Goal: Check status: Check status

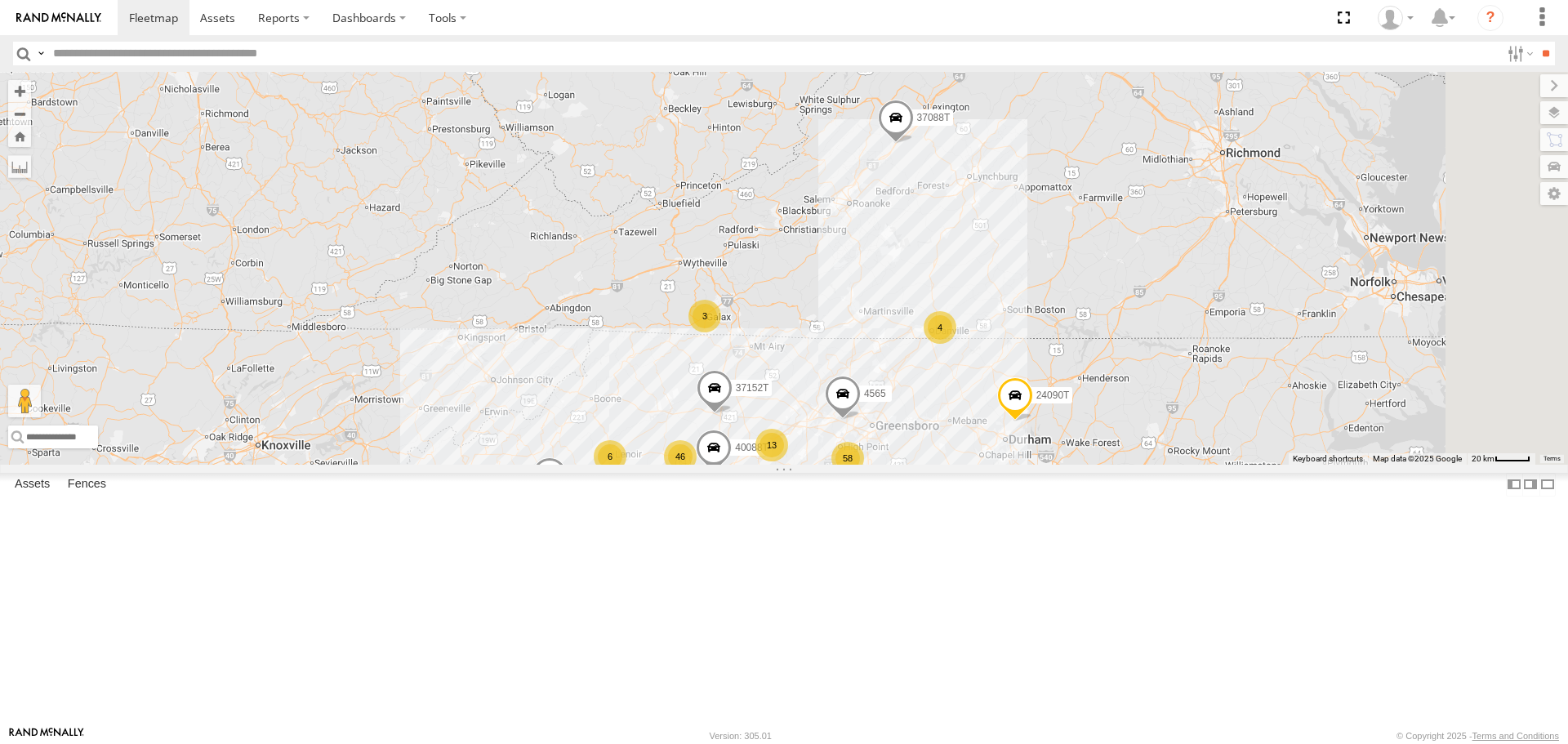
drag, startPoint x: 1200, startPoint y: 382, endPoint x: 1057, endPoint y: 431, distance: 151.2
click at [1057, 431] on div "T3214 7769T 87121T T3205 5283 37124T T1809 37122T 37142T 37144T 5381-Sold 7764T…" at bounding box center [784, 268] width 1568 height 392
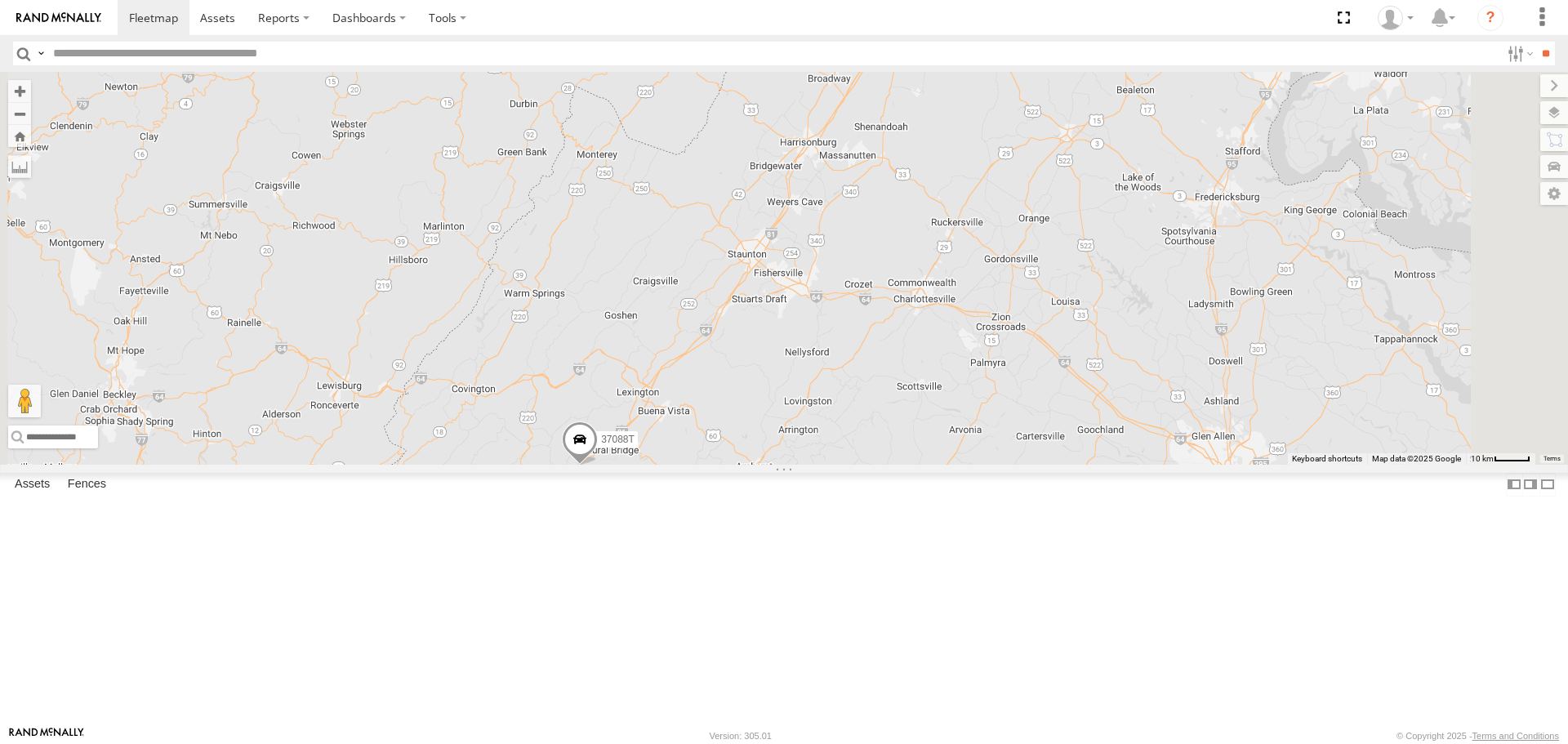
drag, startPoint x: 1114, startPoint y: 230, endPoint x: 953, endPoint y: 511, distance: 323.9
click at [953, 464] on div "T3214 7769T 87121T T3205 5283 37124T T1809 37122T 37142T 37144T 5381-Sold 7764T…" at bounding box center [784, 268] width 1568 height 392
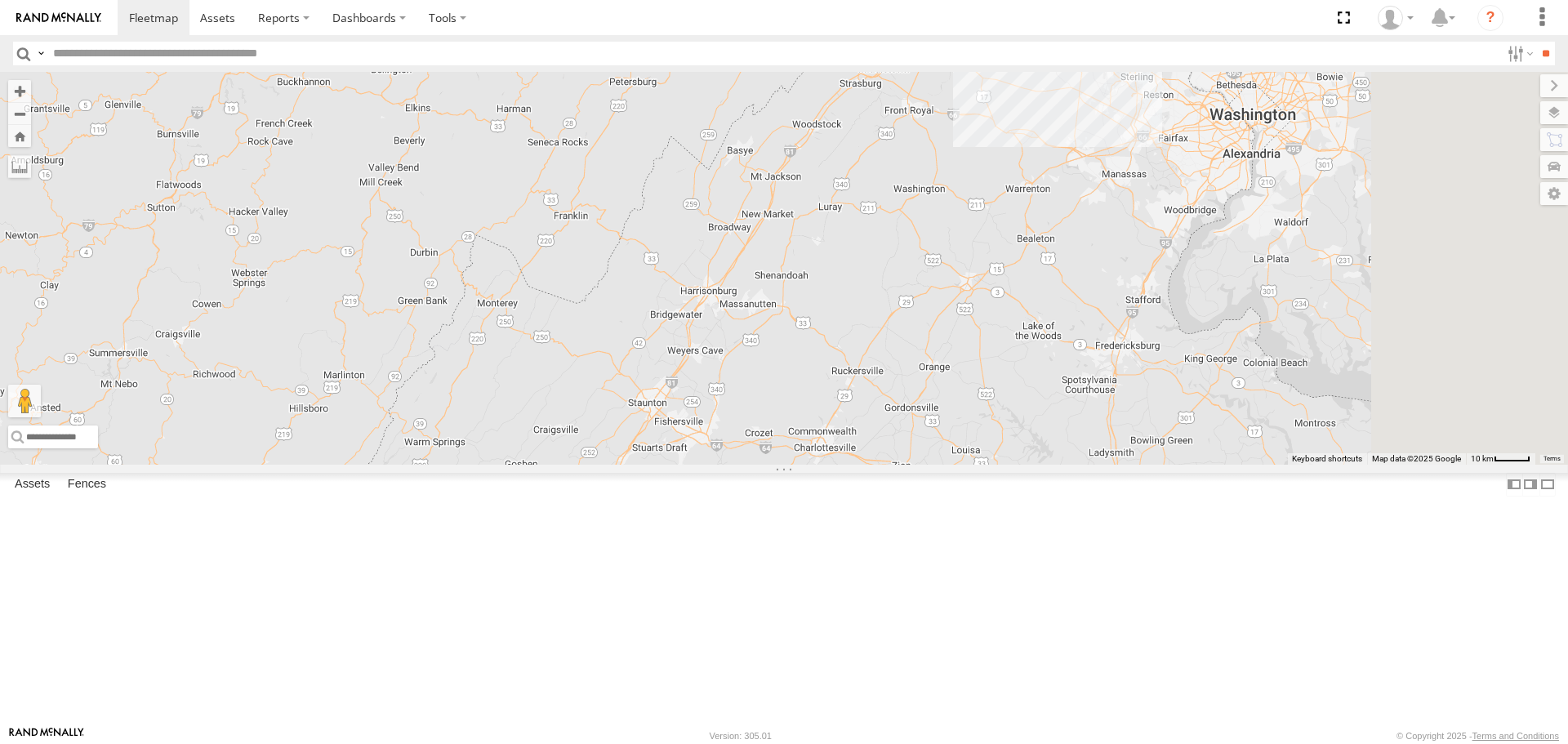
drag, startPoint x: 1021, startPoint y: 326, endPoint x: 920, endPoint y: 480, distance: 184.2
click at [920, 464] on div "T3214 7769T 87121T T3205 5283 37124T T1809 37122T 37142T 37144T 5381-Sold 7764T…" at bounding box center [784, 268] width 1568 height 392
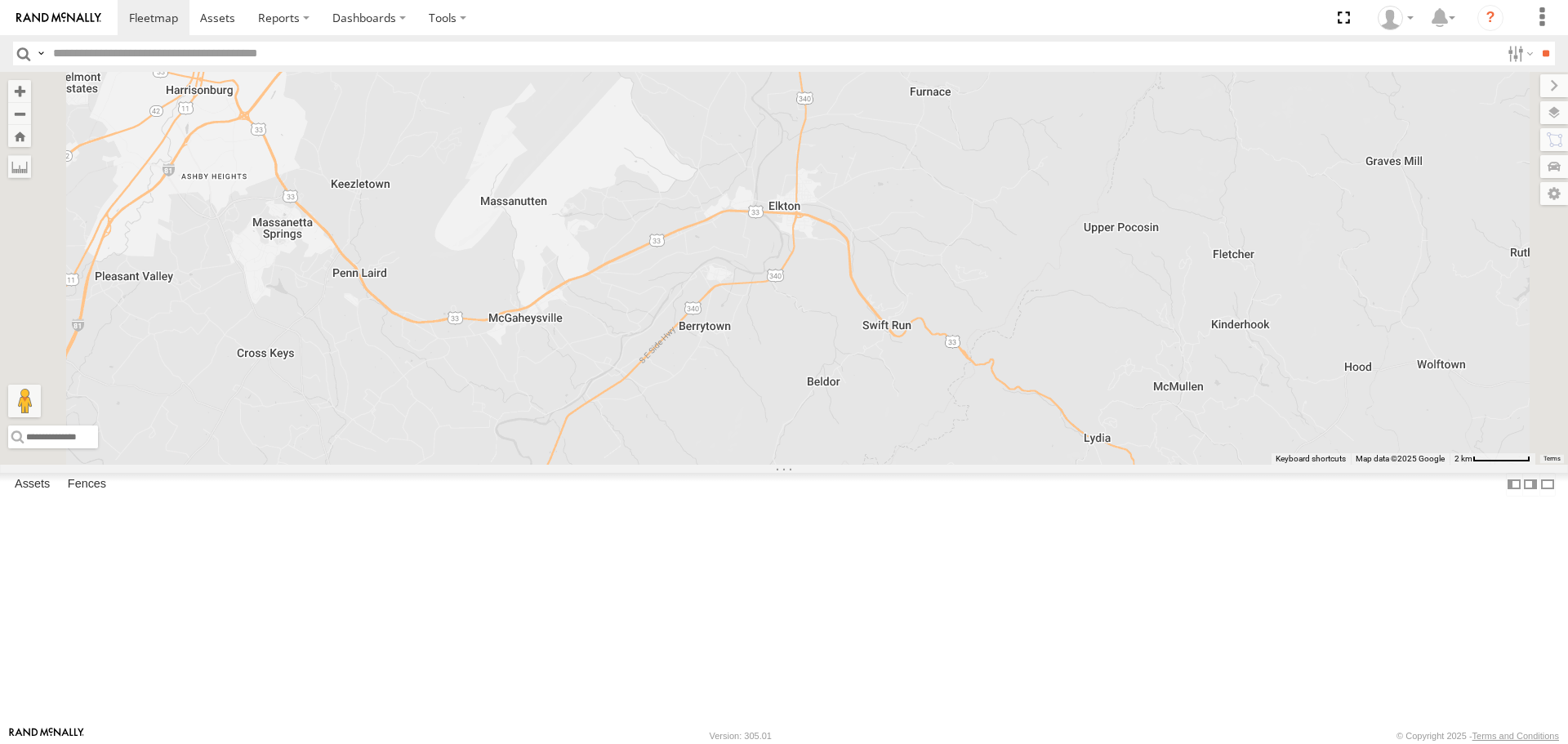
drag, startPoint x: 948, startPoint y: 569, endPoint x: 976, endPoint y: 501, distance: 73.5
click at [976, 464] on div "T3214 7769T 87121T T3205 5283 37124T T1809 37122T 37142T 37144T 5381-Sold 7764T…" at bounding box center [784, 268] width 1568 height 392
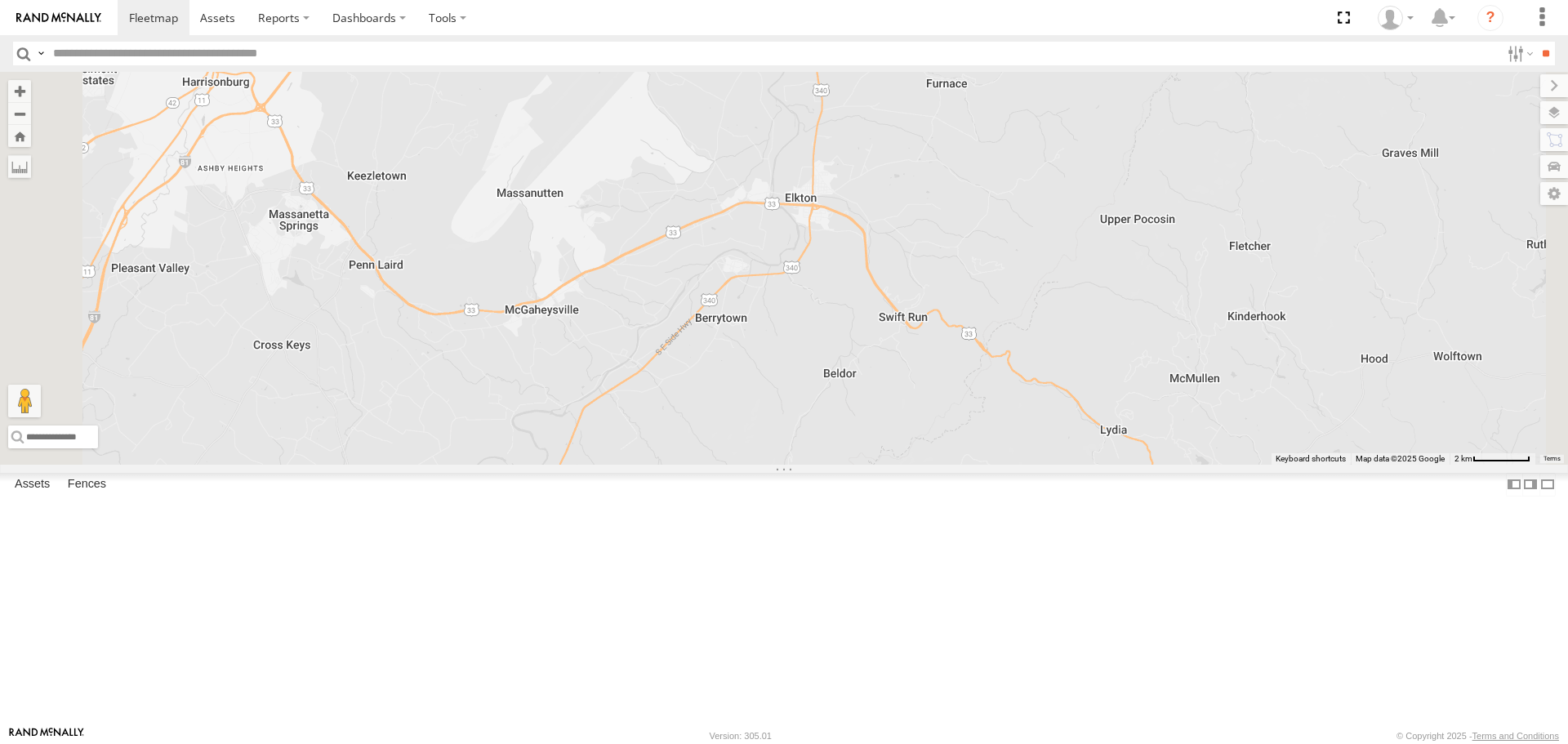
drag, startPoint x: 886, startPoint y: 539, endPoint x: 904, endPoint y: 530, distance: 20.1
click at [904, 464] on div "T3214 7769T 87121T T3205 5283 37124T T1809 37122T 37142T 37144T 5381-Sold 7764T…" at bounding box center [784, 268] width 1568 height 392
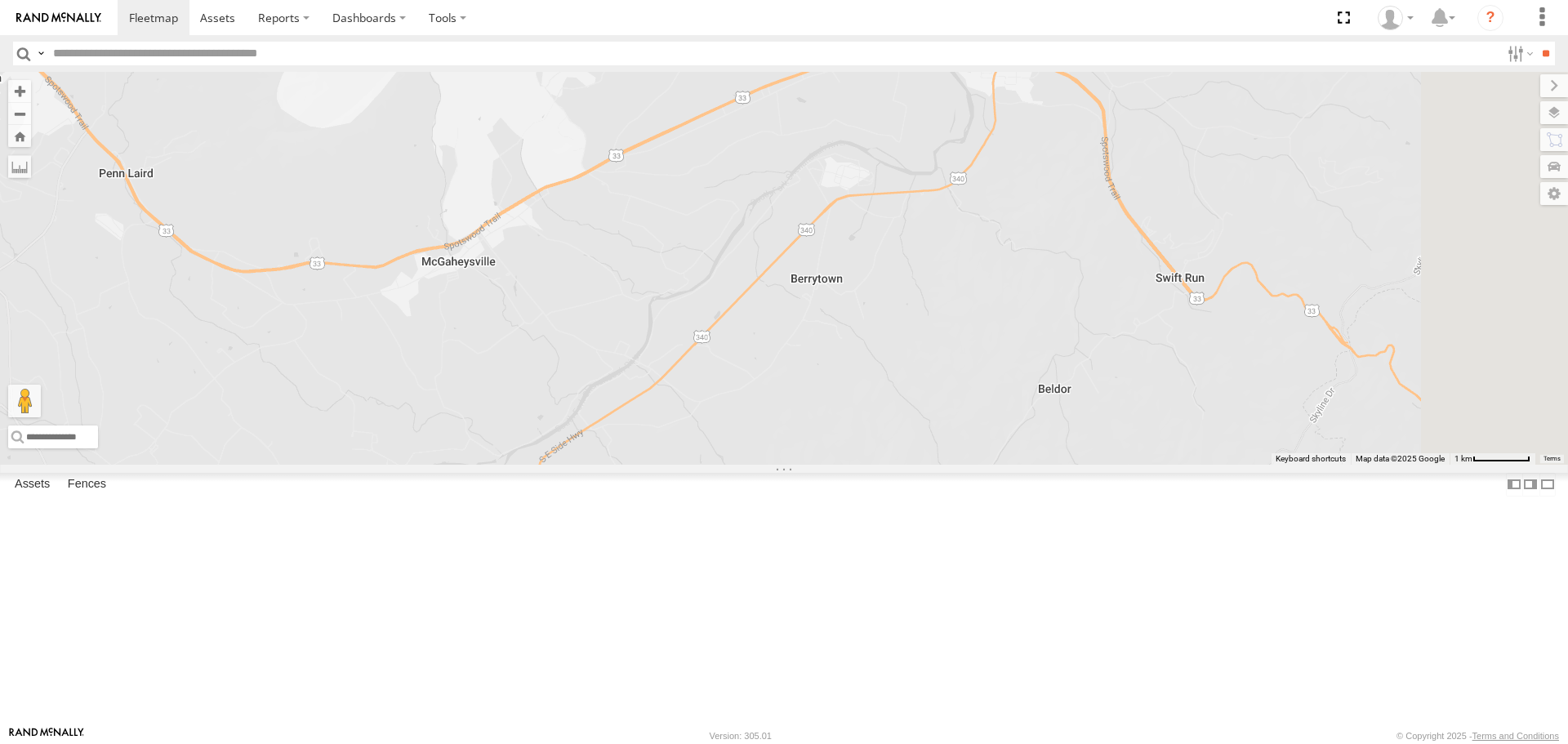
drag, startPoint x: 880, startPoint y: 497, endPoint x: 897, endPoint y: 541, distance: 47.2
click at [897, 464] on div "T3214 7769T 87121T T3205 5283 37124T T1809 37122T 37142T 37144T 5381-Sold 7764T…" at bounding box center [784, 268] width 1568 height 392
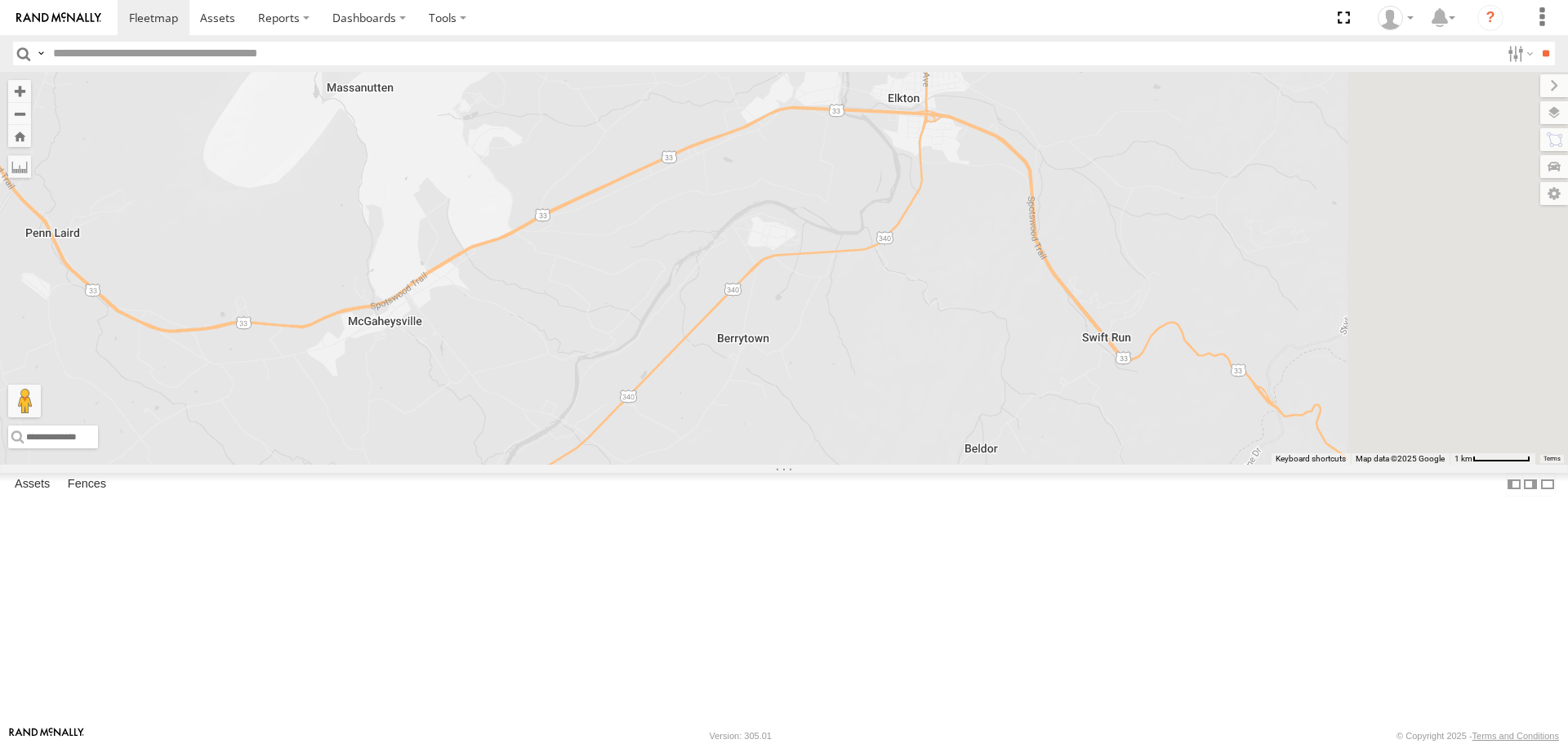
drag, startPoint x: 1050, startPoint y: 438, endPoint x: 984, endPoint y: 493, distance: 85.9
click at [984, 464] on div "T3214 7769T 87121T T3205 5283 37124T T1809 37122T 37142T 37144T 5381-Sold 7764T…" at bounding box center [784, 268] width 1568 height 392
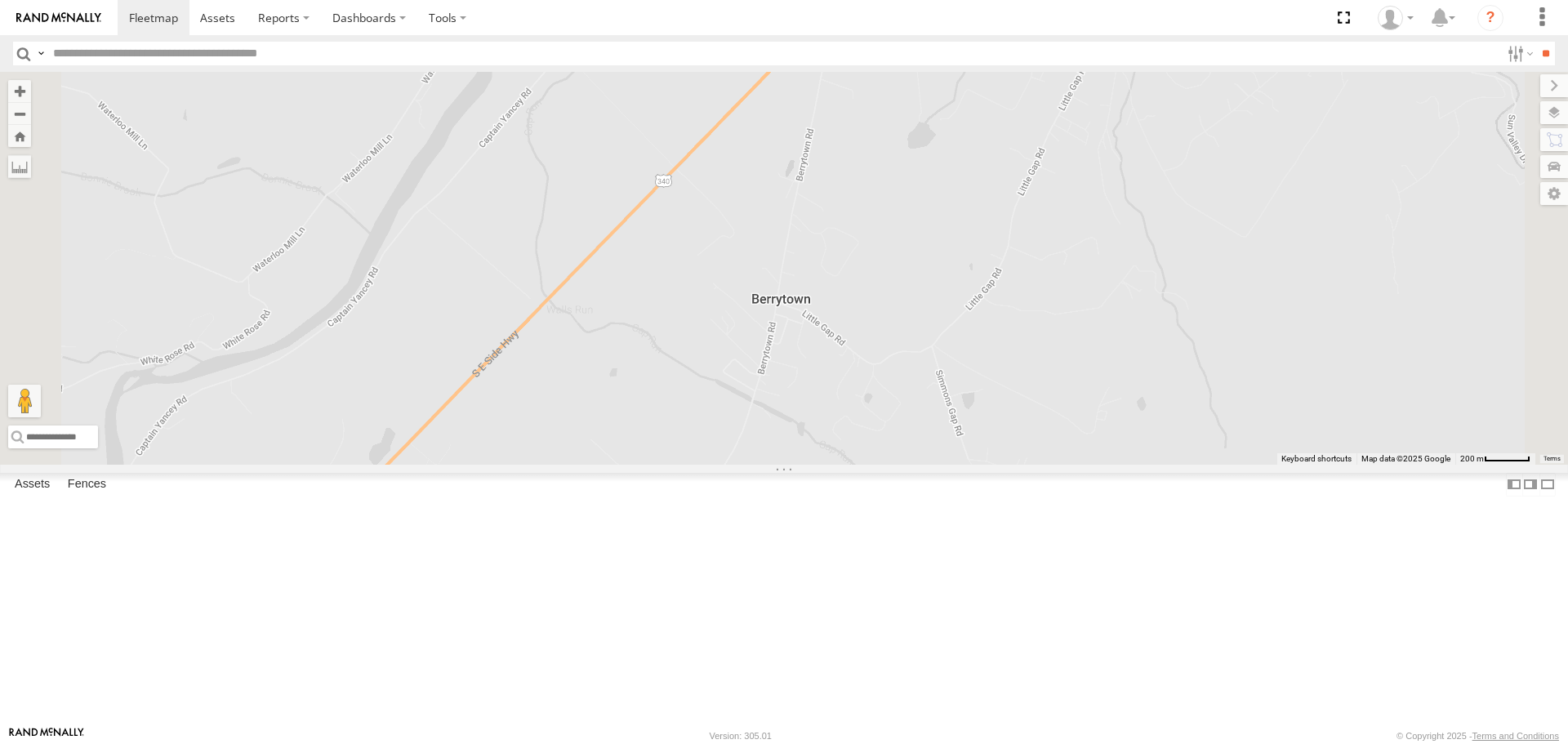
drag, startPoint x: 845, startPoint y: 531, endPoint x: 963, endPoint y: 407, distance: 171.2
click at [948, 418] on div "T3214 7769T 87121T T3205 5283 37124T T1809 37122T 37142T 37144T 5381-Sold 7764T…" at bounding box center [784, 268] width 1568 height 392
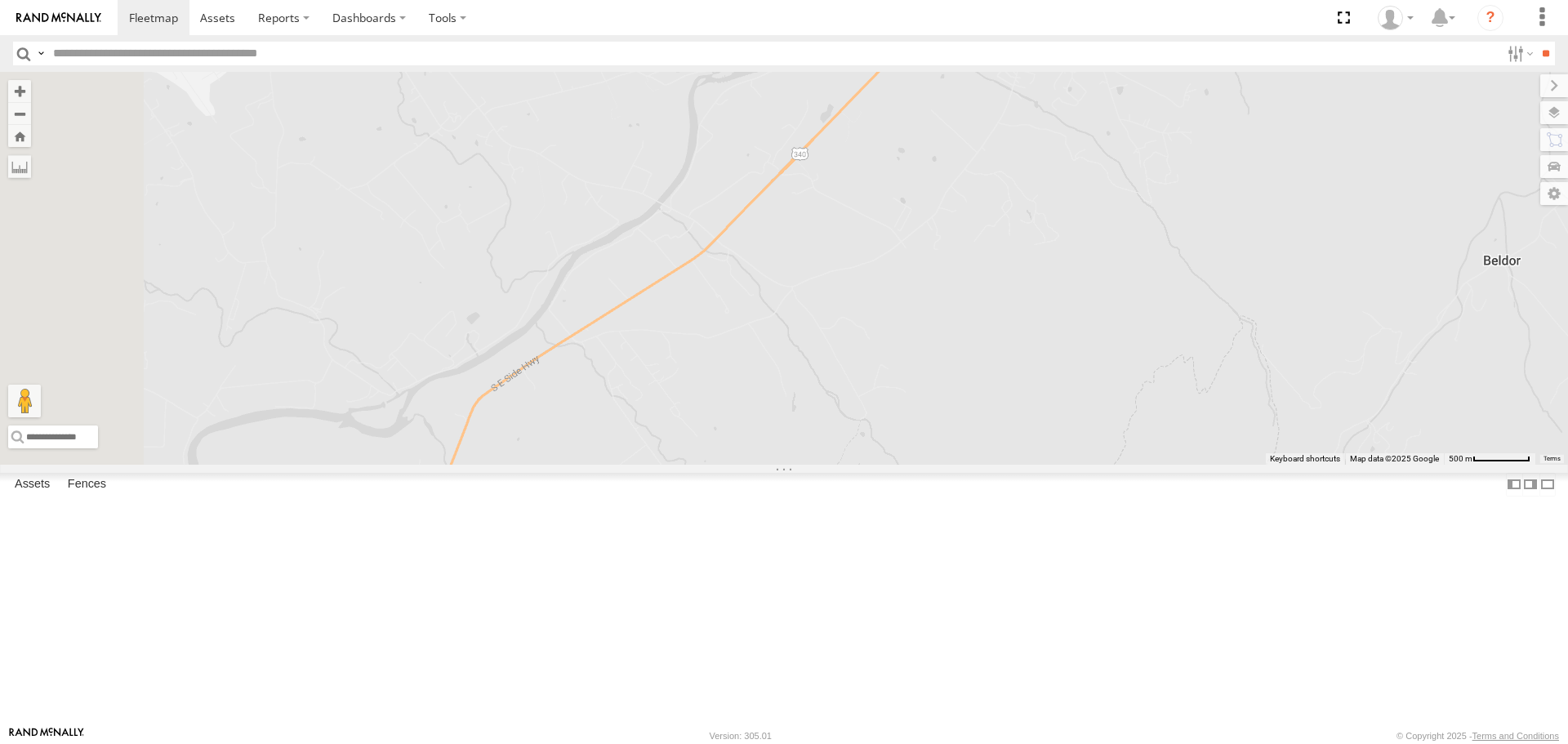
drag, startPoint x: 817, startPoint y: 554, endPoint x: 951, endPoint y: 429, distance: 183.3
click at [951, 429] on div "T3214 7769T 87121T T3205 5283 37124T T1809 37122T 37142T 37144T 5381-Sold 7764T…" at bounding box center [784, 268] width 1568 height 392
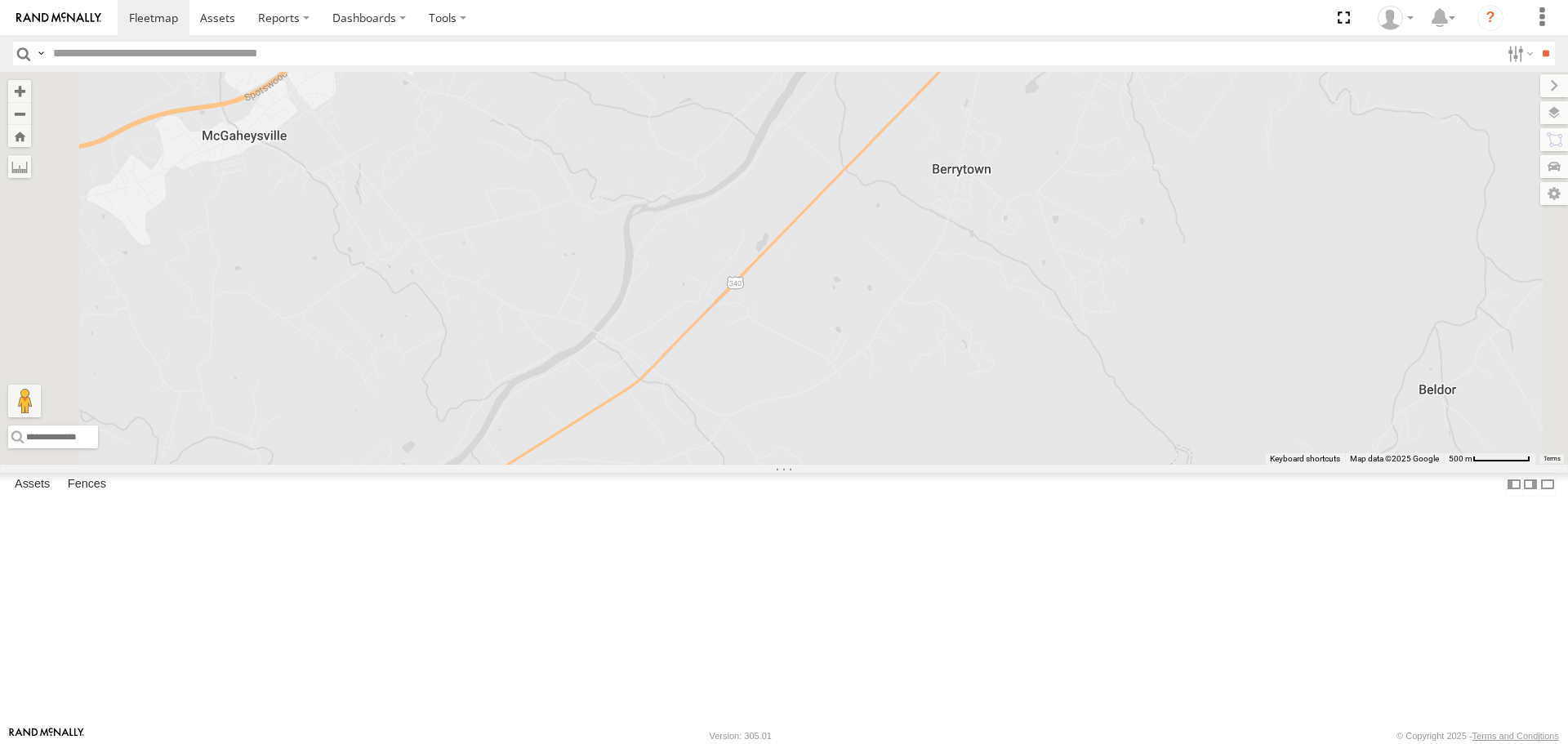
drag, startPoint x: 906, startPoint y: 472, endPoint x: 841, endPoint y: 607, distance: 149.8
click at [841, 464] on div "T3214 7769T 87121T T3205 5283 37124T T1809 37122T 37142T 37144T 5381-Sold 7764T…" at bounding box center [784, 268] width 1568 height 392
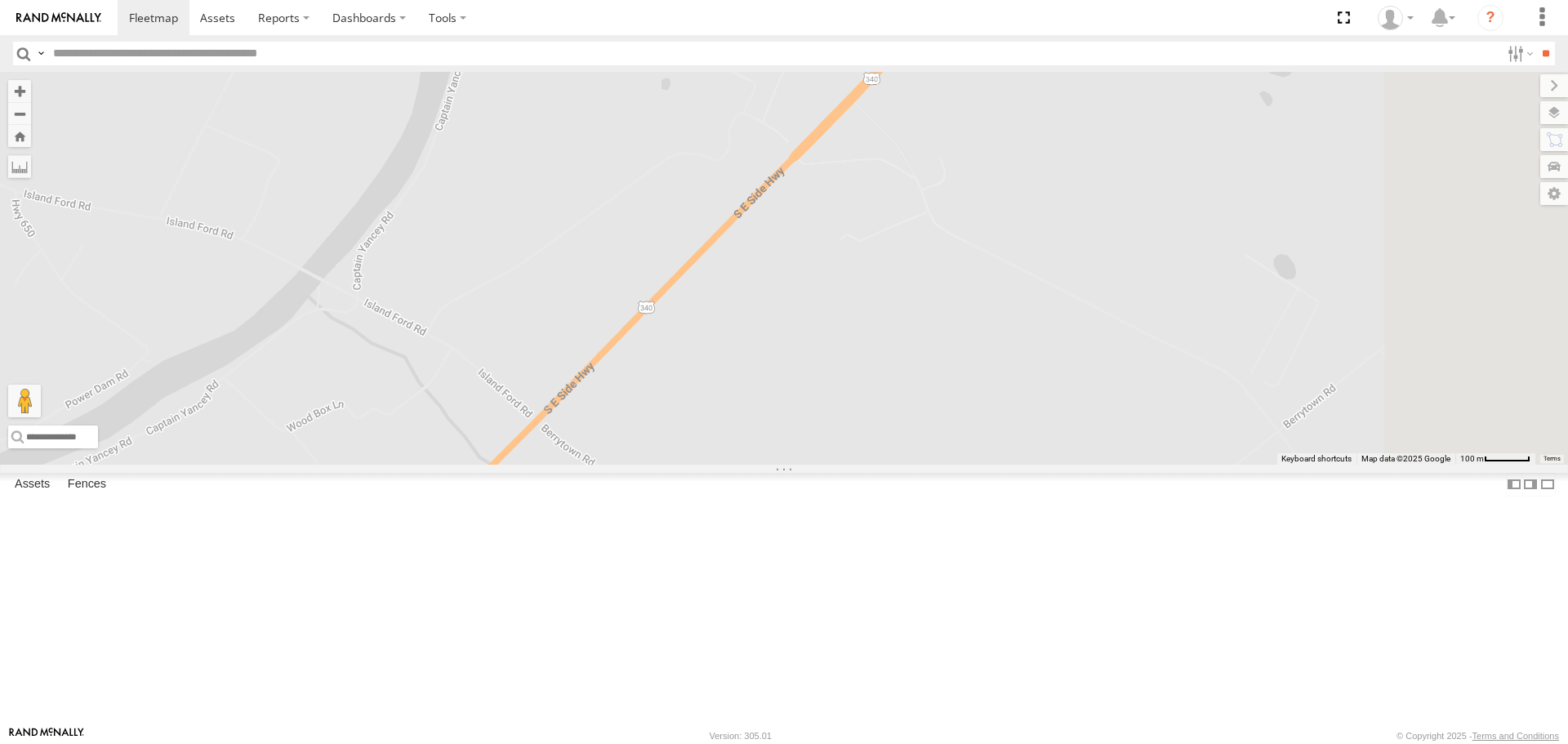
drag, startPoint x: 956, startPoint y: 444, endPoint x: 901, endPoint y: 476, distance: 63.6
click at [900, 464] on div "T3214 7769T 87121T T3205 5283 37124T T1809 37122T 37142T 37144T 5381-Sold 7764T…" at bounding box center [784, 268] width 1568 height 392
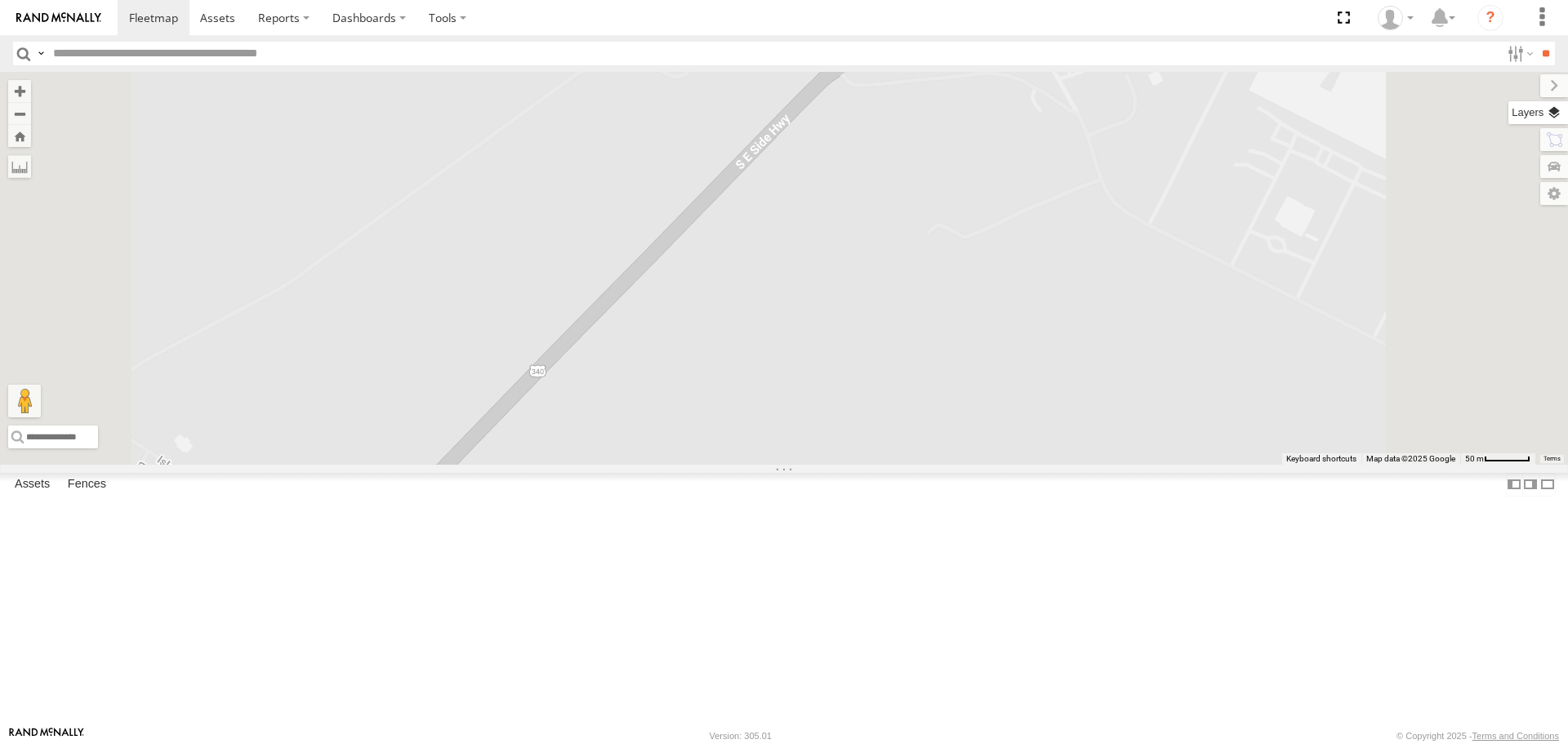
click at [1553, 112] on label at bounding box center [1538, 112] width 60 height 23
click at [0, 0] on span "Basemaps" at bounding box center [0, 0] width 0 height 0
click at [0, 0] on span "Satellite + Roadmap" at bounding box center [0, 0] width 0 height 0
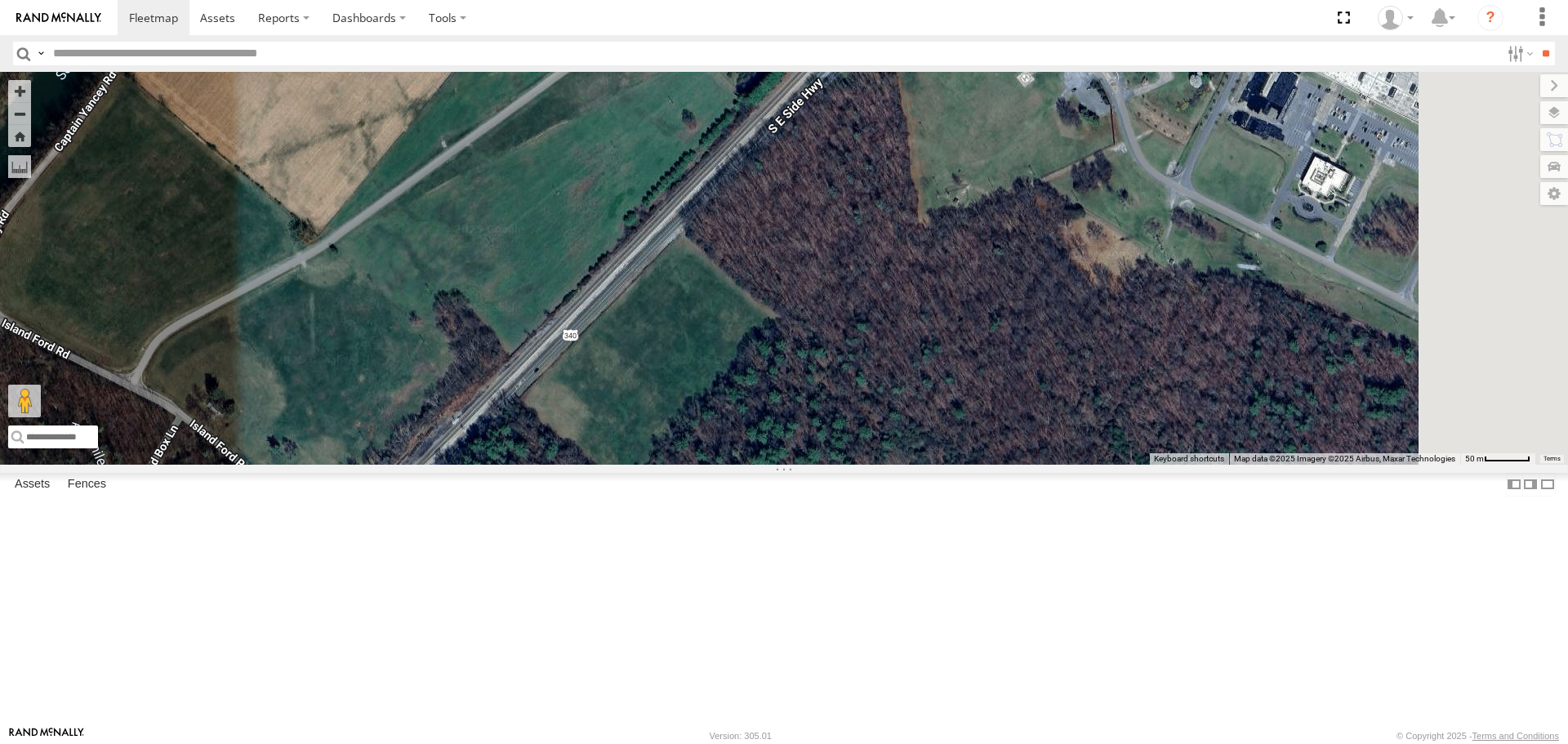
drag, startPoint x: 987, startPoint y: 500, endPoint x: 958, endPoint y: 553, distance: 60.4
click at [958, 464] on div "T3214 7769T 87121T T3205 5283 37124T T1809 37122T 37142T 37144T 5381-Sold 7764T…" at bounding box center [784, 268] width 1568 height 392
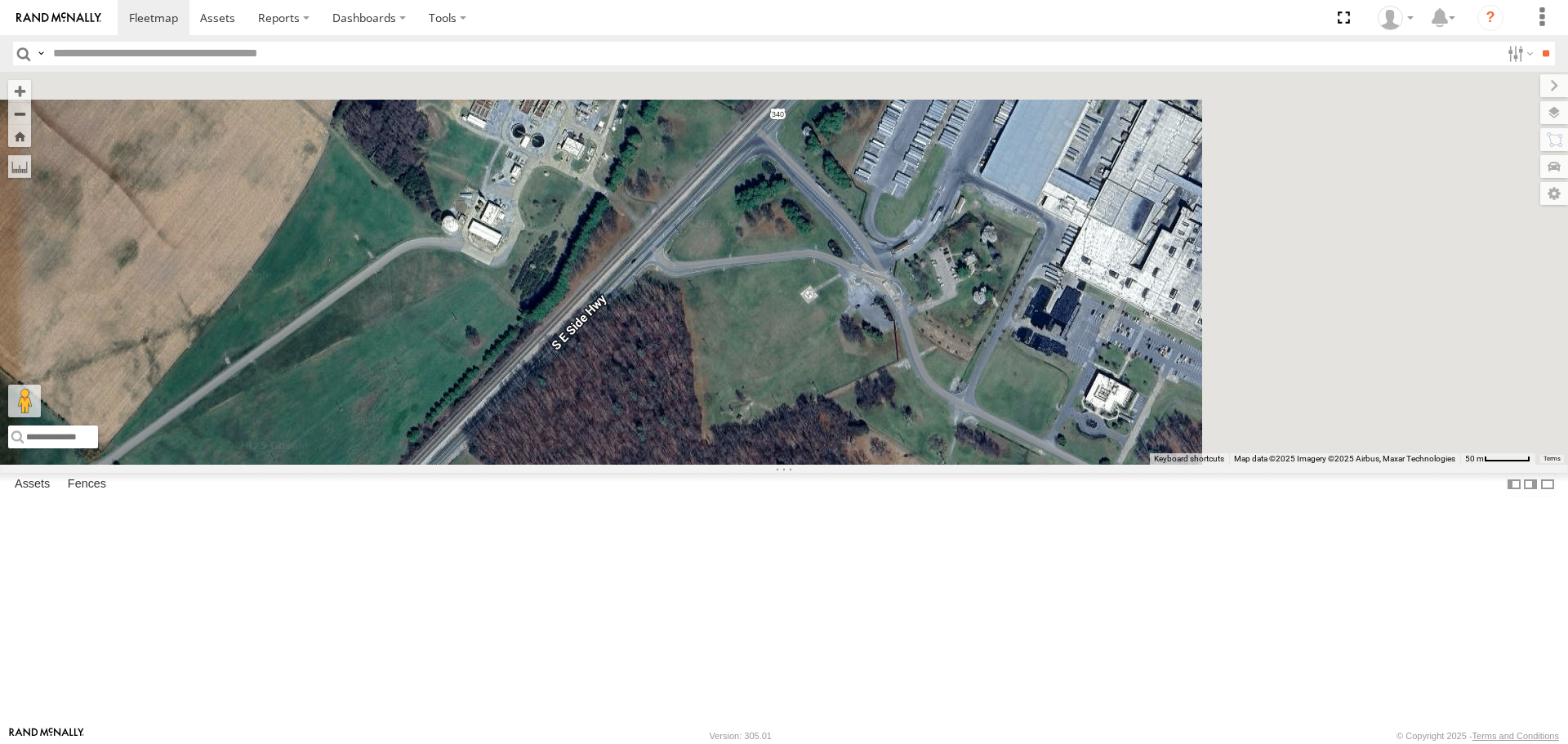
drag, startPoint x: 1211, startPoint y: 253, endPoint x: 908, endPoint y: 556, distance: 428.5
click at [908, 464] on div "T3214 7769T 87121T T3205 5283 37124T T1809 37122T 37142T 37144T 5381-Sold 7764T…" at bounding box center [784, 268] width 1568 height 392
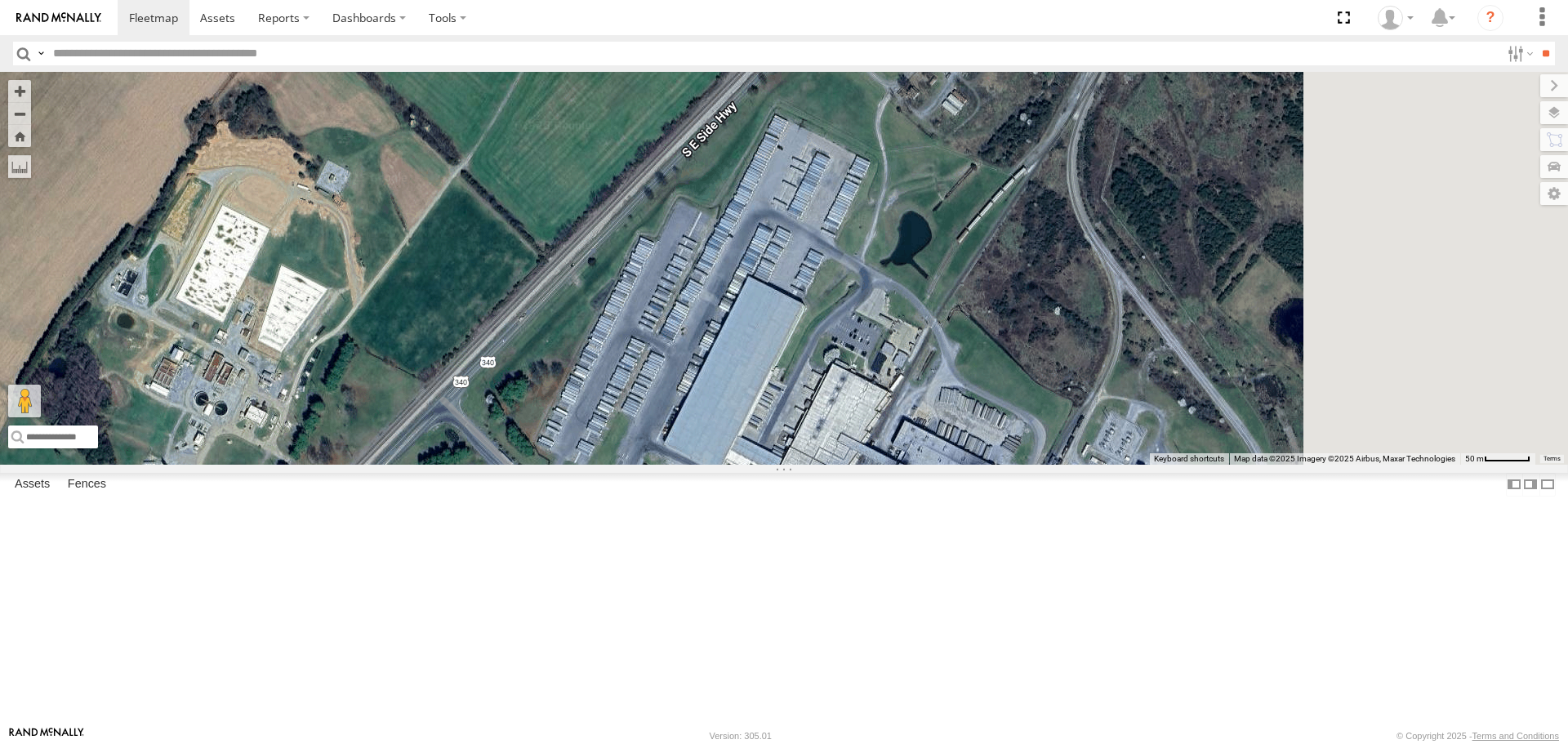
drag, startPoint x: 1064, startPoint y: 426, endPoint x: 900, endPoint y: 531, distance: 194.7
click at [900, 464] on div "T3214 7769T 87121T T3205 5283 37124T T1809 37122T 37142T 37144T 5381-Sold 7764T…" at bounding box center [784, 268] width 1568 height 392
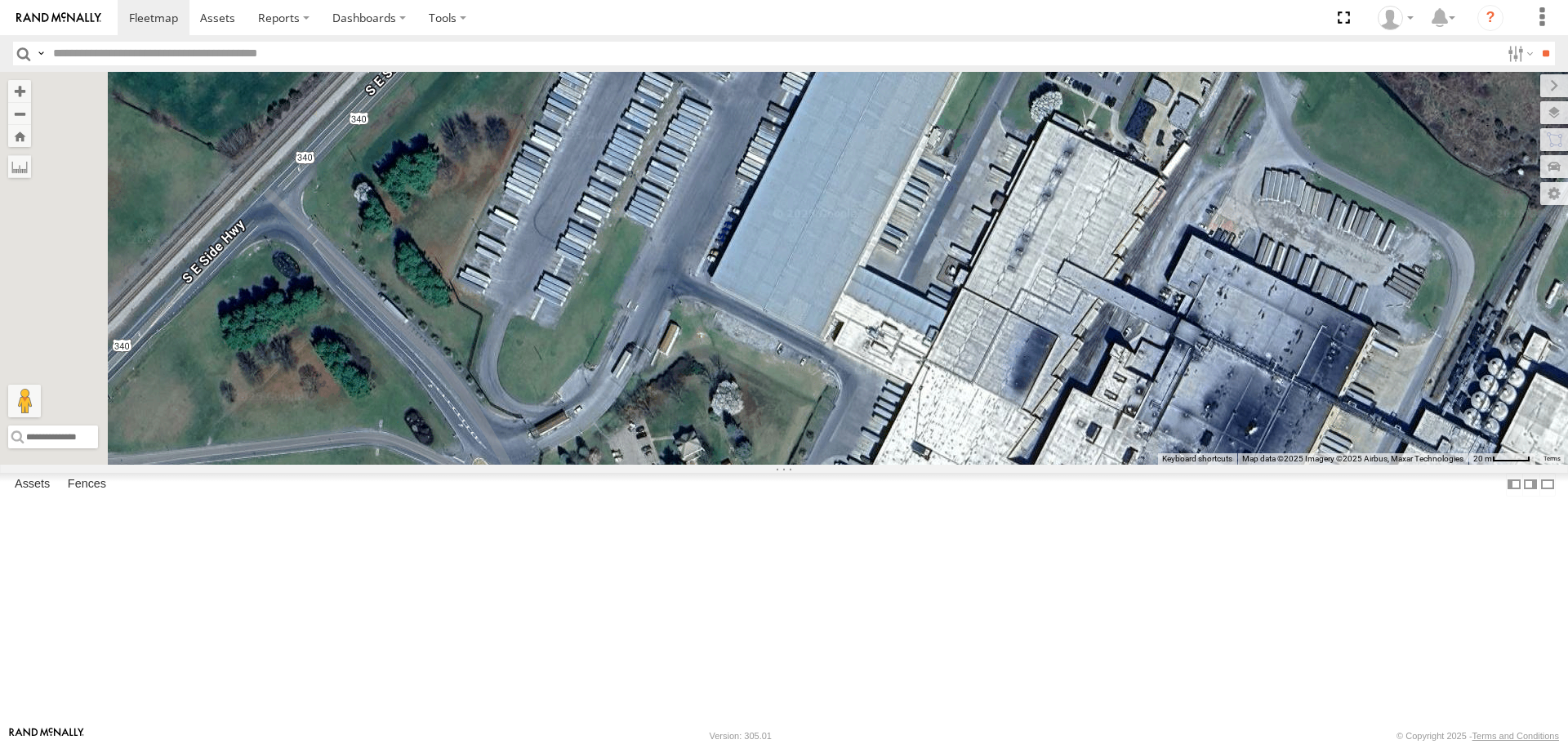
drag, startPoint x: 783, startPoint y: 643, endPoint x: 886, endPoint y: 478, distance: 194.5
click at [886, 464] on div "T3214 7769T 87121T T3205 5283 37124T T1809 37122T 37142T 37144T 5381-Sold 7764T…" at bounding box center [784, 268] width 1568 height 392
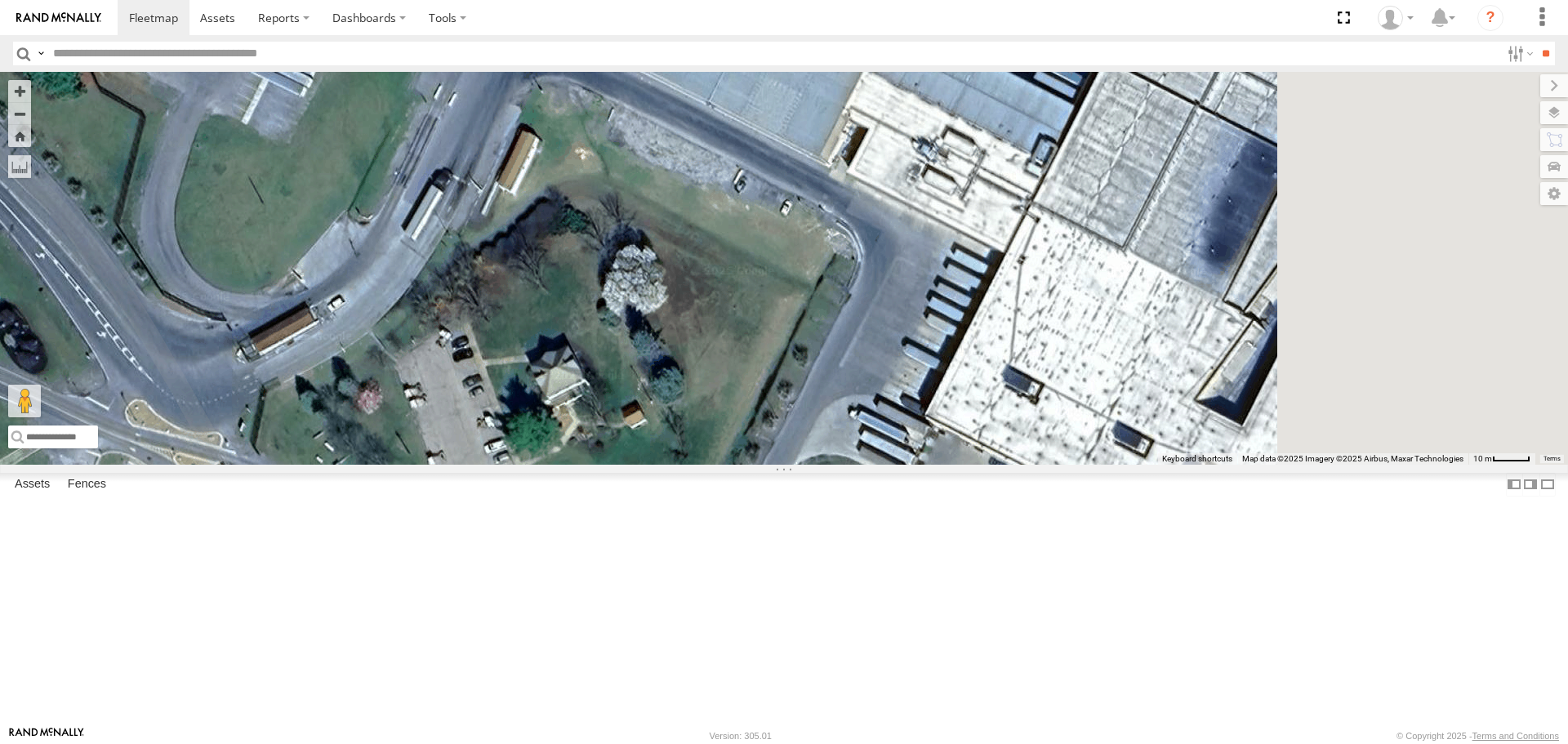
drag, startPoint x: 1029, startPoint y: 432, endPoint x: 792, endPoint y: 336, distance: 255.7
click at [792, 336] on div "T3214 7769T 87121T T3205 5283 37124T T1809 37122T 37142T 37144T 5381-Sold 7764T…" at bounding box center [784, 268] width 1568 height 392
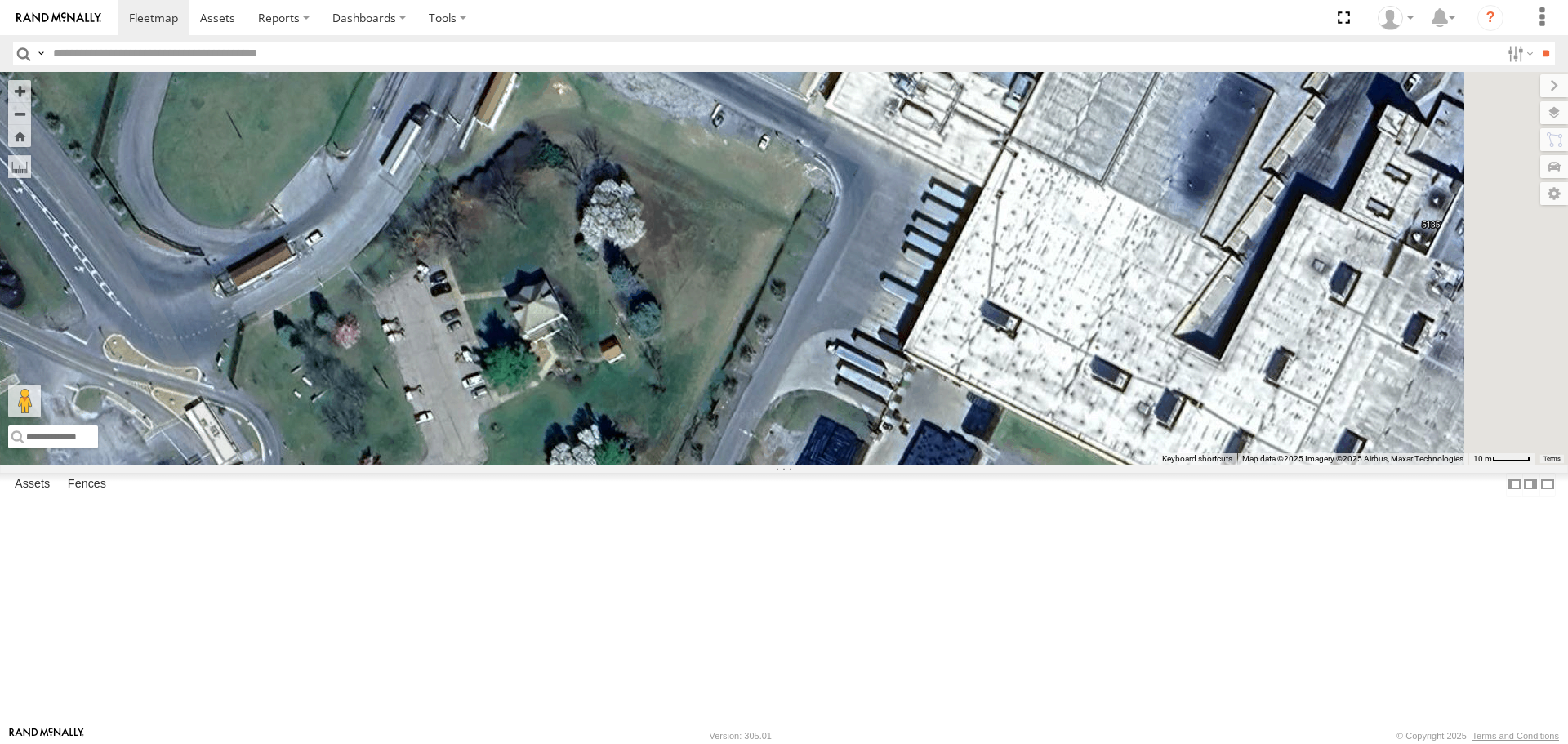
drag, startPoint x: 903, startPoint y: 368, endPoint x: 859, endPoint y: 233, distance: 142.0
click at [870, 256] on div "T3214 7769T 87121T T3205 5283 37124T T1809 37122T 37142T 37144T 5381-Sold 7764T…" at bounding box center [784, 268] width 1568 height 392
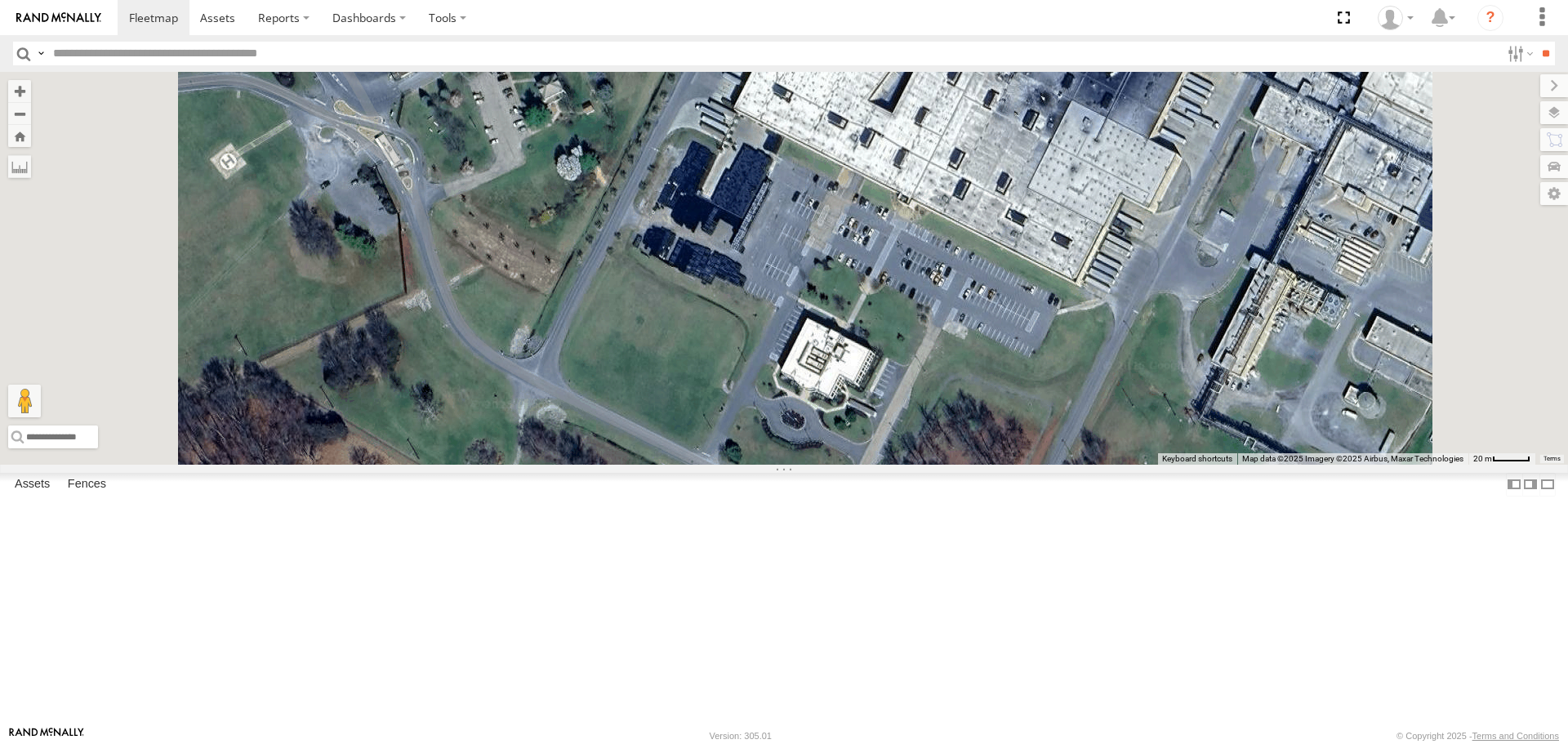
drag, startPoint x: 1011, startPoint y: 288, endPoint x: 797, endPoint y: 512, distance: 309.8
click at [798, 464] on div "T3214 7769T 87121T T3205 5283 37124T T1809 37122T 37142T 37144T 5381-Sold 7764T…" at bounding box center [784, 268] width 1568 height 392
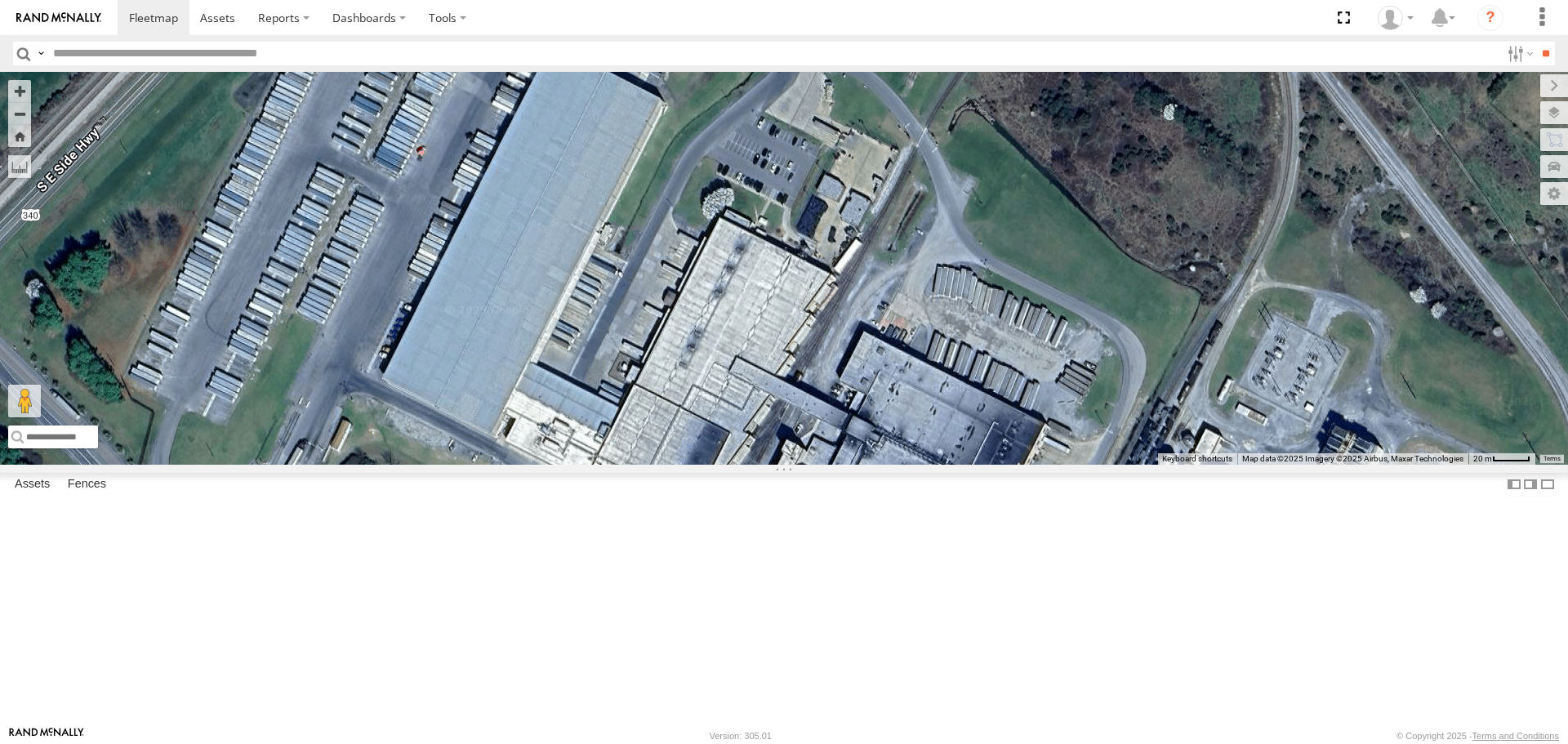
drag, startPoint x: 884, startPoint y: 385, endPoint x: 1069, endPoint y: 391, distance: 185.1
click at [1069, 391] on div "T3214 7769T 87121T T3205 5283 37124T T1809 37122T 37142T 37144T 5381-Sold 7764T…" at bounding box center [784, 268] width 1568 height 392
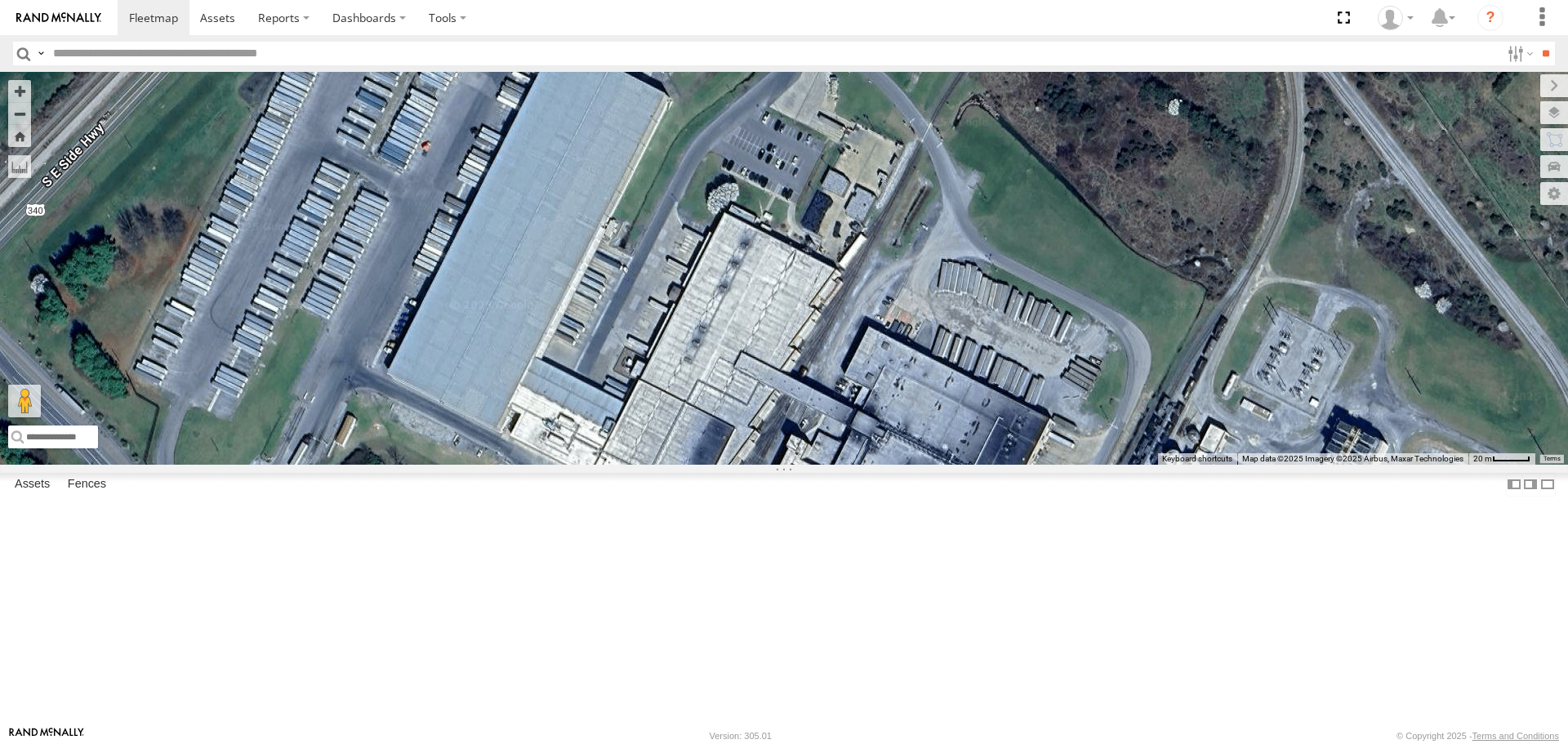
drag, startPoint x: 820, startPoint y: 467, endPoint x: 961, endPoint y: 342, distance: 188.4
click at [961, 342] on div "T3214 7769T 87121T T3205 5283 37124T T1809 37122T 37142T 37144T 5381-Sold 7764T…" at bounding box center [784, 268] width 1568 height 392
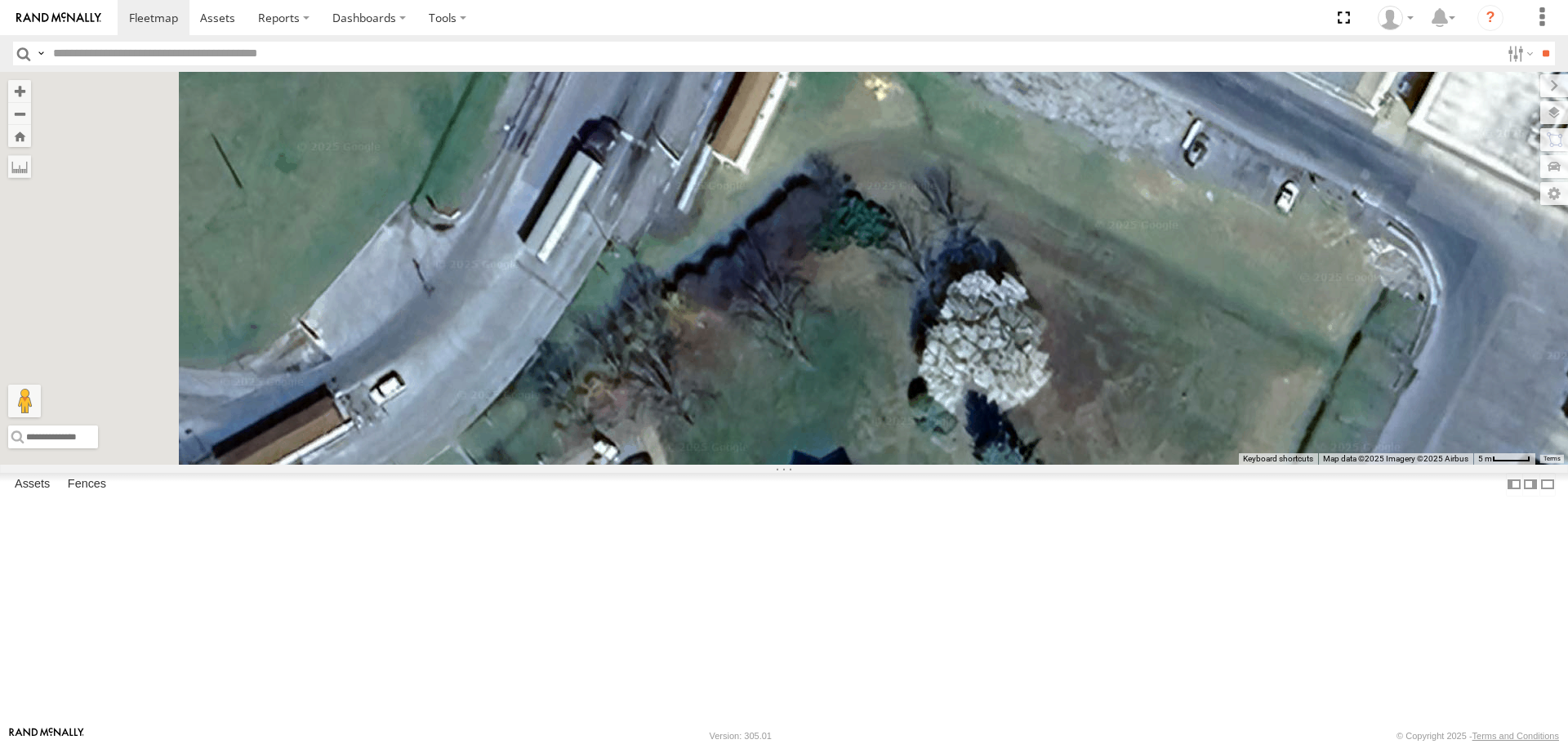
drag, startPoint x: 810, startPoint y: 447, endPoint x: 903, endPoint y: 398, distance: 105.1
click at [903, 398] on div "T3214 7769T 87121T T3205 5283 37124T T1809 37122T 37142T 37144T 5381-Sold 7764T…" at bounding box center [784, 268] width 1568 height 392
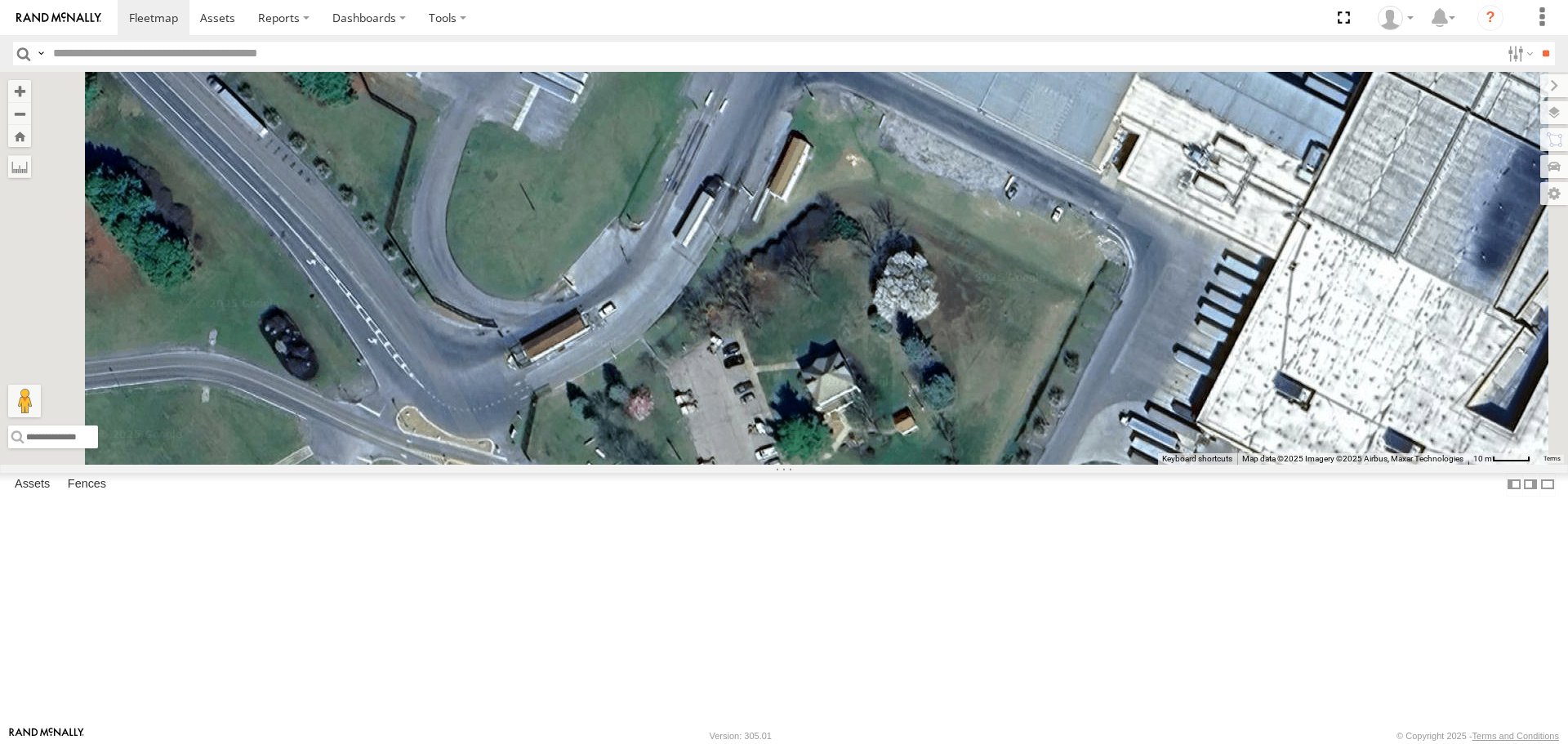
drag, startPoint x: 953, startPoint y: 398, endPoint x: 986, endPoint y: 389, distance: 34.2
click at [986, 389] on div "T3214 7769T 87121T T3205 5283 37124T T1809 37122T 37142T 37144T 5381-Sold 7764T…" at bounding box center [784, 268] width 1568 height 392
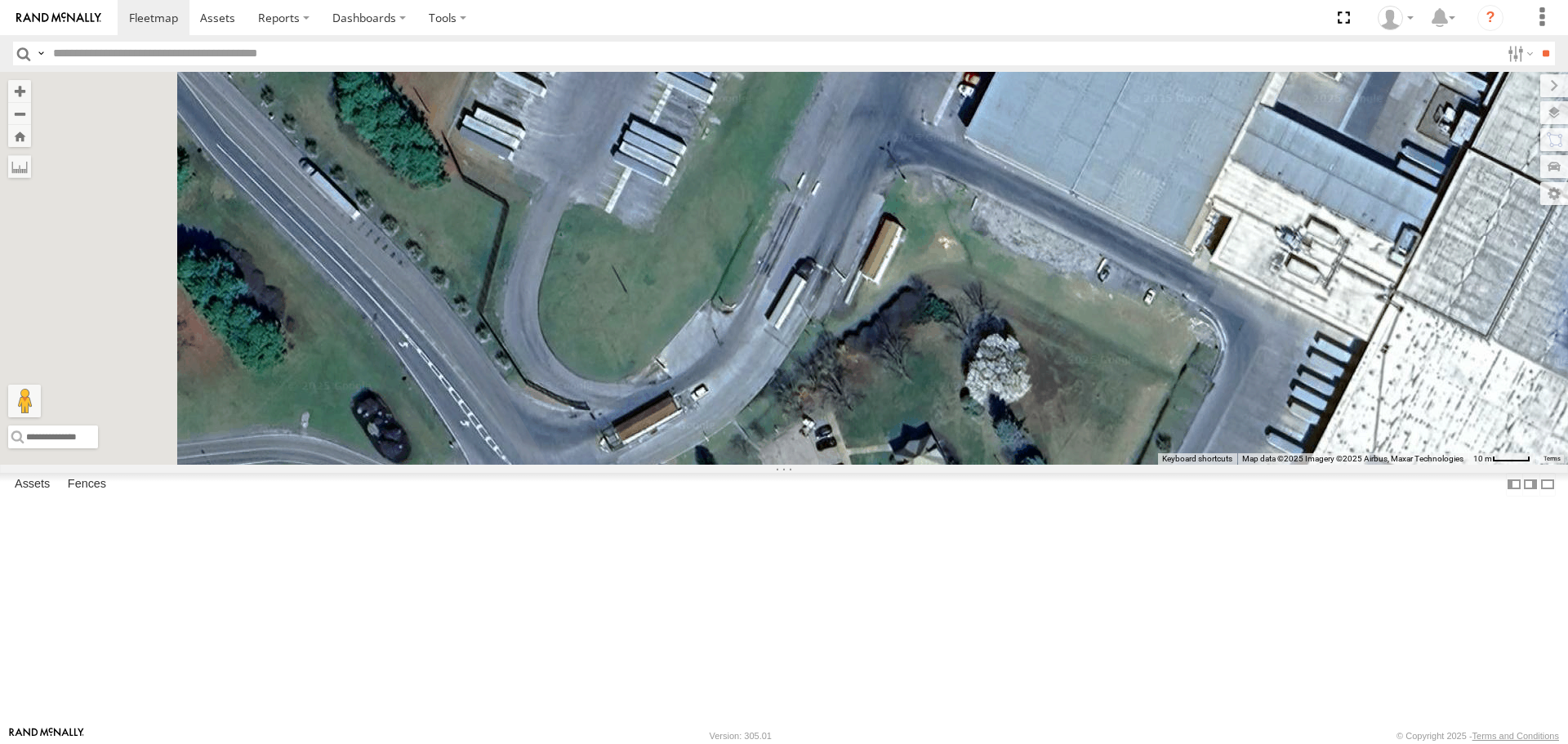
drag, startPoint x: 736, startPoint y: 346, endPoint x: 830, endPoint y: 435, distance: 129.4
click at [830, 435] on div "T3214 7769T 87121T T3205 5283 37124T T1809 37122T 37142T 37144T 5381-Sold 7764T…" at bounding box center [784, 268] width 1568 height 392
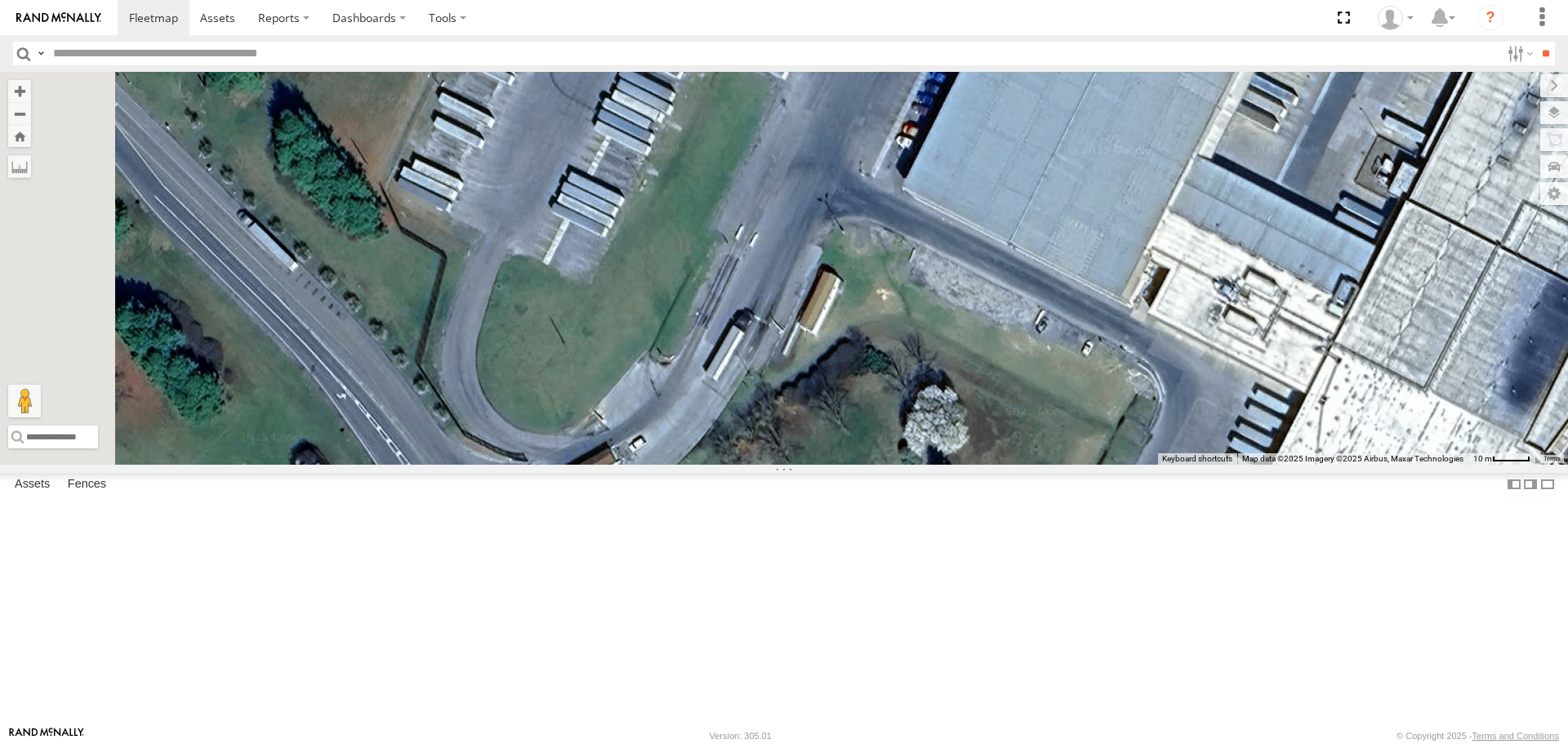
drag, startPoint x: 930, startPoint y: 292, endPoint x: 868, endPoint y: 328, distance: 71.7
click at [868, 329] on div "T3214 7769T 87121T T3205 5283 37124T T1809 37122T 37142T 37144T 5381-Sold 7764T…" at bounding box center [784, 268] width 1568 height 392
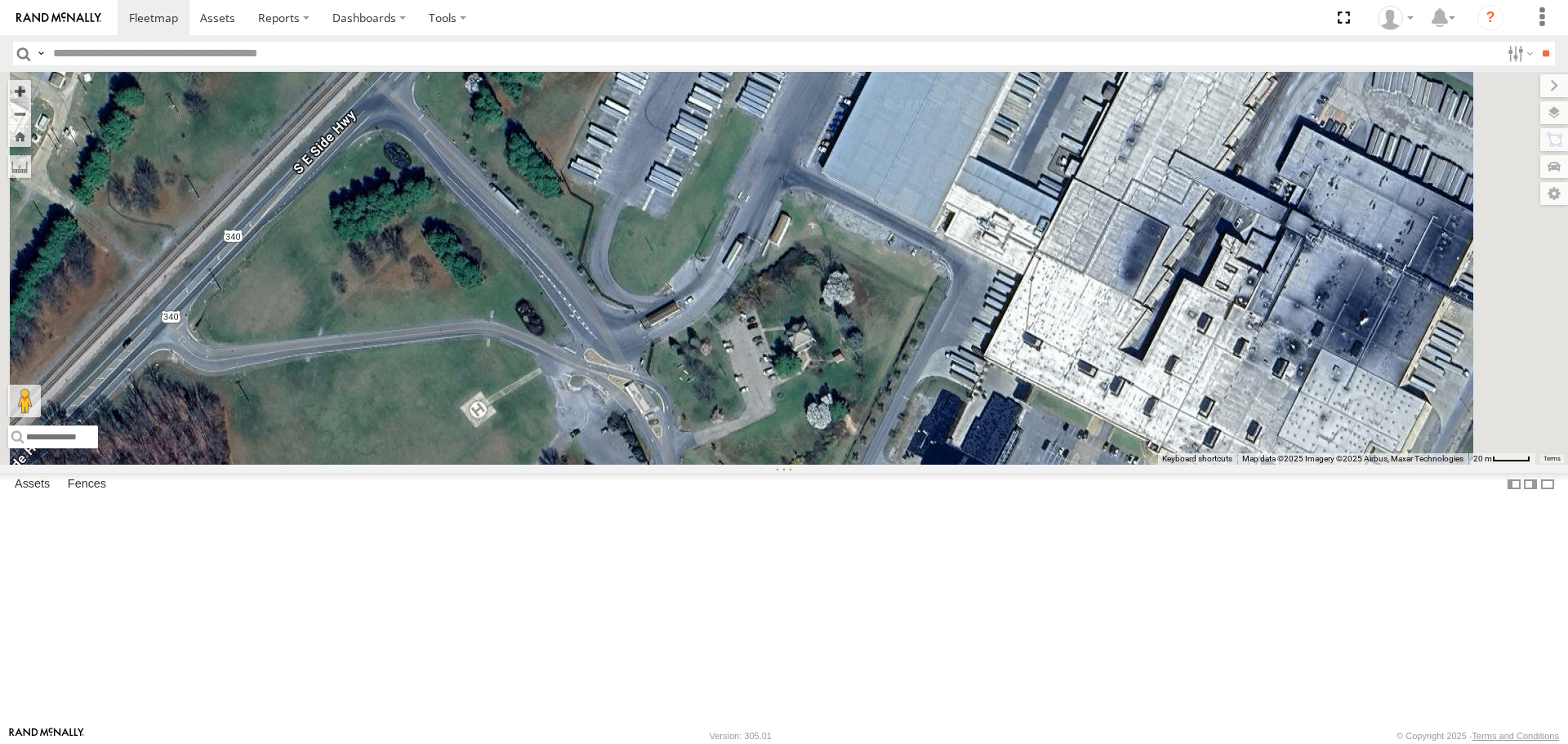
drag, startPoint x: 862, startPoint y: 407, endPoint x: 916, endPoint y: 376, distance: 62.3
click at [908, 381] on div "T3214 7769T 87121T T3205 5283 37124T T1809 37122T 37142T 37144T 5381-Sold 7764T…" at bounding box center [784, 268] width 1568 height 392
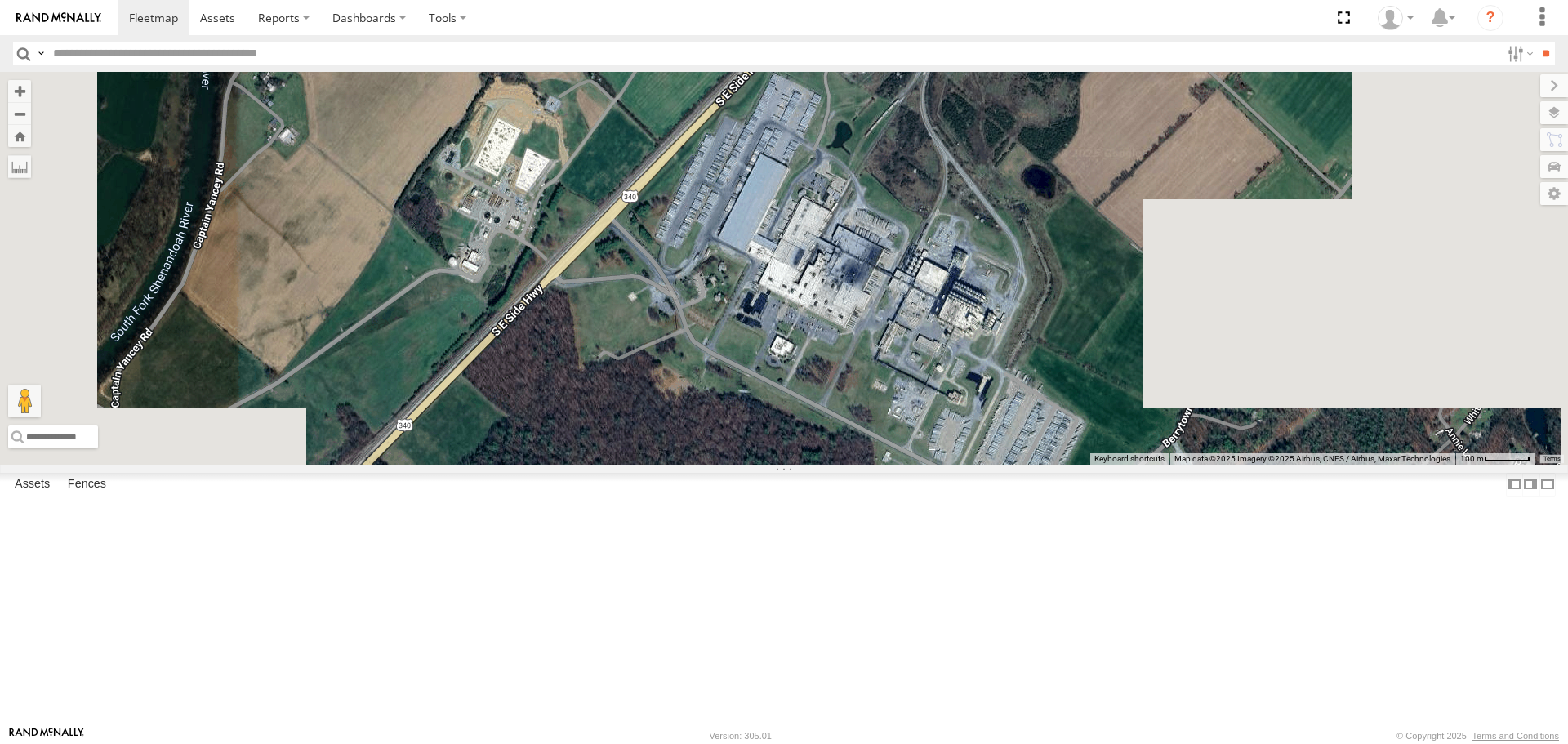
drag, startPoint x: 782, startPoint y: 478, endPoint x: 865, endPoint y: 445, distance: 89.3
click at [859, 449] on div "T3214 7769T 87121T T3205 5283 37124T T1809 37122T 37142T 37144T 5381-Sold 7764T…" at bounding box center [784, 268] width 1568 height 392
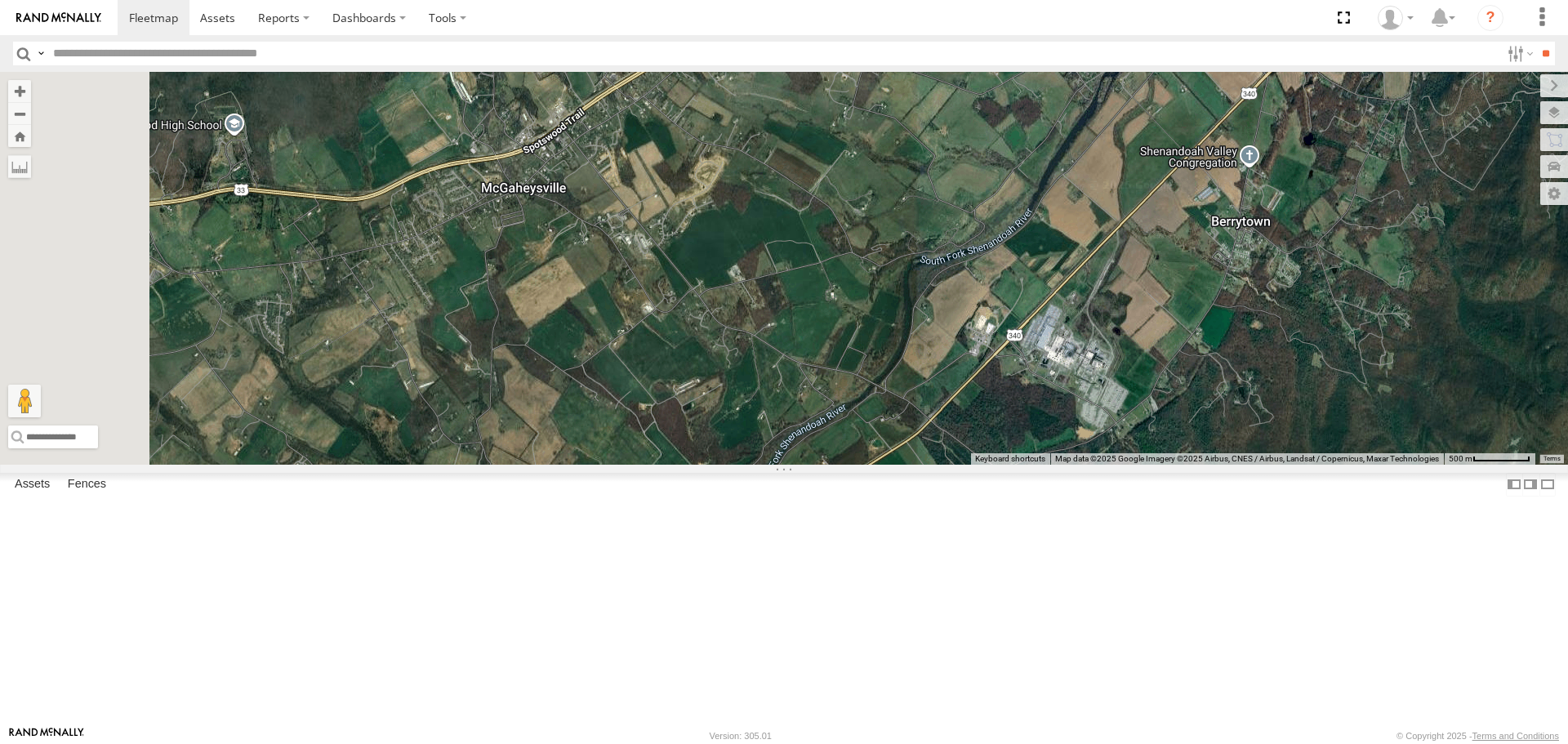
drag, startPoint x: 682, startPoint y: 375, endPoint x: 994, endPoint y: 445, distance: 319.8
click at [994, 445] on div "T3214 7769T 87121T T3205 5283 37124T T1809 37122T 37142T 37144T 5381-Sold 7764T…" at bounding box center [784, 268] width 1568 height 392
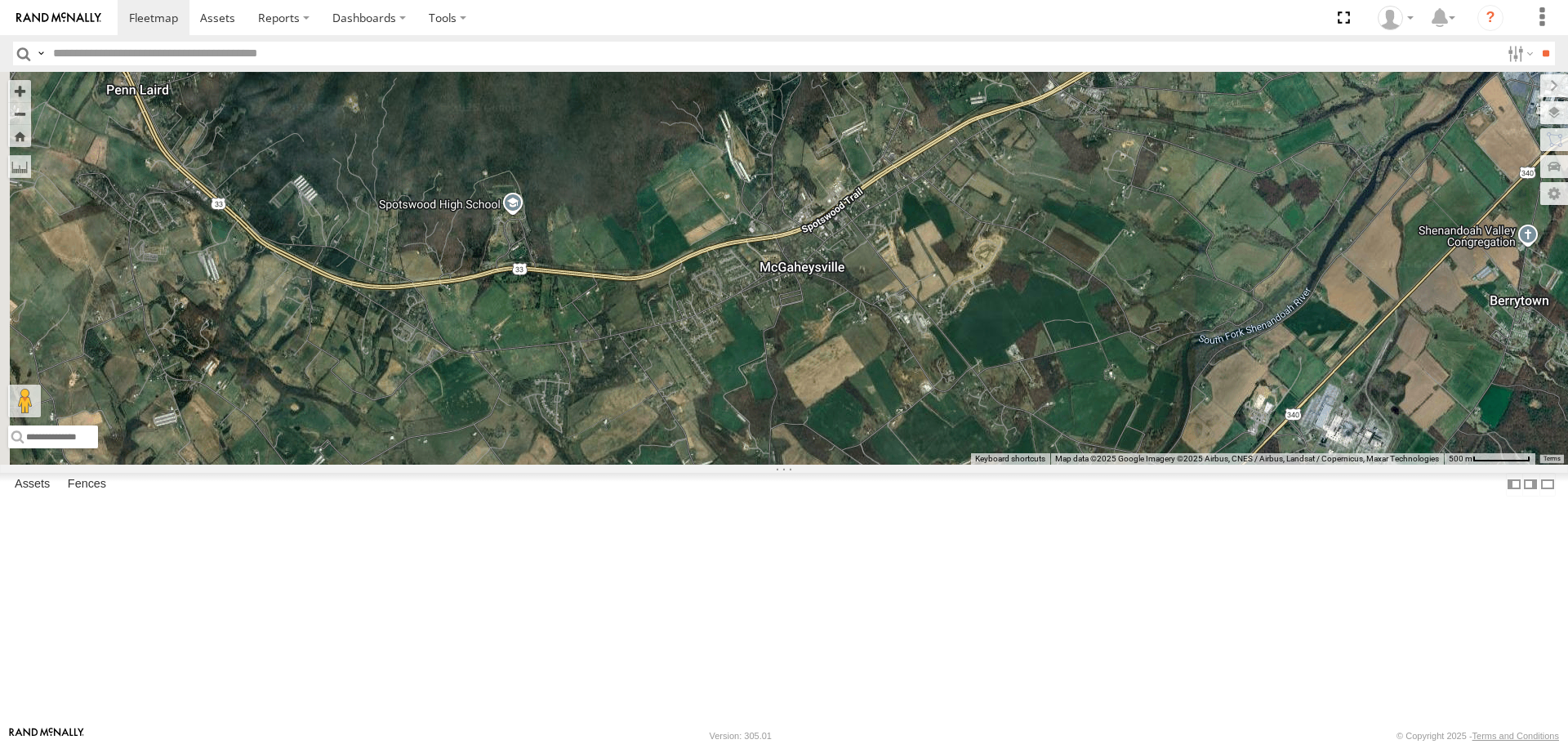
drag, startPoint x: 855, startPoint y: 404, endPoint x: 1038, endPoint y: 449, distance: 188.5
click at [1038, 449] on div "T3214 7769T 87121T T3205 5283 37124T T1809 37122T 37142T 37144T 5381-Sold 7764T…" at bounding box center [784, 268] width 1568 height 392
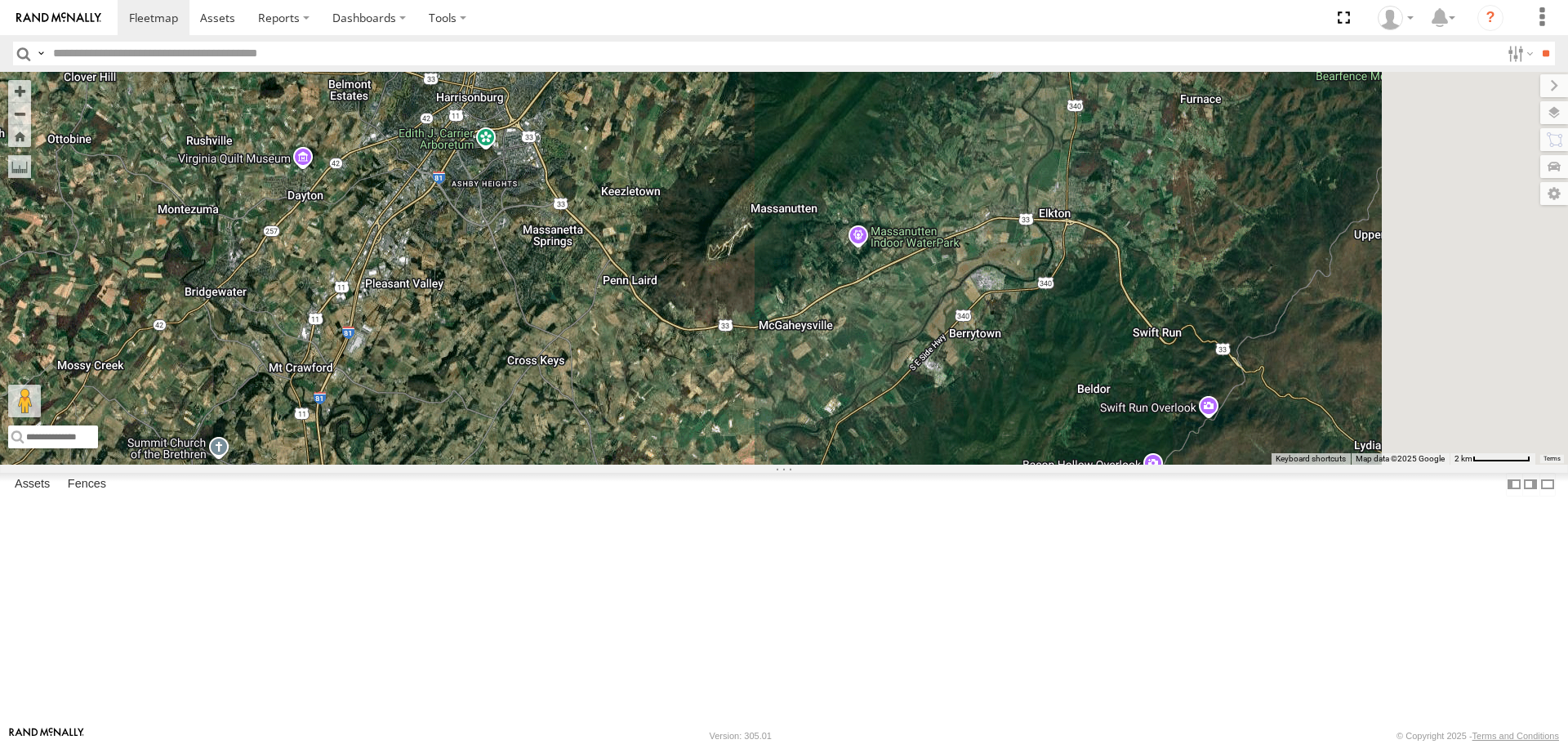
drag, startPoint x: 775, startPoint y: 287, endPoint x: 751, endPoint y: 313, distance: 35.4
click at [751, 313] on div "T3214 7769T 87121T T3205 5283 37124T T1809 37122T 37142T 37144T 5381-Sold 7764T…" at bounding box center [784, 268] width 1568 height 392
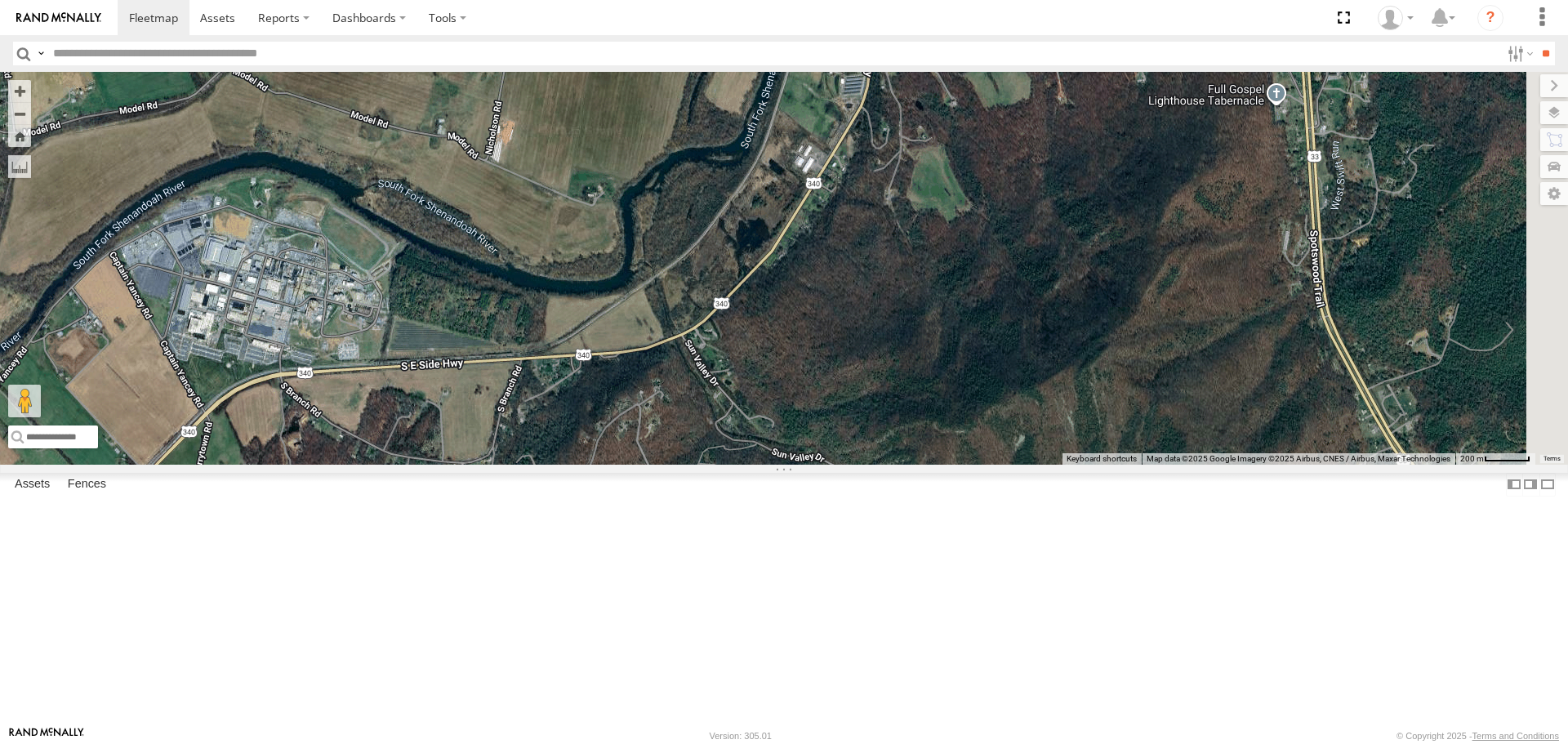
drag, startPoint x: 1152, startPoint y: 418, endPoint x: 668, endPoint y: 548, distance: 501.2
click at [668, 464] on div "T3214 7769T 87121T T3205 5283 37124T T1809 37122T 37142T 37144T 5381-Sold 7764T…" at bounding box center [784, 268] width 1568 height 392
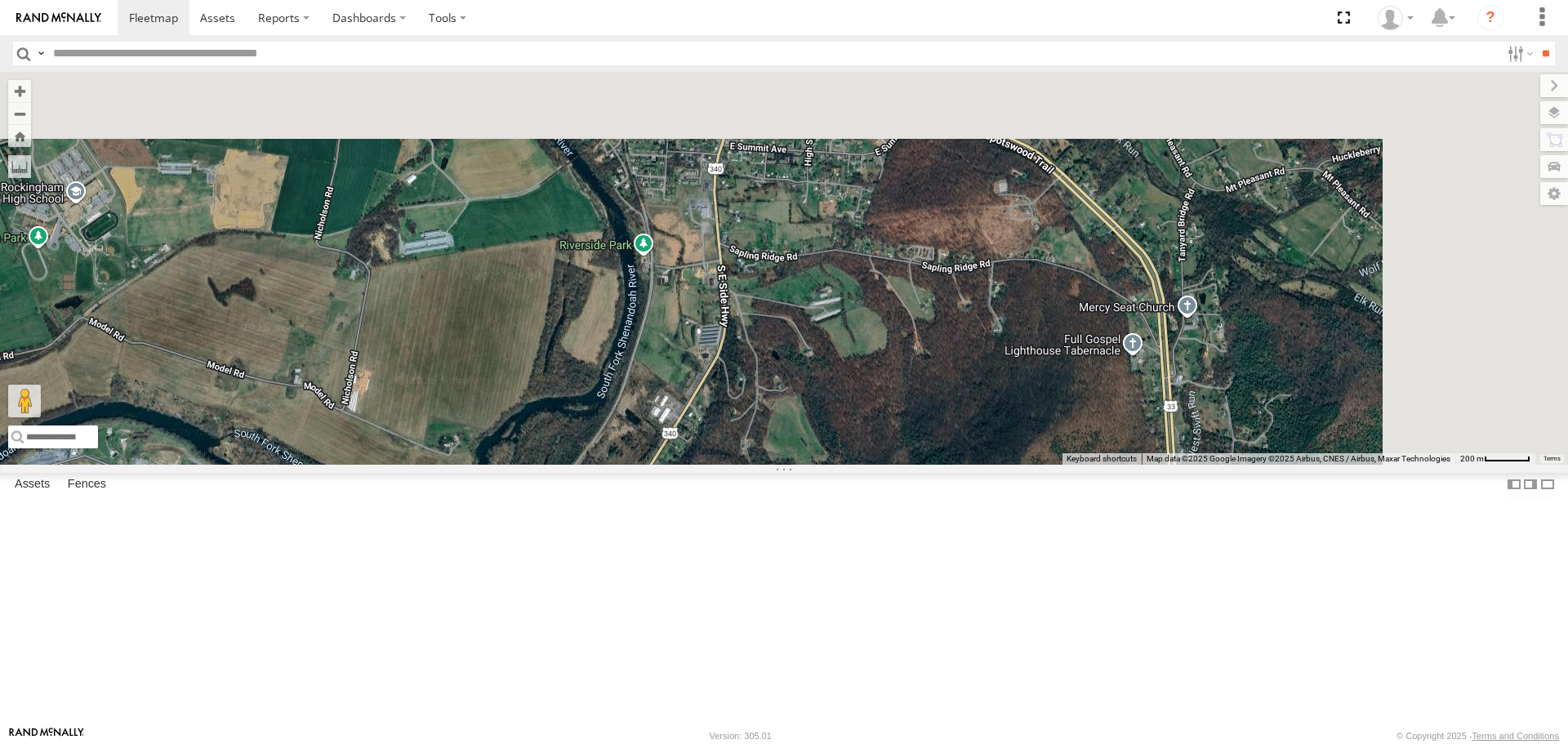
drag, startPoint x: 1056, startPoint y: 364, endPoint x: 908, endPoint y: 627, distance: 301.8
click at [908, 464] on div "T3214 7769T 87121T T3205 5283 37124T T1809 37122T 37142T 37144T 5381-Sold 7764T…" at bounding box center [784, 268] width 1568 height 392
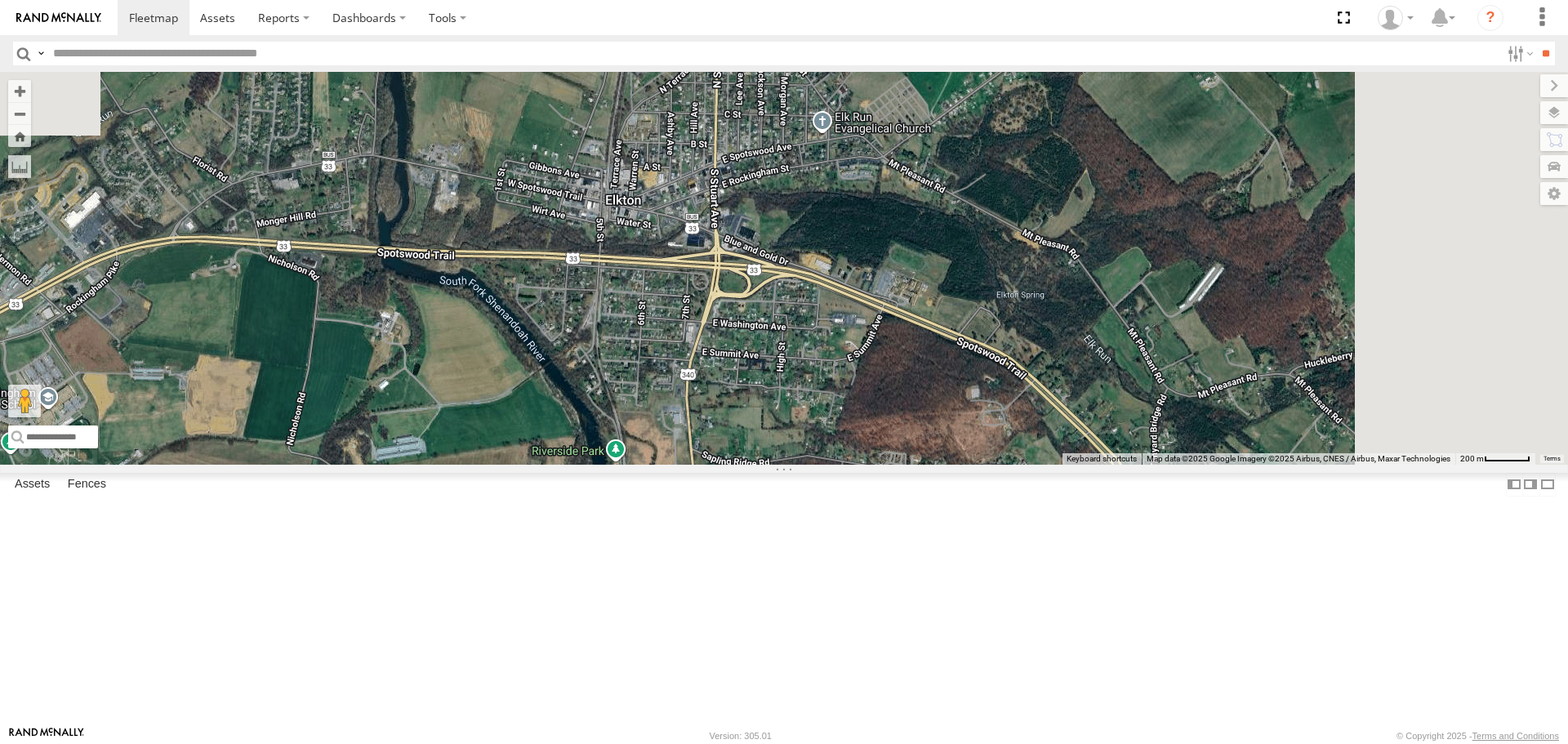
drag, startPoint x: 950, startPoint y: 369, endPoint x: 934, endPoint y: 551, distance: 182.7
click at [934, 464] on div "T3214 7769T 87121T T3205 5283 37124T T1809 37122T 37142T 37144T 5381-Sold 7764T…" at bounding box center [784, 268] width 1568 height 392
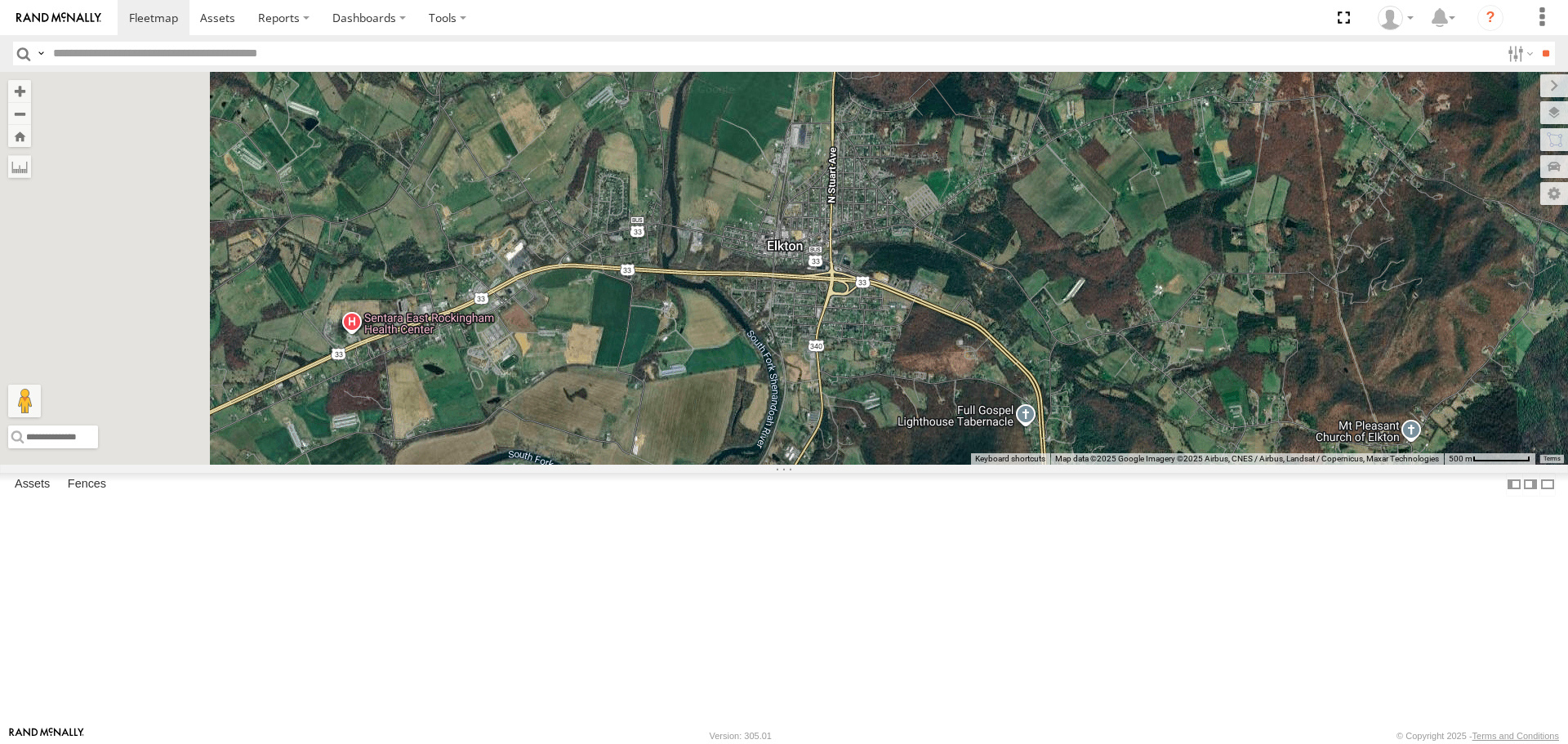
drag, startPoint x: 709, startPoint y: 496, endPoint x: 972, endPoint y: 422, distance: 273.2
click at [971, 425] on div "T3214 7769T 87121T T3205 5283 37124T T1809 37122T 37142T 37144T 5381-Sold 7764T…" at bounding box center [784, 268] width 1568 height 392
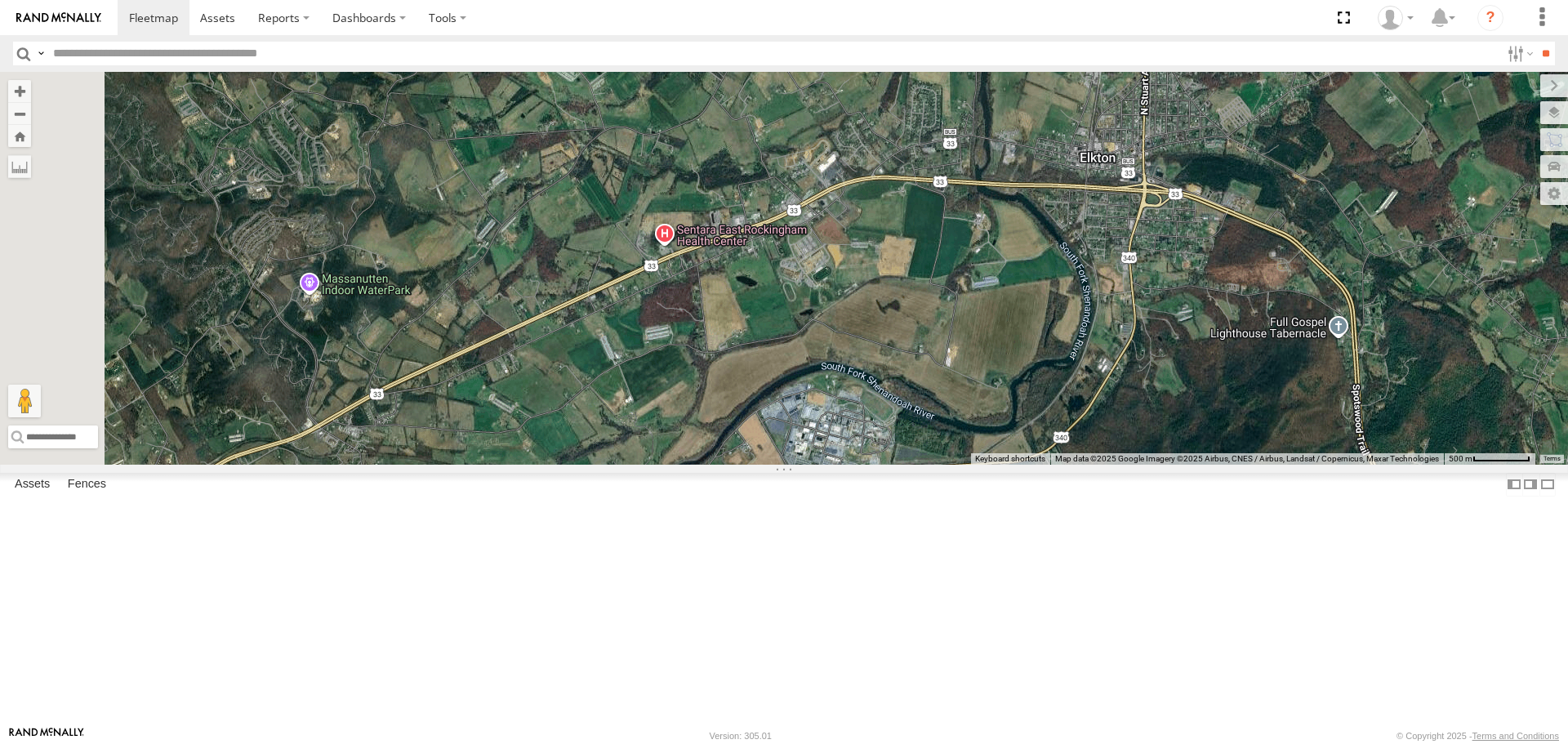
drag, startPoint x: 749, startPoint y: 525, endPoint x: 1012, endPoint y: 417, distance: 284.3
click at [965, 431] on div "T3214 7769T 87121T T3205 5283 37124T T1809 37122T 37142T 37144T 5381-Sold 7764T…" at bounding box center [784, 268] width 1568 height 392
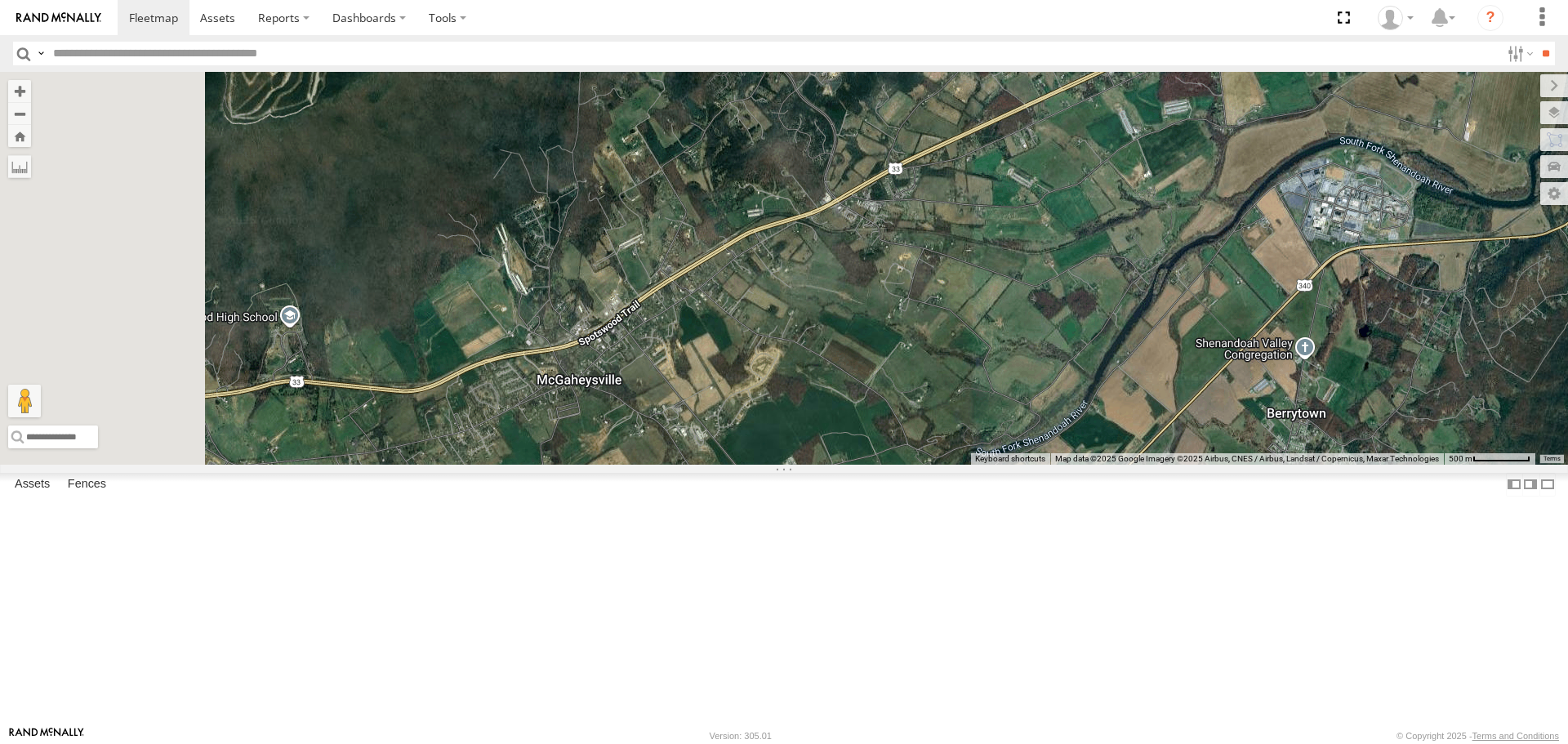
drag, startPoint x: 687, startPoint y: 572, endPoint x: 906, endPoint y: 502, distance: 229.9
click at [885, 464] on div "T3214 7769T 87121T T3205 5283 37124T T1809 37122T 37142T 37144T 5381-Sold 7764T…" at bounding box center [784, 268] width 1568 height 392
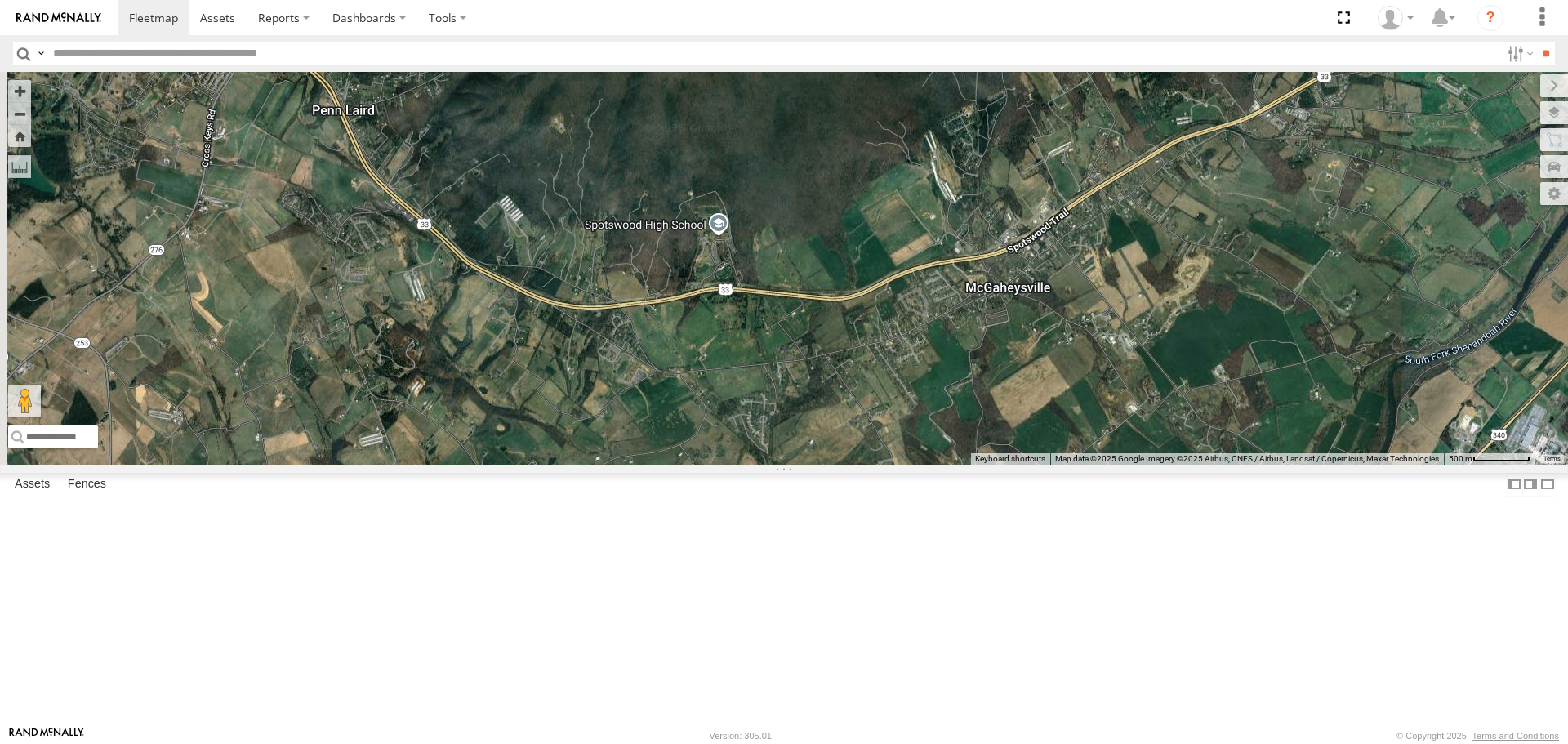
drag, startPoint x: 718, startPoint y: 457, endPoint x: 950, endPoint y: 547, distance: 248.8
click at [947, 464] on div "T3214 7769T 87121T T3205 5283 37124T T1809 37122T 37142T 37144T 5381-Sold 7764T…" at bounding box center [784, 268] width 1568 height 392
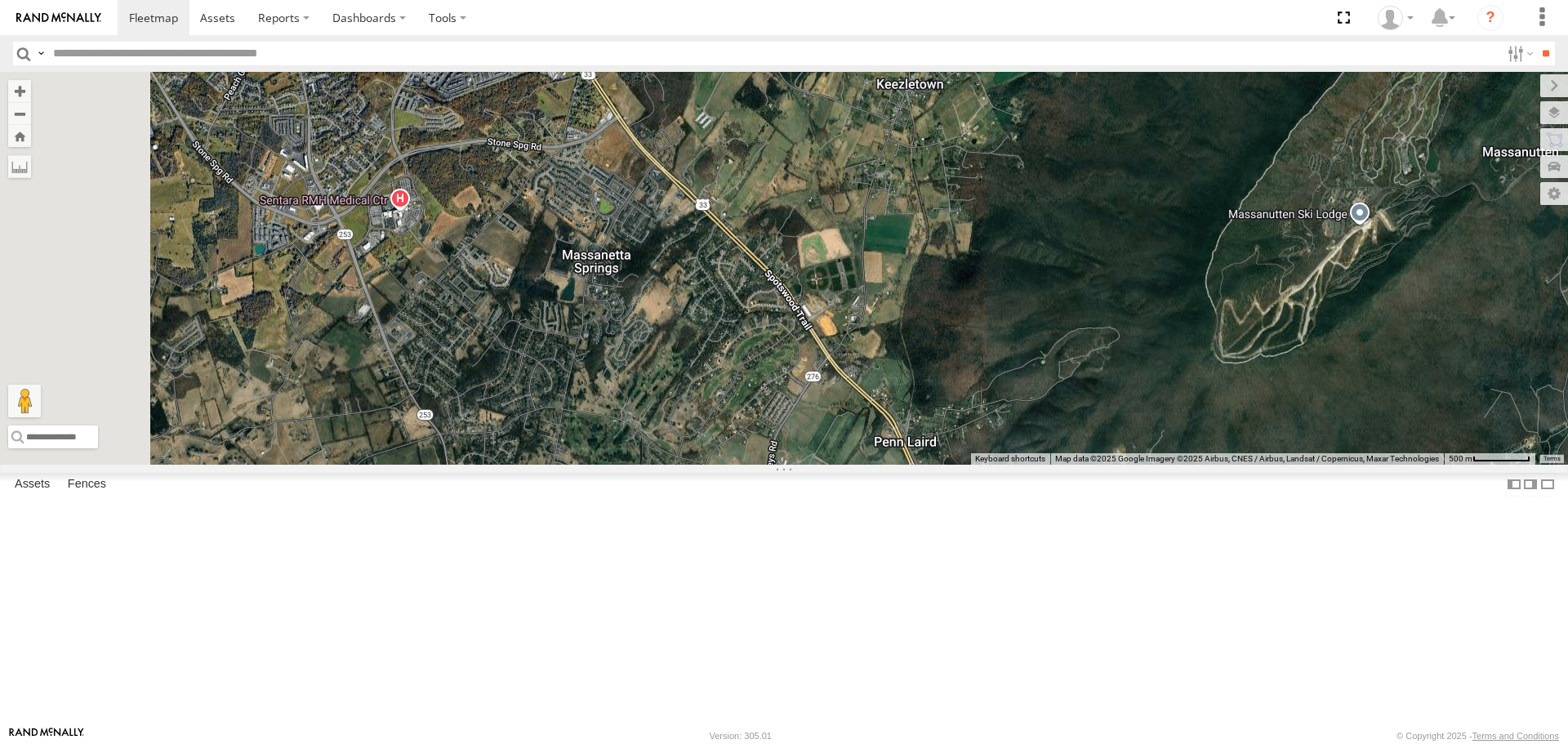
drag, startPoint x: 888, startPoint y: 291, endPoint x: 1004, endPoint y: 547, distance: 281.1
click at [1000, 464] on div "T3214 7769T 87121T T3205 5283 37124T T1809 37122T 37142T 37144T 5381-Sold 7764T…" at bounding box center [784, 268] width 1568 height 392
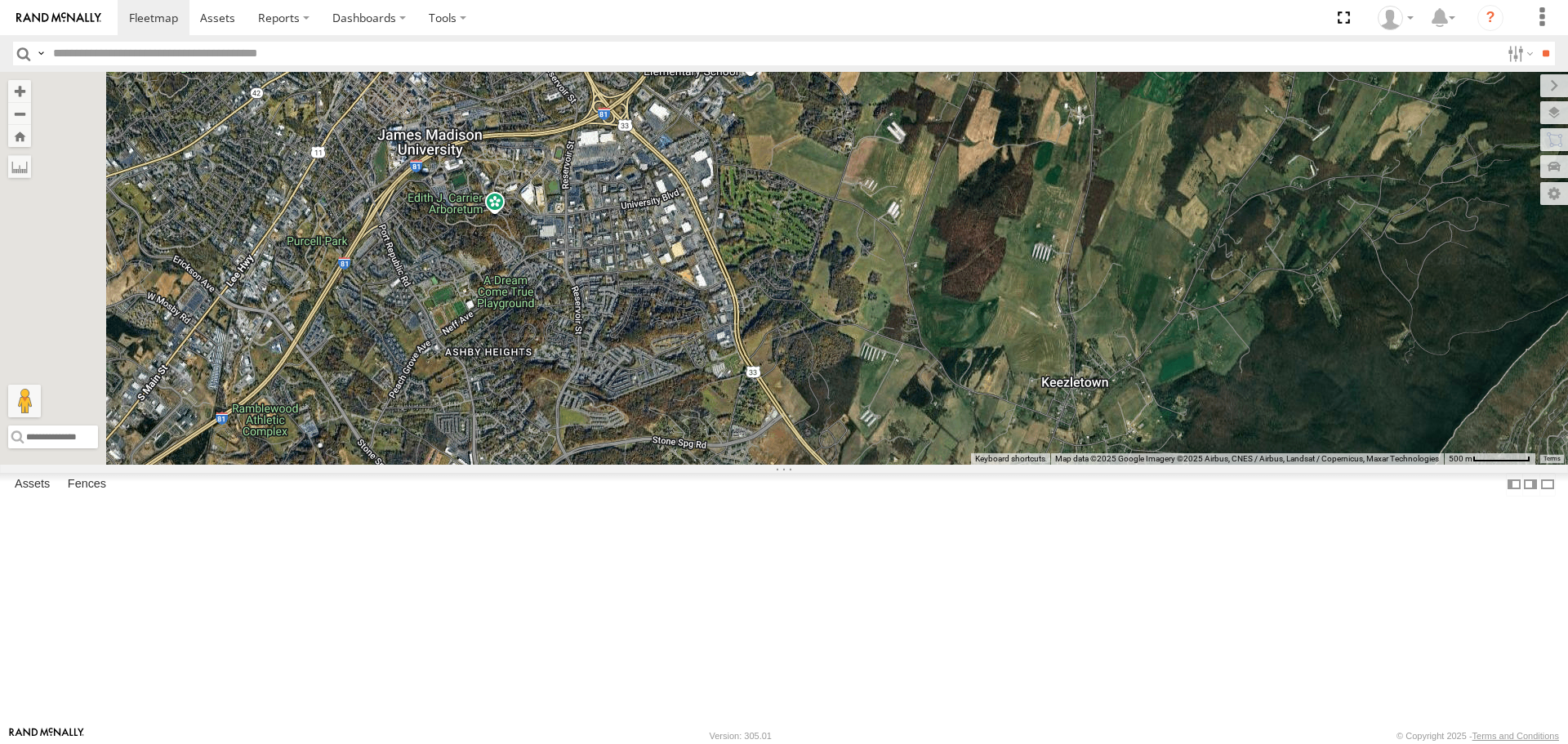
drag, startPoint x: 891, startPoint y: 375, endPoint x: 962, endPoint y: 538, distance: 177.8
click at [962, 464] on div "T3214 7769T 87121T T3205 5283 37124T T1809 37122T 37142T 37144T 5381-Sold 7764T…" at bounding box center [784, 268] width 1568 height 392
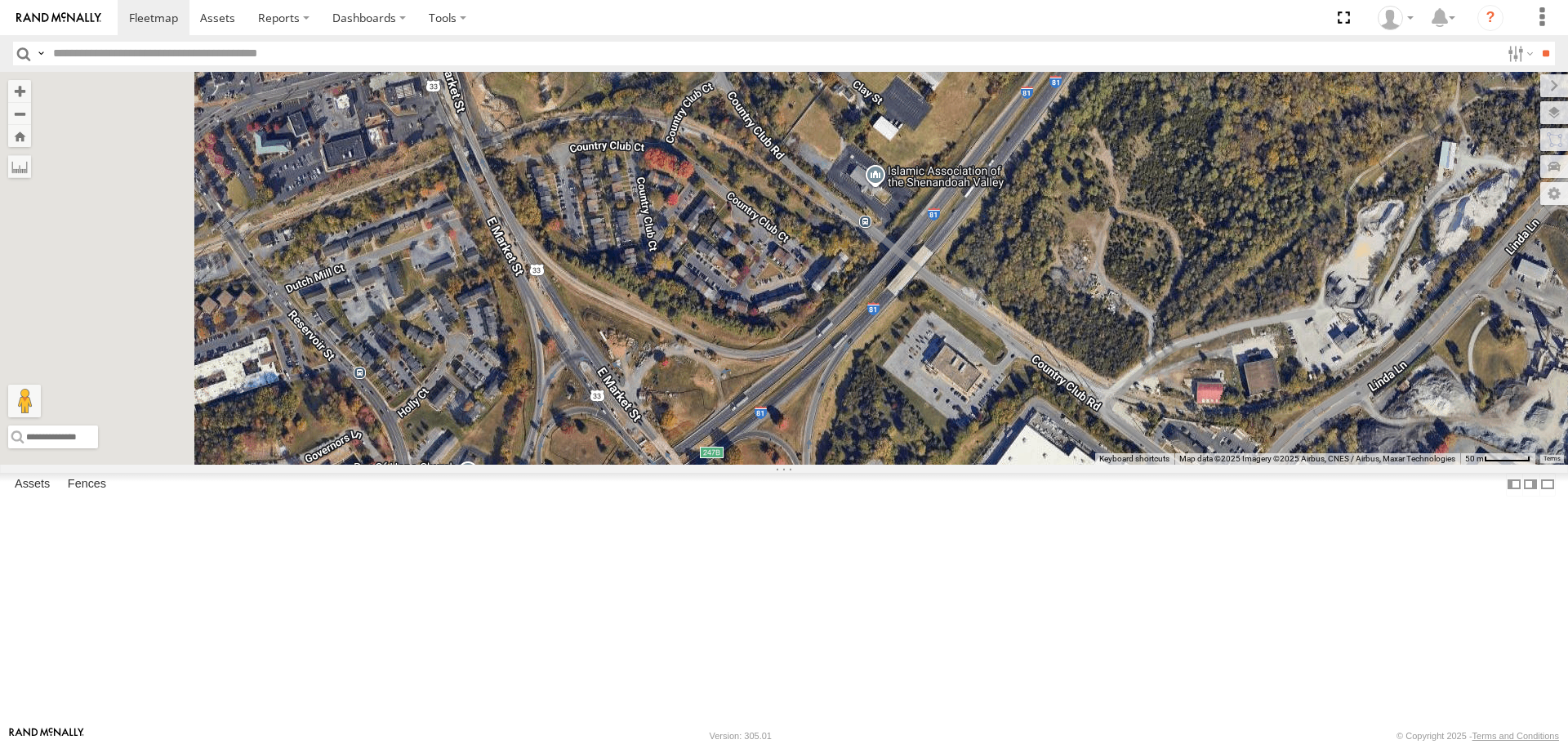
drag, startPoint x: 873, startPoint y: 335, endPoint x: 1068, endPoint y: 409, distance: 208.6
click at [1067, 412] on div "T3214 7769T 87121T T3205 5283 37124T T1809 37122T 37142T 37144T 5381-Sold 7764T…" at bounding box center [784, 268] width 1568 height 392
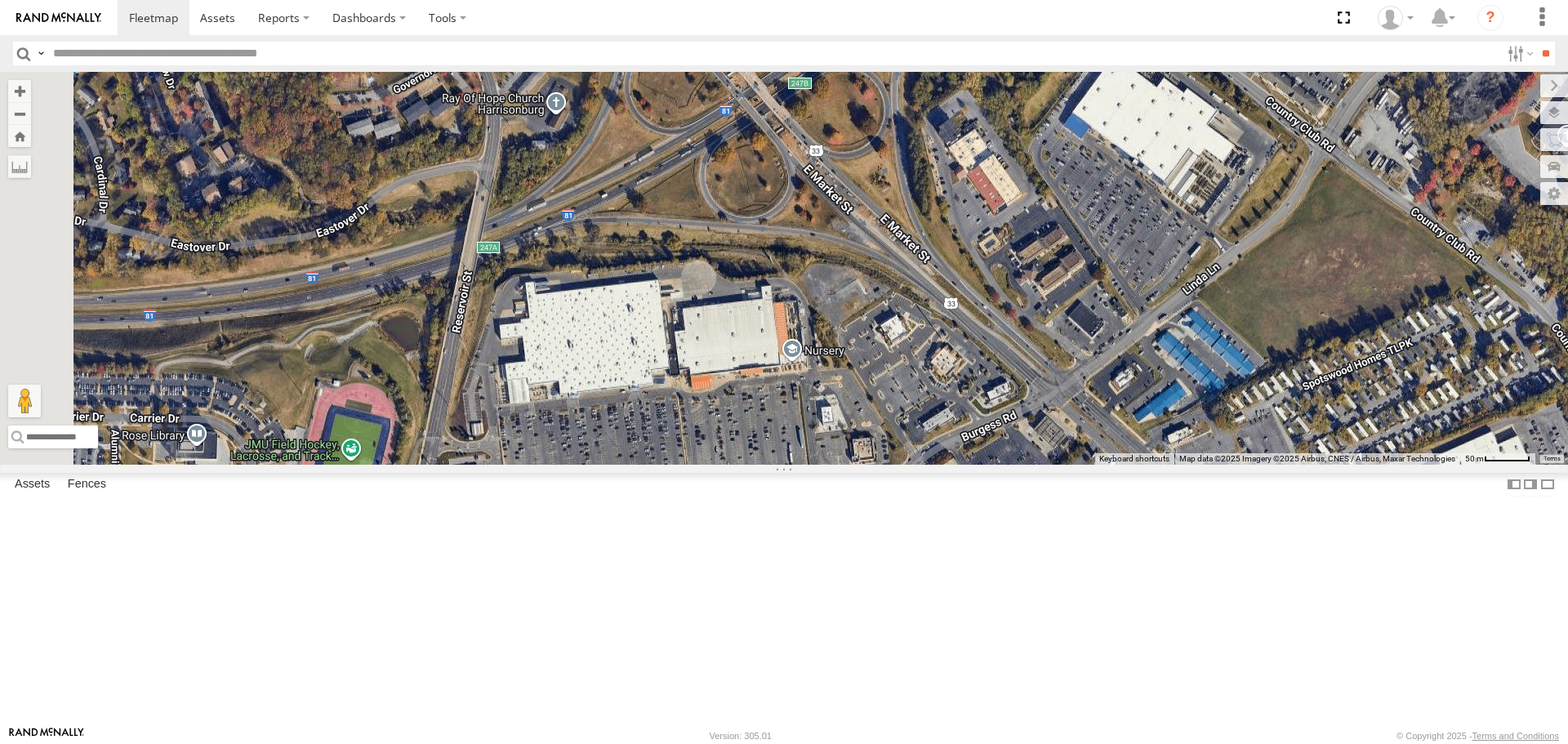
drag, startPoint x: 838, startPoint y: 466, endPoint x: 1070, endPoint y: 406, distance: 239.6
click at [1049, 414] on div "T3214 7769T 87121T T3205 5283 37124T T1809 37122T 37142T 37144T 5381-Sold 7764T…" at bounding box center [784, 268] width 1568 height 392
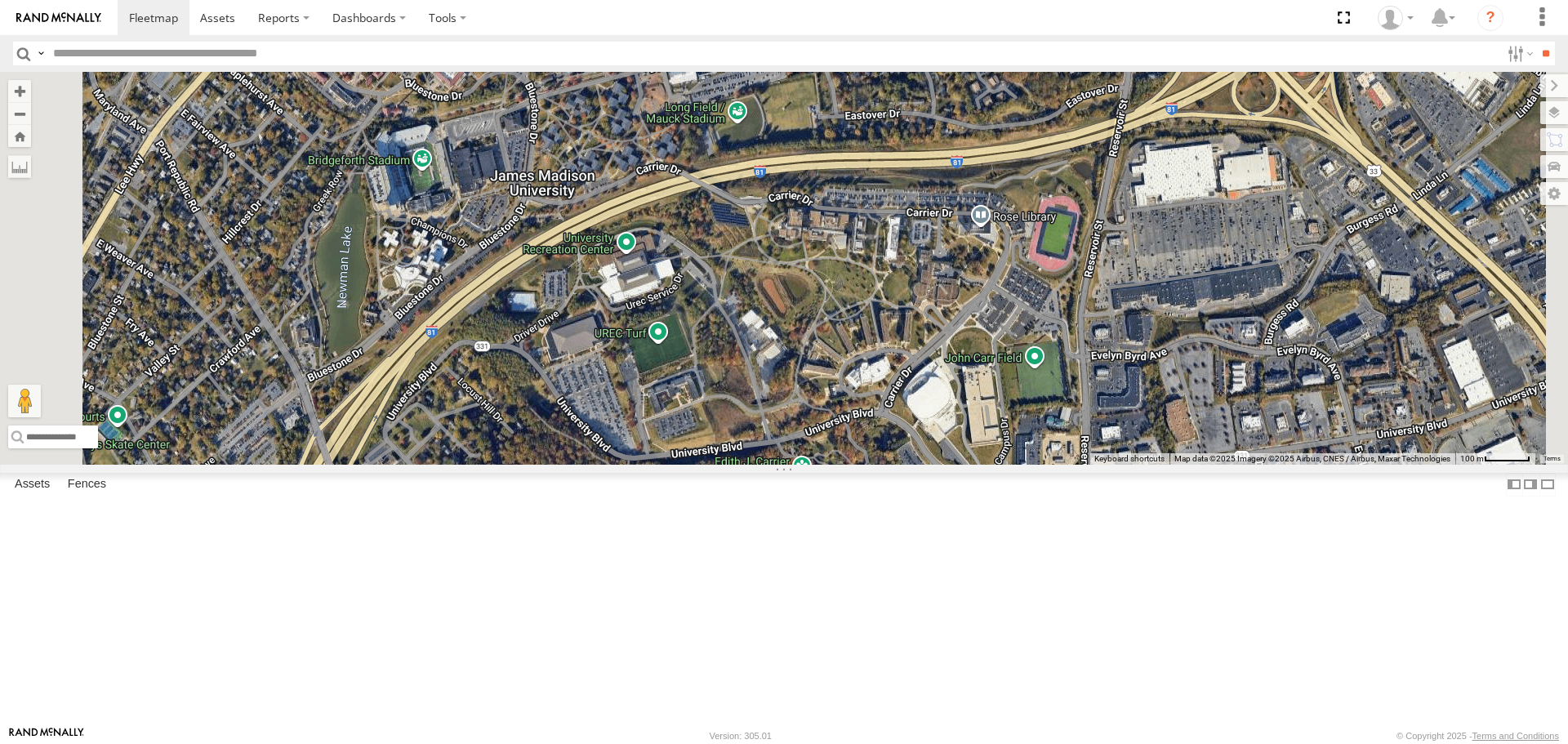
drag, startPoint x: 792, startPoint y: 494, endPoint x: 906, endPoint y: 346, distance: 186.8
click at [891, 372] on div "T3214 7769T 87121T T3205 5283 37124T T1809 37122T 37142T 37144T 5381-Sold 7764T…" at bounding box center [784, 268] width 1568 height 392
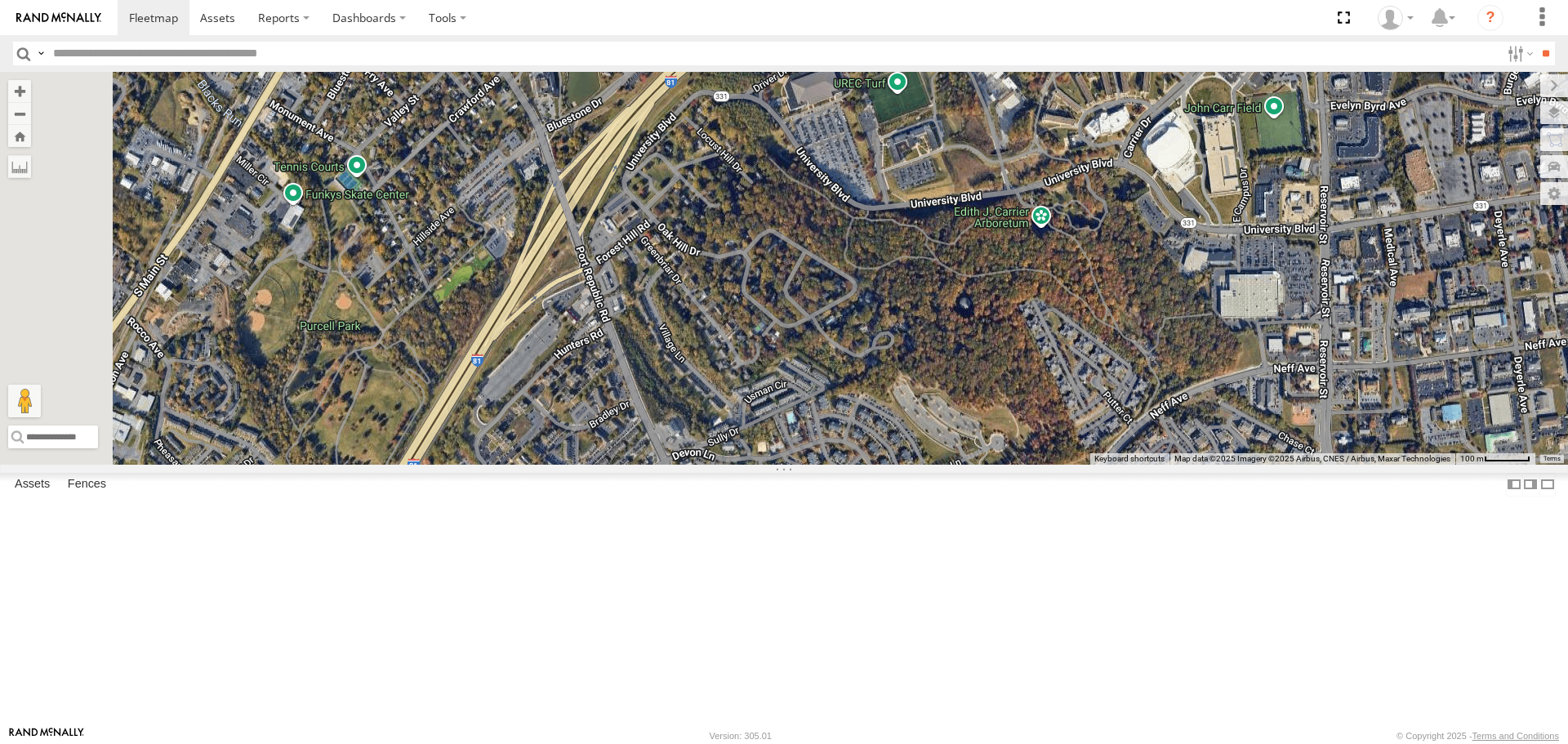
drag, startPoint x: 791, startPoint y: 507, endPoint x: 797, endPoint y: 391, distance: 116.2
click at [792, 412] on div "T3214 7769T 87121T T3205 5283 37124T T1809 37122T 37142T 37144T 5381-Sold 7764T…" at bounding box center [784, 268] width 1568 height 392
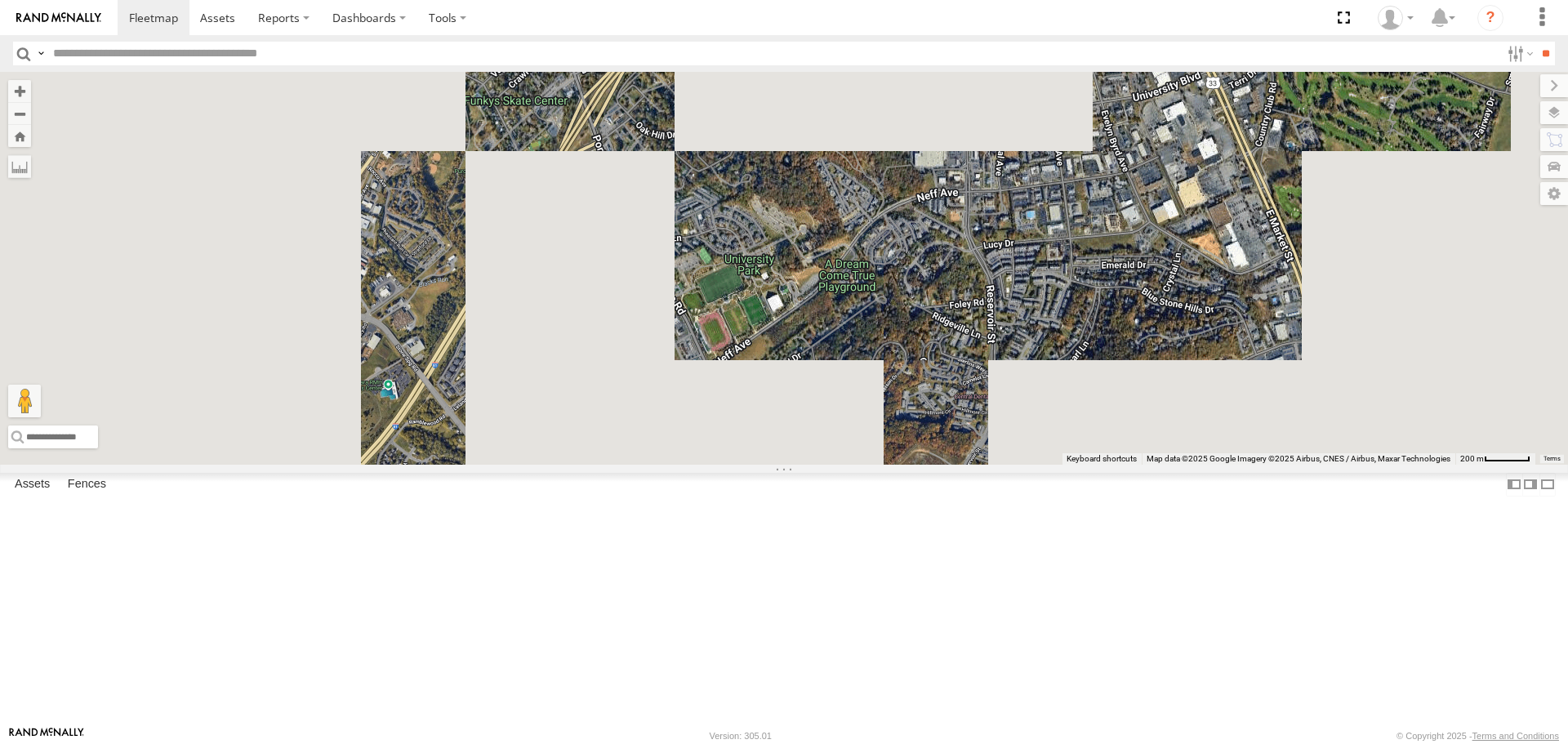
drag, startPoint x: 657, startPoint y: 574, endPoint x: 719, endPoint y: 447, distance: 141.3
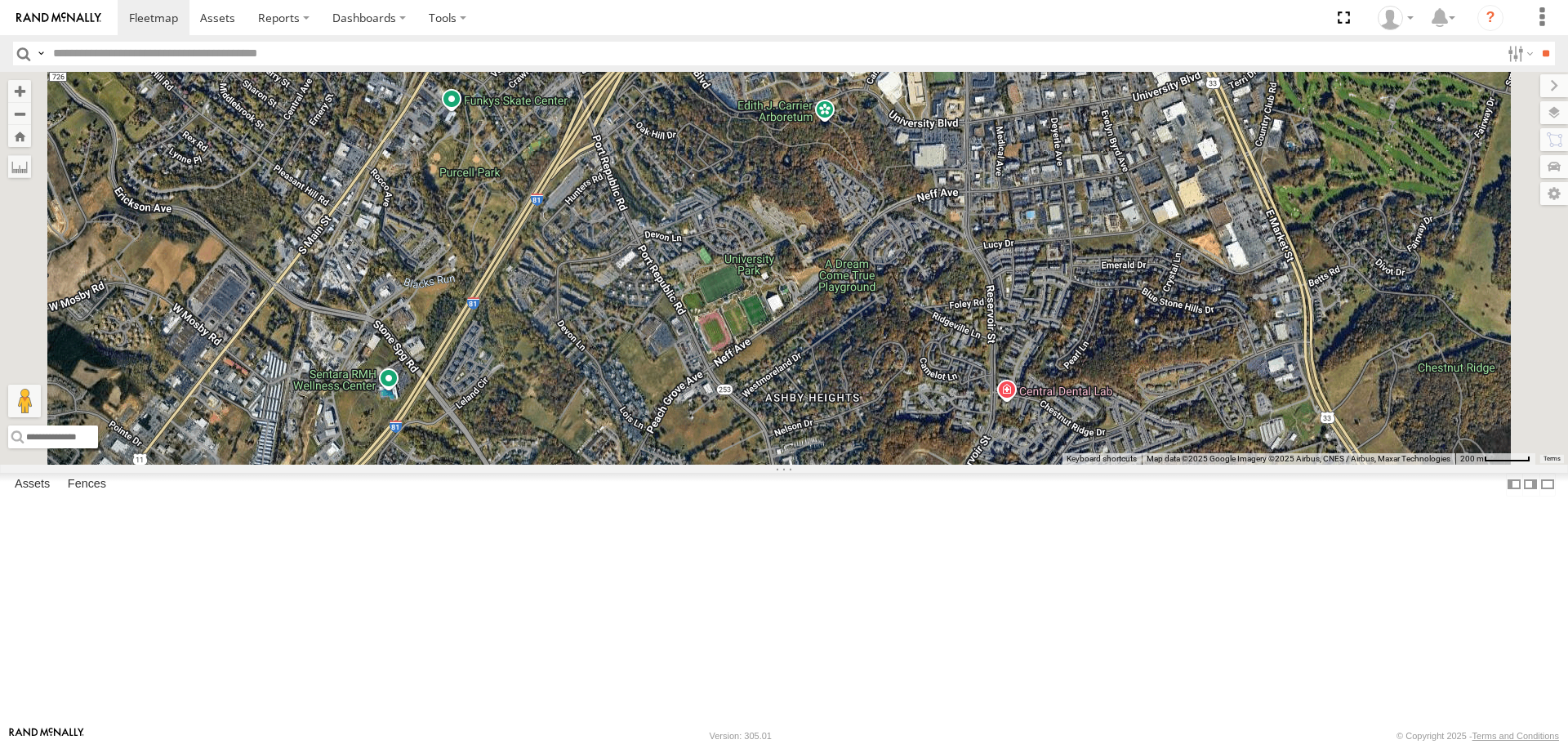
click at [700, 464] on div "T3214 7769T 87121T T3205 5283 37124T T1809 37122T 37142T 37144T 5381-Sold 7764T…" at bounding box center [784, 268] width 1568 height 392
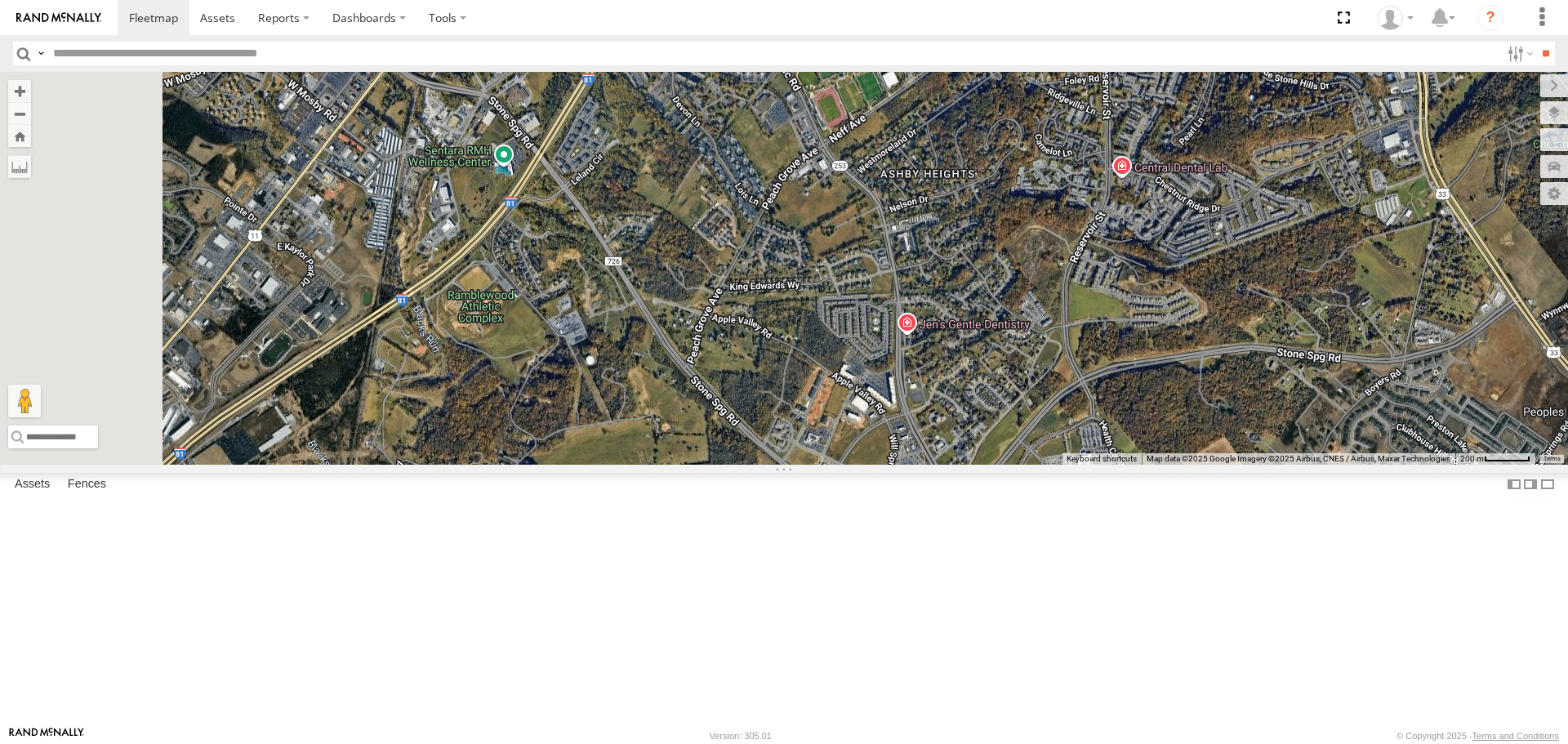
drag, startPoint x: 595, startPoint y: 507, endPoint x: 704, endPoint y: 403, distance: 150.7
click at [686, 418] on div "T3214 7769T 87121T T3205 5283 37124T T1809 37122T 37142T 37144T 5381-Sold 7764T…" at bounding box center [784, 268] width 1568 height 392
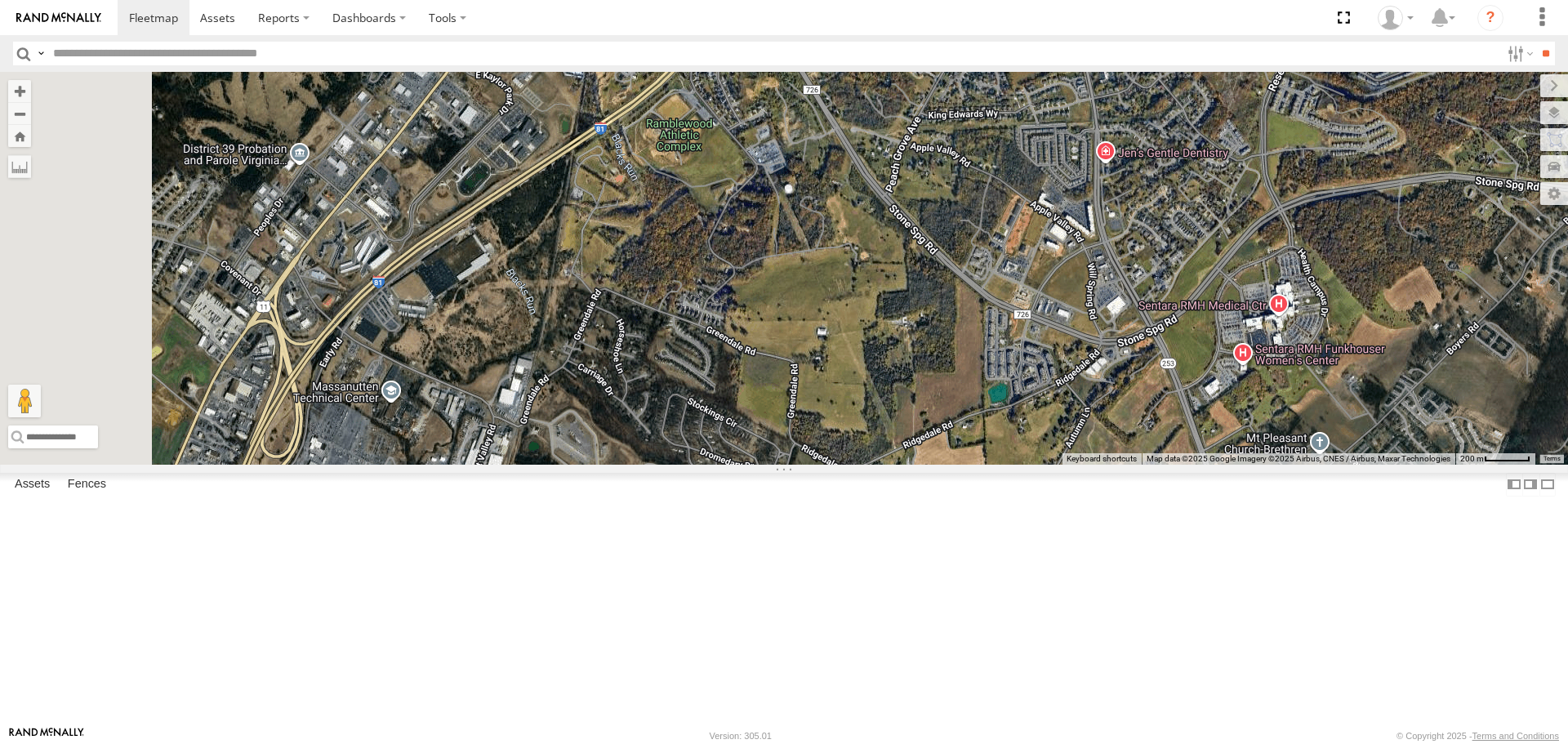
drag, startPoint x: 623, startPoint y: 476, endPoint x: 663, endPoint y: 431, distance: 60.2
click at [646, 451] on div "T3214 7769T 87121T T3205 5283 37124T T1809 37122T 37142T 37144T 5381-Sold 7764T…" at bounding box center [784, 268] width 1568 height 392
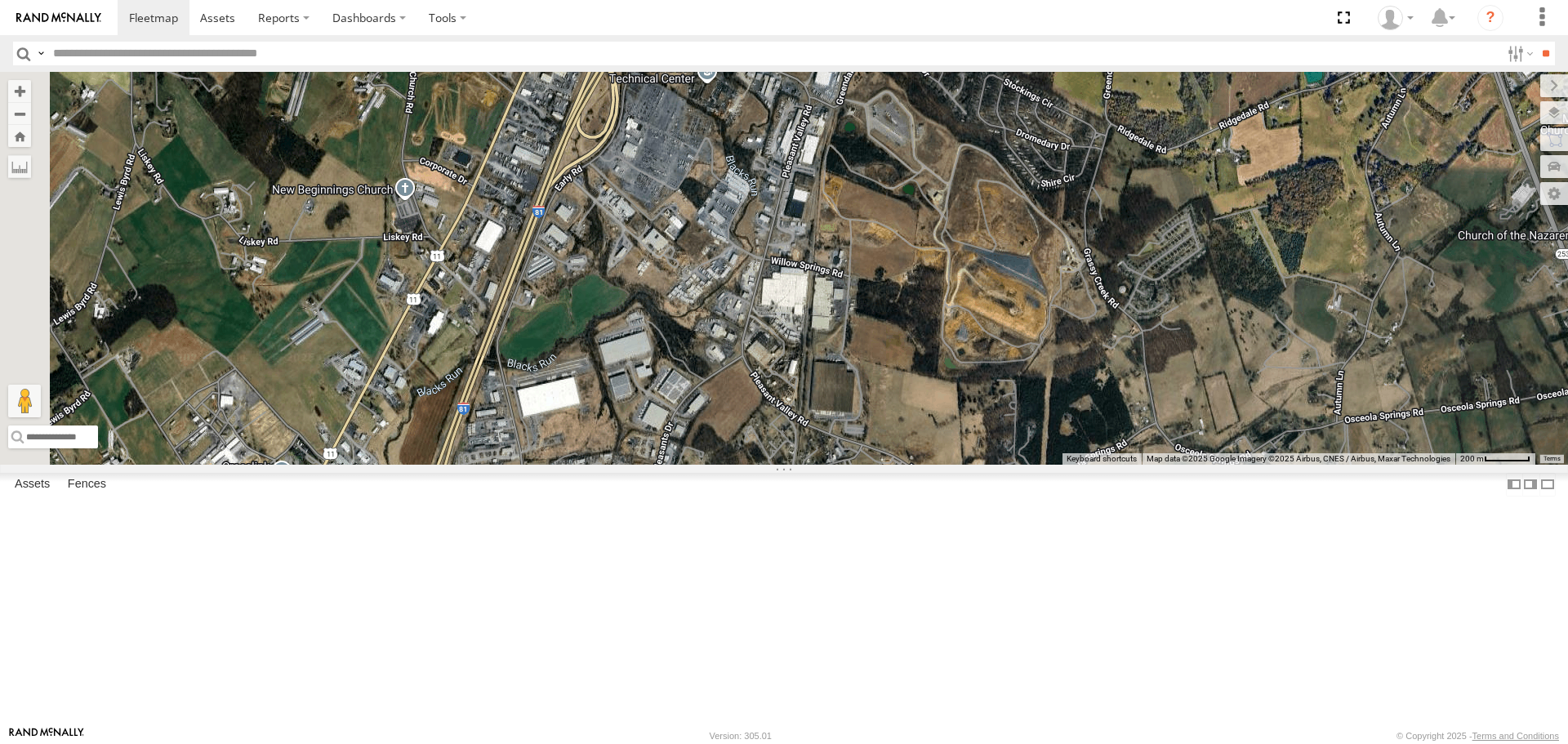
drag, startPoint x: 726, startPoint y: 554, endPoint x: 711, endPoint y: 369, distance: 185.6
click at [716, 418] on div "T3214 7769T 87121T T3205 5283 37124T T1809 37122T 37142T 37144T 5381-Sold 7764T…" at bounding box center [784, 268] width 1568 height 392
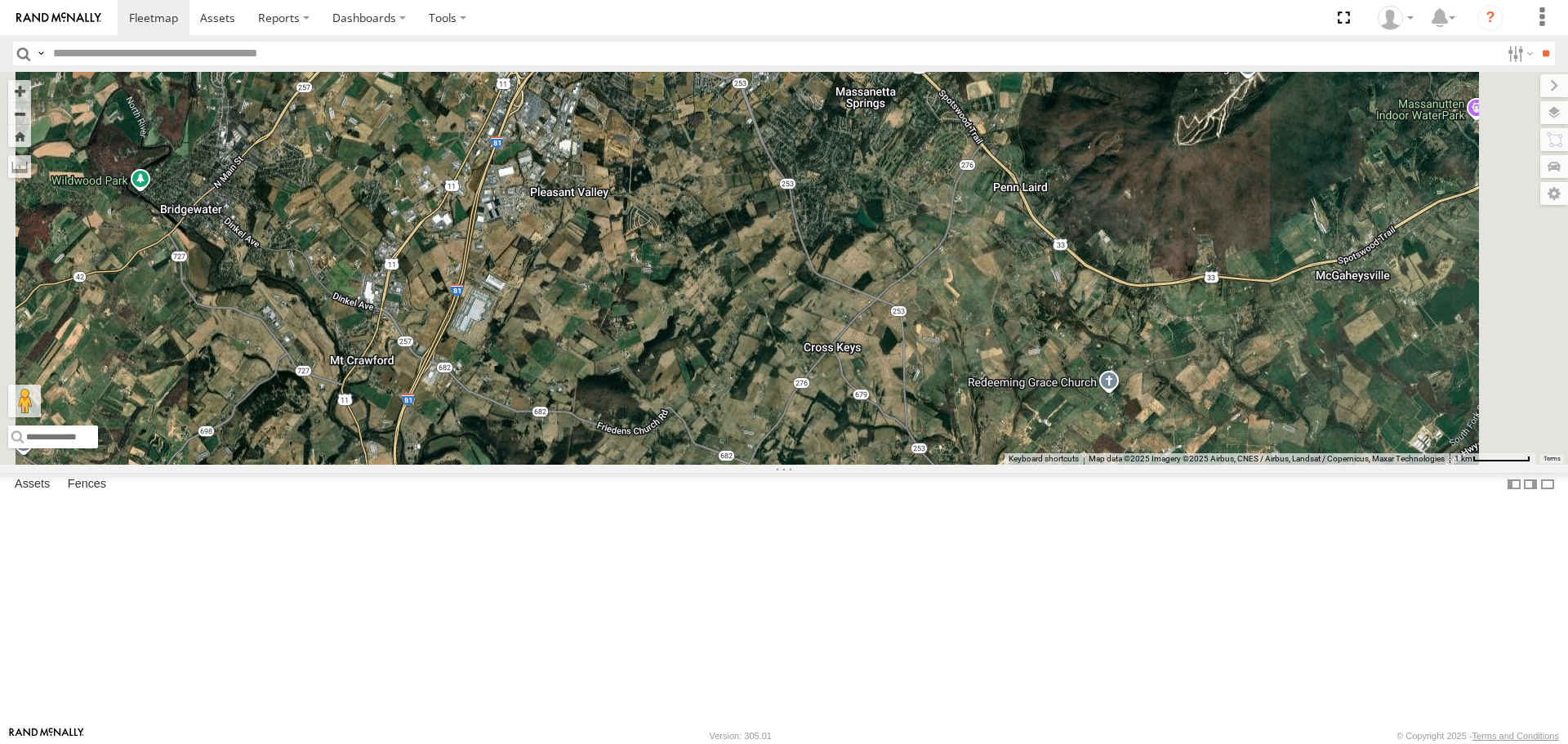
drag, startPoint x: 756, startPoint y: 452, endPoint x: 735, endPoint y: 387, distance: 68.3
click at [736, 387] on div "T3214 7769T 87121T T3205 5283 37124T T1809 37122T 37142T 37144T 5381-Sold 7764T…" at bounding box center [784, 268] width 1568 height 392
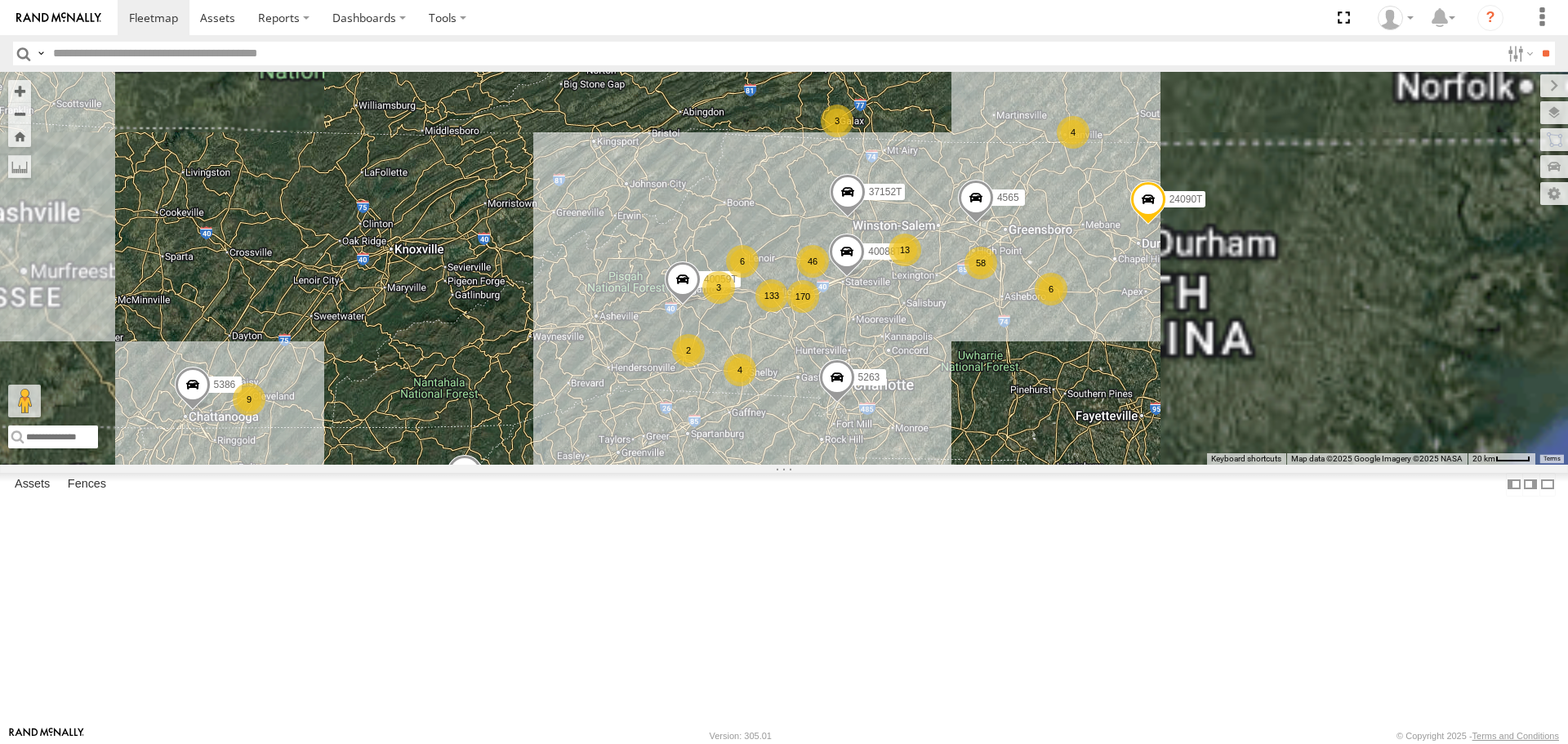
drag, startPoint x: 1278, startPoint y: 492, endPoint x: 1119, endPoint y: 511, distance: 160.1
click at [1132, 464] on div "87121T T3214 37088T 7769T T3205 5283 37124T T1809 37122T 37142T 37144T 5381-Sol…" at bounding box center [784, 268] width 1568 height 392
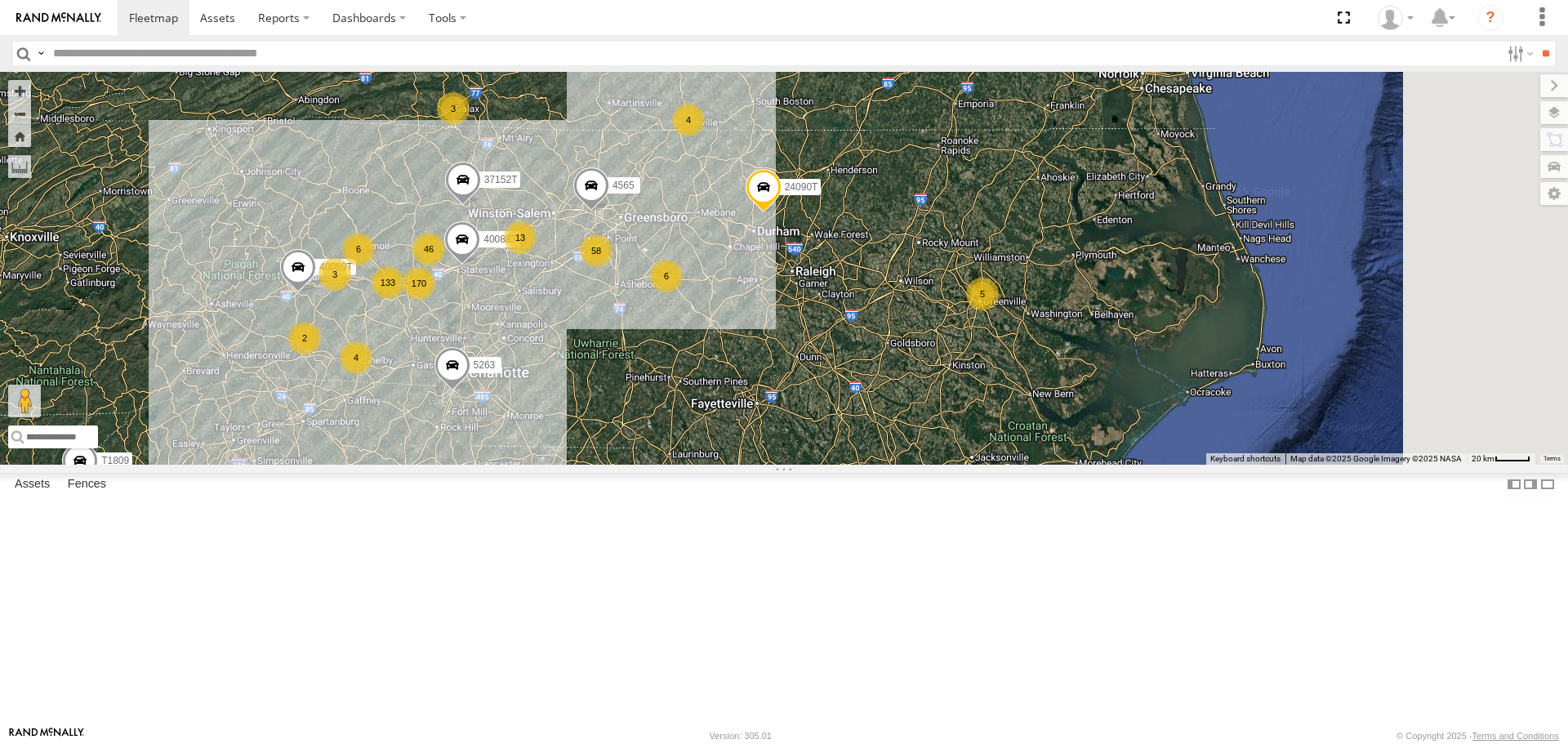
drag, startPoint x: 1378, startPoint y: 518, endPoint x: 1097, endPoint y: 494, distance: 282.0
click at [1097, 464] on div "87121T T3214 37088T 7769T T3205 5283 37124T T1809 37122T 37142T 37144T 5381-Sol…" at bounding box center [784, 268] width 1568 height 392
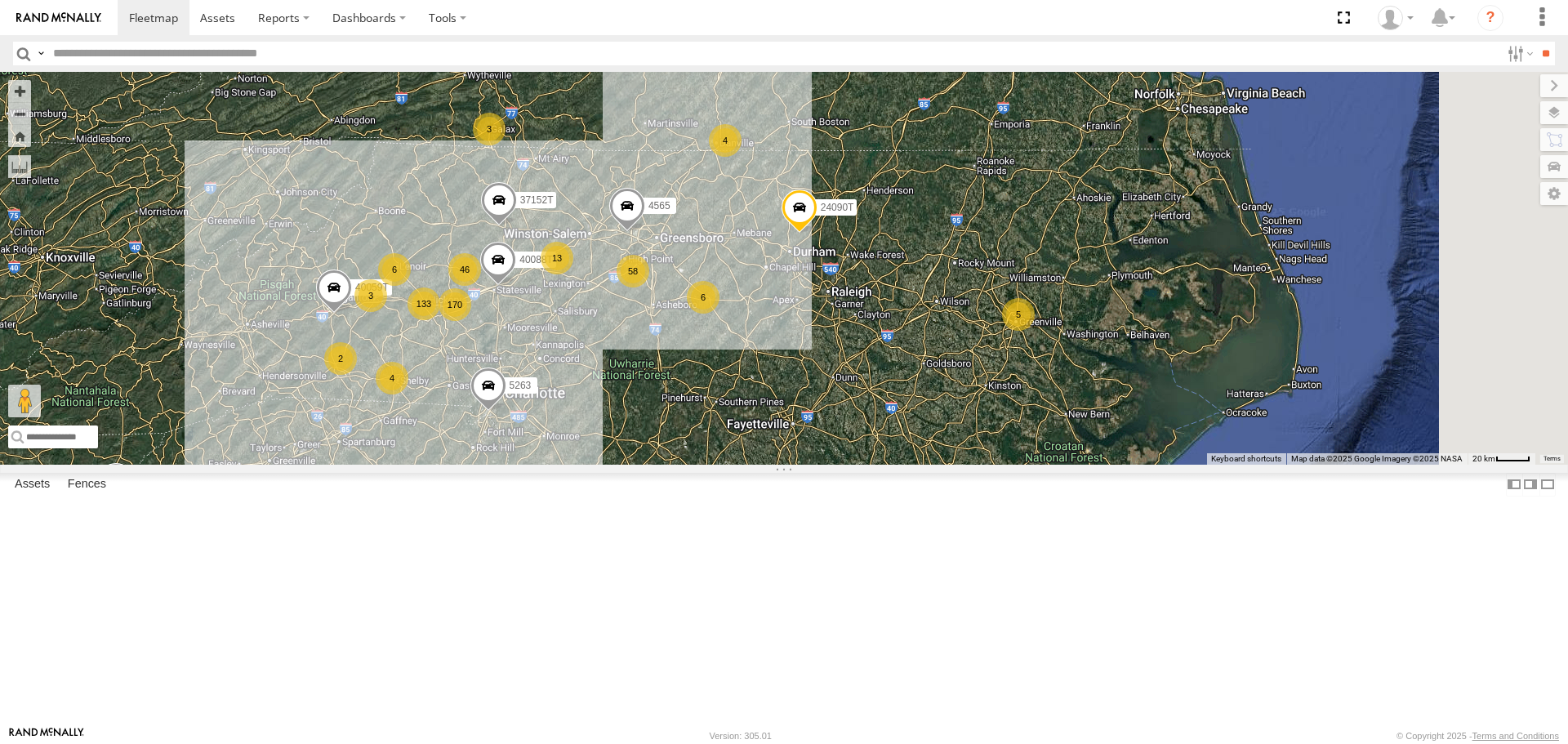
drag, startPoint x: 1159, startPoint y: 472, endPoint x: 1274, endPoint y: 506, distance: 119.9
click at [1274, 464] on div "87121T T3214 37088T 7769T T3205 5283 37124T T1809 37122T 37142T 37144T 5381-Sol…" at bounding box center [784, 268] width 1568 height 392
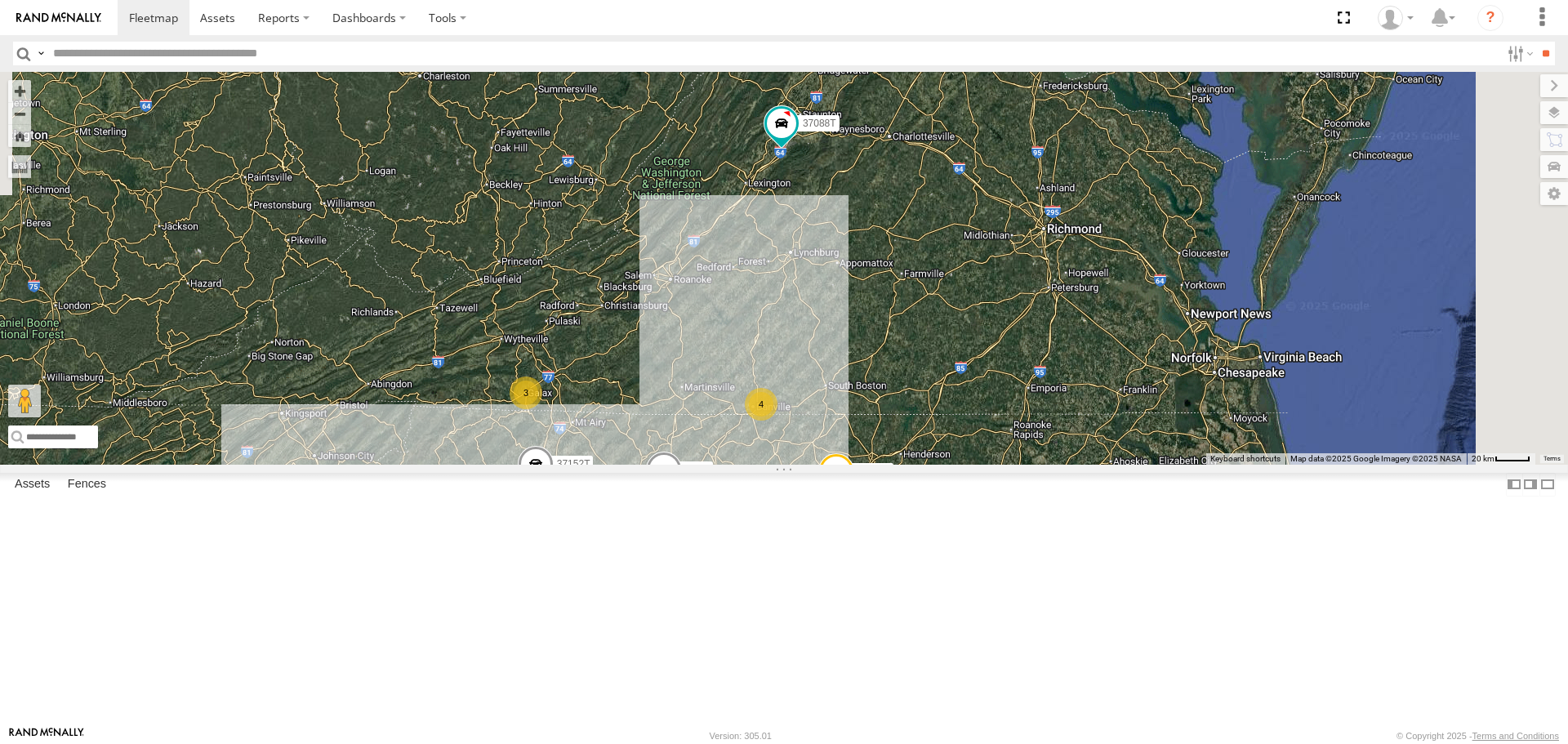
drag, startPoint x: 1186, startPoint y: 447, endPoint x: 1127, endPoint y: 670, distance: 230.7
click at [1124, 464] on div "87121T T3214 37088T 7769T T3205 5283 37124T T1809 37122T 37142T 37144T 5381-Sol…" at bounding box center [784, 268] width 1568 height 392
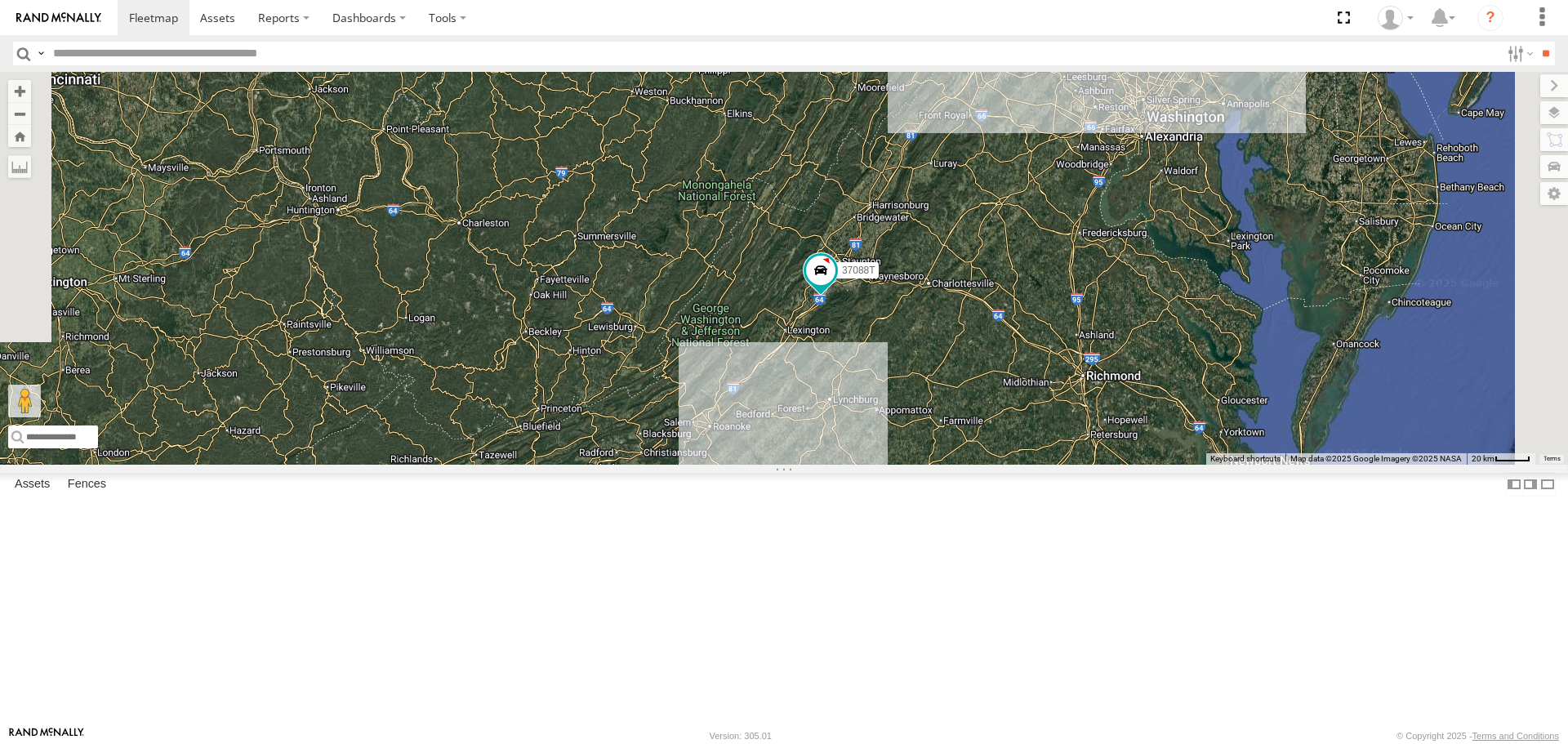
drag, startPoint x: 1002, startPoint y: 345, endPoint x: 1008, endPoint y: 512, distance: 167.1
click at [1008, 464] on div "87121T T3214 37088T 7769T T3205 5283 37124T T1809 37122T 37142T 37144T 5381-Sol…" at bounding box center [784, 268] width 1568 height 392
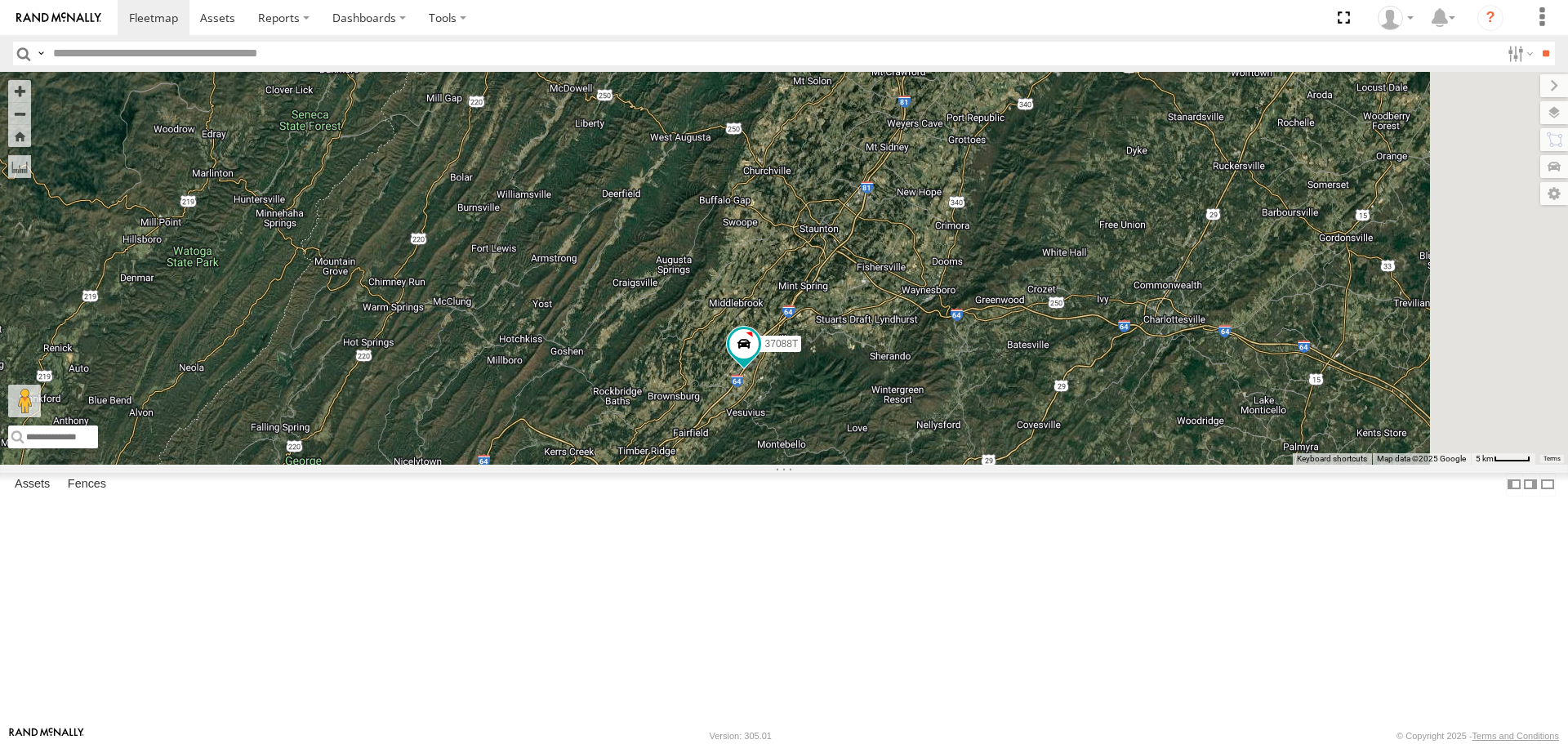
drag, startPoint x: 1120, startPoint y: 382, endPoint x: 1026, endPoint y: 523, distance: 169.5
click at [1026, 464] on div "87121T T3214 37088T 7769T T3205 5283 37124T T1809 37122T 37142T 37144T 5381-Sol…" at bounding box center [784, 268] width 1568 height 392
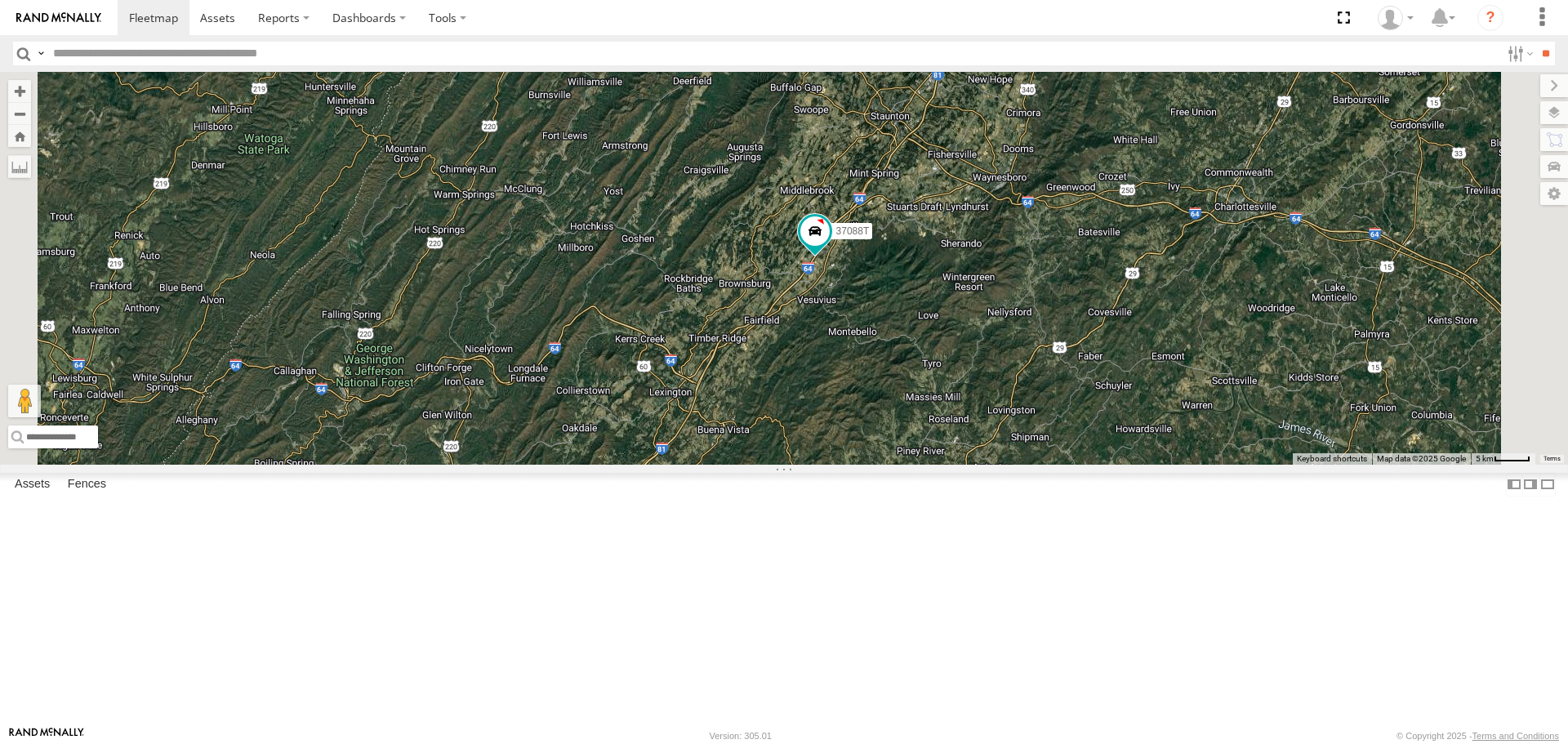
drag, startPoint x: 989, startPoint y: 566, endPoint x: 1061, endPoint y: 459, distance: 129.0
click at [1060, 458] on div "87121T T3214 37088T 7769T T3205 5283 37124T T1809 37122T 37142T 37144T 5381-Sol…" at bounding box center [784, 268] width 1568 height 392
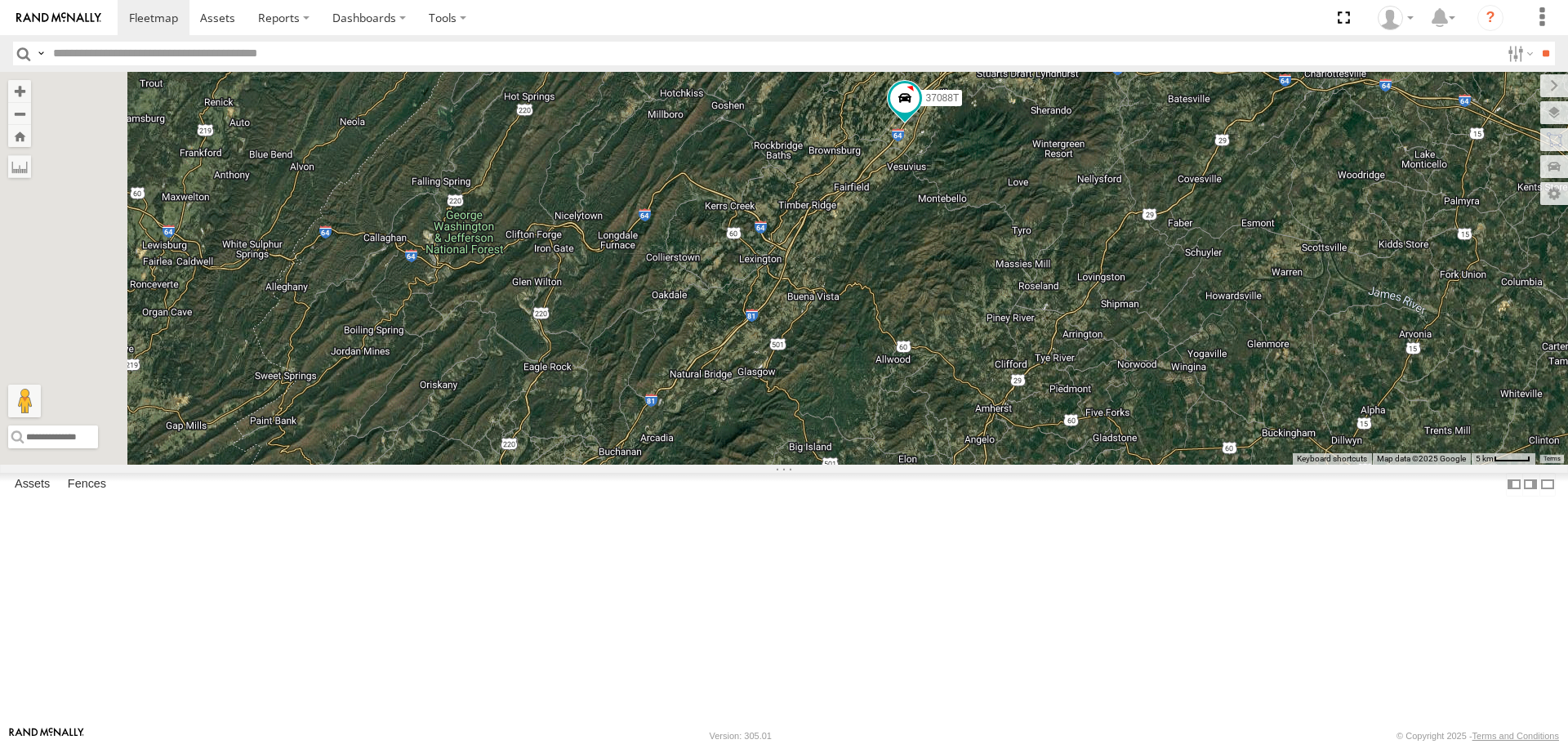
drag, startPoint x: 1037, startPoint y: 463, endPoint x: 1068, endPoint y: 411, distance: 60.5
click at [1068, 411] on div "87121T T3214 37088T 7769T T3205 5283 37124T T1809 37122T 37142T 37144T 5381-Sol…" at bounding box center [784, 268] width 1568 height 392
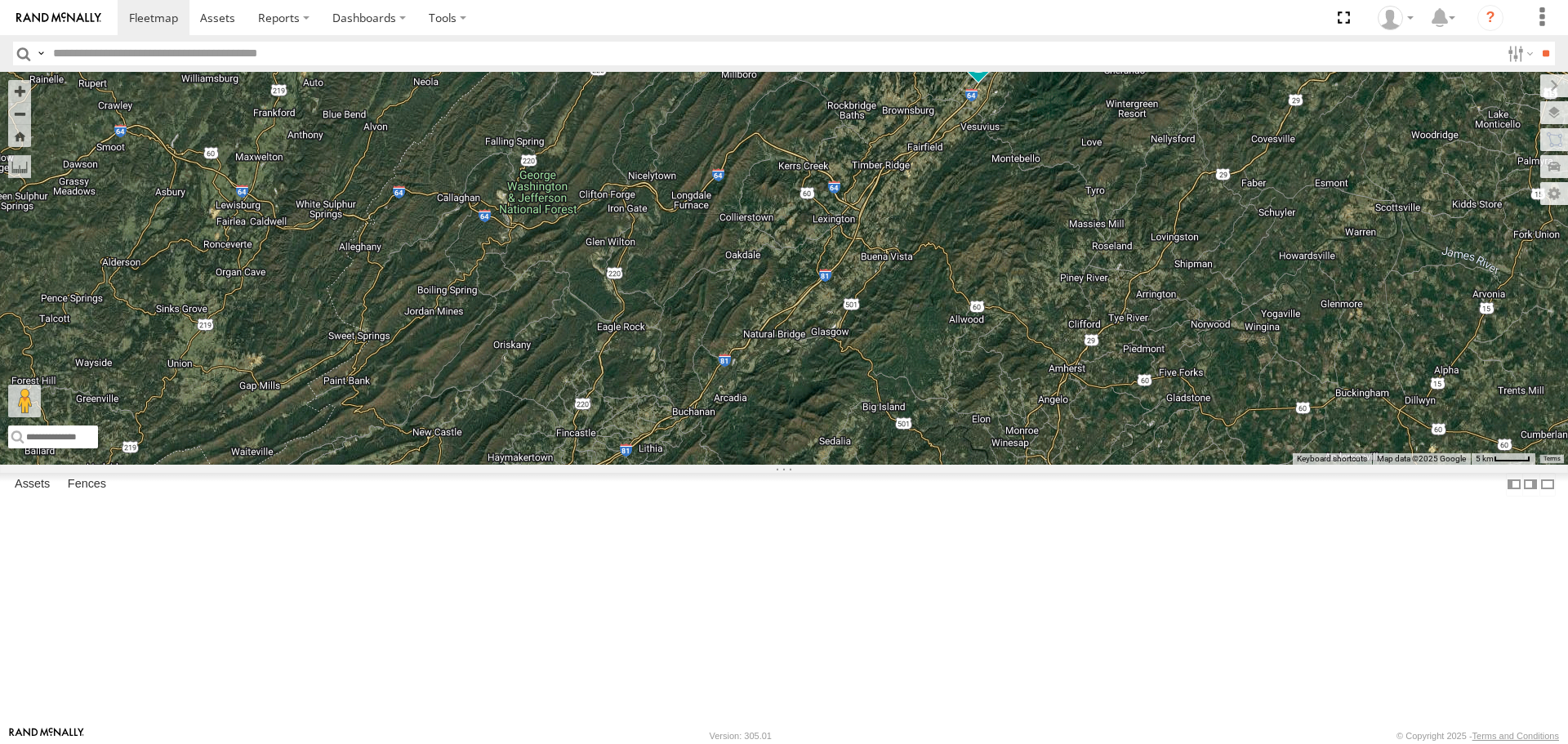
drag, startPoint x: 932, startPoint y: 563, endPoint x: 1004, endPoint y: 521, distance: 83.4
click at [1004, 464] on div "87121T T3214 37088T 7769T T3205 5283 37124T T1809 37122T 37142T 37144T 5381-Sol…" at bounding box center [784, 268] width 1568 height 392
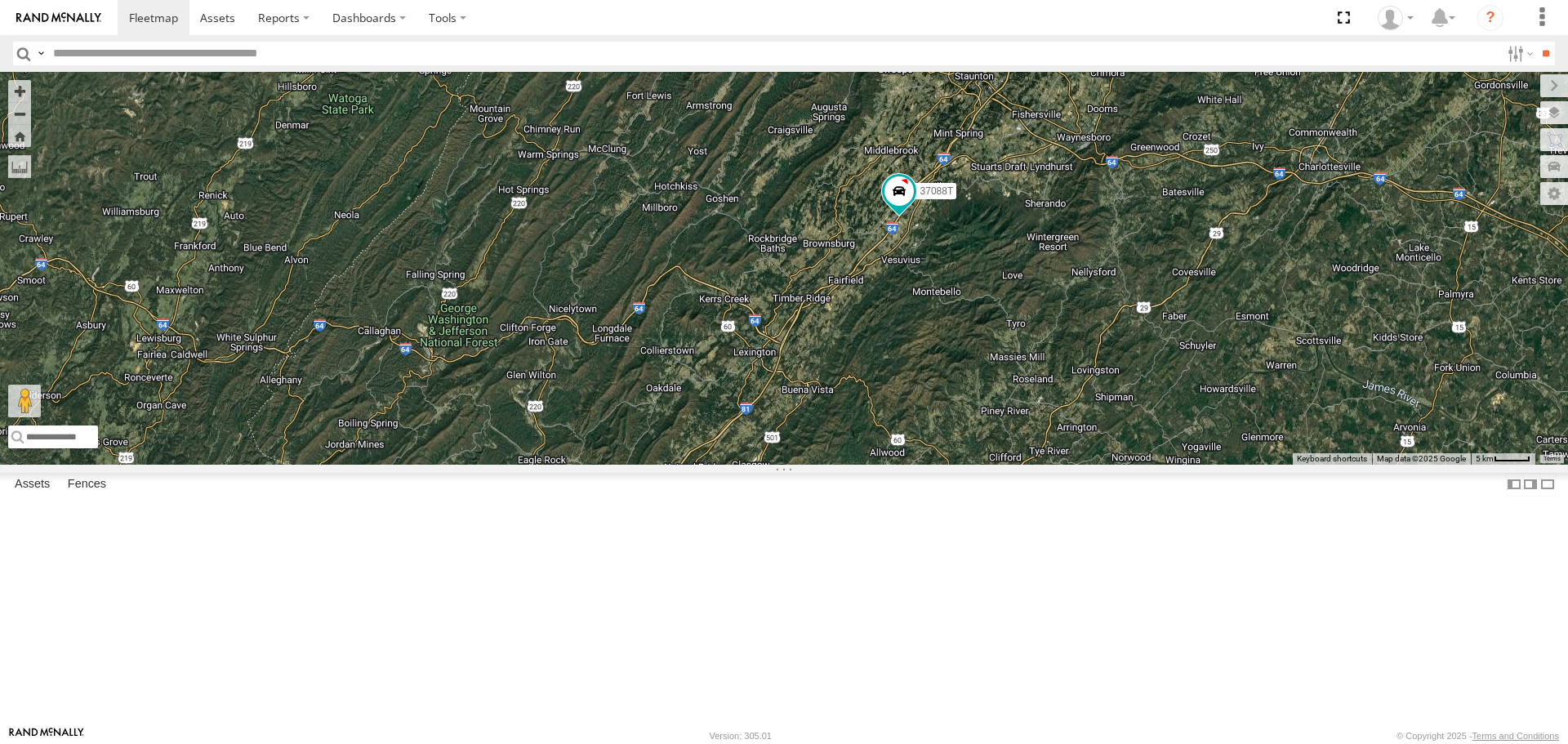
drag, startPoint x: 1073, startPoint y: 423, endPoint x: 997, endPoint y: 553, distance: 150.6
click at [997, 464] on div "87121T T3214 37088T 7769T T3205 5283 37124T T1809 37122T 37142T 37144T 5381-Sol…" at bounding box center [784, 268] width 1568 height 392
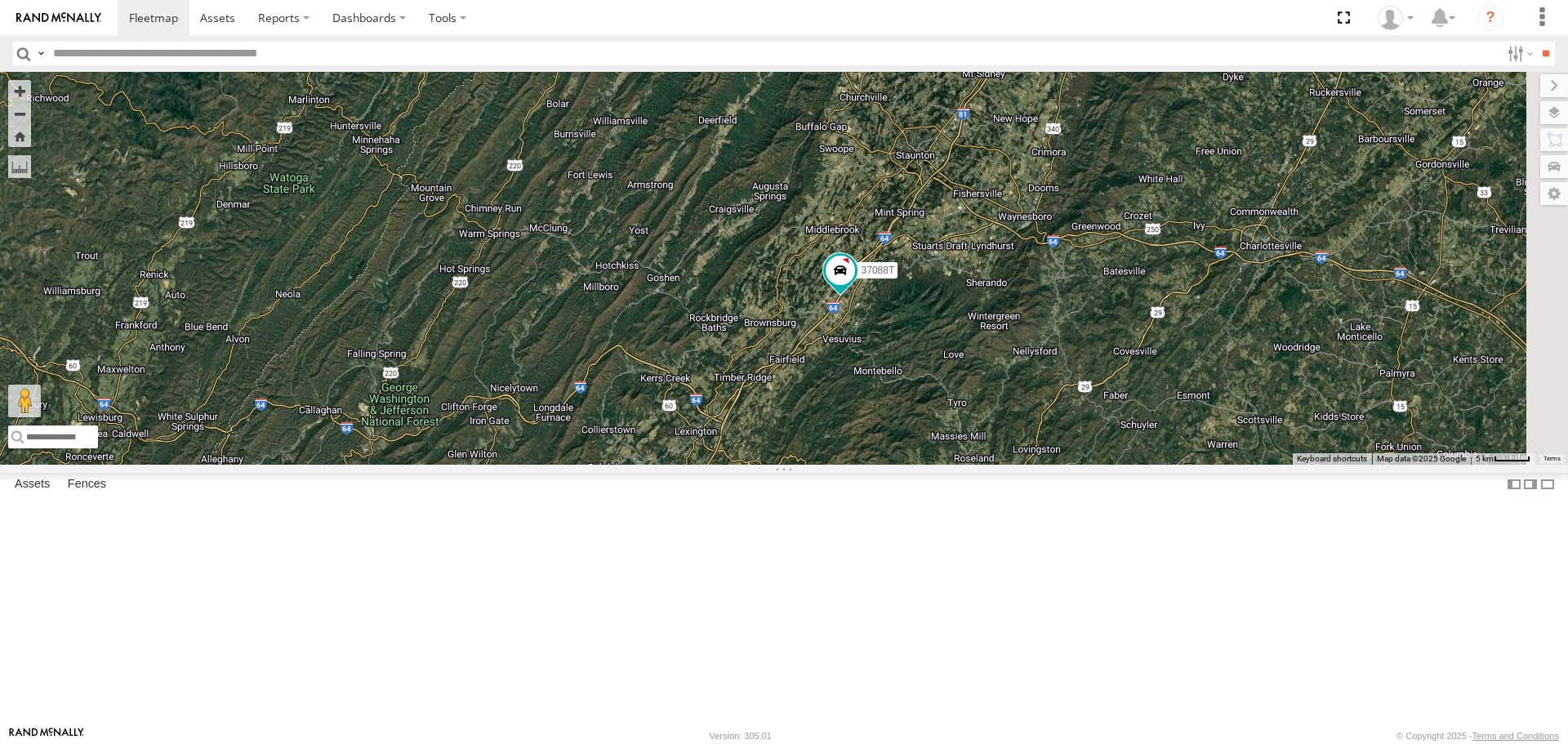
drag, startPoint x: 1076, startPoint y: 441, endPoint x: 1033, endPoint y: 503, distance: 75.5
click at [1033, 464] on div "87121T T3214 37088T 7769T T3205 5283 37124T T1809 37122T 37142T 37144T 5381-Sol…" at bounding box center [784, 268] width 1568 height 392
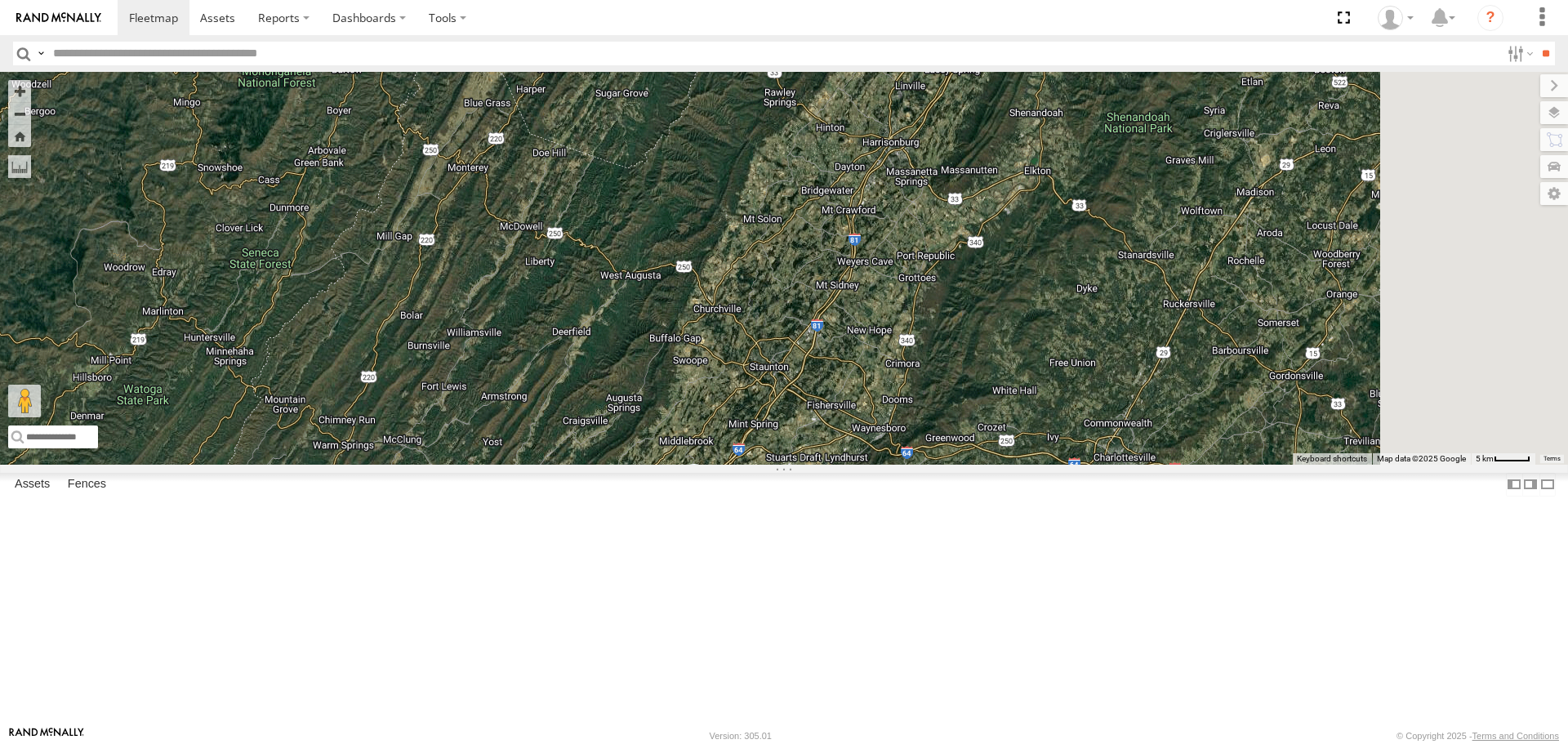
drag, startPoint x: 1169, startPoint y: 333, endPoint x: 1108, endPoint y: 448, distance: 130.2
click at [1024, 464] on div "87121T T3214 37088T 7769T T3205 5283 37124T T1809 37122T 37142T 37144T 5381-Sol…" at bounding box center [784, 268] width 1568 height 392
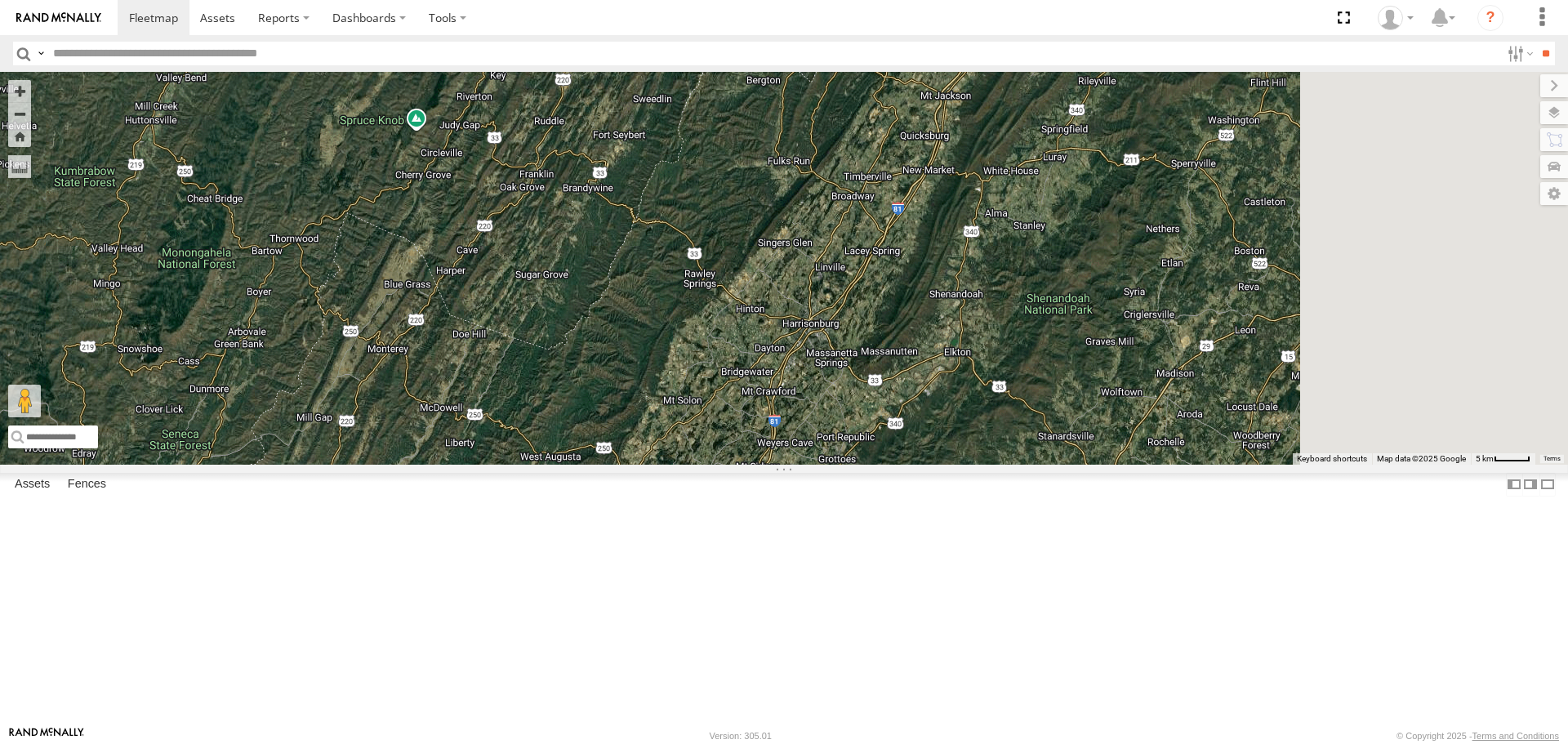
drag, startPoint x: 1117, startPoint y: 339, endPoint x: 1035, endPoint y: 525, distance: 203.3
click at [1035, 464] on div "87121T T3214 37088T 7769T T3205 5283 37124T T1809 37122T 37142T 37144T 5381-Sol…" at bounding box center [784, 268] width 1568 height 392
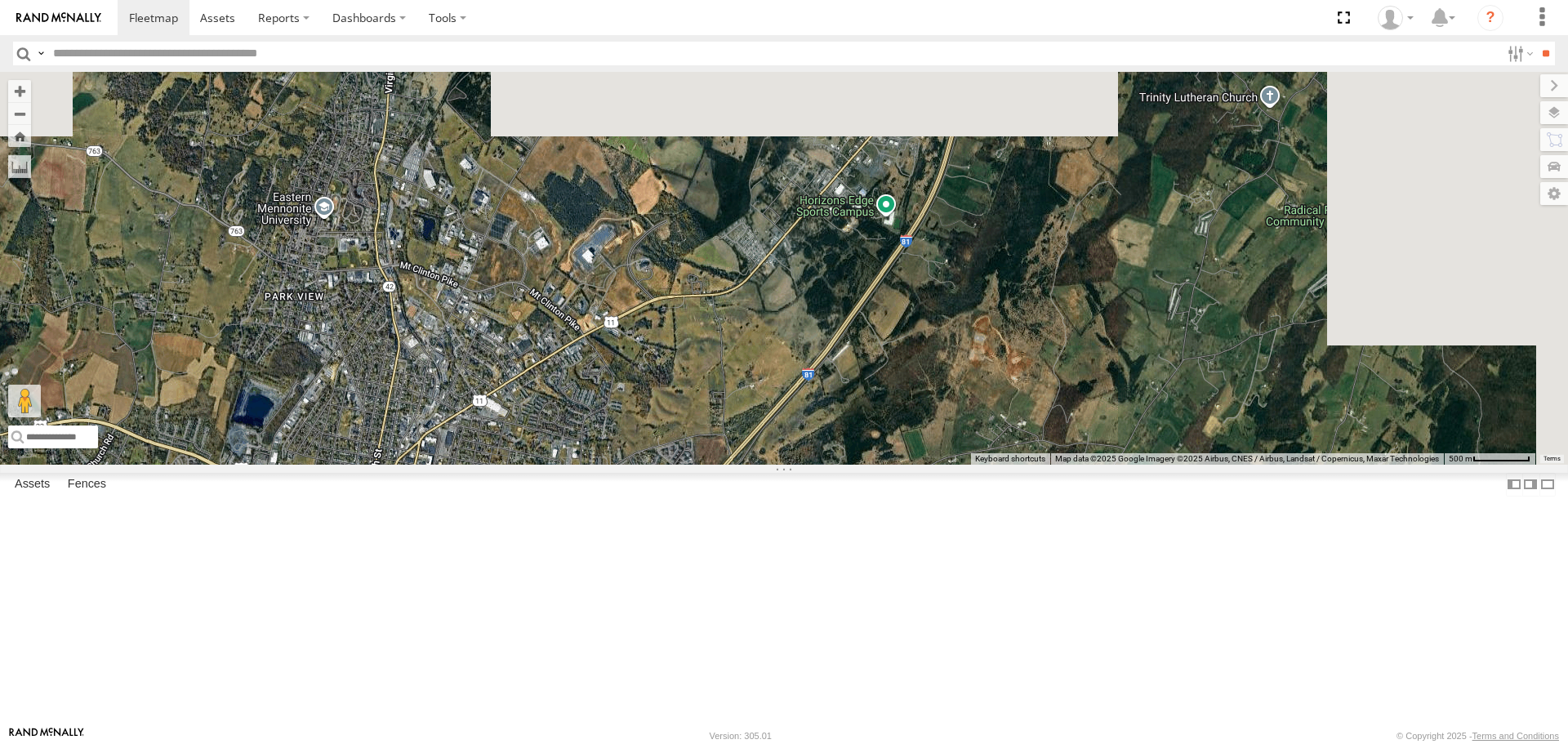
drag, startPoint x: 1141, startPoint y: 404, endPoint x: 979, endPoint y: 597, distance: 252.0
click at [979, 464] on div "87121T T3214 37088T 7769T T3205 5283 37124T T1809 37122T 37142T 37144T 5381-Sol…" at bounding box center [784, 268] width 1568 height 392
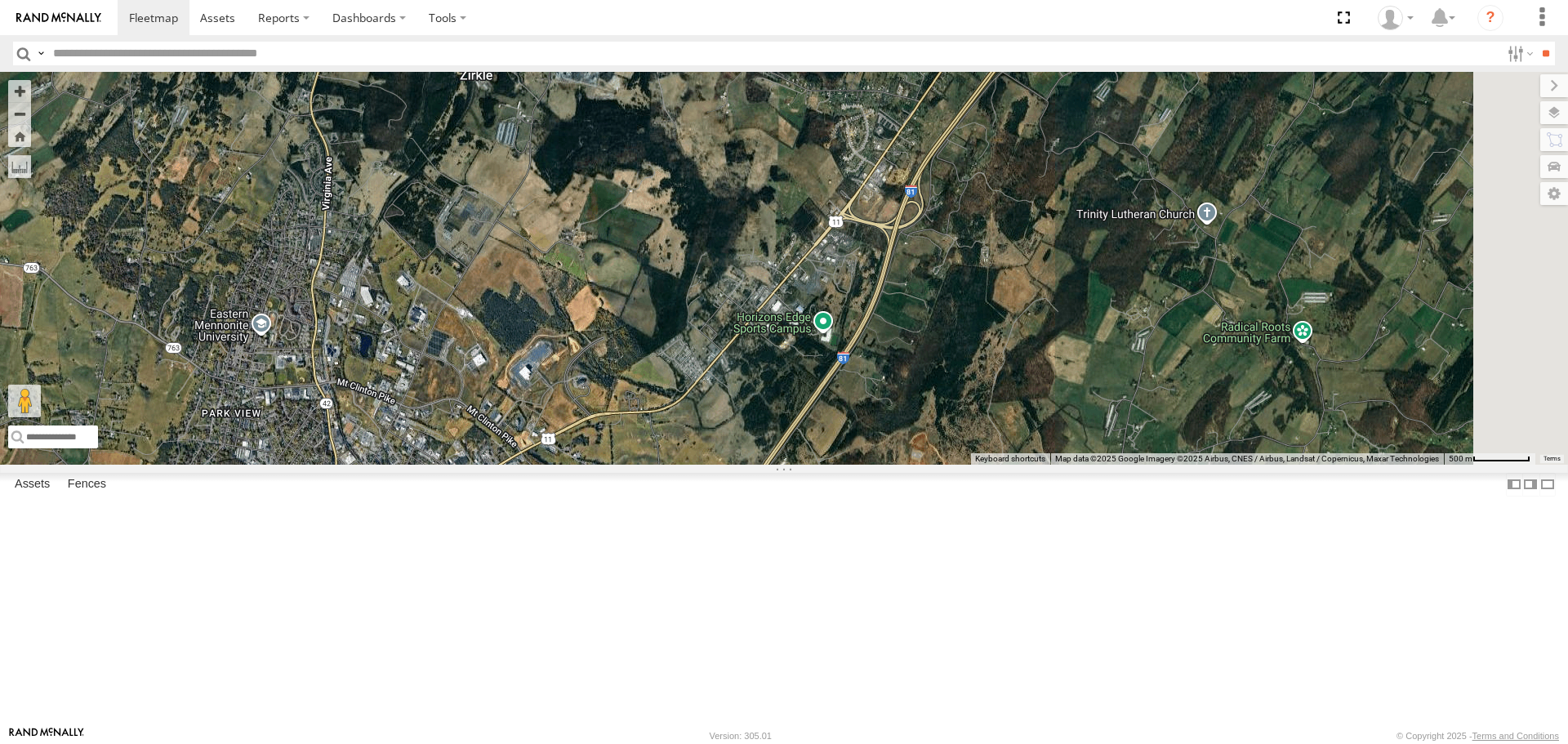
drag, startPoint x: 1127, startPoint y: 353, endPoint x: 1039, endPoint y: 519, distance: 187.9
click at [1039, 464] on div "87121T T3214 37088T 7769T T3205 5283 37124T T1809 37122T 37142T 37144T 5381-Sol…" at bounding box center [784, 268] width 1568 height 392
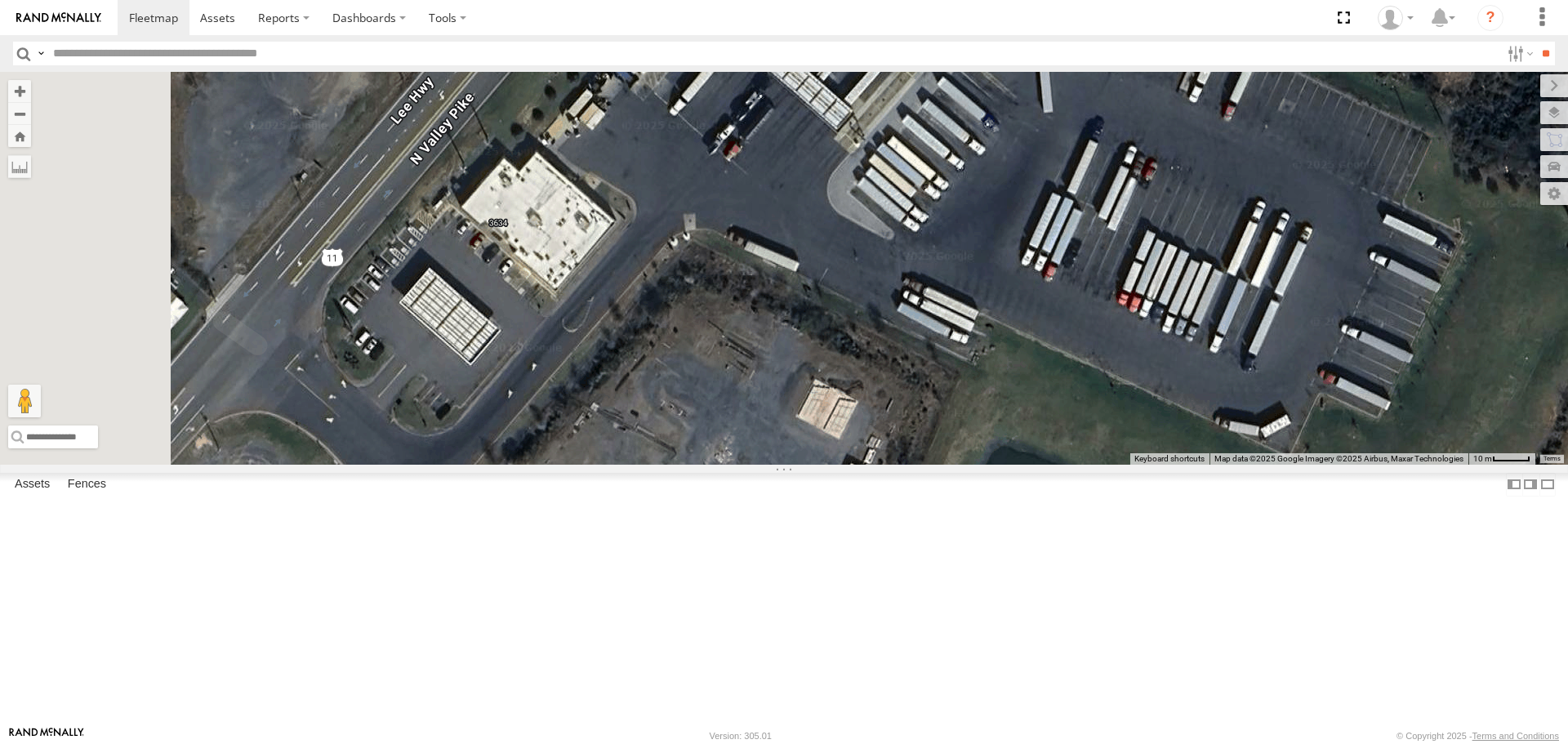
drag, startPoint x: 943, startPoint y: 506, endPoint x: 1033, endPoint y: 483, distance: 92.9
click at [1033, 464] on div "87121T T3214 37088T 7769T T3205 5283 37124T T1809 37122T 37142T 37144T 5381-Sol…" at bounding box center [784, 268] width 1568 height 392
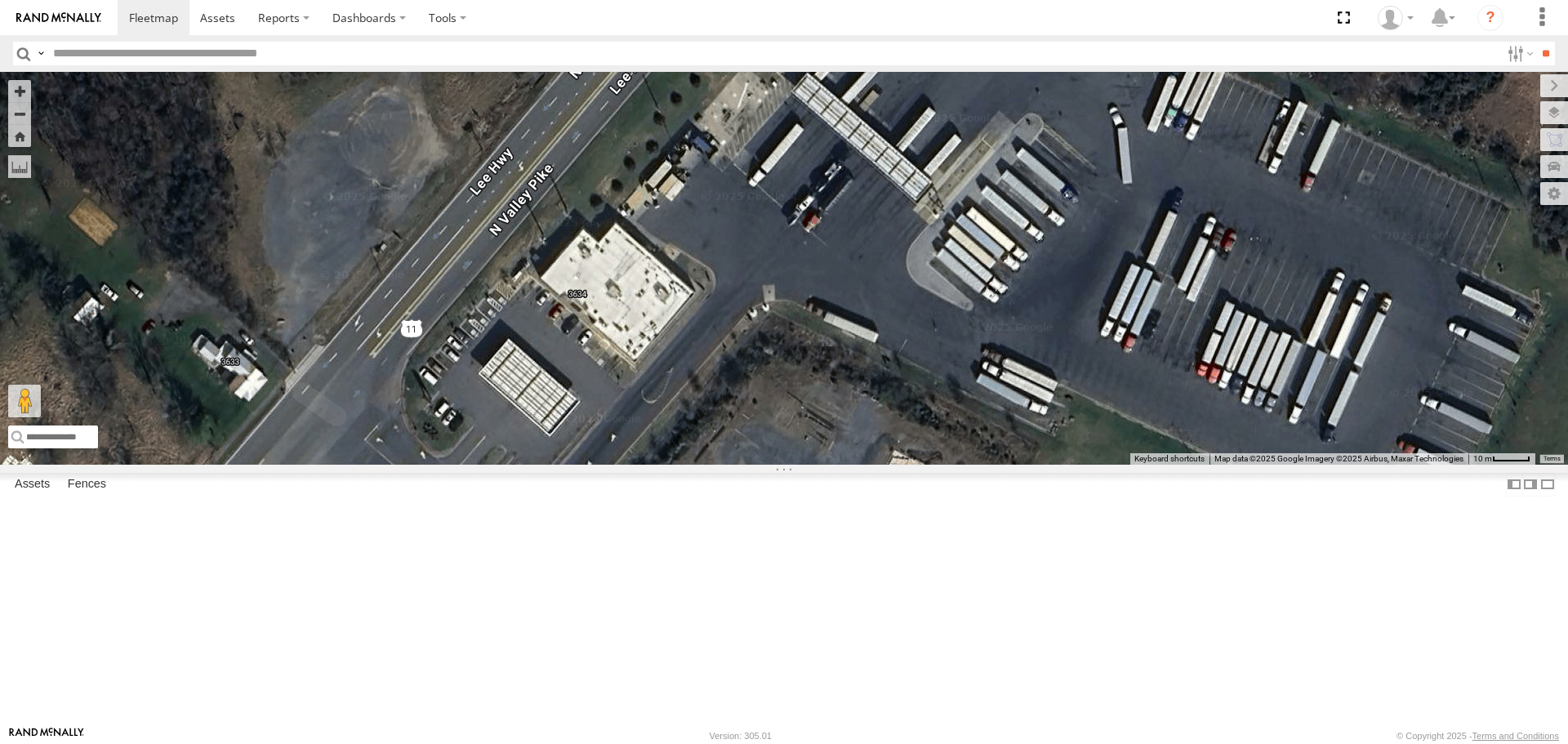
drag, startPoint x: 867, startPoint y: 554, endPoint x: 933, endPoint y: 653, distance: 119.0
click at [932, 464] on div "87121T T3214 37088T 7769T T3205 5283 37124T T1809 37122T 37142T 37144T 5381-Sol…" at bounding box center [784, 268] width 1568 height 392
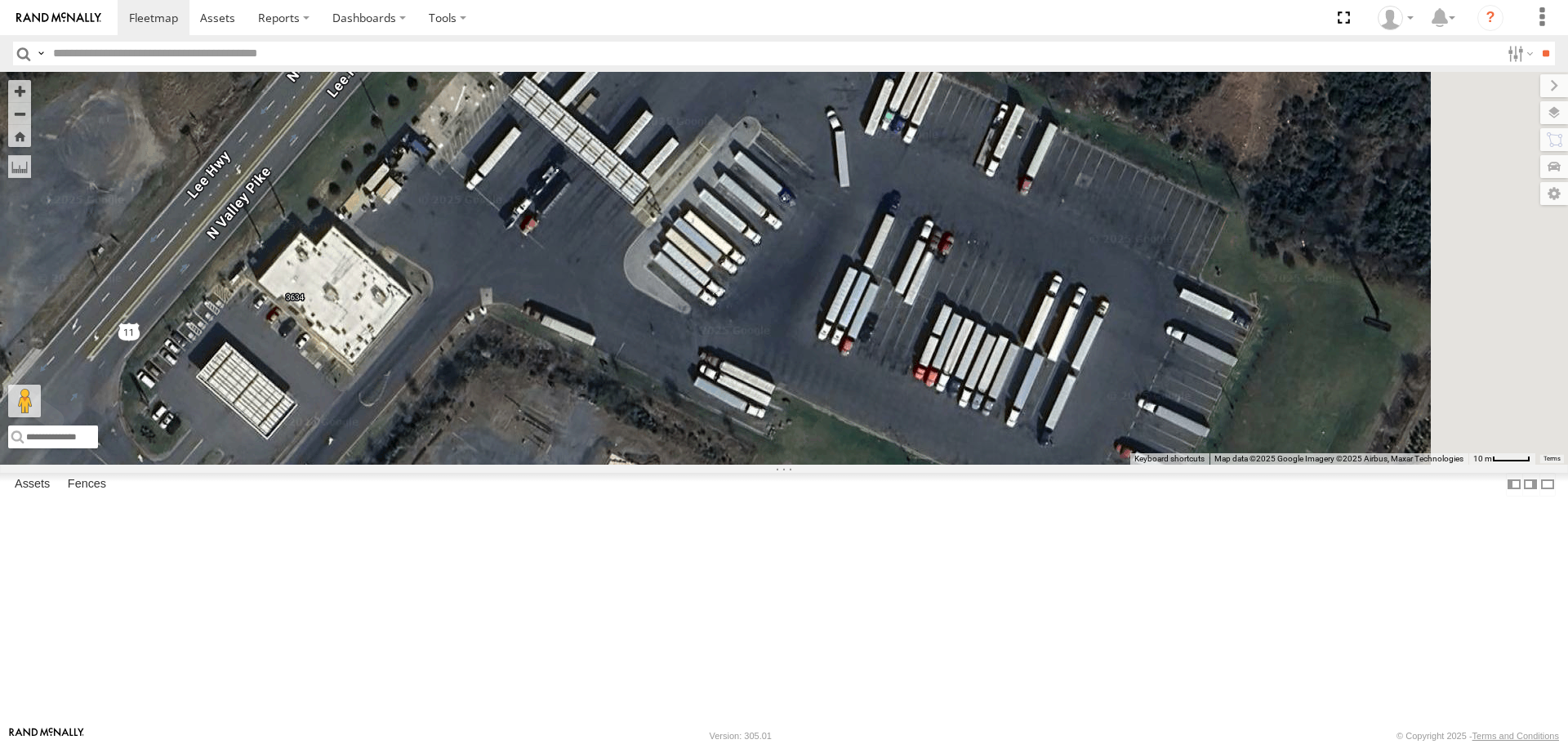
drag, startPoint x: 1189, startPoint y: 484, endPoint x: 950, endPoint y: 395, distance: 255.0
click at [948, 399] on div "87121T T3214 37088T 7769T T3205 5283 37124T T1809 37122T 37142T 37144T 5381-Sol…" at bounding box center [784, 268] width 1568 height 392
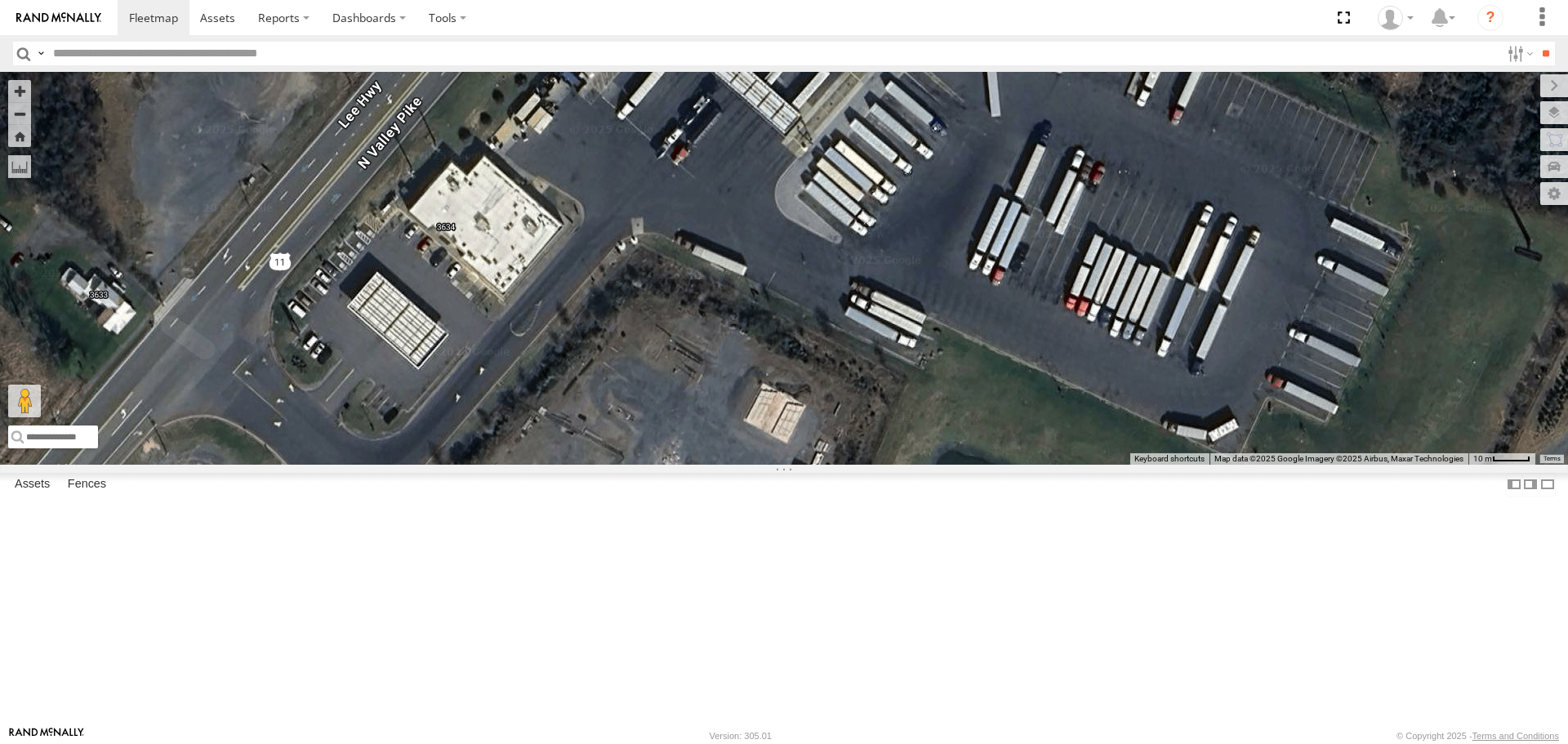
drag, startPoint x: 1060, startPoint y: 493, endPoint x: 1213, endPoint y: 459, distance: 156.7
click at [1213, 459] on div "87121T T3214 37088T 7769T T3205 5283 37124T T1809 37122T 37142T 37144T 5381-Sol…" at bounding box center [784, 268] width 1568 height 392
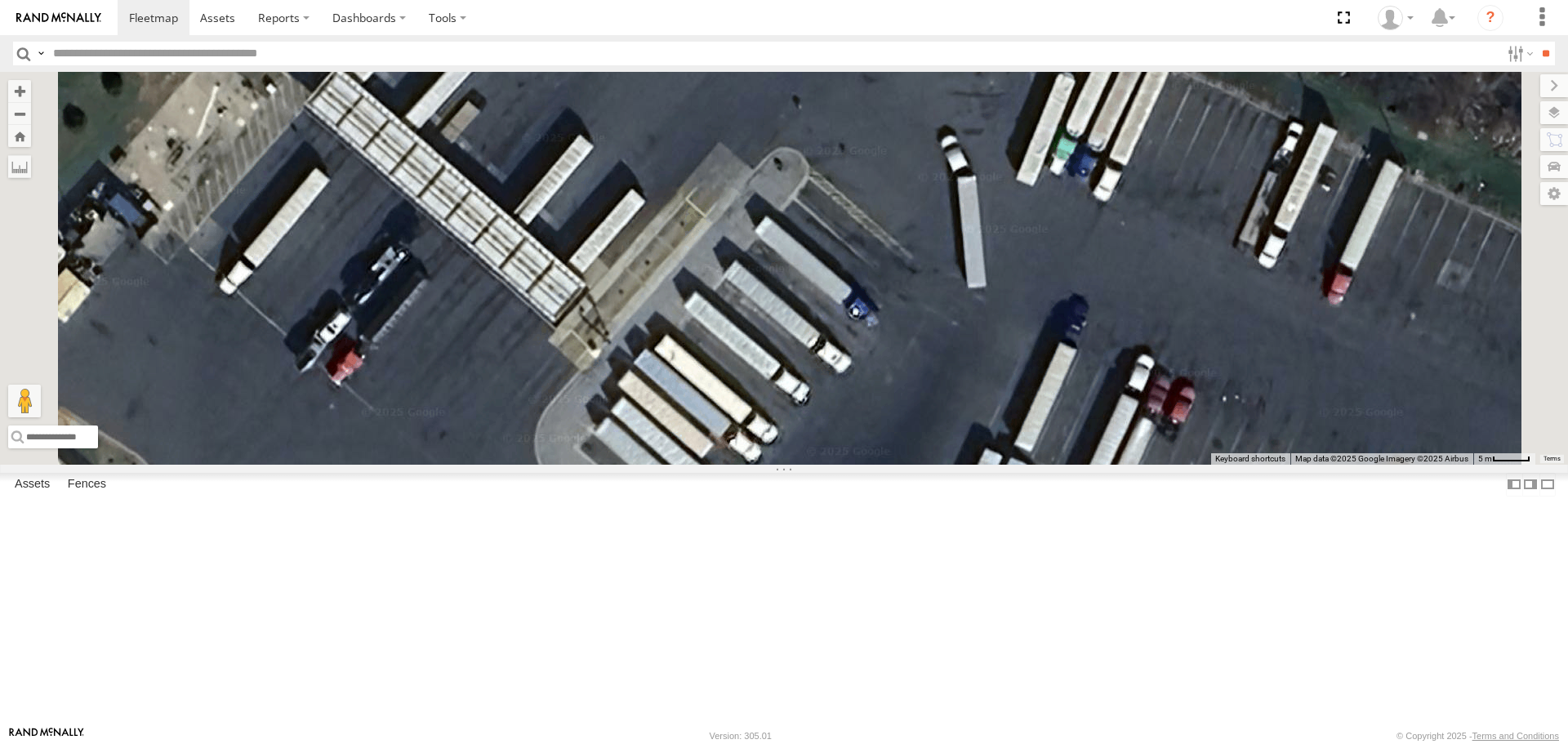
drag, startPoint x: 1043, startPoint y: 290, endPoint x: 1074, endPoint y: 637, distance: 348.4
click at [1074, 464] on div "87121T T3214 37088T 7769T T3205 5283 37124T T1809 37122T 37142T 37144T 5381-Sol…" at bounding box center [784, 268] width 1568 height 392
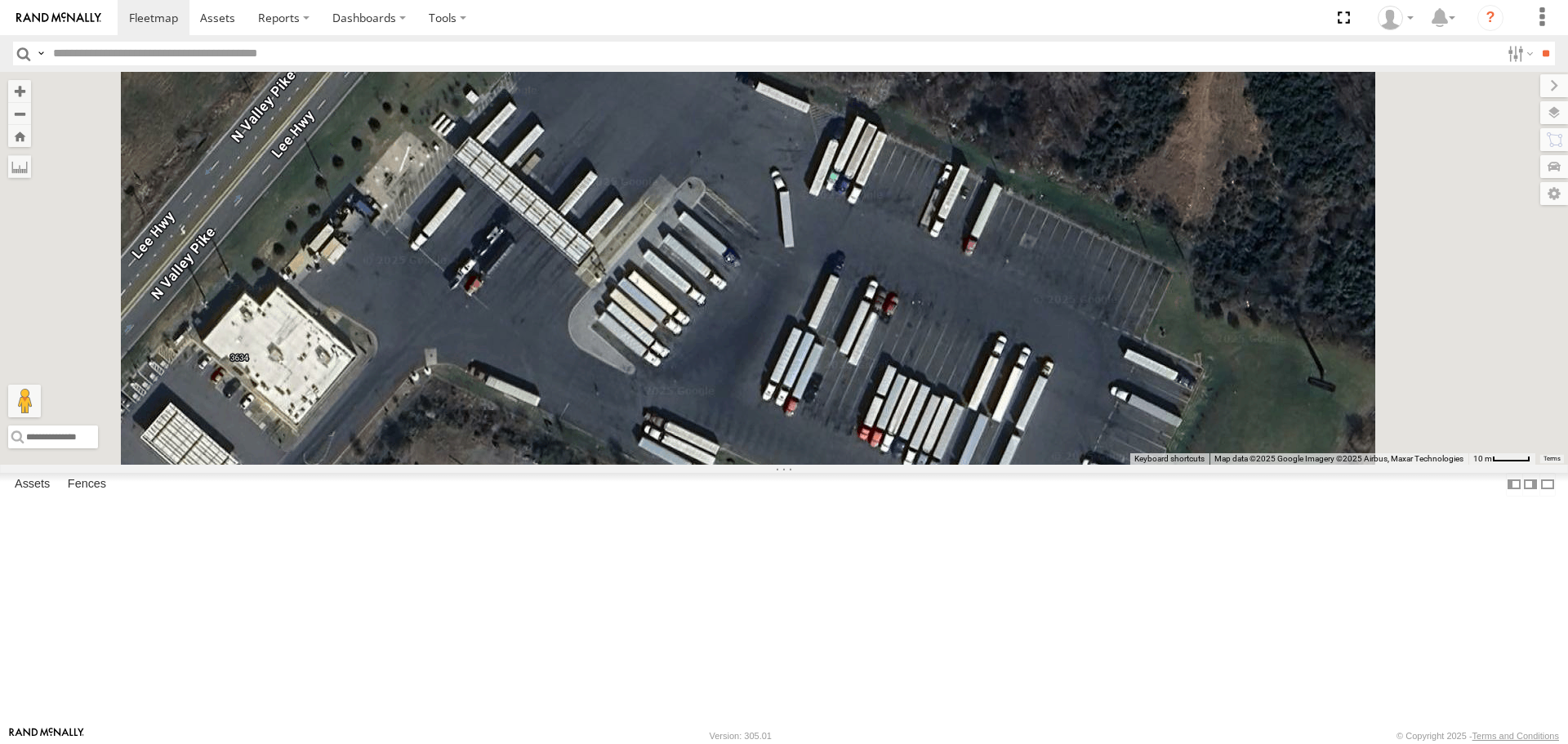
drag, startPoint x: 771, startPoint y: 475, endPoint x: 773, endPoint y: 444, distance: 31.1
click at [772, 454] on div "87121T T3214 37088T 7769T T3205 5283 37124T T1809 37122T 37142T 37144T 5381-Sol…" at bounding box center [784, 268] width 1568 height 392
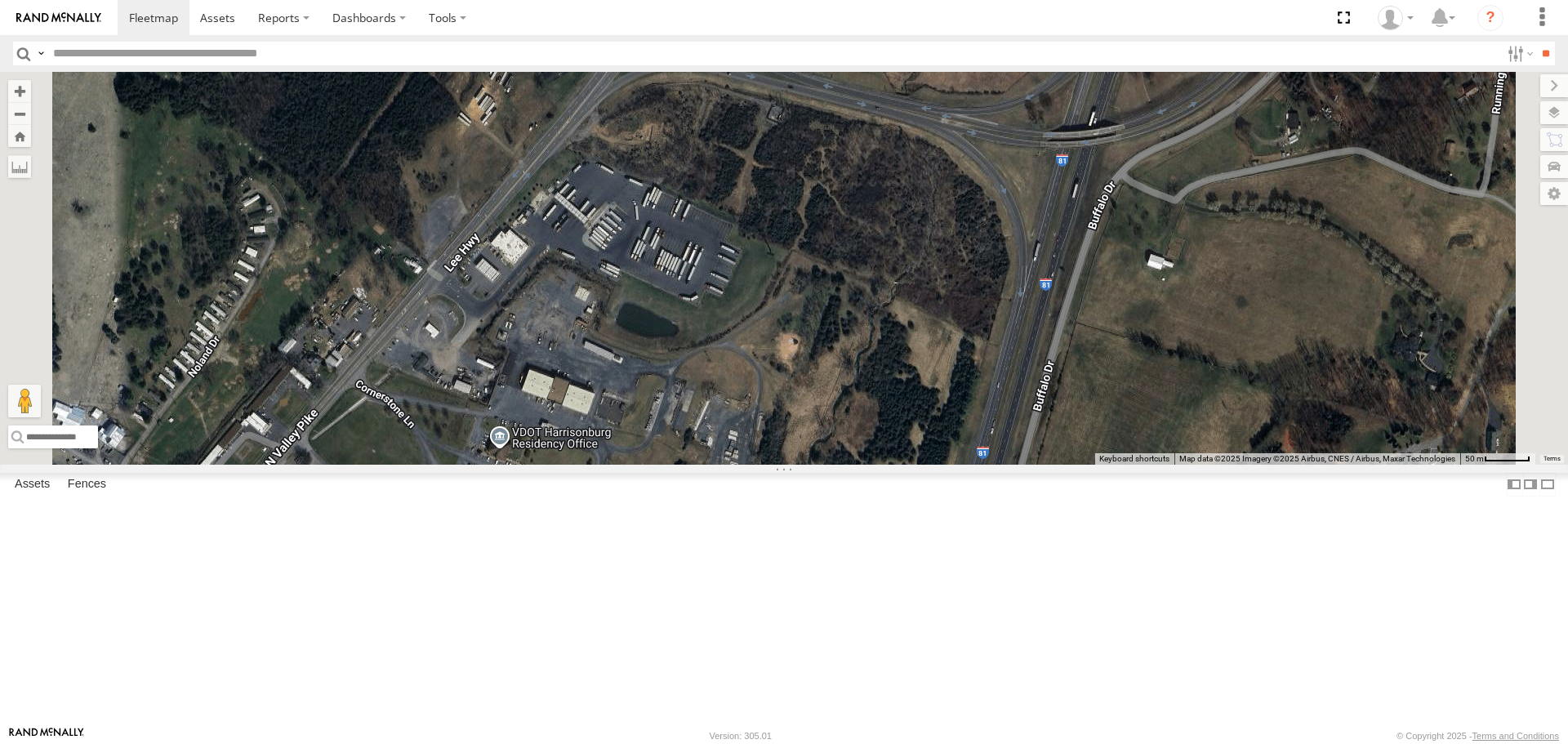
drag, startPoint x: 928, startPoint y: 544, endPoint x: 989, endPoint y: 405, distance: 151.8
click at [980, 422] on div "87121T T3214 37088T 7769T T3205 5283 37124T T1809 37122T 37142T 37144T 5381-Sol…" at bounding box center [784, 268] width 1568 height 392
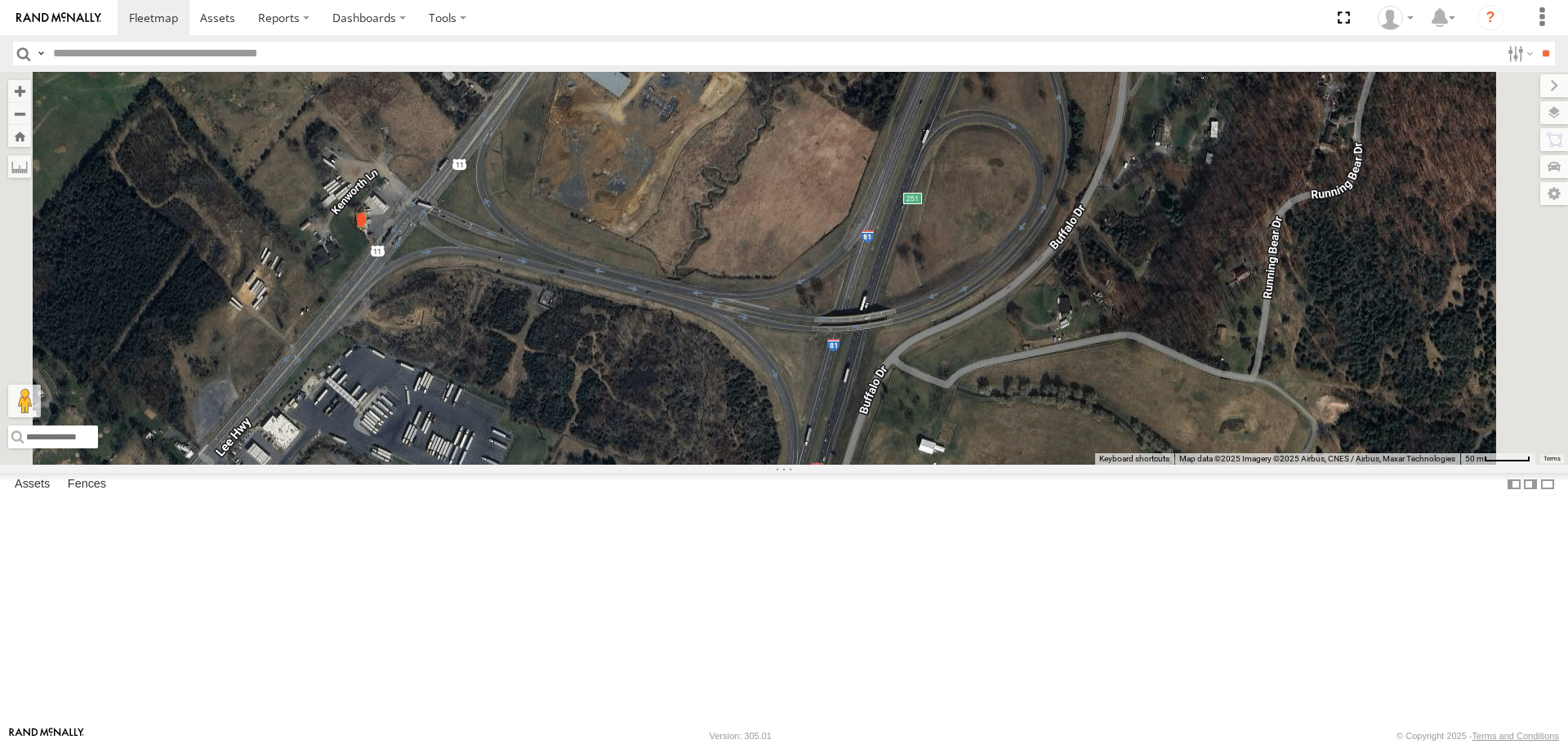
drag, startPoint x: 1102, startPoint y: 275, endPoint x: 1047, endPoint y: 556, distance: 286.3
click at [1047, 464] on div "87121T T3214 37088T 7769T T3205 5283 37124T T1809 37122T 37142T 37144T 5381-Sol…" at bounding box center [784, 268] width 1568 height 392
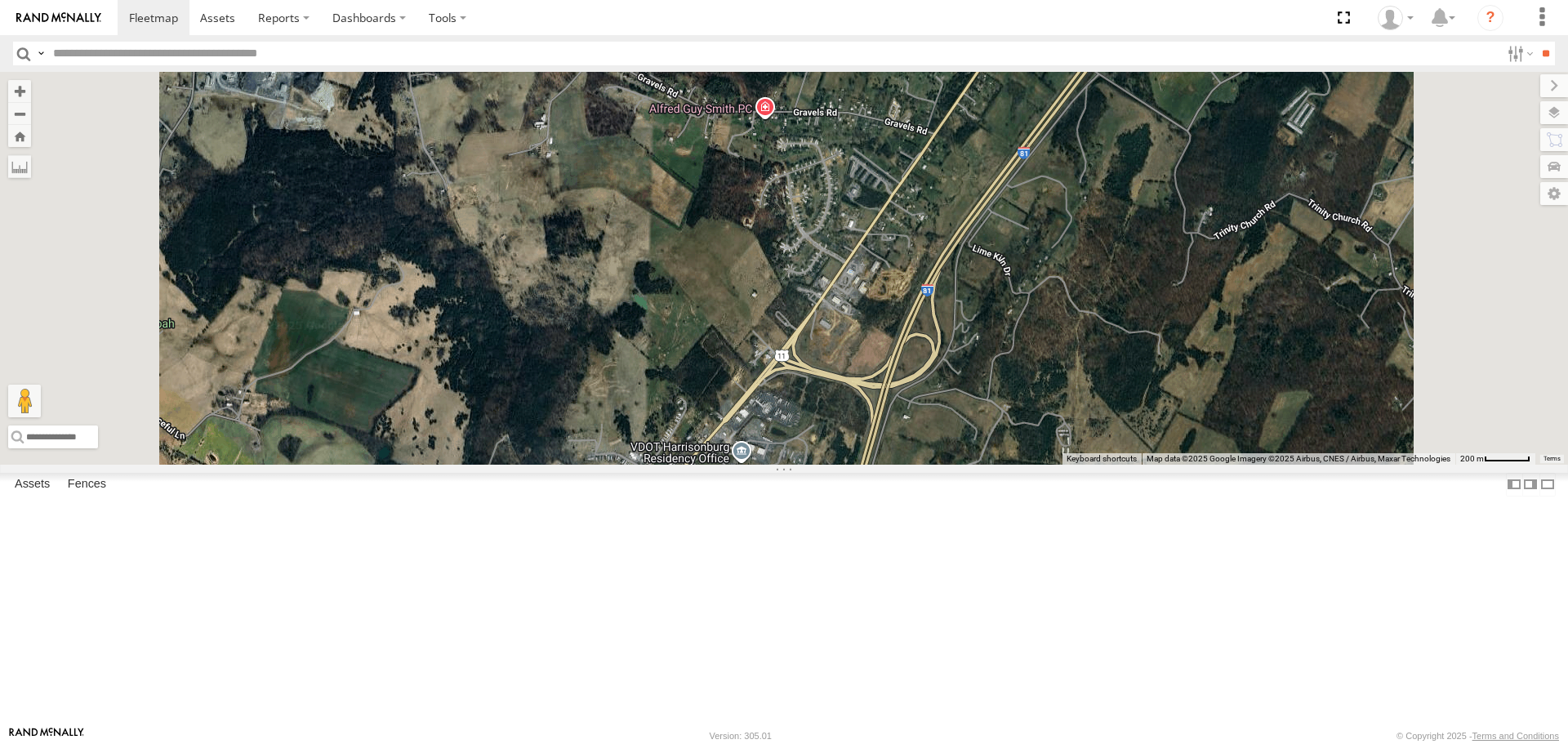
drag, startPoint x: 1177, startPoint y: 605, endPoint x: 1162, endPoint y: 471, distance: 134.8
click at [1165, 464] on div "87121T T3214 37088T 7769T T3205 5283 37124T T1809 37122T 37142T 37144T 5381-Sol…" at bounding box center [784, 268] width 1568 height 392
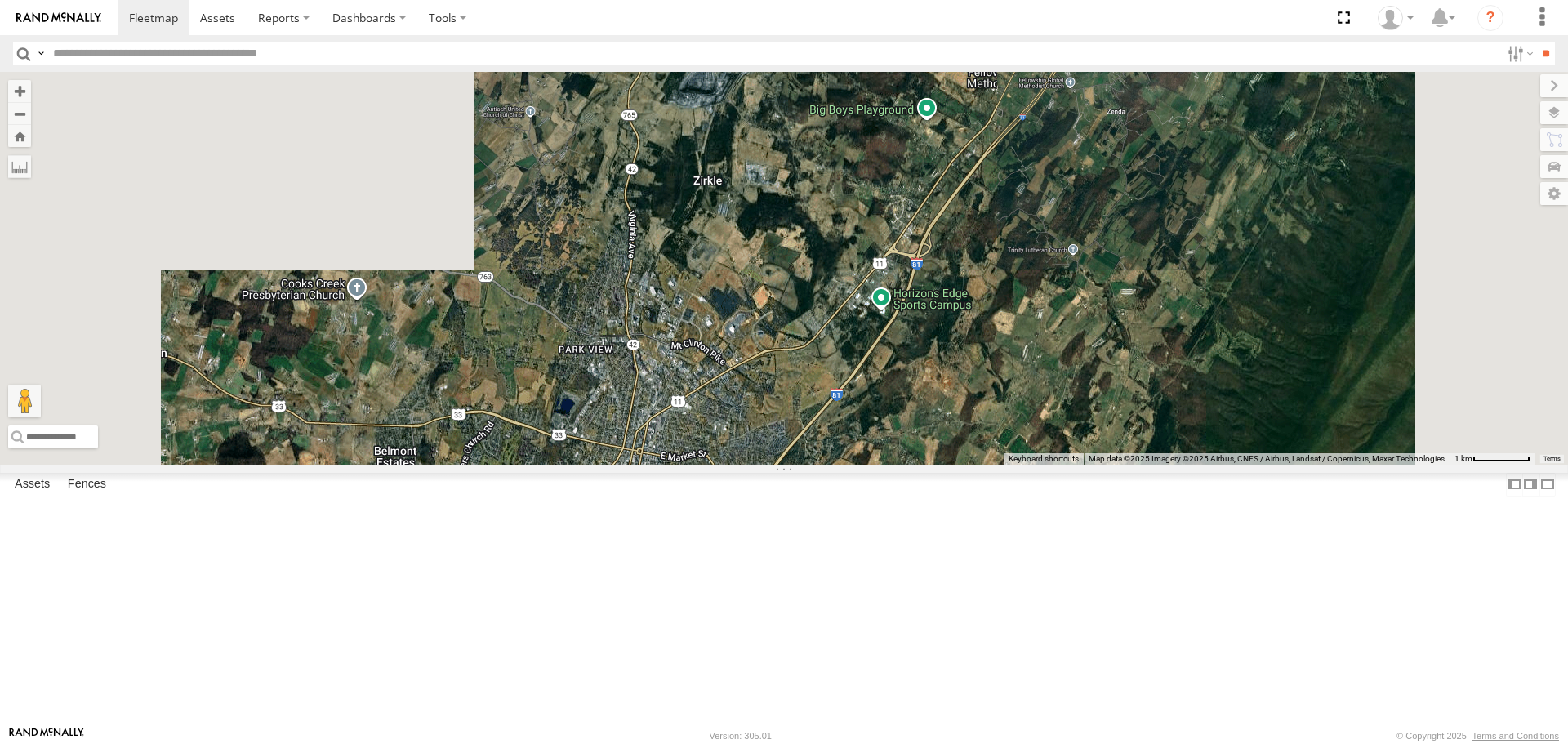
click at [1144, 463] on div "87121T T3214 37088T 7769T T3205 5283 37124T T1809 37122T 37142T 37144T 5381-Sol…" at bounding box center [784, 268] width 1568 height 392
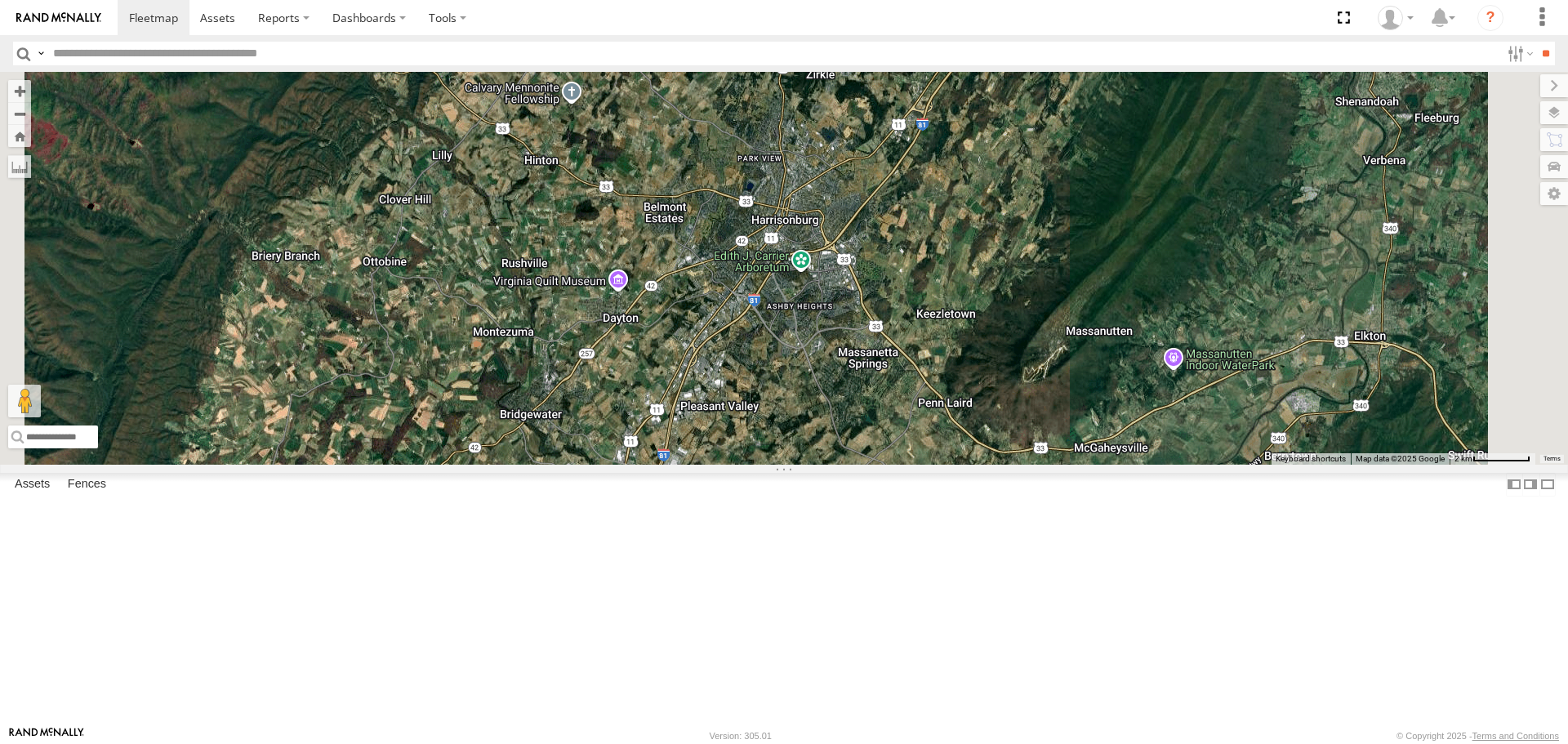
drag, startPoint x: 1070, startPoint y: 562, endPoint x: 1068, endPoint y: 483, distance: 79.0
click at [1068, 464] on div "87121T T3214 37088T 7769T T3205 5283 37124T T1809 37122T 37142T 37144T 5381-Sol…" at bounding box center [784, 268] width 1568 height 392
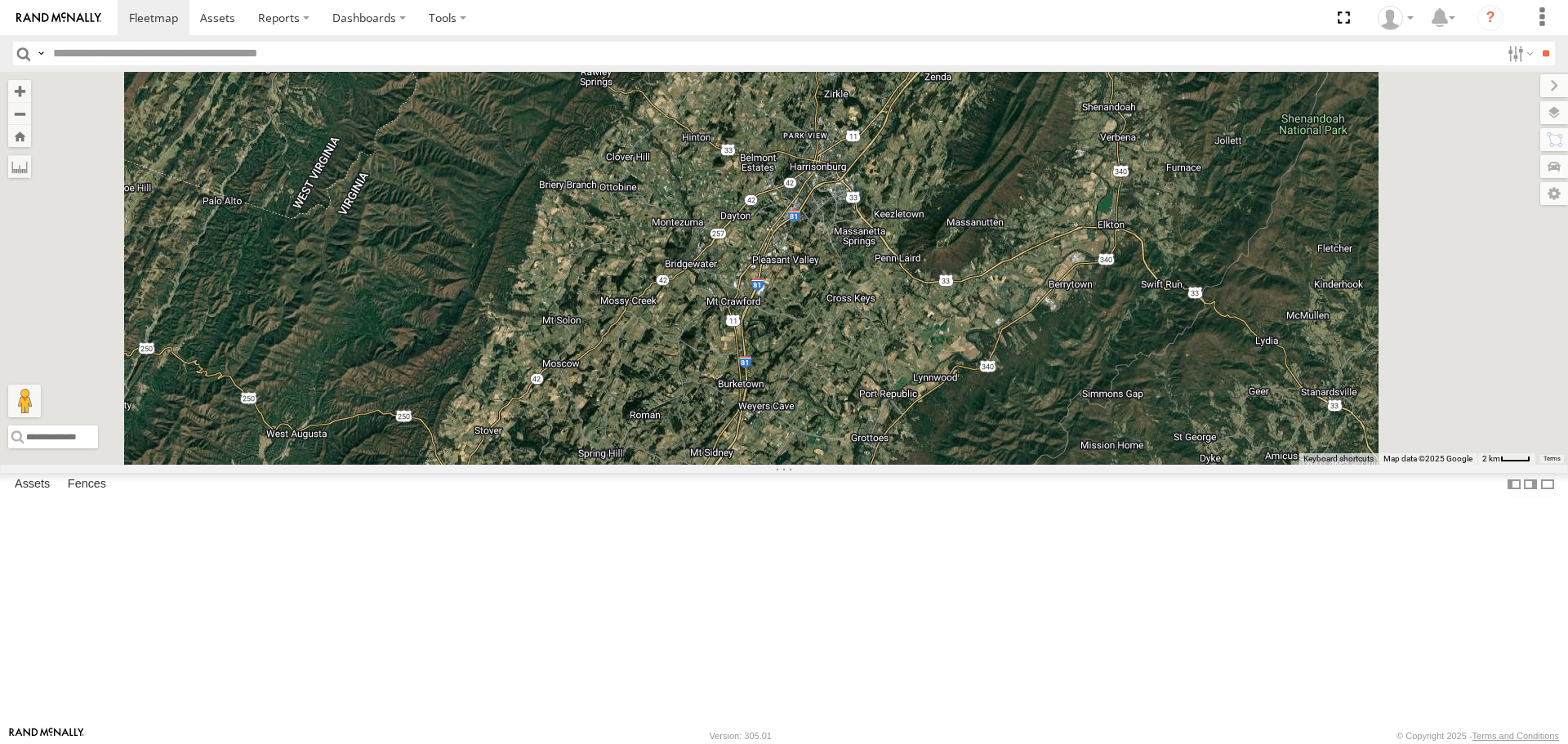
drag, startPoint x: 1160, startPoint y: 604, endPoint x: 1151, endPoint y: 512, distance: 92.4
click at [1151, 464] on div "87121T T3214 37088T 7769T T3205 5283 37124T T1809 37122T 37142T 37144T 5381-Sol…" at bounding box center [784, 268] width 1568 height 392
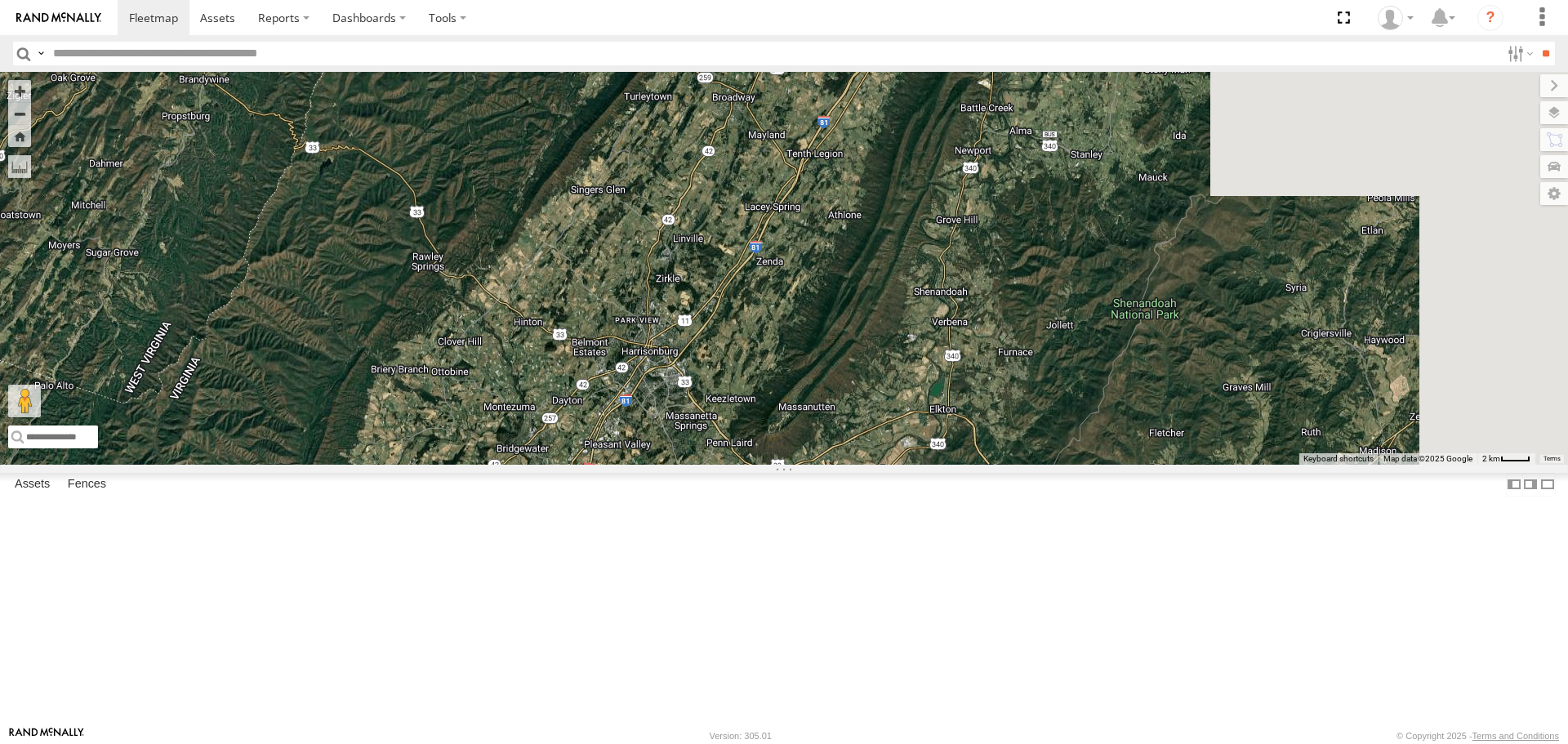
drag, startPoint x: 1304, startPoint y: 364, endPoint x: 1140, endPoint y: 628, distance: 310.8
click at [1152, 464] on div "87121T T3214 37088T 7769T T3205 5283 37124T T1809 37122T 37142T 37144T 5381-Sol…" at bounding box center [784, 268] width 1568 height 392
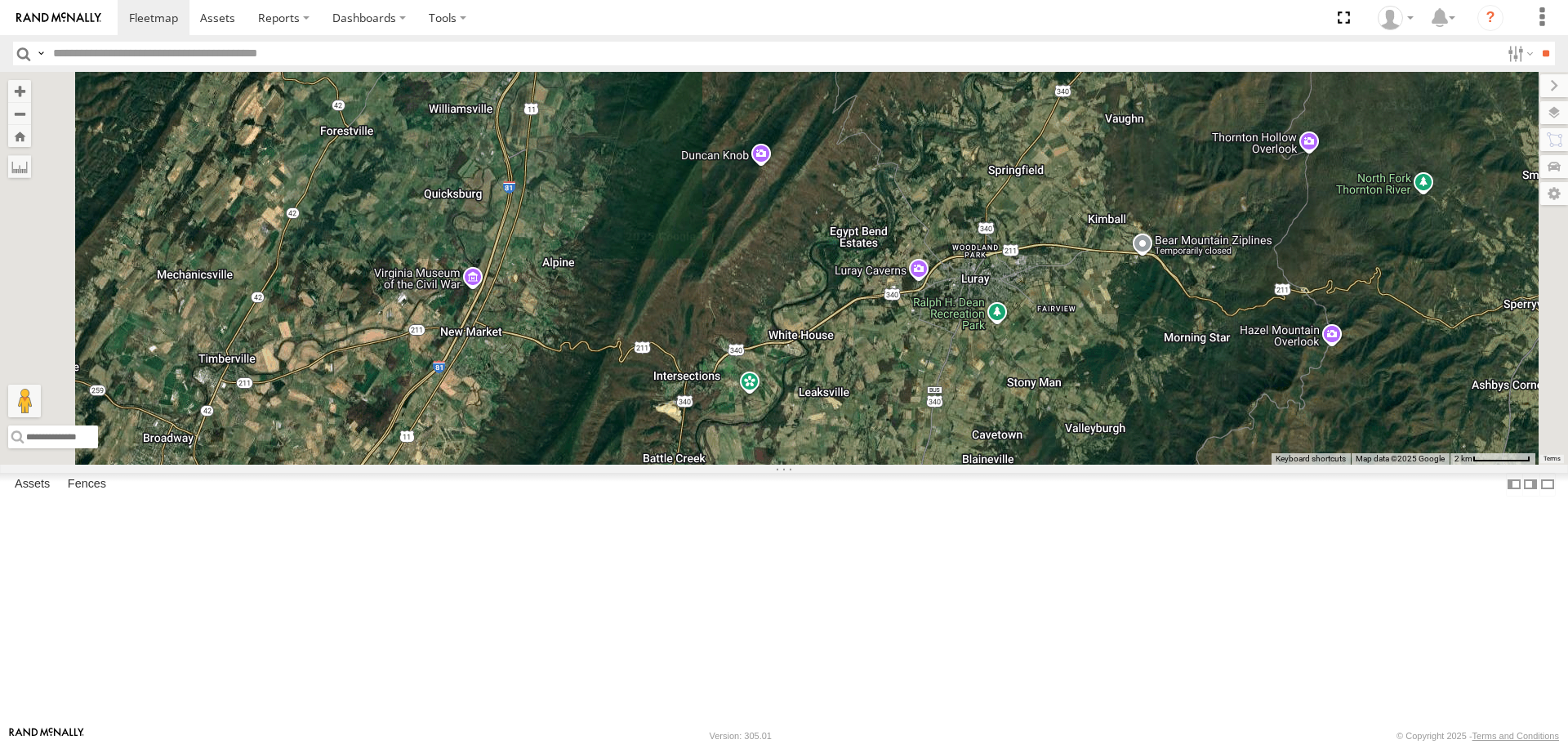
drag, startPoint x: 1029, startPoint y: 494, endPoint x: 1082, endPoint y: 463, distance: 61.4
click at [1082, 463] on div "87121T T3214 37088T 7769T T3205 5283 37124T T1809 37122T 37142T 37144T 5381-Sol…" at bounding box center [784, 268] width 1568 height 392
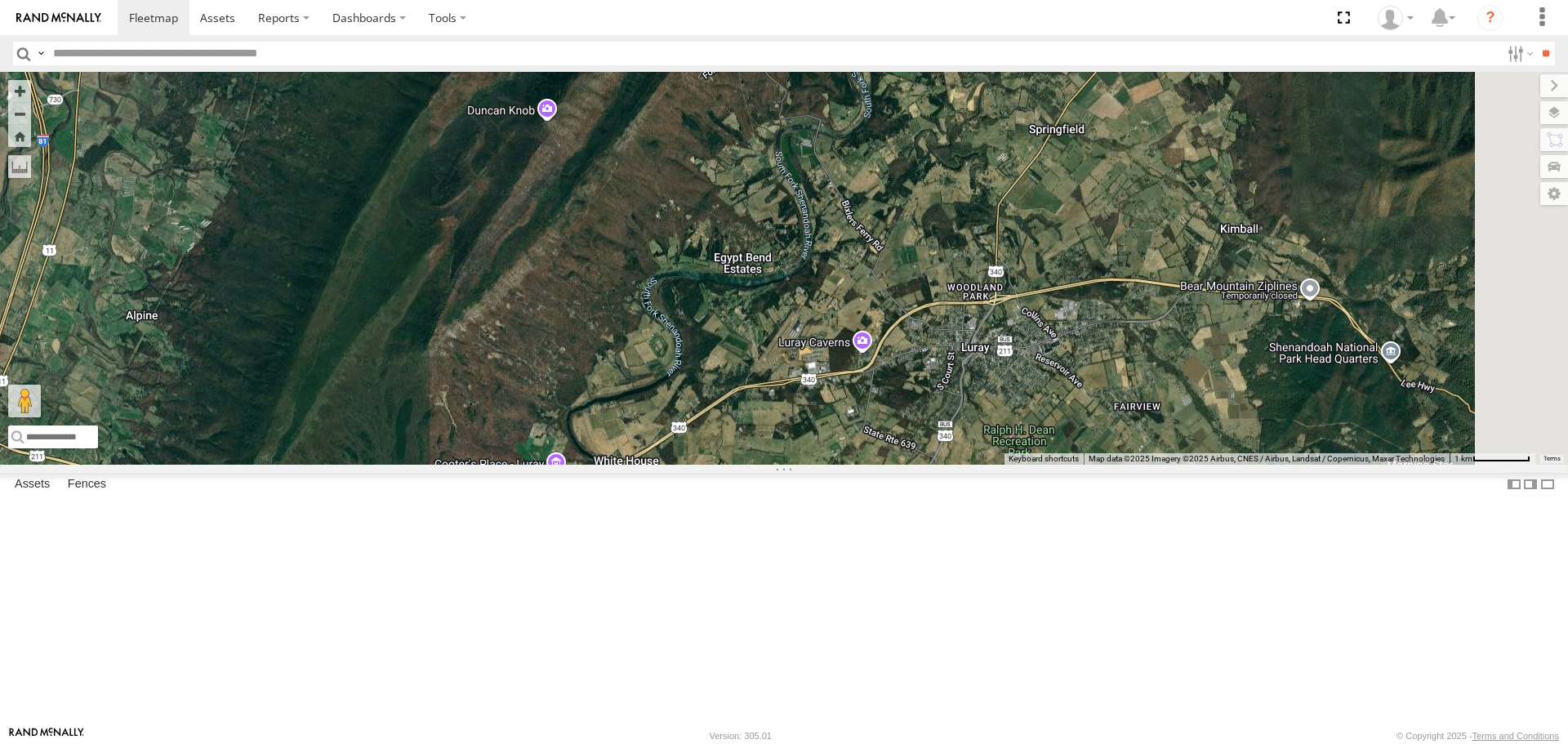
drag, startPoint x: 1230, startPoint y: 333, endPoint x: 989, endPoint y: 520, distance: 305.0
click at [989, 464] on div "87121T T3214 37088T 7769T T3205 5283 37124T T1809 37122T 37142T 37144T 5381-Sol…" at bounding box center [784, 268] width 1568 height 392
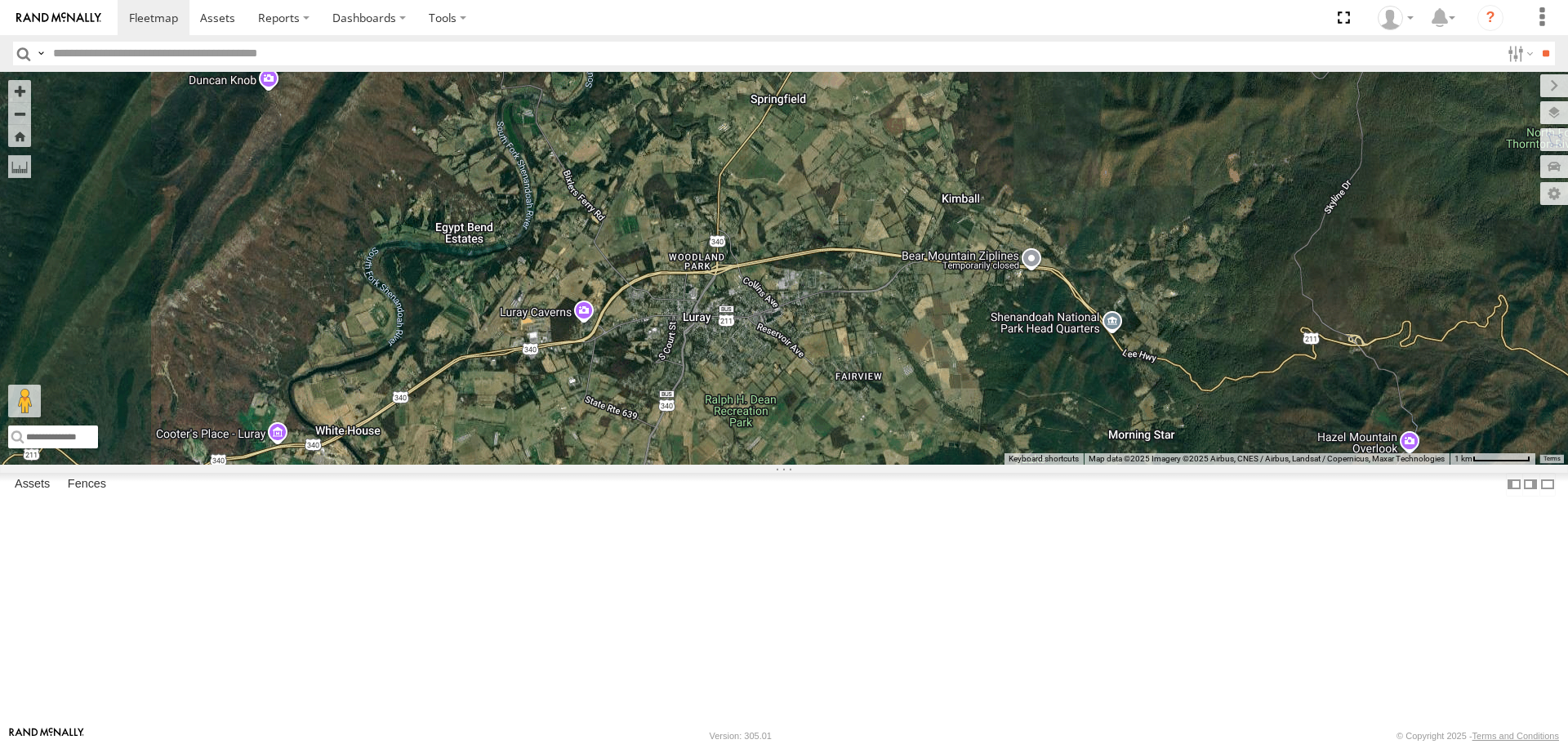
drag, startPoint x: 1047, startPoint y: 503, endPoint x: 789, endPoint y: 485, distance: 258.6
click at [789, 464] on div "87121T T3214 37088T 7769T T3205 5283 37124T T1809 37122T 37142T 37144T 5381-Sol…" at bounding box center [784, 268] width 1568 height 392
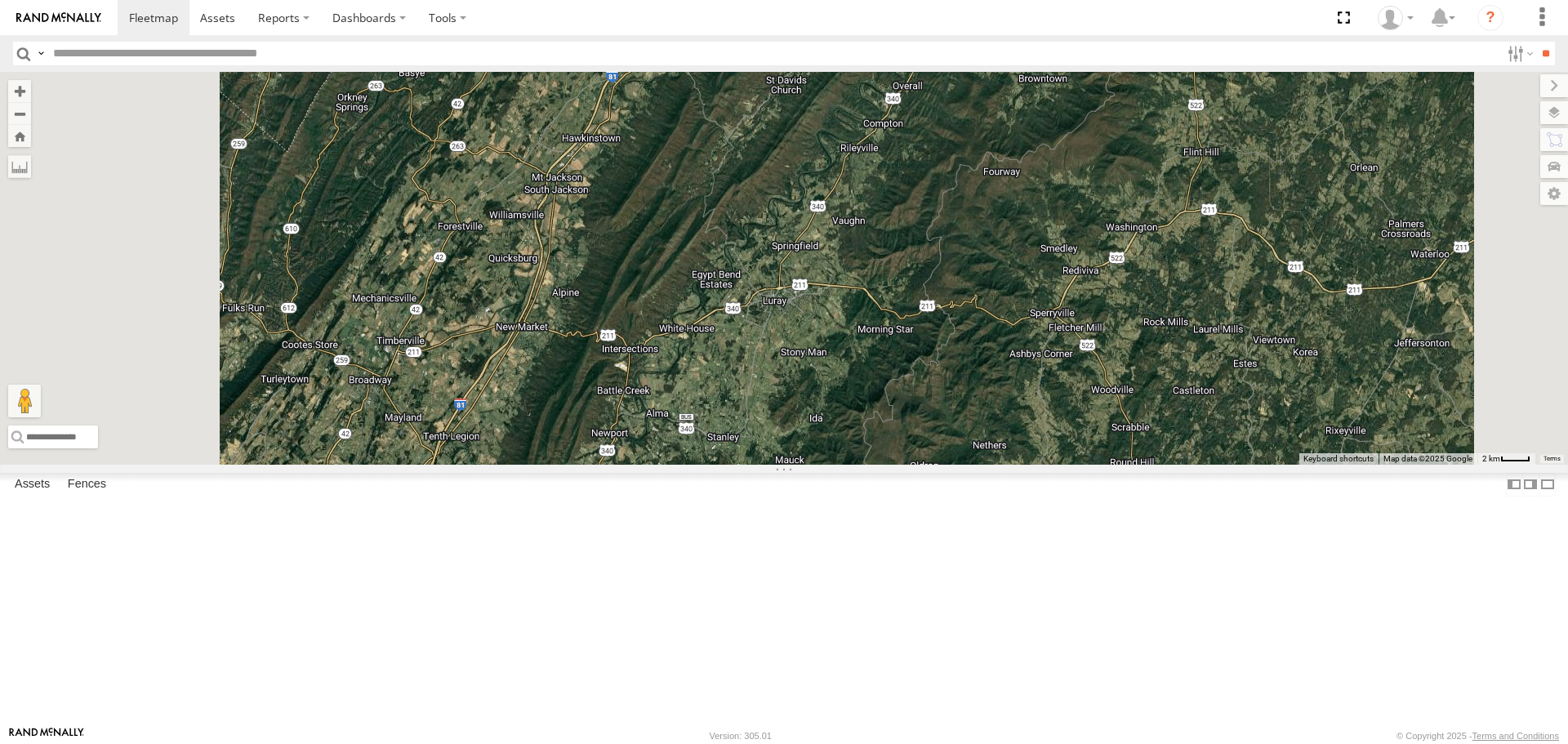
drag, startPoint x: 830, startPoint y: 536, endPoint x: 1005, endPoint y: 435, distance: 202.1
click at [1005, 437] on div "87121T T3214 37088T 7769T T3205 5283 37124T T1809 37122T 37142T 37144T 5381-Sol…" at bounding box center [784, 268] width 1568 height 392
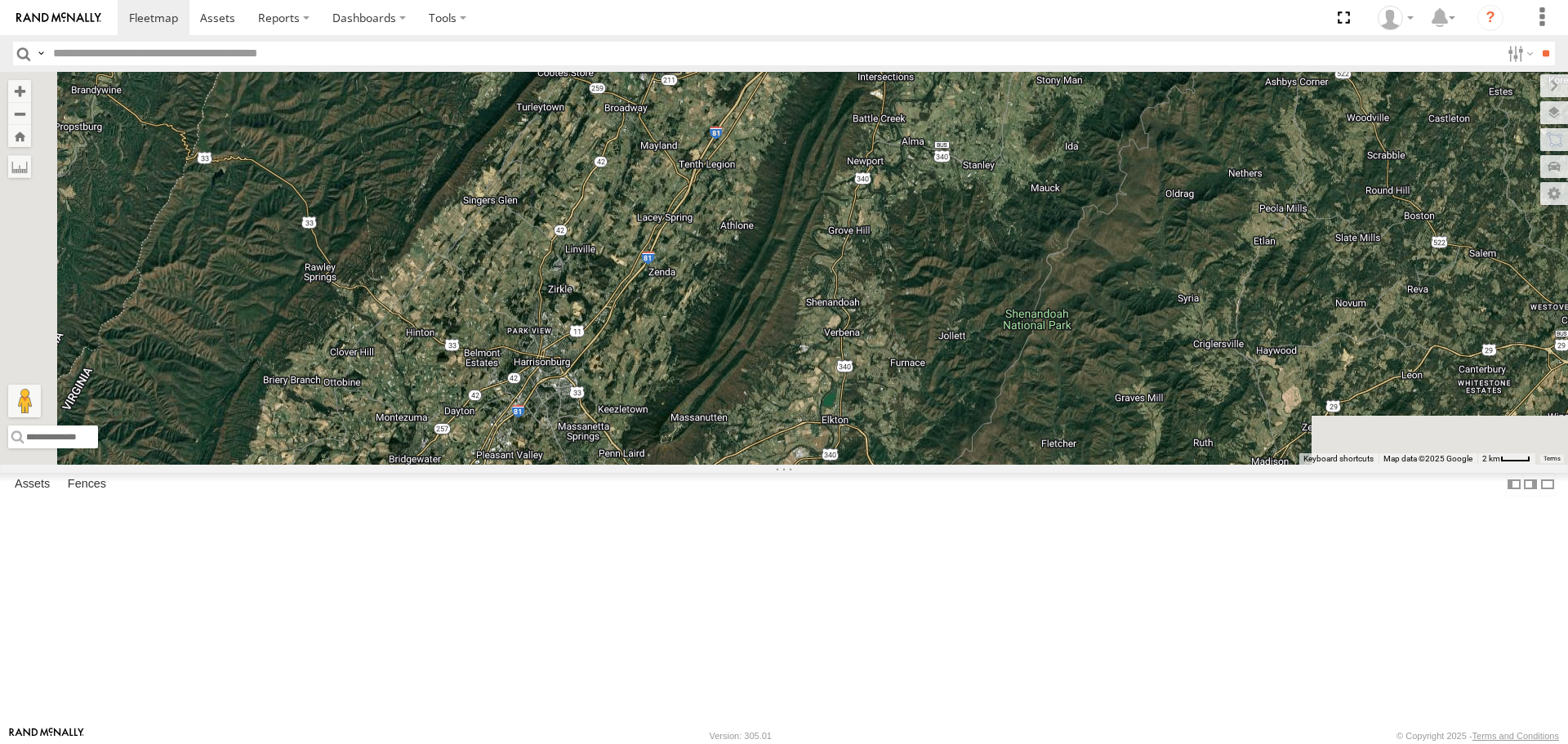
drag, startPoint x: 811, startPoint y: 516, endPoint x: 871, endPoint y: 417, distance: 115.8
click at [871, 417] on div "87121T T3214 37088T 7769T T3205 5283 37124T T1809 37122T 37142T 37144T 5381-Sol…" at bounding box center [784, 268] width 1568 height 392
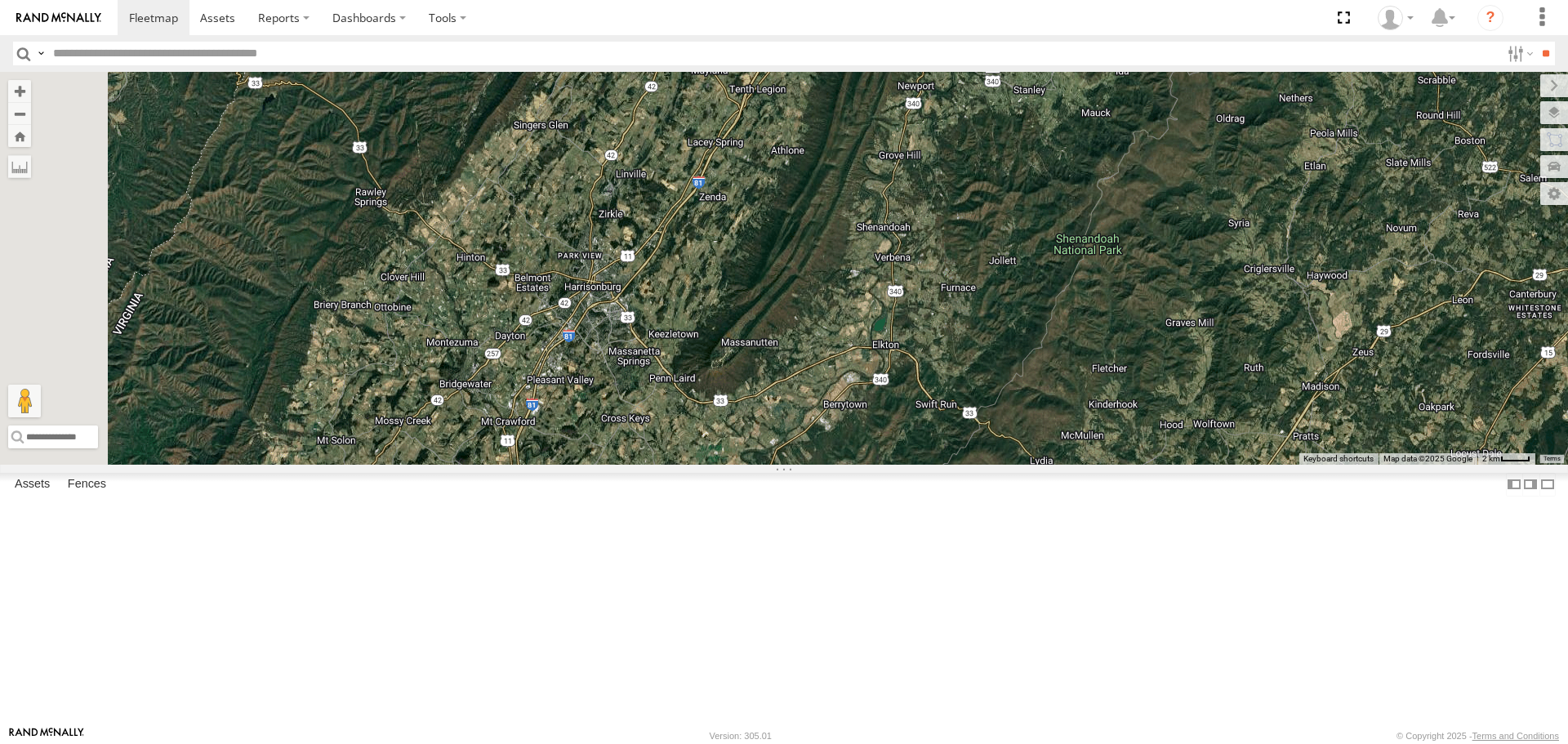
drag, startPoint x: 897, startPoint y: 342, endPoint x: 890, endPoint y: 359, distance: 18.4
click at [891, 358] on div "87121T T3214 37088T 7769T T3205 5283 37124T T1809 37122T 37142T 37144T 5381-Sol…" at bounding box center [784, 268] width 1568 height 392
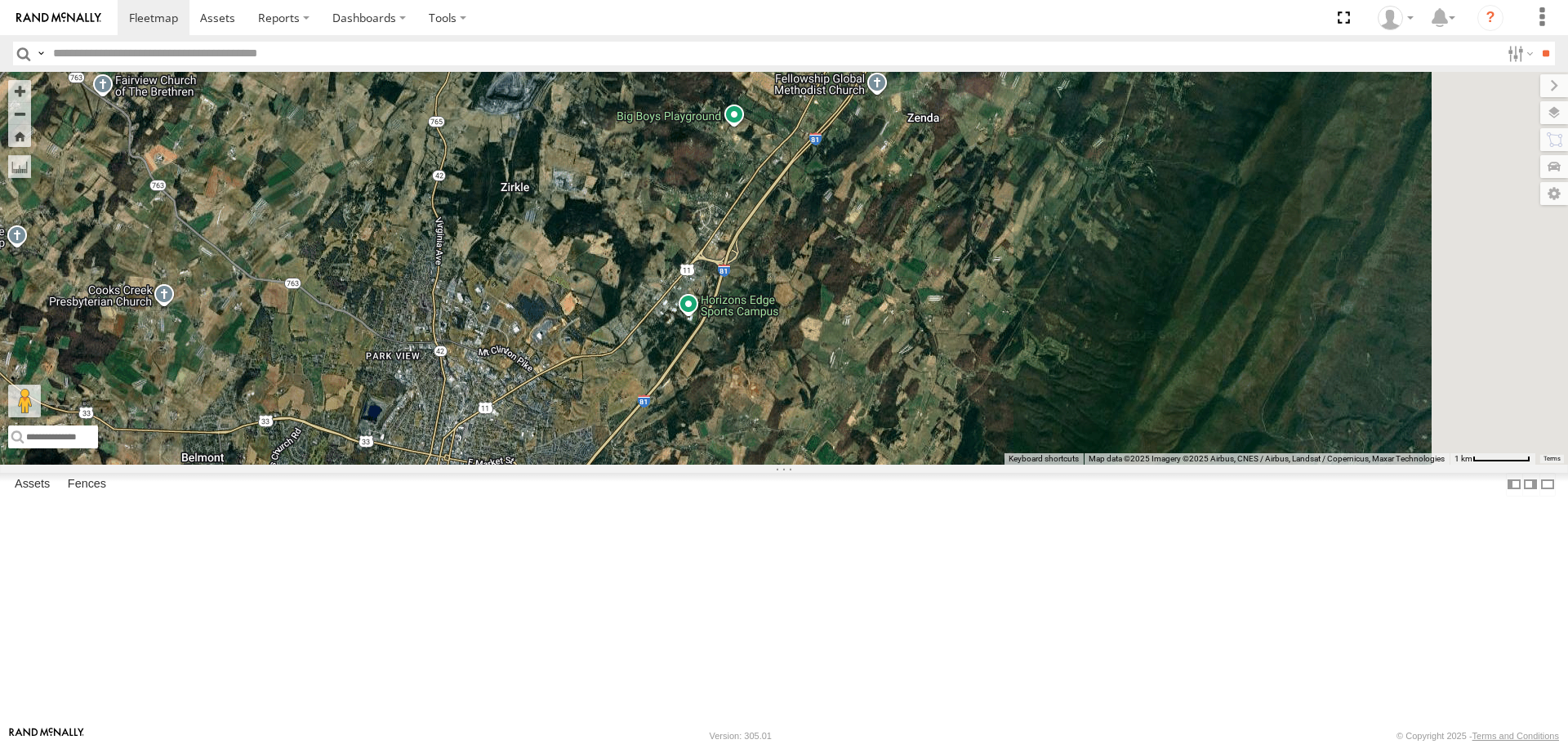
drag, startPoint x: 1006, startPoint y: 327, endPoint x: 876, endPoint y: 494, distance: 211.6
click at [878, 464] on div "87121T T3214 37088T 7769T T3205 5283 37124T T1809 37122T 37142T 37144T 5381-Sol…" at bounding box center [784, 268] width 1568 height 392
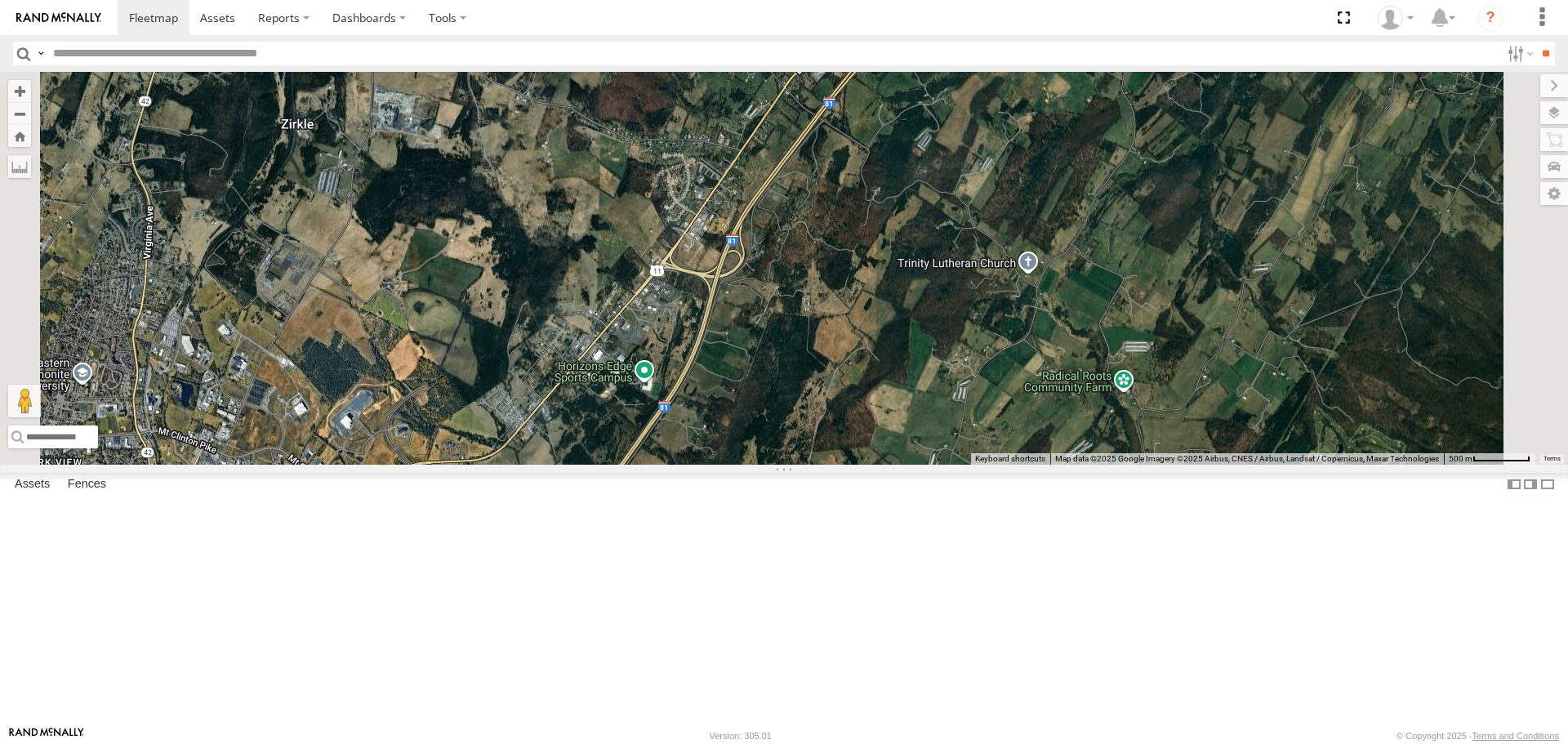
drag, startPoint x: 958, startPoint y: 516, endPoint x: 950, endPoint y: 384, distance: 132.2
click at [950, 391] on div "87121T T3214 37088T 7769T T3205 5283 37124T T1809 37122T 37142T 37144T 5381-Sol…" at bounding box center [784, 268] width 1568 height 392
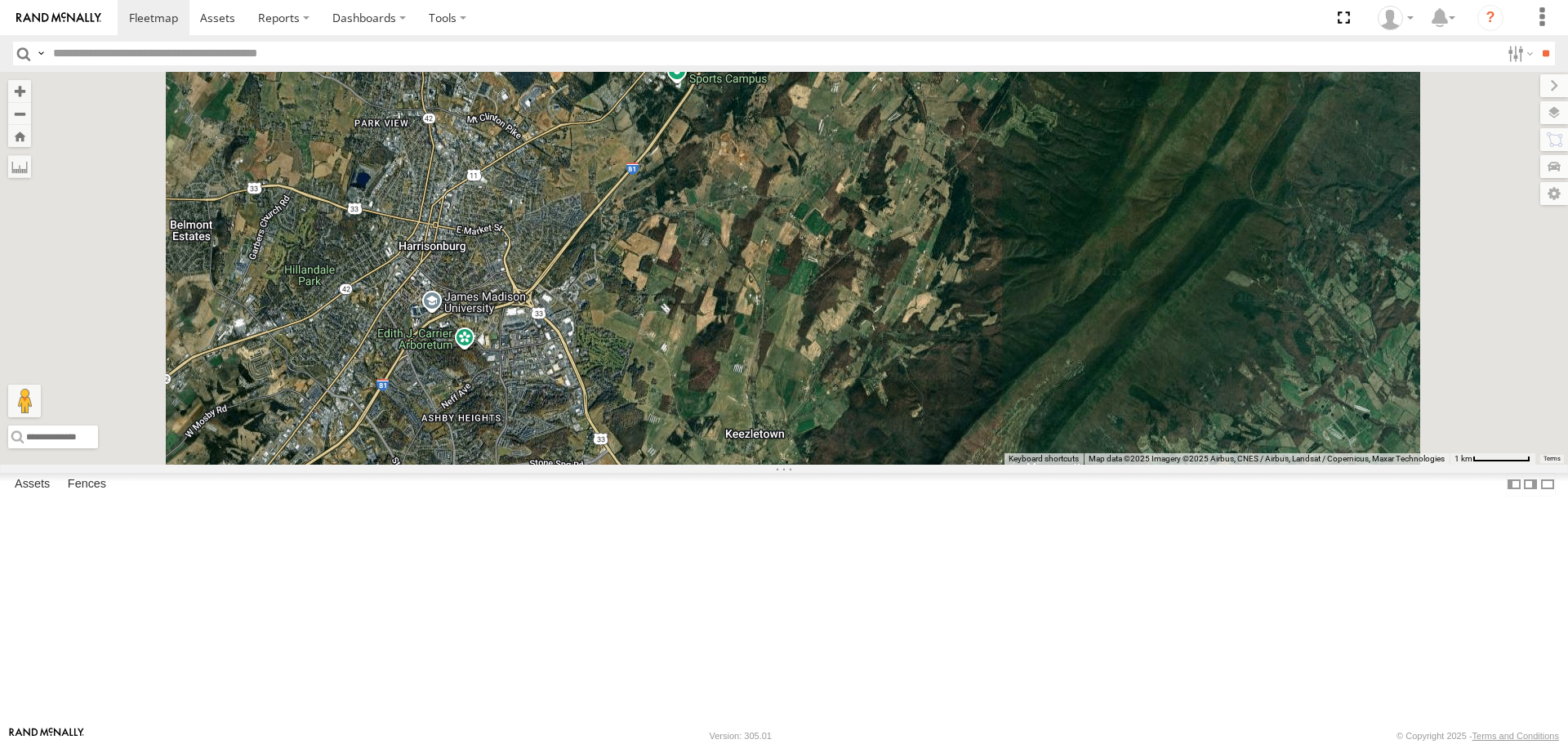
drag, startPoint x: 926, startPoint y: 410, endPoint x: 927, endPoint y: 335, distance: 75.0
click at [926, 351] on div "87121T T3214 37088T 7769T T3205 5283 37124T T1809 37122T 37142T 37144T 5381-Sol…" at bounding box center [784, 268] width 1568 height 392
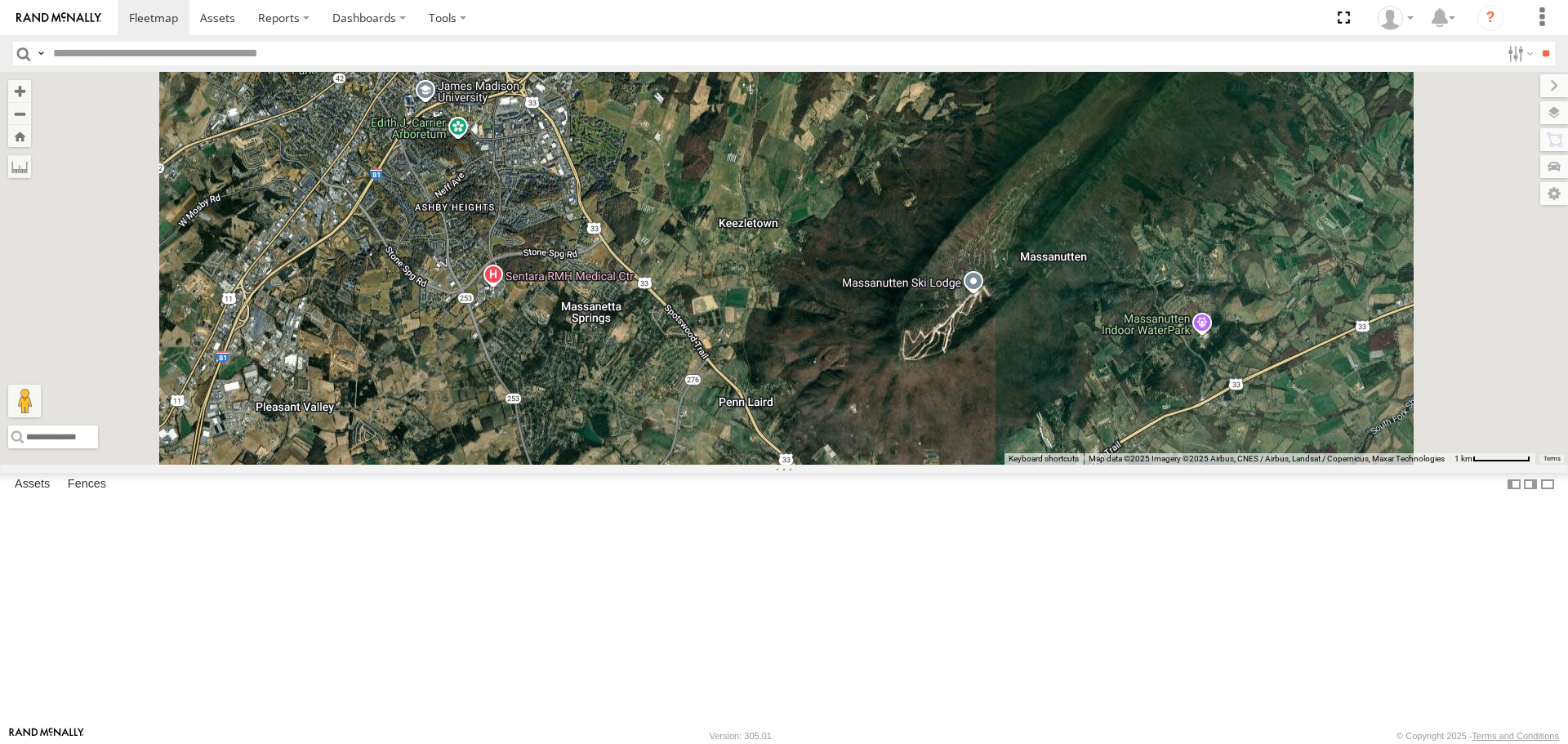
drag, startPoint x: 936, startPoint y: 396, endPoint x: 948, endPoint y: 328, distance: 69.1
click at [947, 331] on div "87121T T3214 37088T 7769T T3205 5283 37124T T1809 37122T 37142T 37144T 5381-Sol…" at bounding box center [784, 268] width 1568 height 392
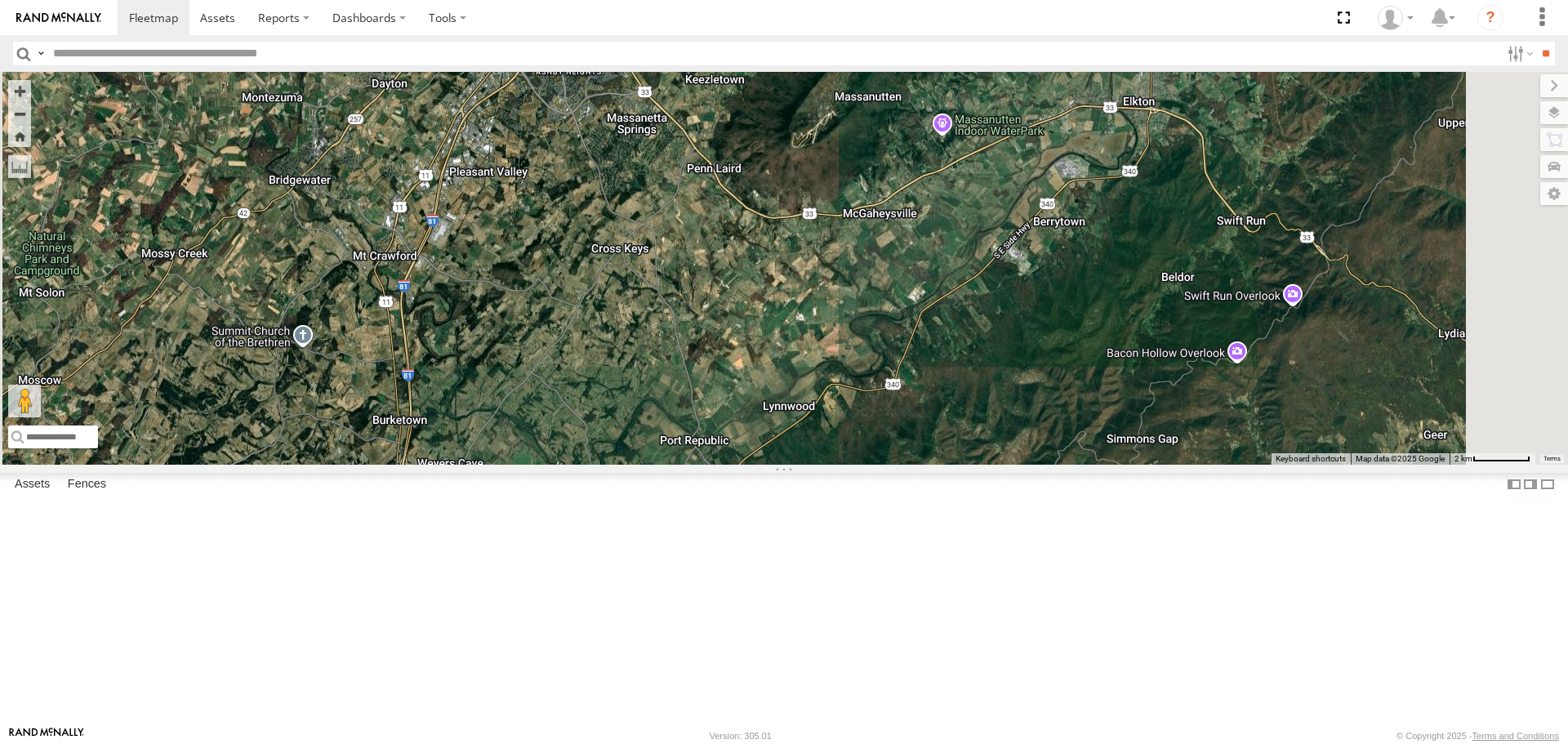
drag, startPoint x: 917, startPoint y: 360, endPoint x: 874, endPoint y: 311, distance: 65.2
click at [874, 311] on div "87121T T3214 37088T 7769T T3205 5283 37124T T1809 37122T 37142T 37144T 5381-Sol…" at bounding box center [784, 268] width 1568 height 392
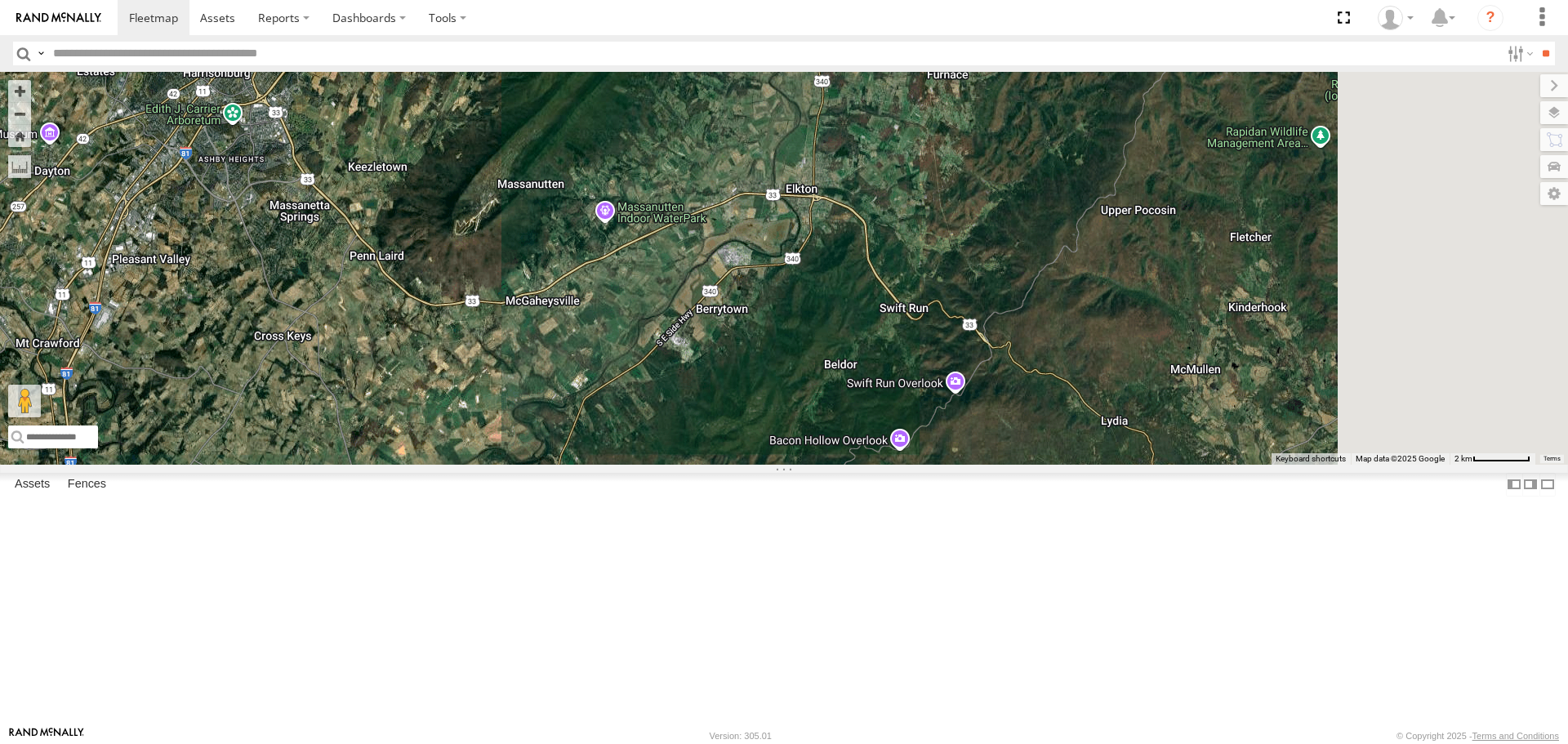
drag, startPoint x: 1231, startPoint y: 463, endPoint x: 894, endPoint y: 552, distance: 348.6
click at [894, 464] on div "87121T T3214 37088T 7769T T3205 5283 37124T T1809 37122T 37142T 37144T 5381-Sol…" at bounding box center [784, 268] width 1568 height 392
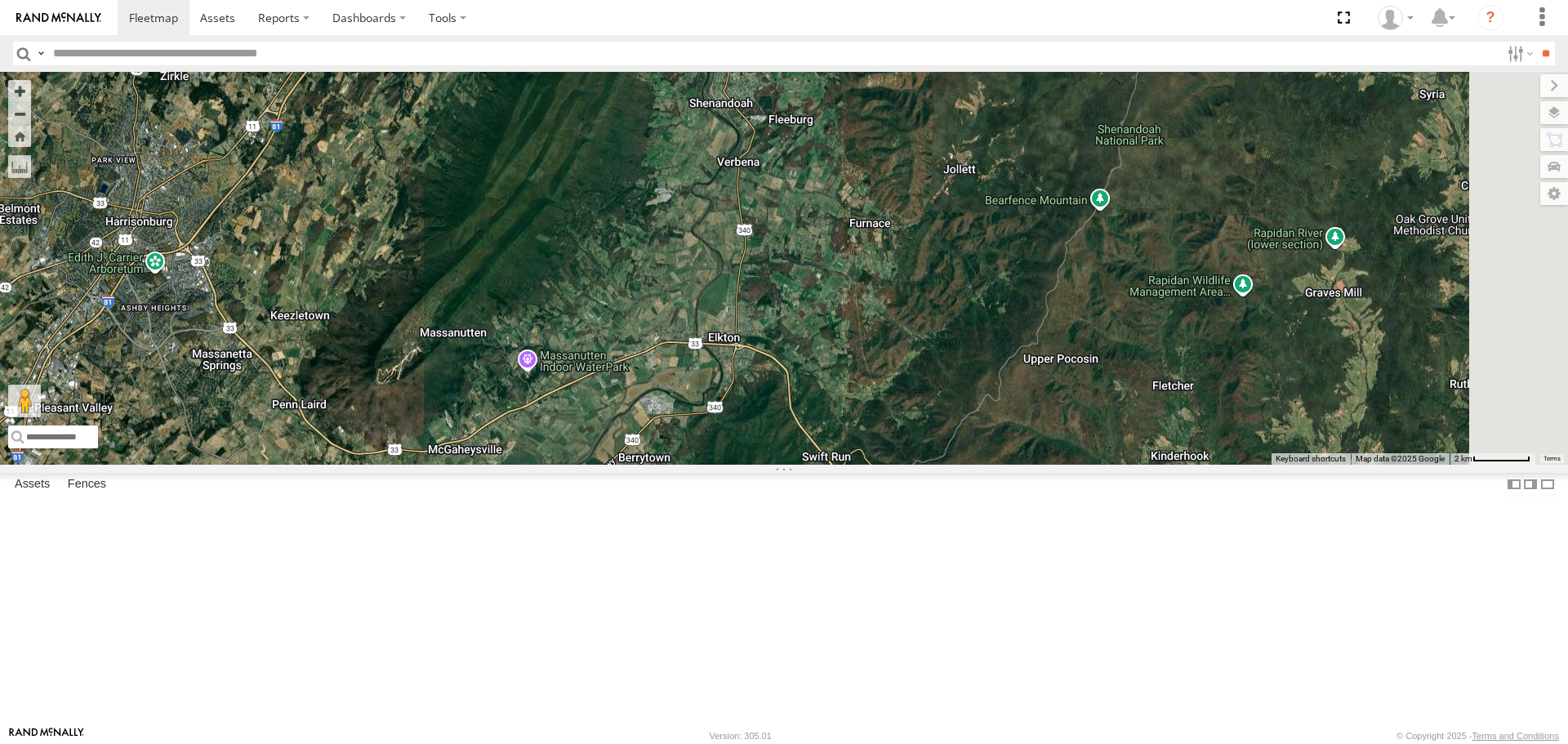
drag, startPoint x: 1034, startPoint y: 413, endPoint x: 978, endPoint y: 511, distance: 112.9
click at [978, 464] on div "87121T T3214 37088T 7769T T3205 5283 37124T T1809 37122T 37142T 37144T 5381-Sol…" at bounding box center [784, 268] width 1568 height 392
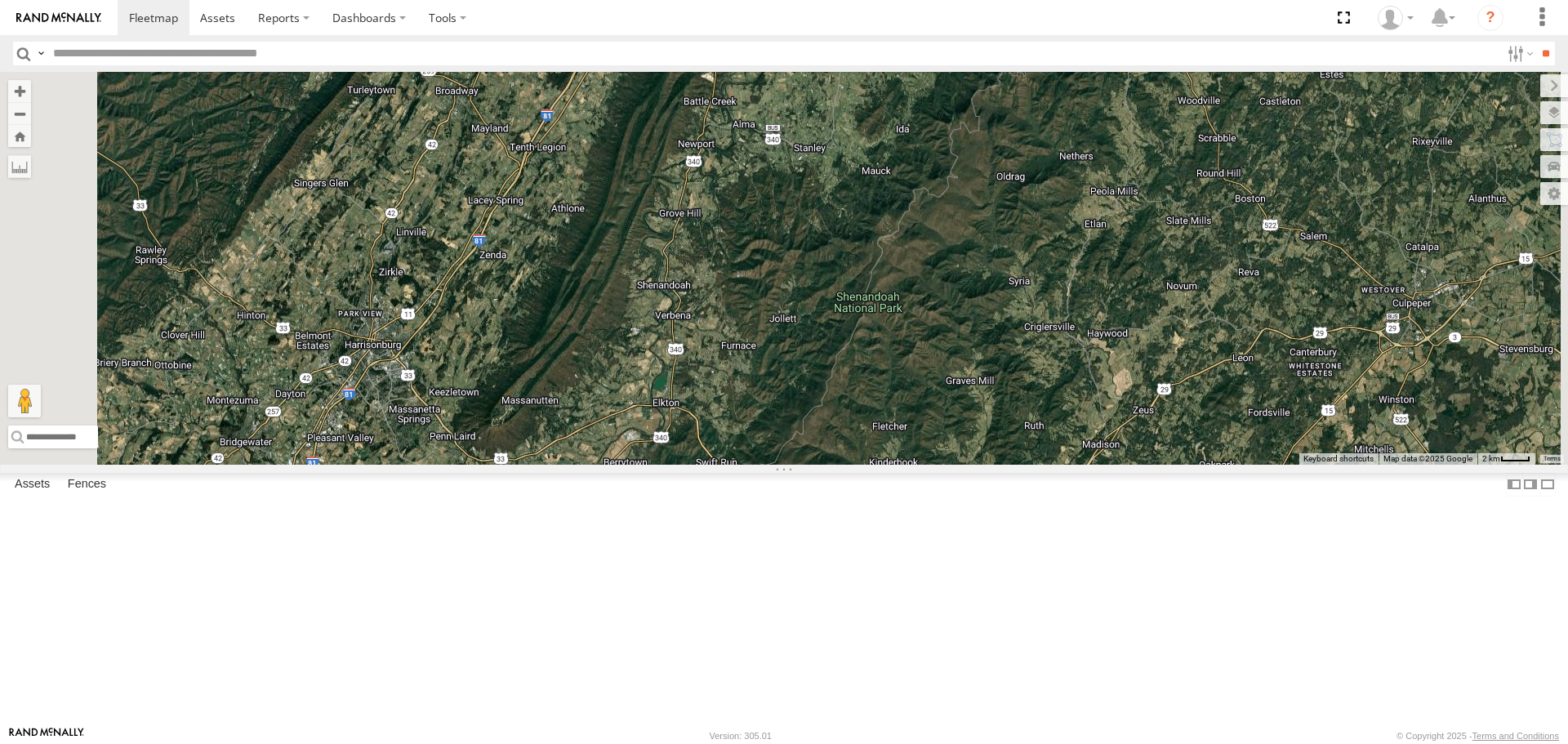
drag, startPoint x: 1031, startPoint y: 355, endPoint x: 949, endPoint y: 426, distance: 108.5
click at [949, 426] on div "87121T T3214 37088T 7769T T3205 5283 37124T T1809 37122T 37142T 37144T 5381-Sol…" at bounding box center [784, 268] width 1568 height 392
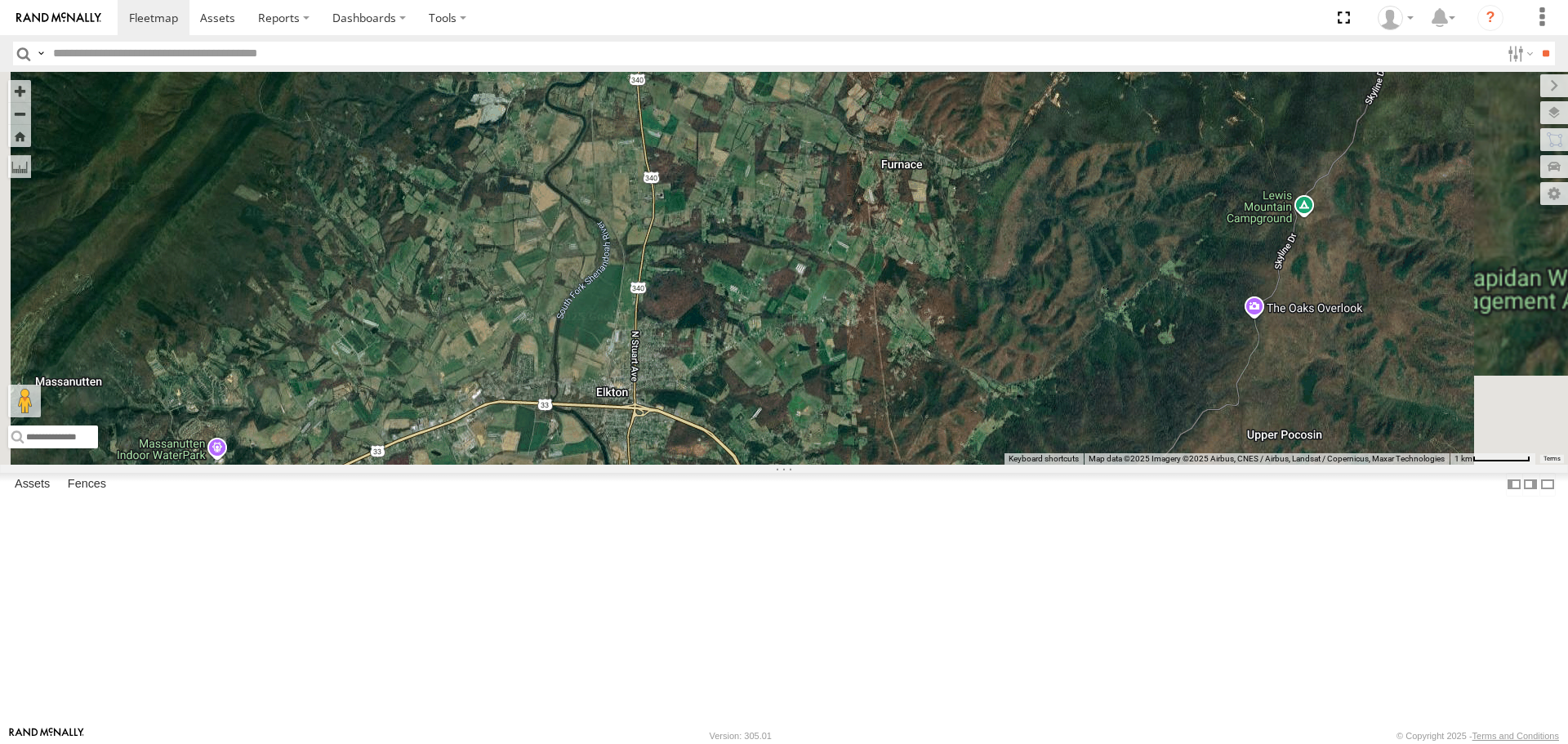
drag, startPoint x: 900, startPoint y: 591, endPoint x: 876, endPoint y: 373, distance: 219.3
click at [880, 403] on div "87121T T3214 37088T 7769T T3205 5283 37124T T1809 37122T 37142T 37144T 5381-Sol…" at bounding box center [784, 268] width 1568 height 392
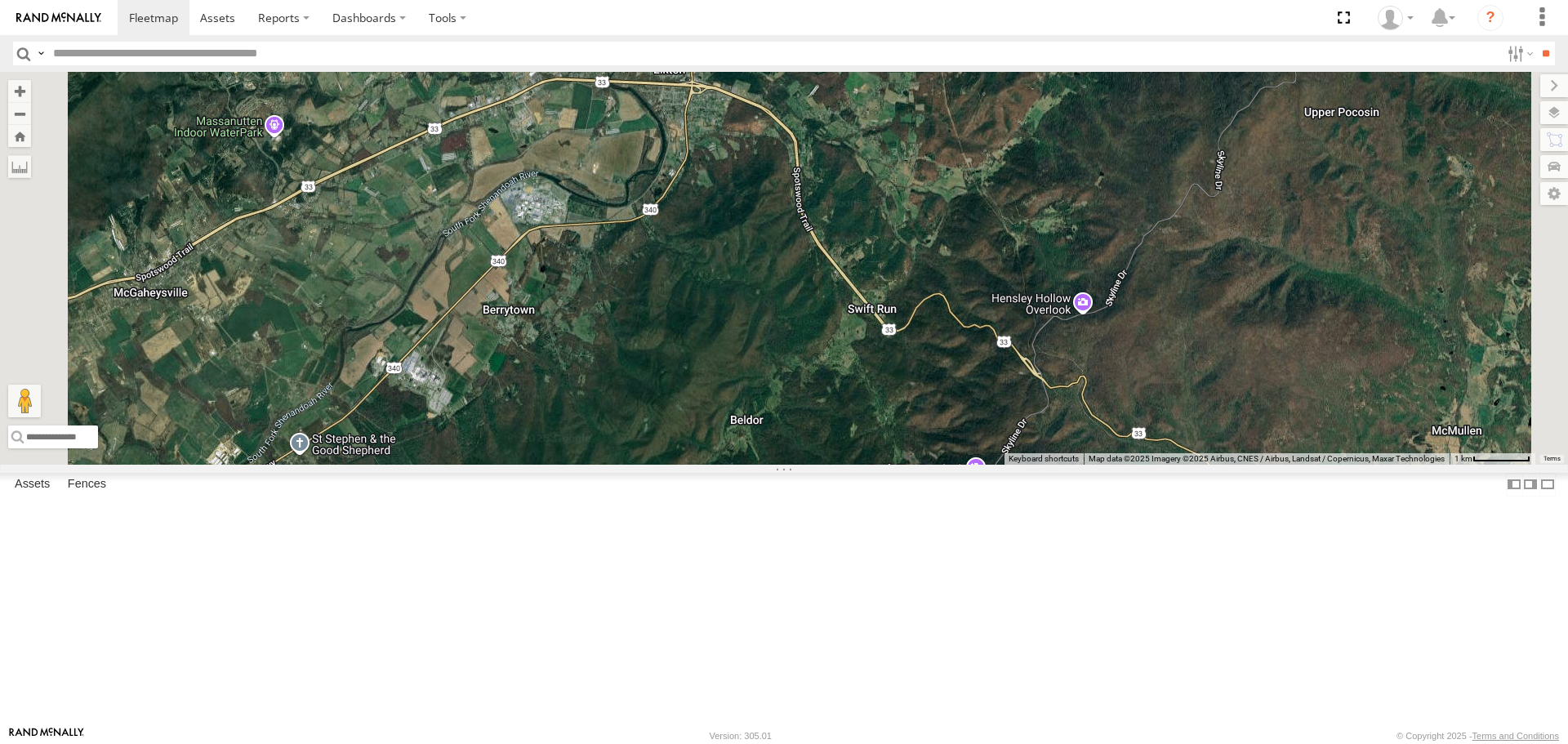
drag, startPoint x: 697, startPoint y: 431, endPoint x: 784, endPoint y: 403, distance: 91.4
click at [784, 403] on div "87121T T3214 37088T 7769T T3205 5283 37124T T1809 37122T 37142T 37144T 5381-Sol…" at bounding box center [784, 268] width 1568 height 392
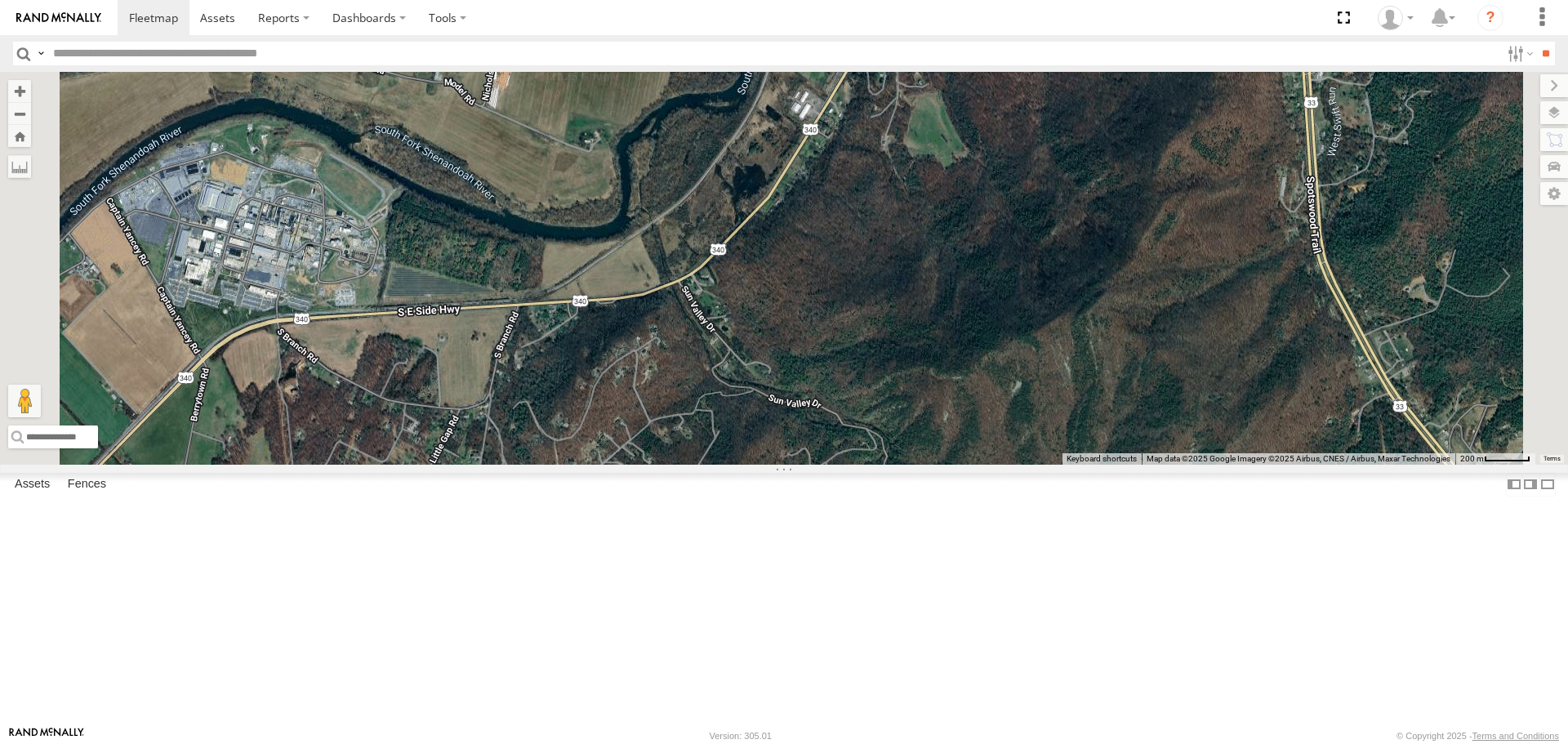
drag, startPoint x: 968, startPoint y: 333, endPoint x: 997, endPoint y: 323, distance: 30.7
click at [996, 324] on div "87121T T3214 37088T 7769T T3205 5283 37124T T1809 37122T 37142T 37144T 5381-Sol…" at bounding box center [784, 268] width 1568 height 392
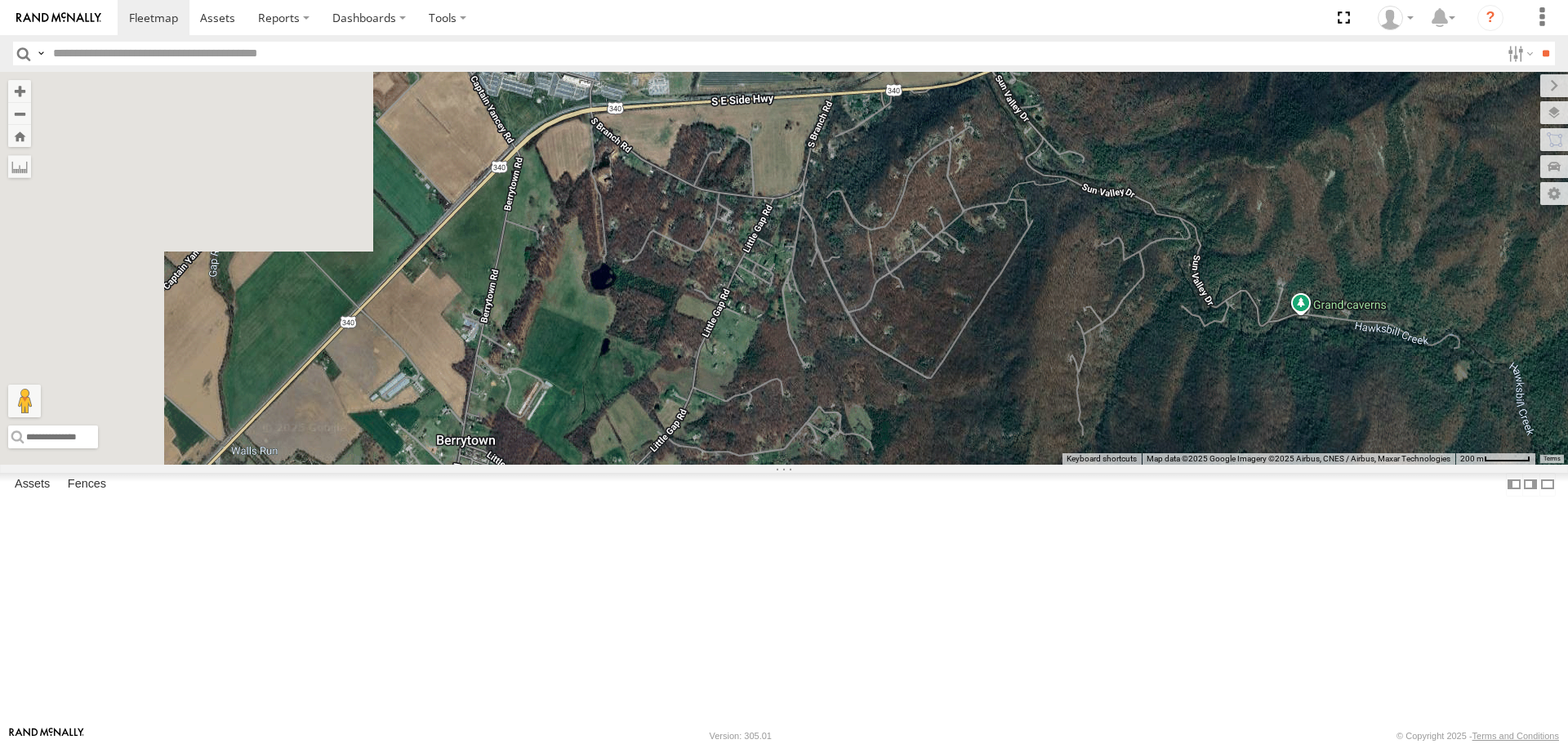
drag, startPoint x: 638, startPoint y: 400, endPoint x: 926, endPoint y: 277, distance: 313.2
click at [925, 279] on div "87121T T3214 37088T 7769T T3205 5283 37124T T1809 37122T 37142T 37144T 5381-Sol…" at bounding box center [784, 268] width 1568 height 392
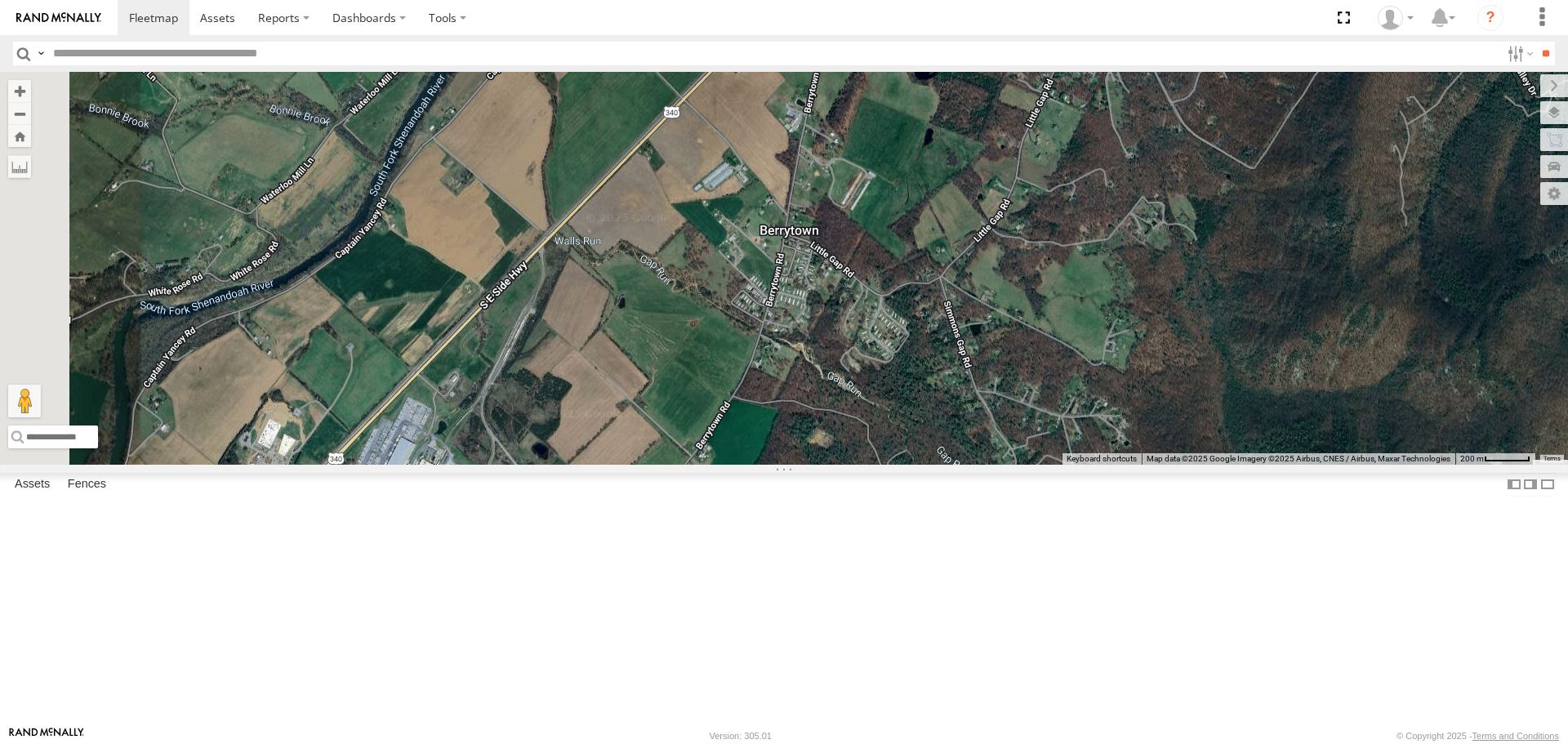
drag, startPoint x: 796, startPoint y: 498, endPoint x: 873, endPoint y: 265, distance: 245.4
click at [856, 303] on div "87121T T3214 37088T 7769T T3205 5283 37124T T1809 37122T 37142T 37144T 5381-Sol…" at bounding box center [784, 268] width 1568 height 392
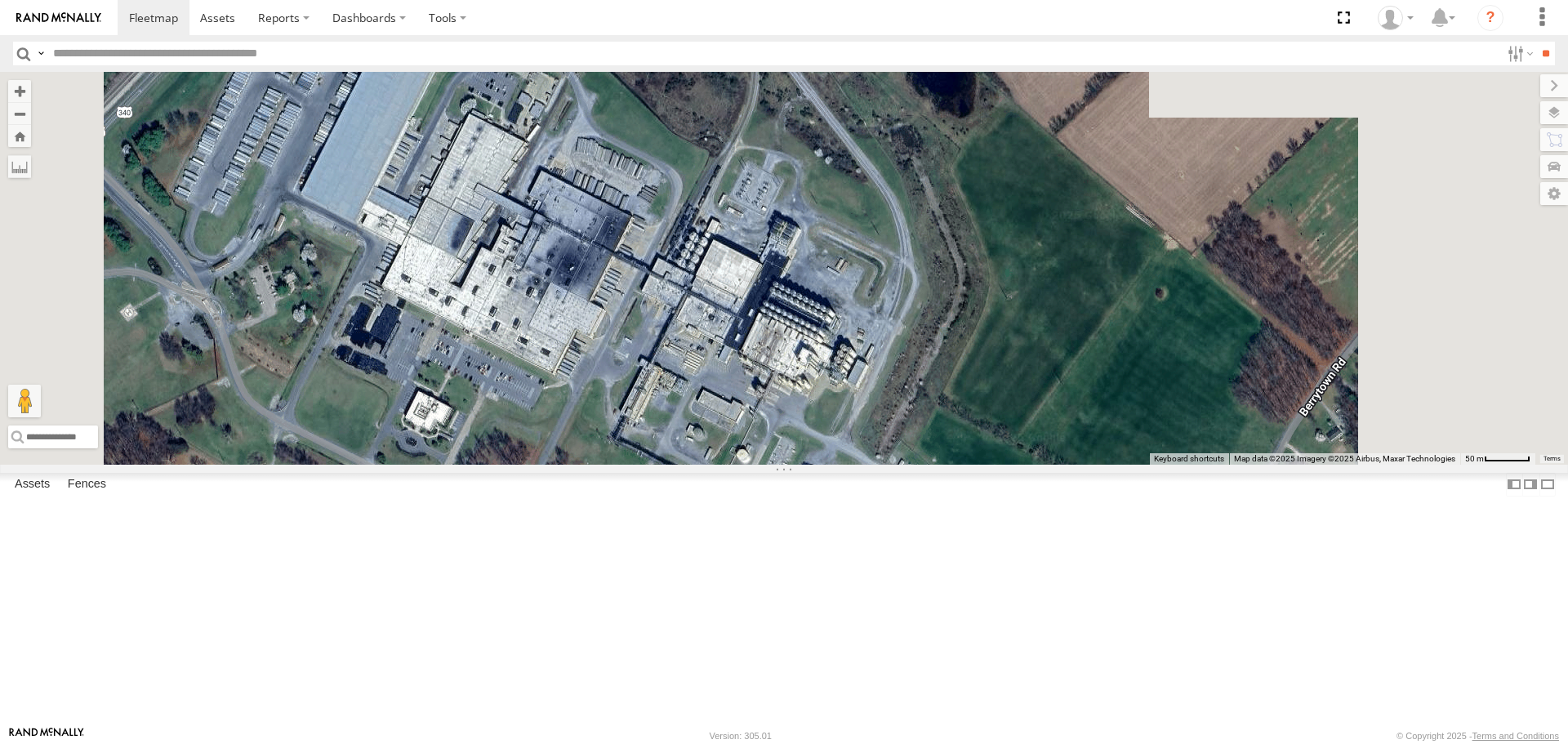
drag, startPoint x: 775, startPoint y: 396, endPoint x: 761, endPoint y: 619, distance: 223.4
click at [761, 464] on div "87121T T3214 37088T 7769T T3205 5283 37124T T1809 37122T 37142T 37144T 5381-Sol…" at bounding box center [784, 268] width 1568 height 392
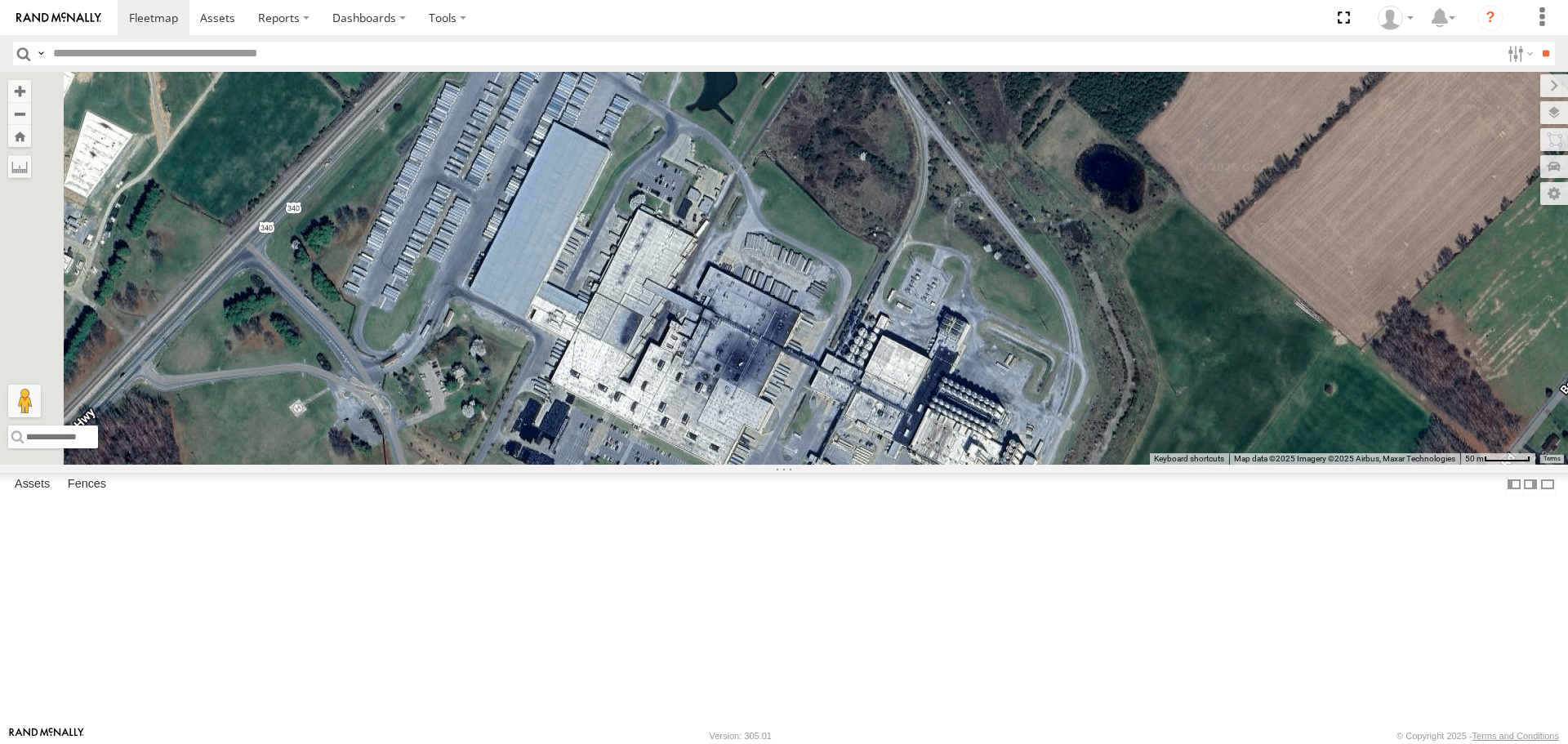
drag, startPoint x: 700, startPoint y: 539, endPoint x: 876, endPoint y: 621, distance: 194.2
click at [876, 464] on div "87121T T3214 37088T 7769T T3205 5283 37124T T1809 37122T 37142T 37144T 5381-Sol…" at bounding box center [784, 268] width 1568 height 392
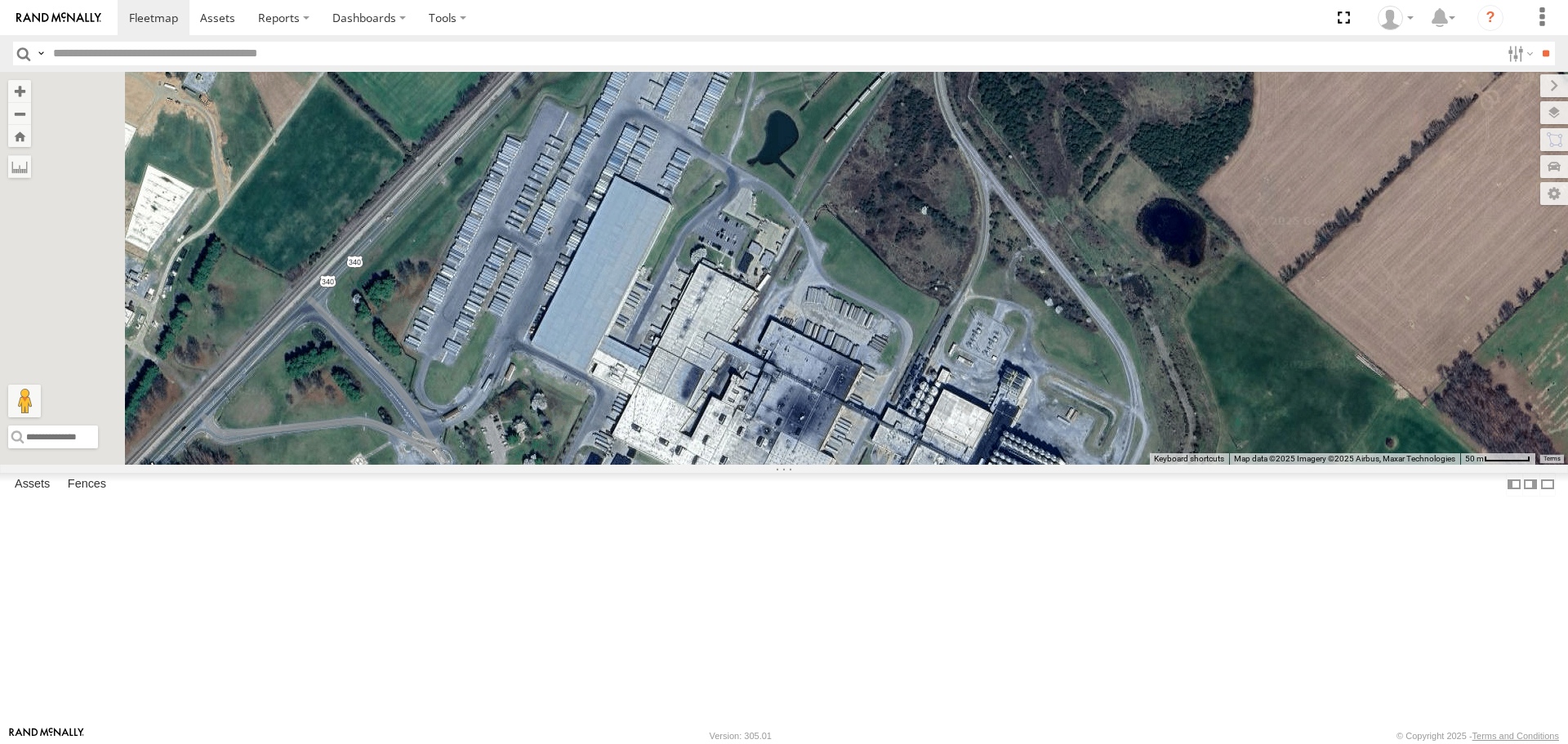
drag, startPoint x: 694, startPoint y: 605, endPoint x: 755, endPoint y: 660, distance: 82.1
click at [755, 464] on div "87121T T3214 37088T 7769T T3205 5283 37124T T1809 37122T 37142T 37144T 5381-Sol…" at bounding box center [784, 268] width 1568 height 392
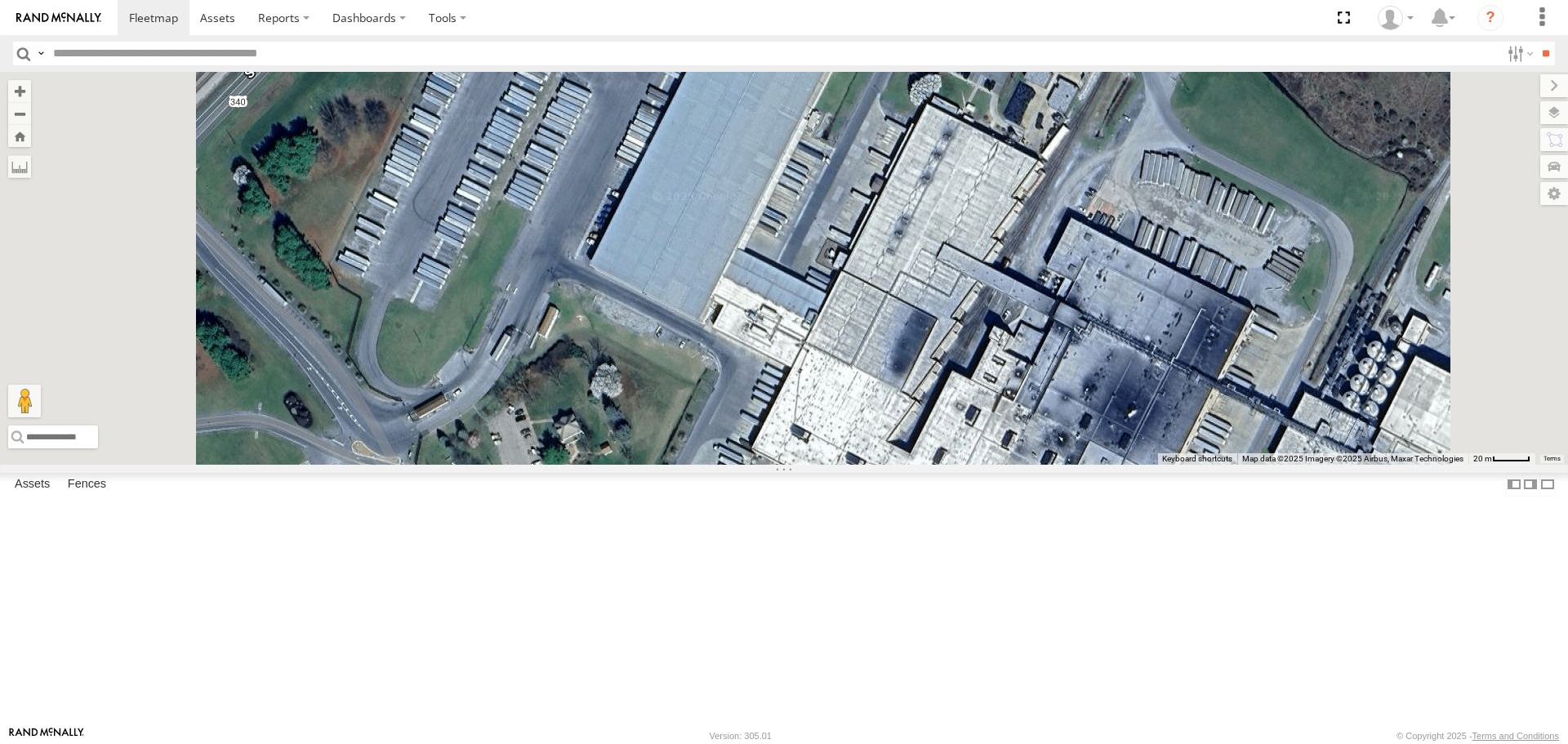
drag, startPoint x: 714, startPoint y: 552, endPoint x: 707, endPoint y: 542, distance: 12.2
click at [722, 464] on div "87121T T3214 37088T 7769T T3205 5283 37124T T1809 37122T 37142T 37144T 5381-Sol…" at bounding box center [784, 268] width 1568 height 392
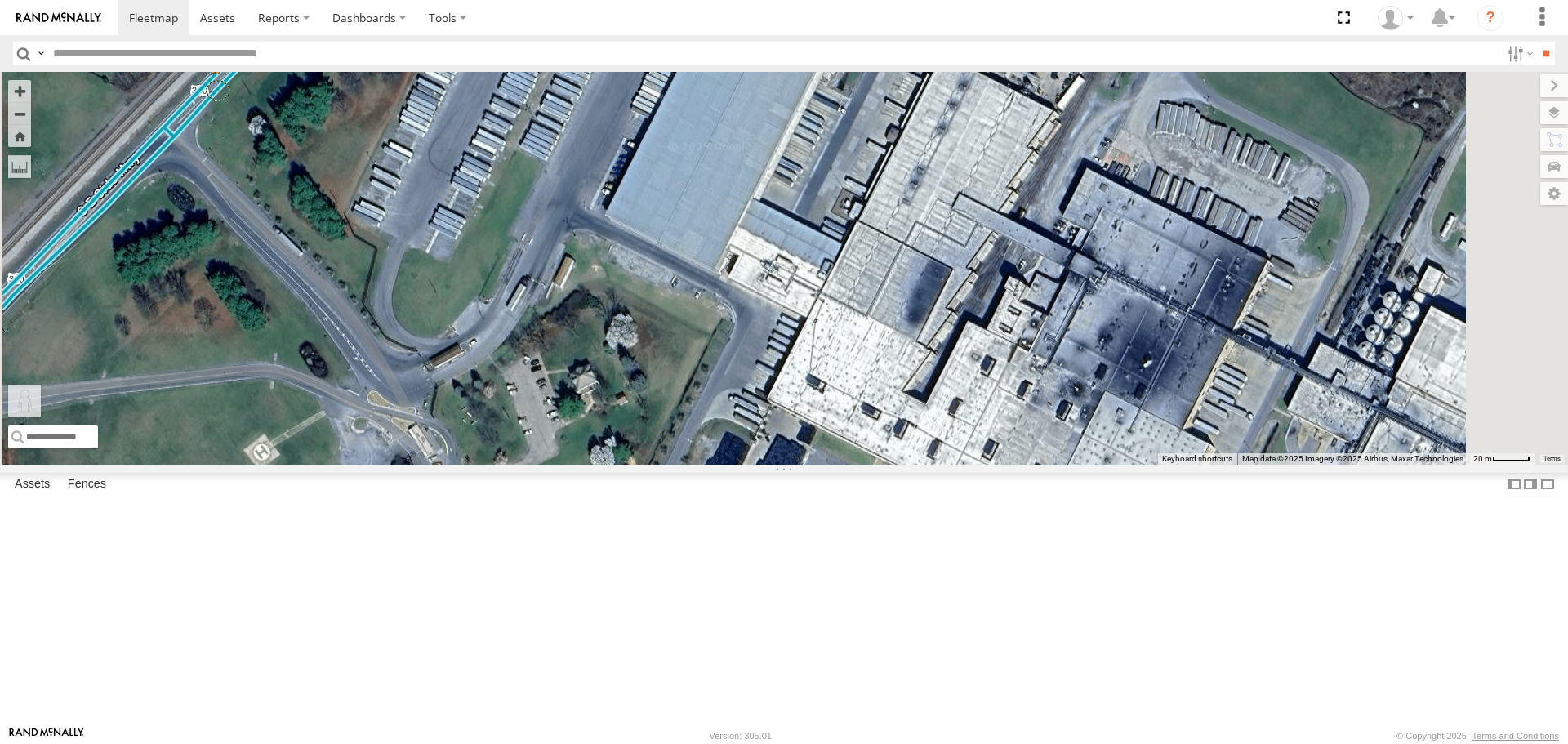
drag, startPoint x: 436, startPoint y: 662, endPoint x: 422, endPoint y: 221, distance: 441.2
click at [422, 221] on div "87121T T3214 37088T 7769T T3205 5283 37124T T1809 37122T 37142T 37144T 5381-Sol…" at bounding box center [784, 268] width 1568 height 392
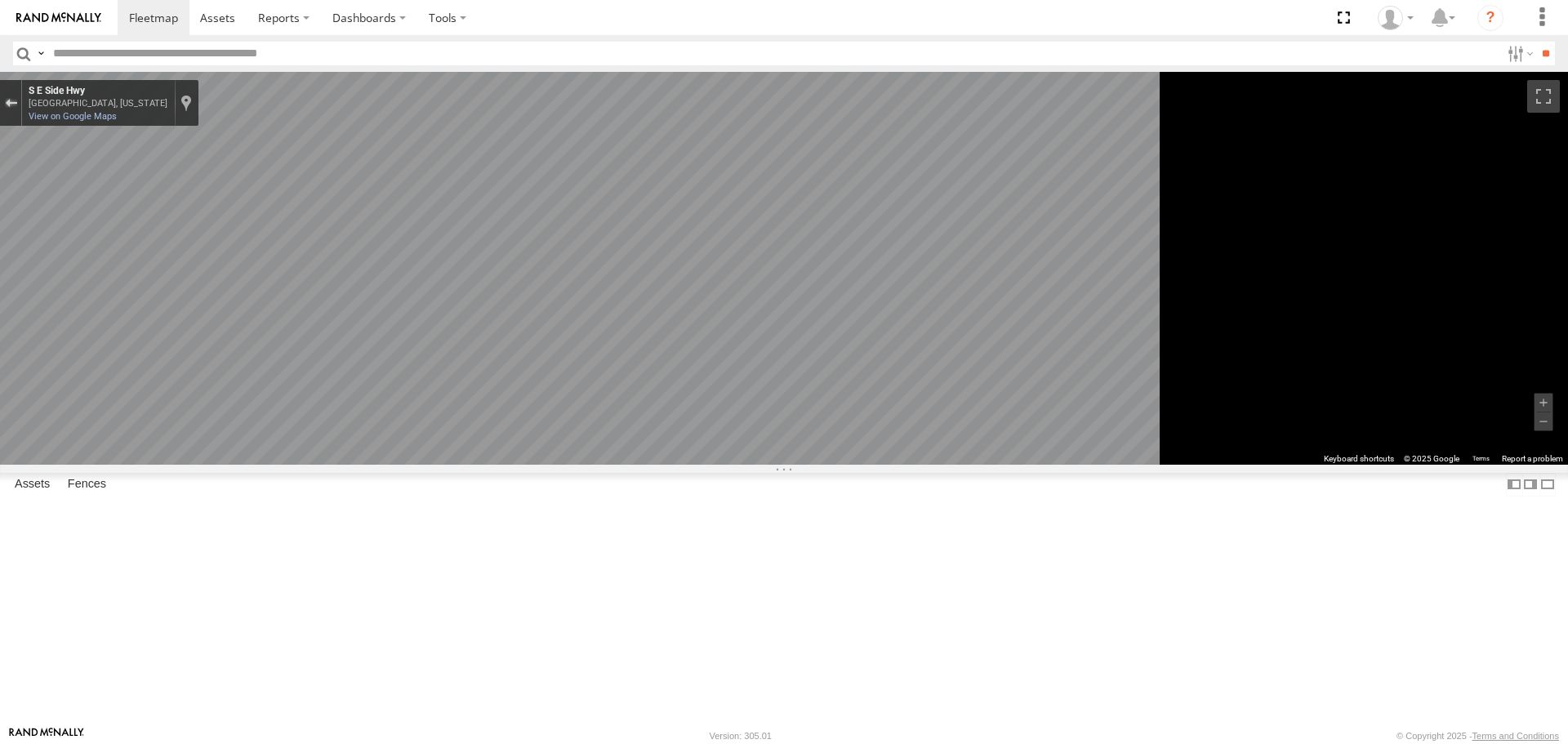
click at [17, 103] on div "Exit the Street View" at bounding box center [11, 103] width 12 height 10
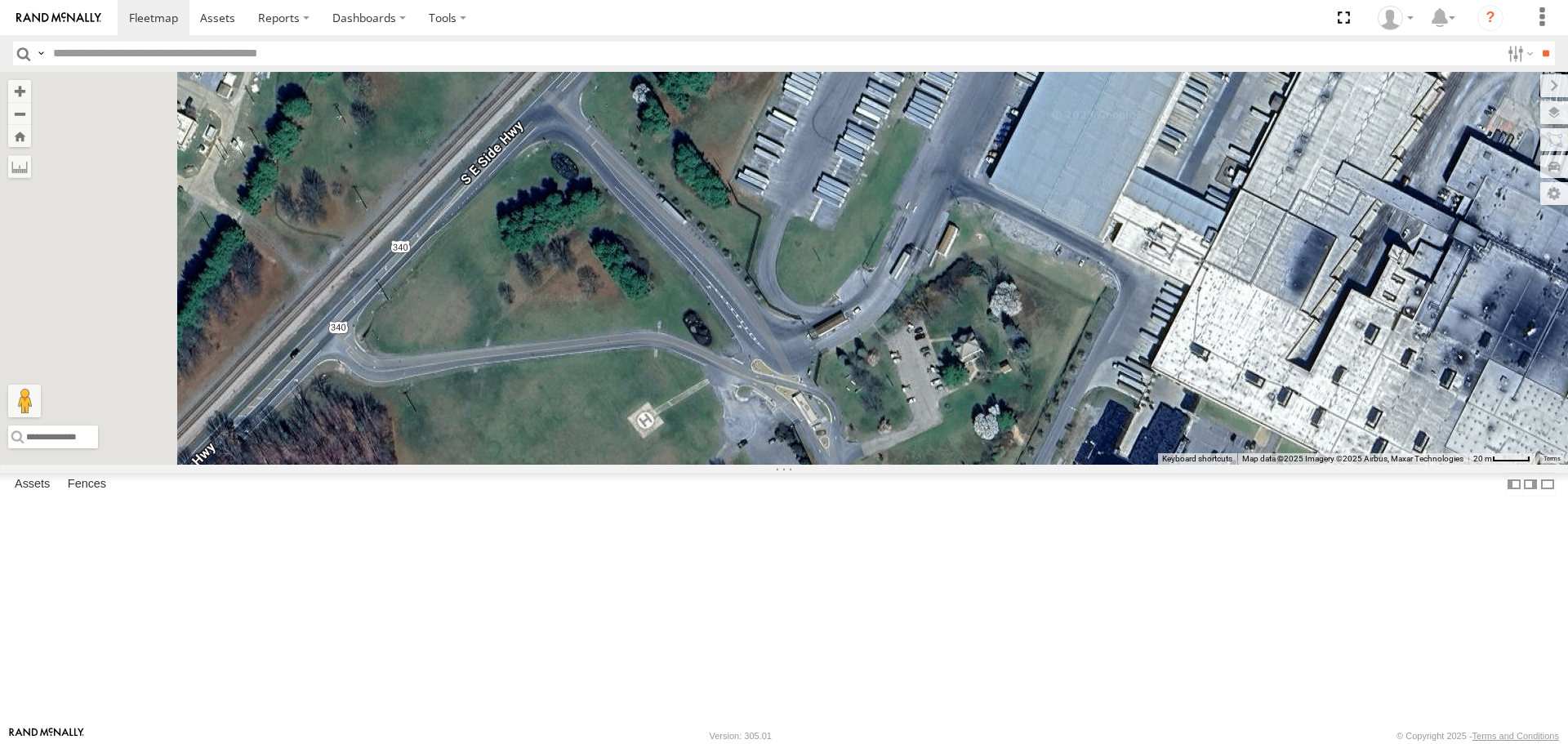
drag, startPoint x: 794, startPoint y: 469, endPoint x: 1159, endPoint y: 440, distance: 366.2
click at [1159, 440] on div "87121T T3214 37088T 7769T T3205 5283 37124T T1809 37122T 37142T 37144T 5381-Sol…" at bounding box center [784, 268] width 1568 height 392
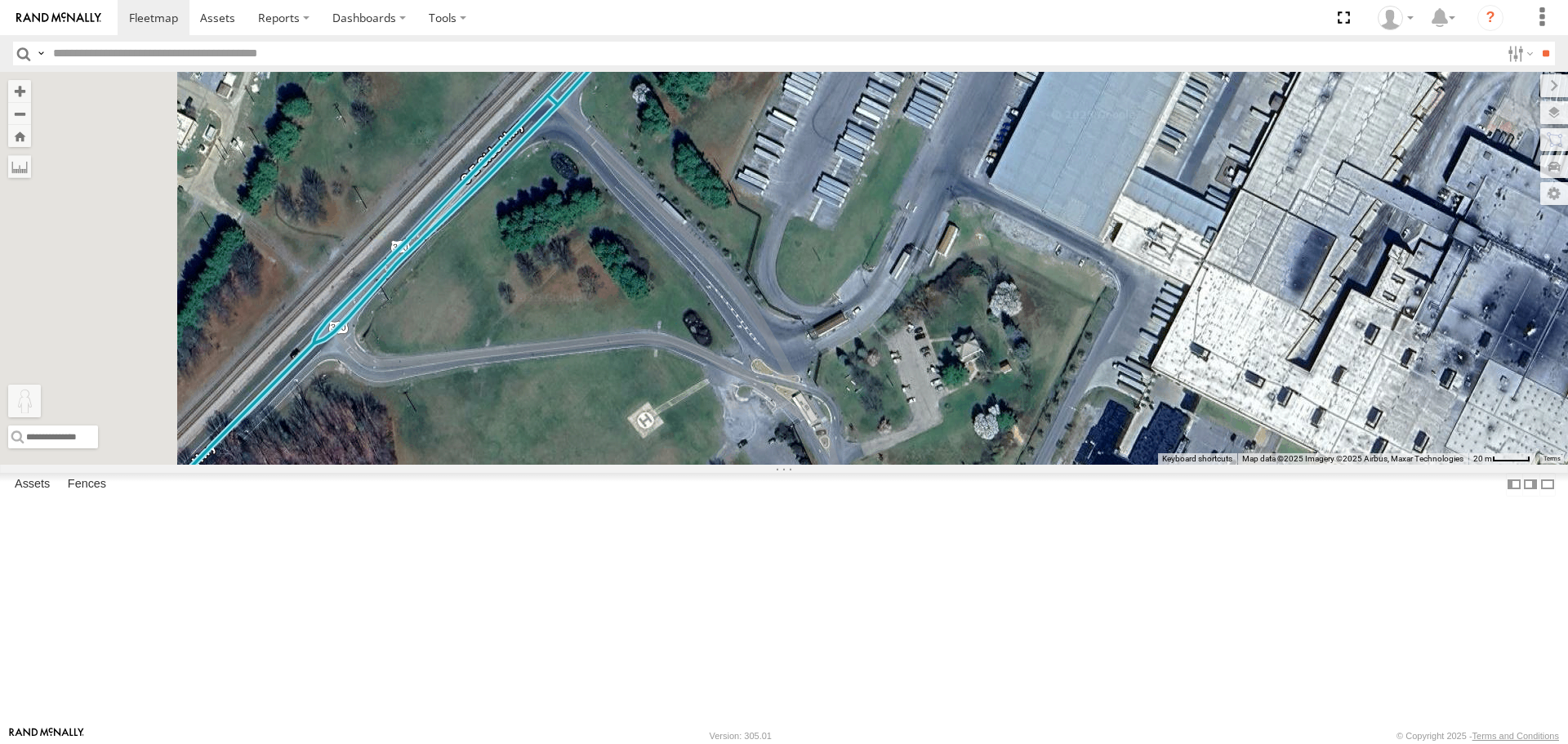
drag, startPoint x: 436, startPoint y: 660, endPoint x: 429, endPoint y: 686, distance: 26.9
click at [429, 464] on div "87121T T3214 37088T 7769T T3205 5283 37124T T1809 37122T 37142T 37144T 5381-Sol…" at bounding box center [784, 268] width 1568 height 392
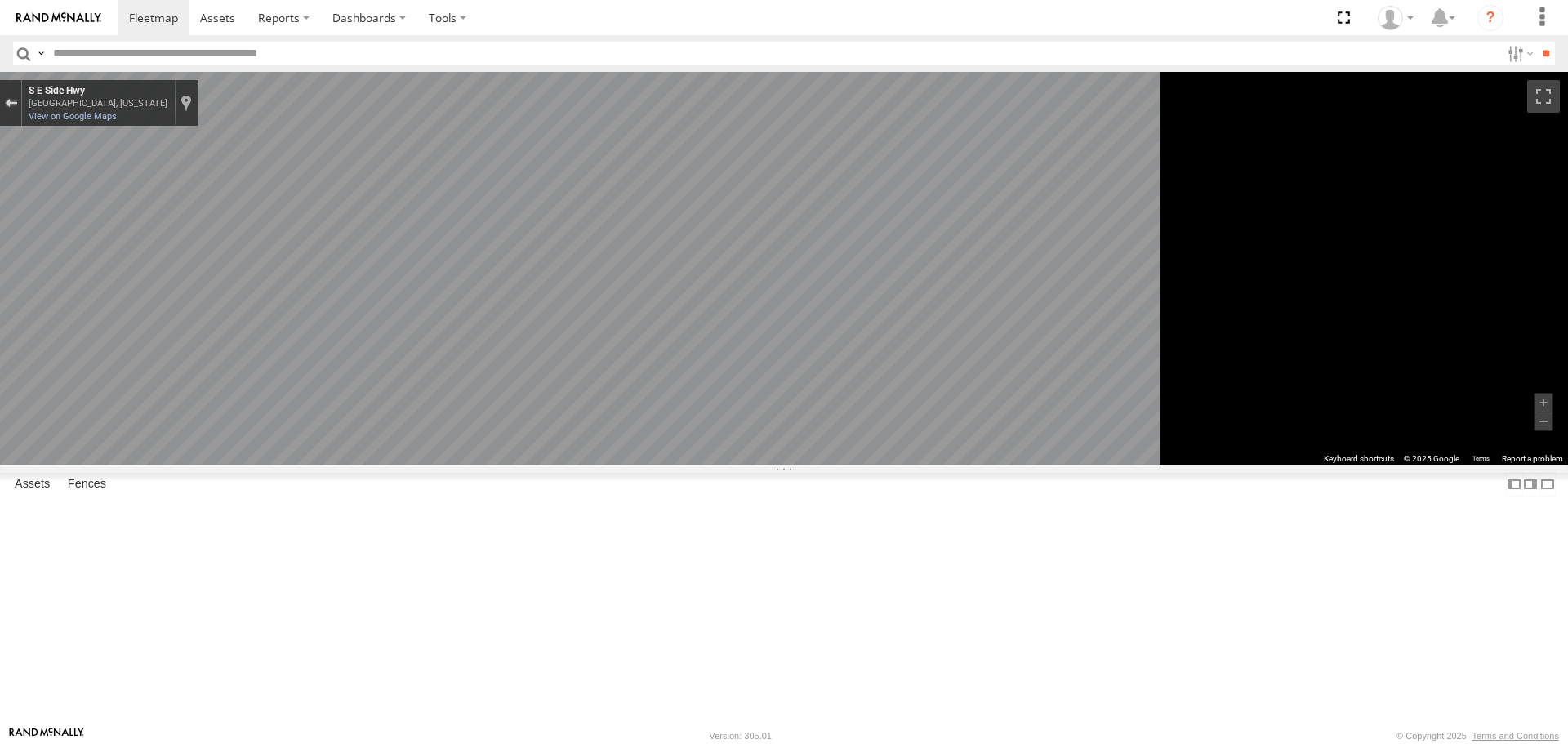
click at [17, 108] on div "Exit the Street View" at bounding box center [11, 103] width 12 height 10
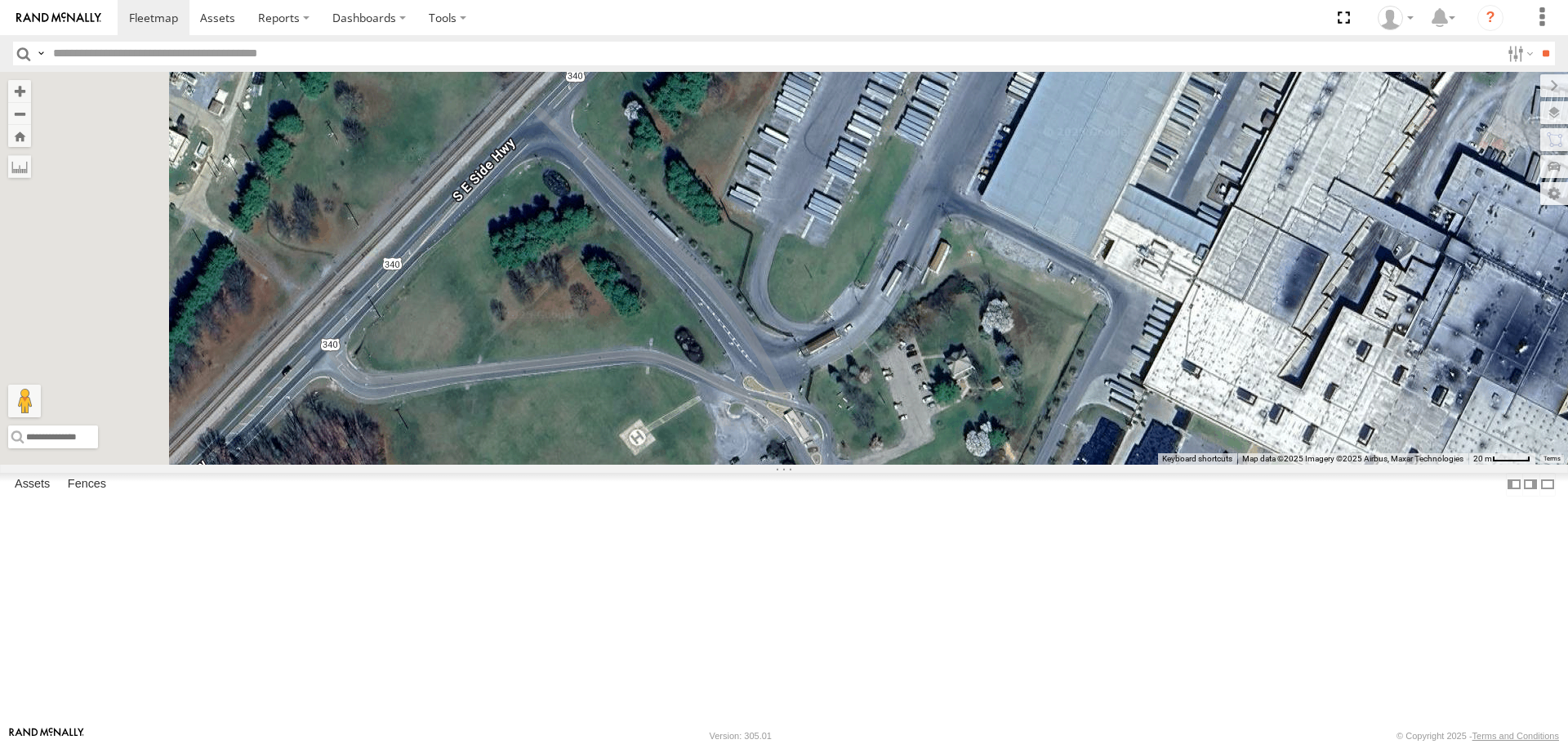
drag, startPoint x: 888, startPoint y: 561, endPoint x: 880, endPoint y: 580, distance: 20.6
click at [880, 464] on div "87121T T3214 37088T 7769T T3205 5283 37124T T1809 37122T 37142T 37144T 5381-Sol…" at bounding box center [784, 268] width 1568 height 392
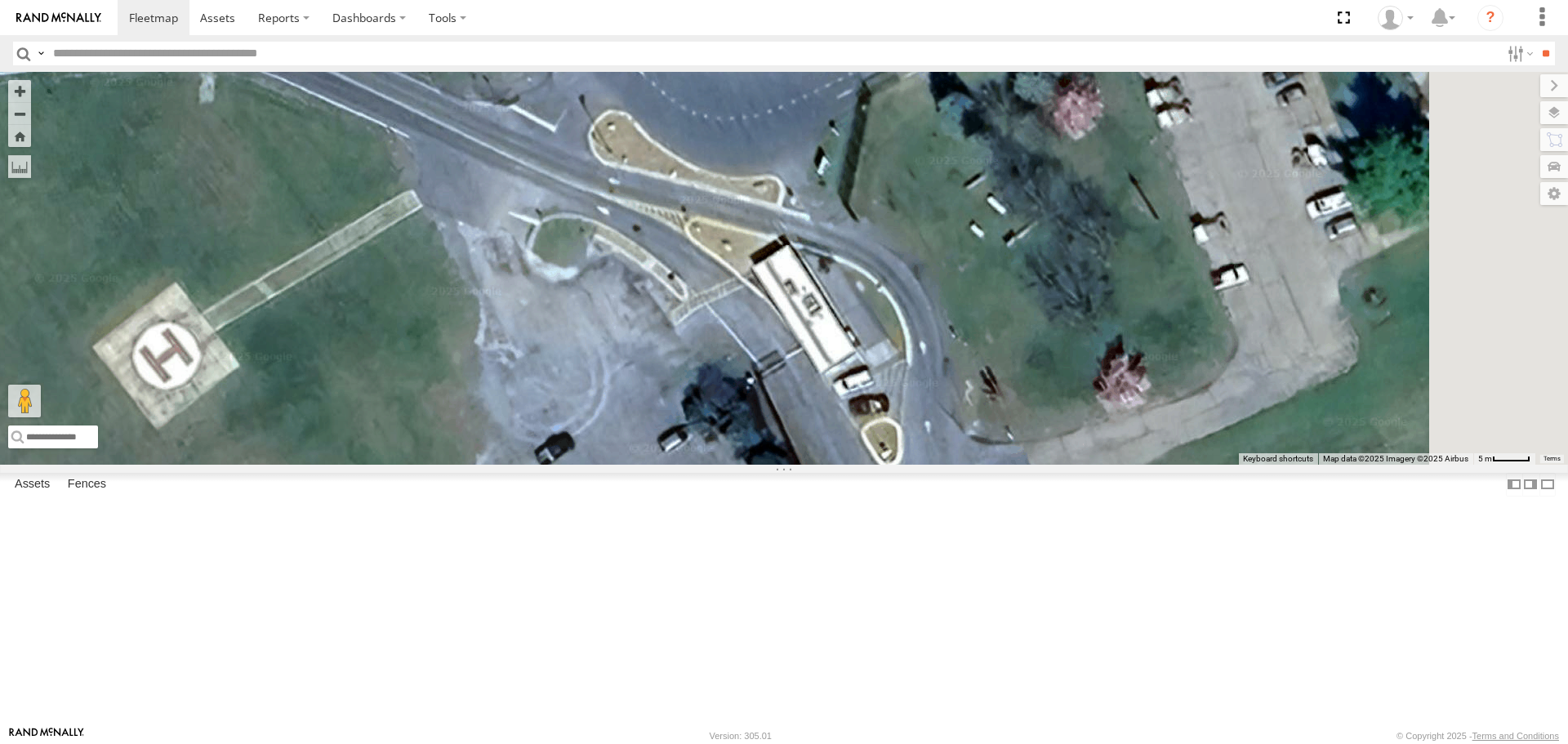
drag, startPoint x: 1045, startPoint y: 540, endPoint x: 605, endPoint y: 493, distance: 442.5
click at [605, 464] on div "87121T T3214 37088T 7769T T3205 5283 37124T T1809 37122T 37142T 37144T 5381-Sol…" at bounding box center [784, 268] width 1568 height 392
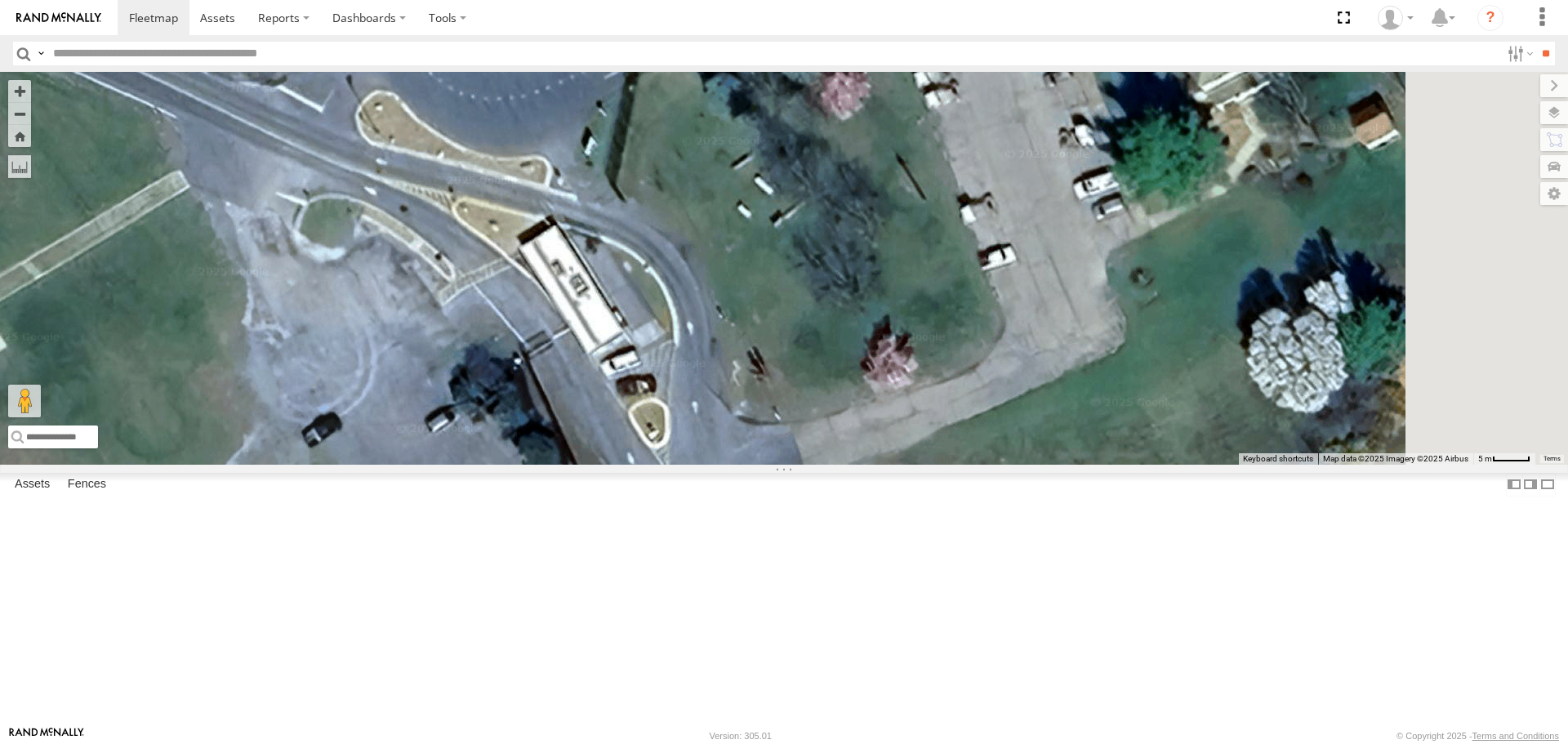
drag, startPoint x: 846, startPoint y: 516, endPoint x: 614, endPoint y: 497, distance: 232.8
click at [614, 464] on div "87121T T3214 37088T 7769T T3205 5283 37124T T1809 37122T 37142T 37144T 5381-Sol…" at bounding box center [784, 268] width 1568 height 392
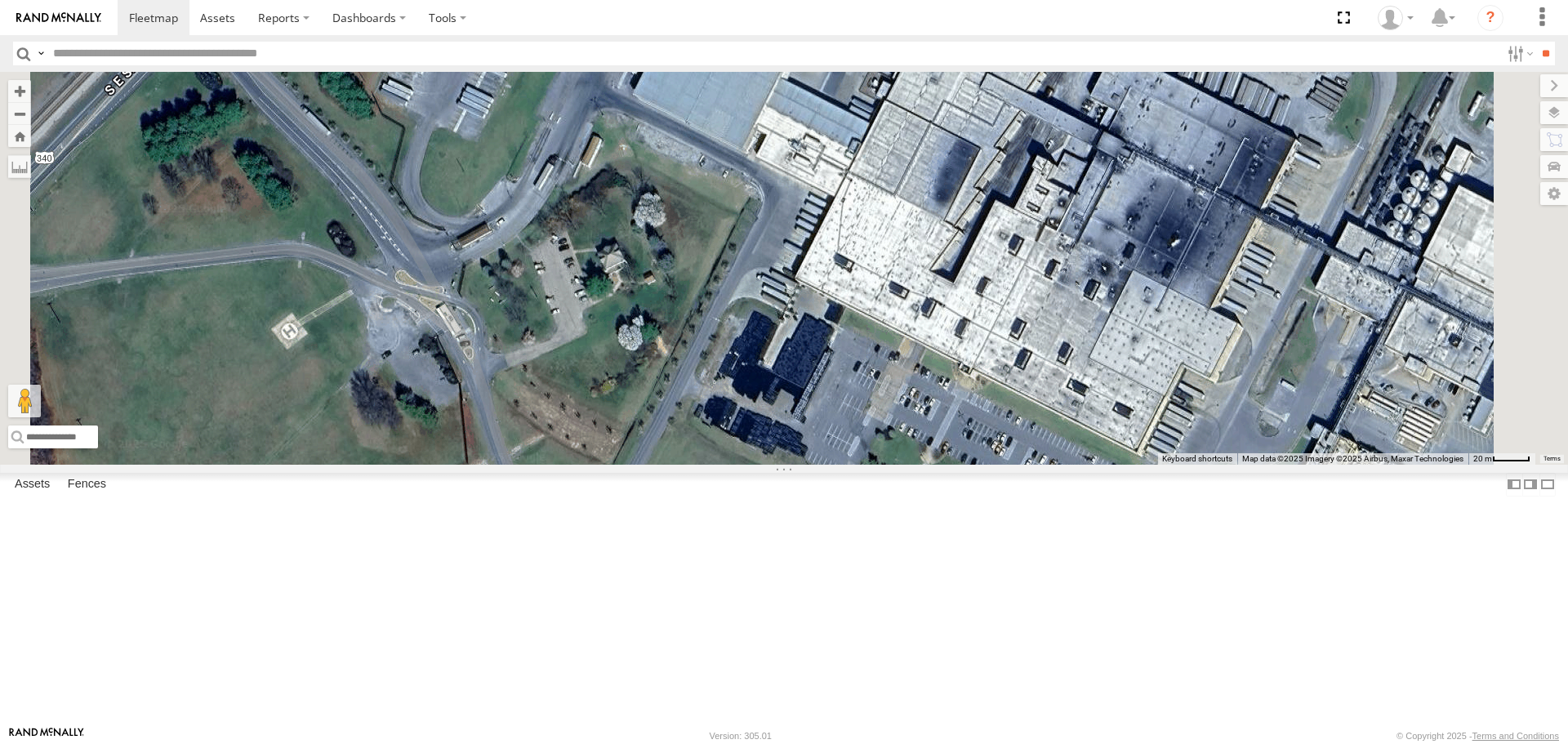
drag, startPoint x: 775, startPoint y: 568, endPoint x: 796, endPoint y: 436, distance: 133.7
click at [796, 436] on div "87121T T3214 37088T 7769T T3205 5283 37124T T1809 37122T 37142T 37144T 5381-Sol…" at bounding box center [784, 268] width 1568 height 392
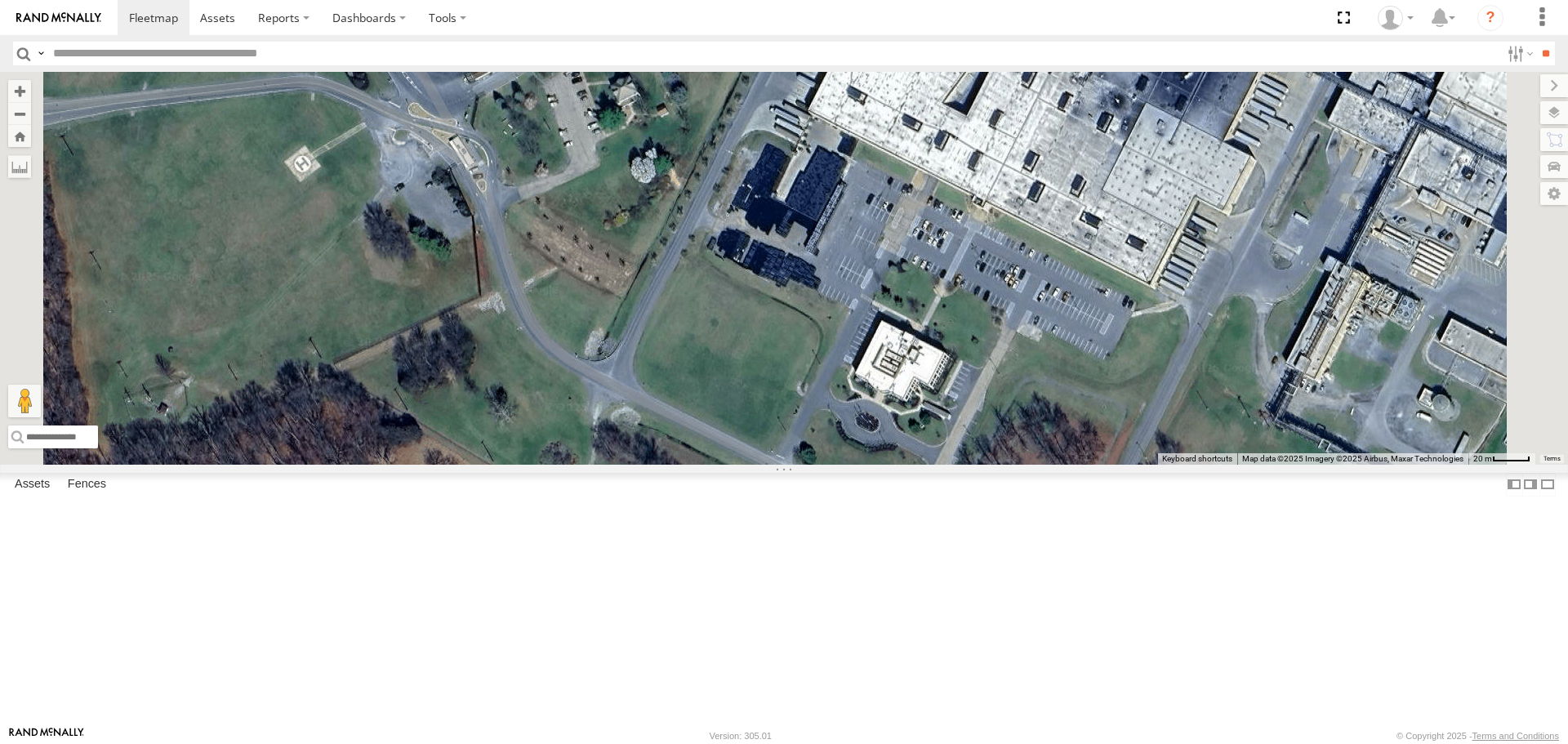
drag, startPoint x: 727, startPoint y: 570, endPoint x: 711, endPoint y: 527, distance: 45.9
click at [711, 464] on div "87121T T3214 37088T 7769T T3205 5283 37124T T1809 37122T 37142T 37144T 5381-Sol…" at bounding box center [784, 268] width 1568 height 392
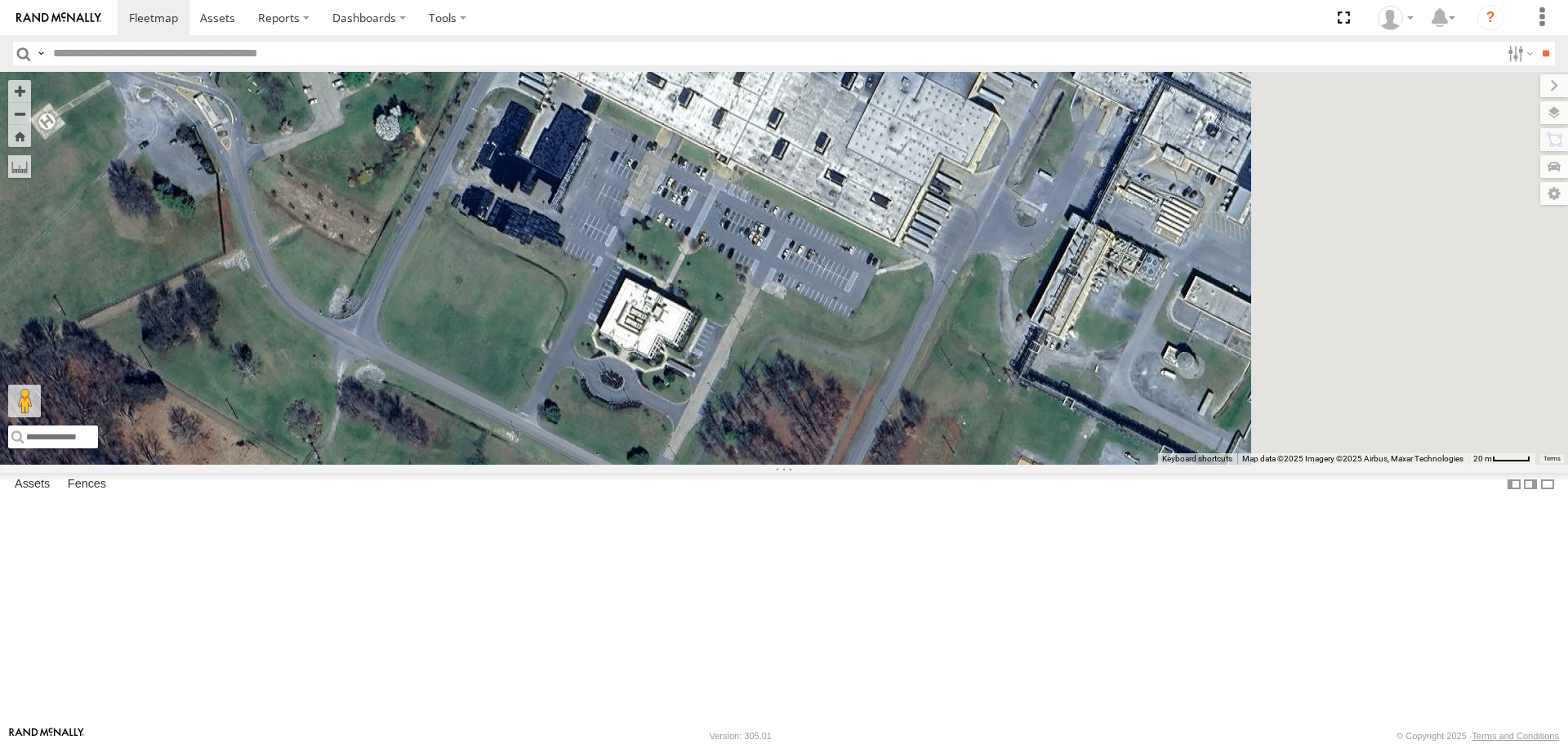
drag, startPoint x: 931, startPoint y: 508, endPoint x: 686, endPoint y: 469, distance: 248.1
click at [686, 464] on div "87121T T3214 37088T 7769T T3205 5283 37124T T1809 37122T 37142T 37144T 5381-Sol…" at bounding box center [784, 268] width 1568 height 392
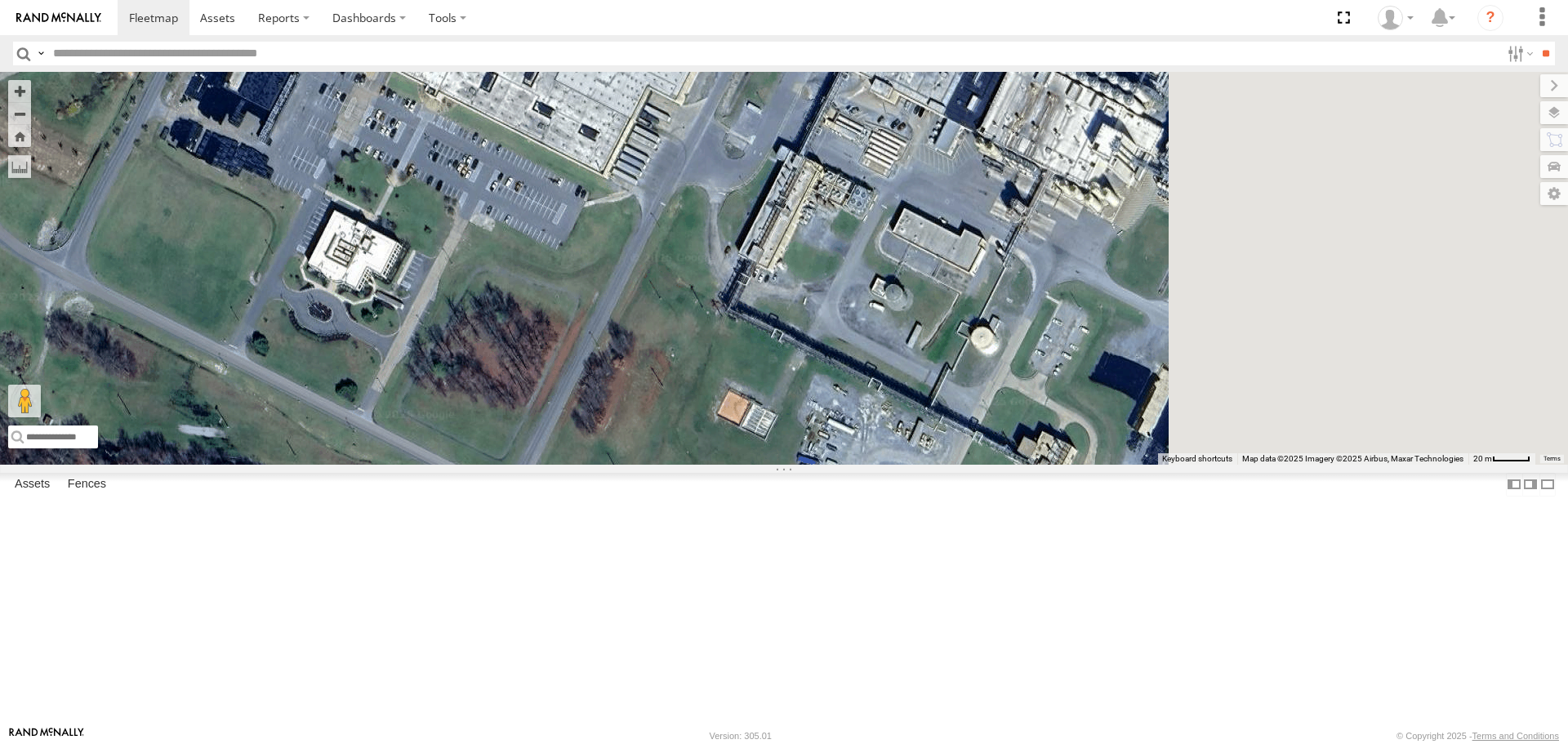
drag, startPoint x: 1075, startPoint y: 547, endPoint x: 775, endPoint y: 476, distance: 308.3
click at [775, 464] on div "87121T T3214 37088T 7769T T3205 5283 37124T T1809 37122T 37142T 37144T 5381-Sol…" at bounding box center [784, 268] width 1568 height 392
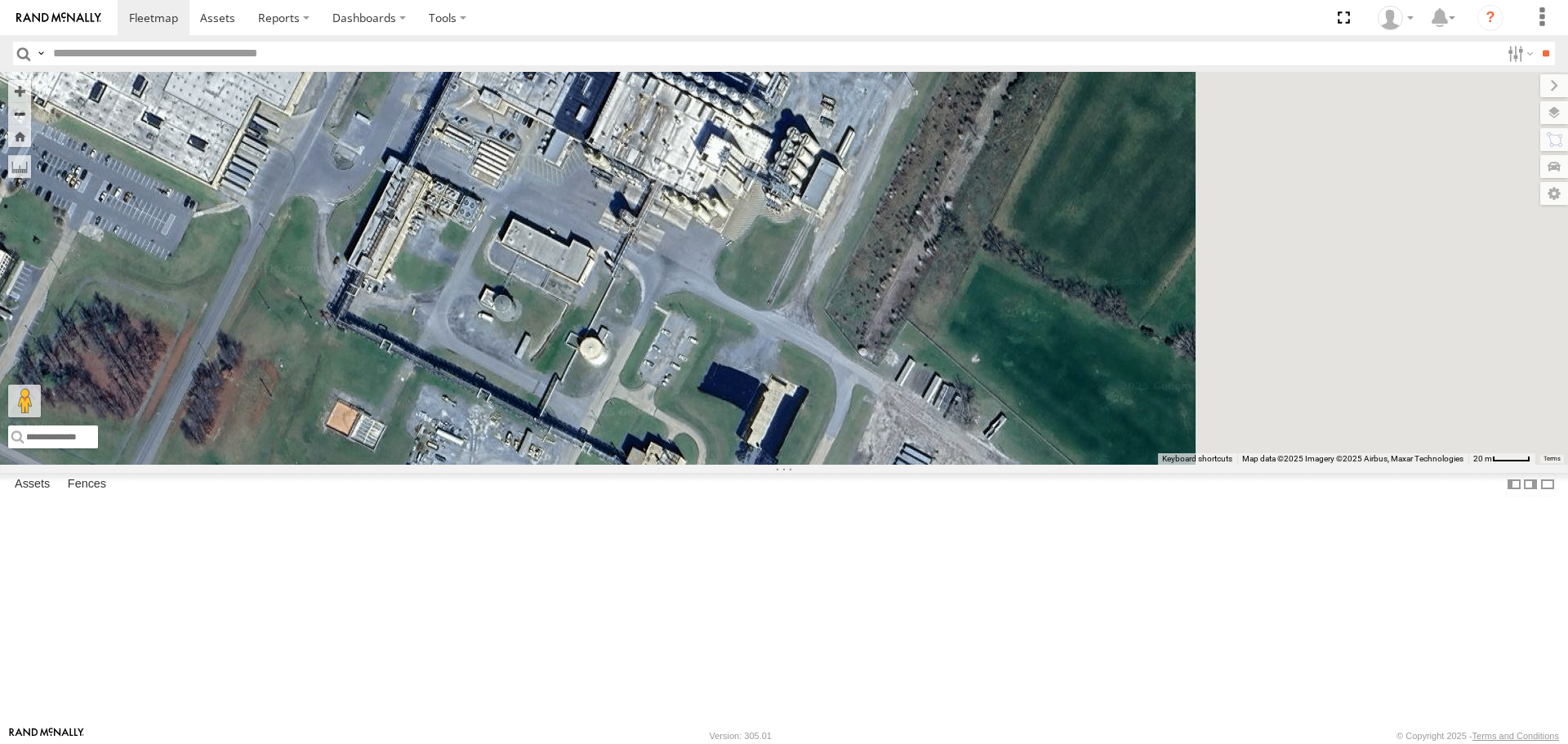
drag, startPoint x: 1157, startPoint y: 579, endPoint x: 765, endPoint y: 596, distance: 392.4
click at [766, 464] on div "87121T T3214 37088T 7769T T3205 5283 37124T T1809 37122T 37142T 37144T 5381-Sol…" at bounding box center [784, 268] width 1568 height 392
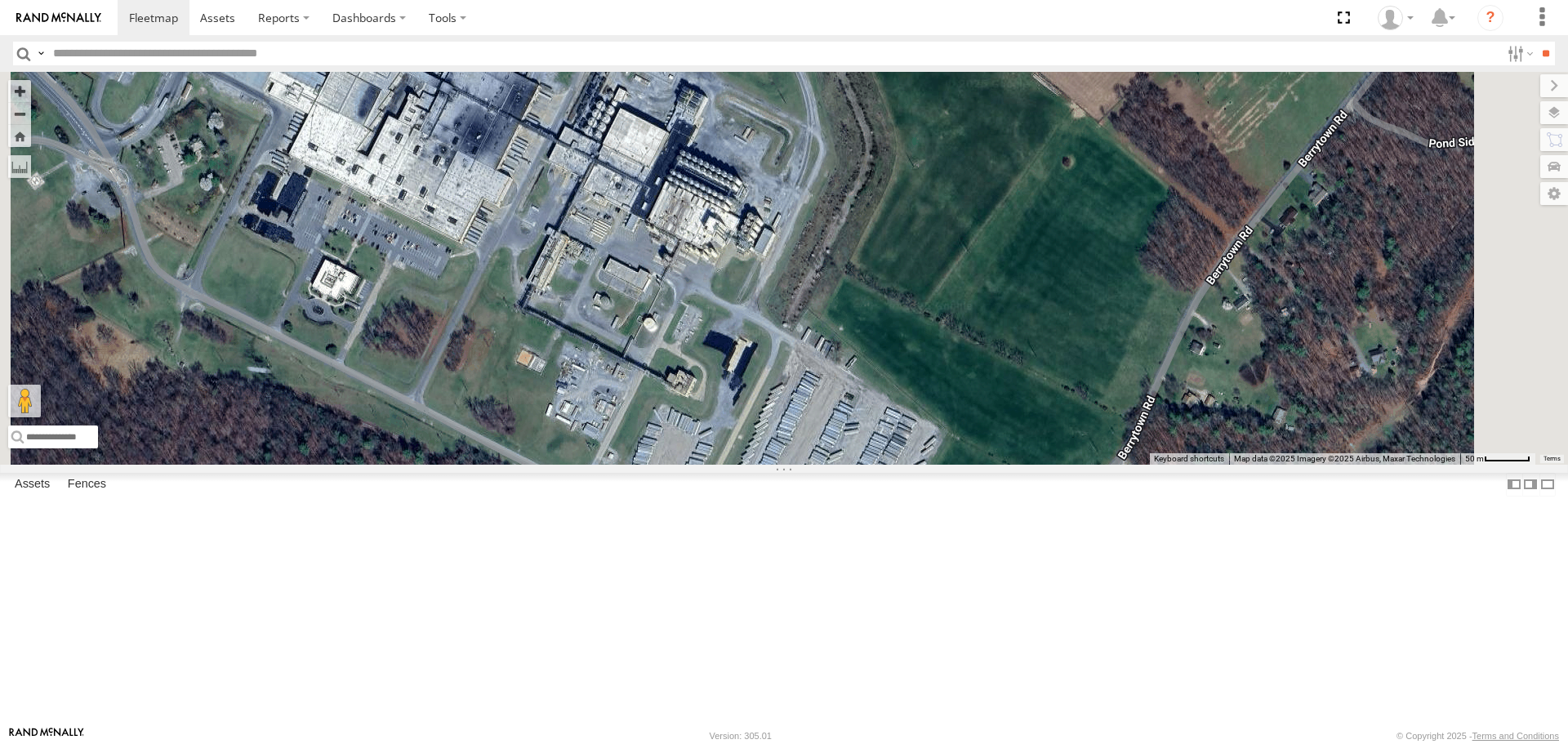
drag, startPoint x: 1108, startPoint y: 483, endPoint x: 1162, endPoint y: 438, distance: 70.3
click at [1162, 439] on div "87121T T3214 37088T 7769T T3205 5283 37124T T1809 37122T 37142T 37144T 5381-Sol…" at bounding box center [784, 268] width 1568 height 392
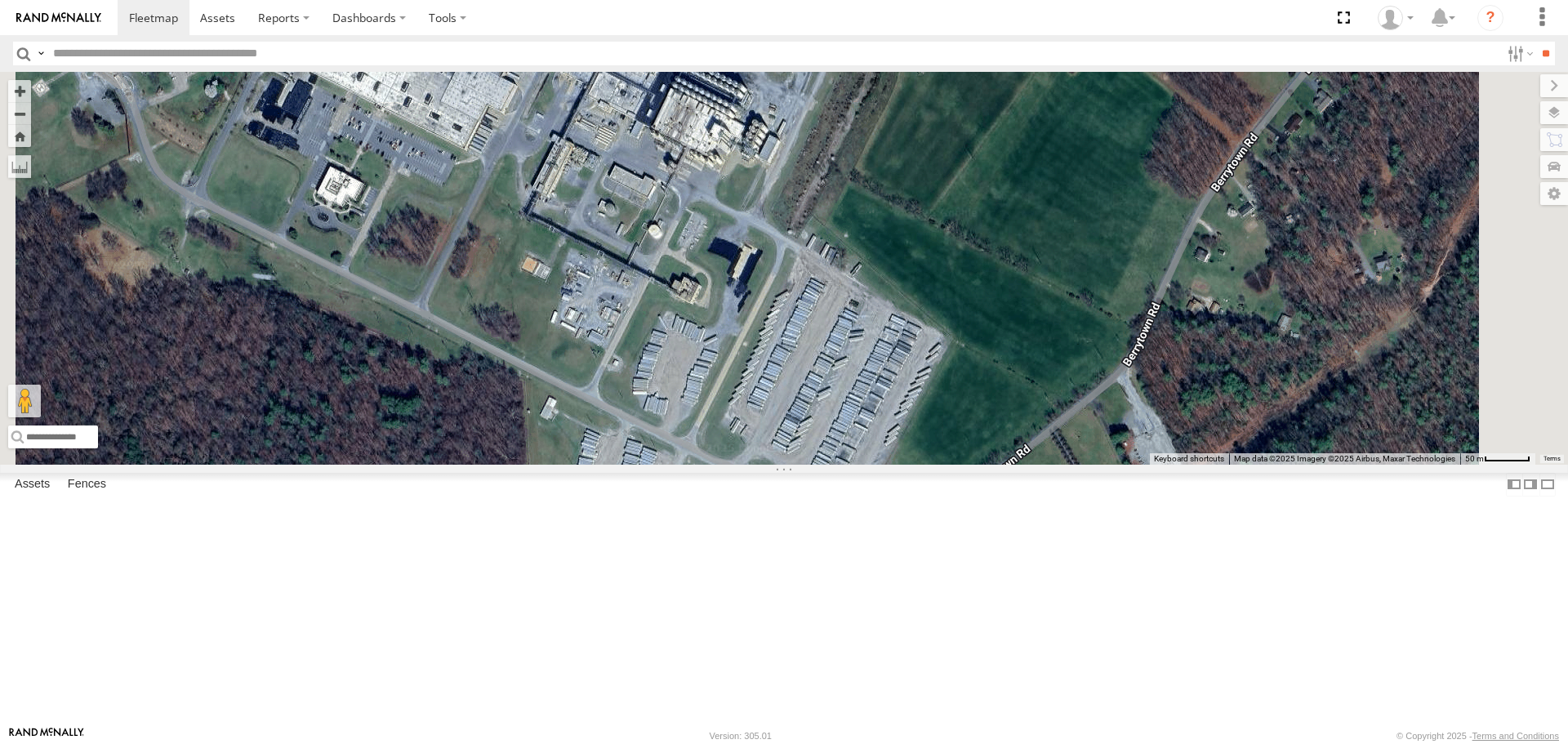
drag, startPoint x: 1160, startPoint y: 470, endPoint x: 1156, endPoint y: 375, distance: 95.1
click at [1160, 419] on div "87121T T3214 37088T 7769T T3205 5283 37124T T1809 37122T 37142T 37144T 5381-Sol…" at bounding box center [784, 268] width 1568 height 392
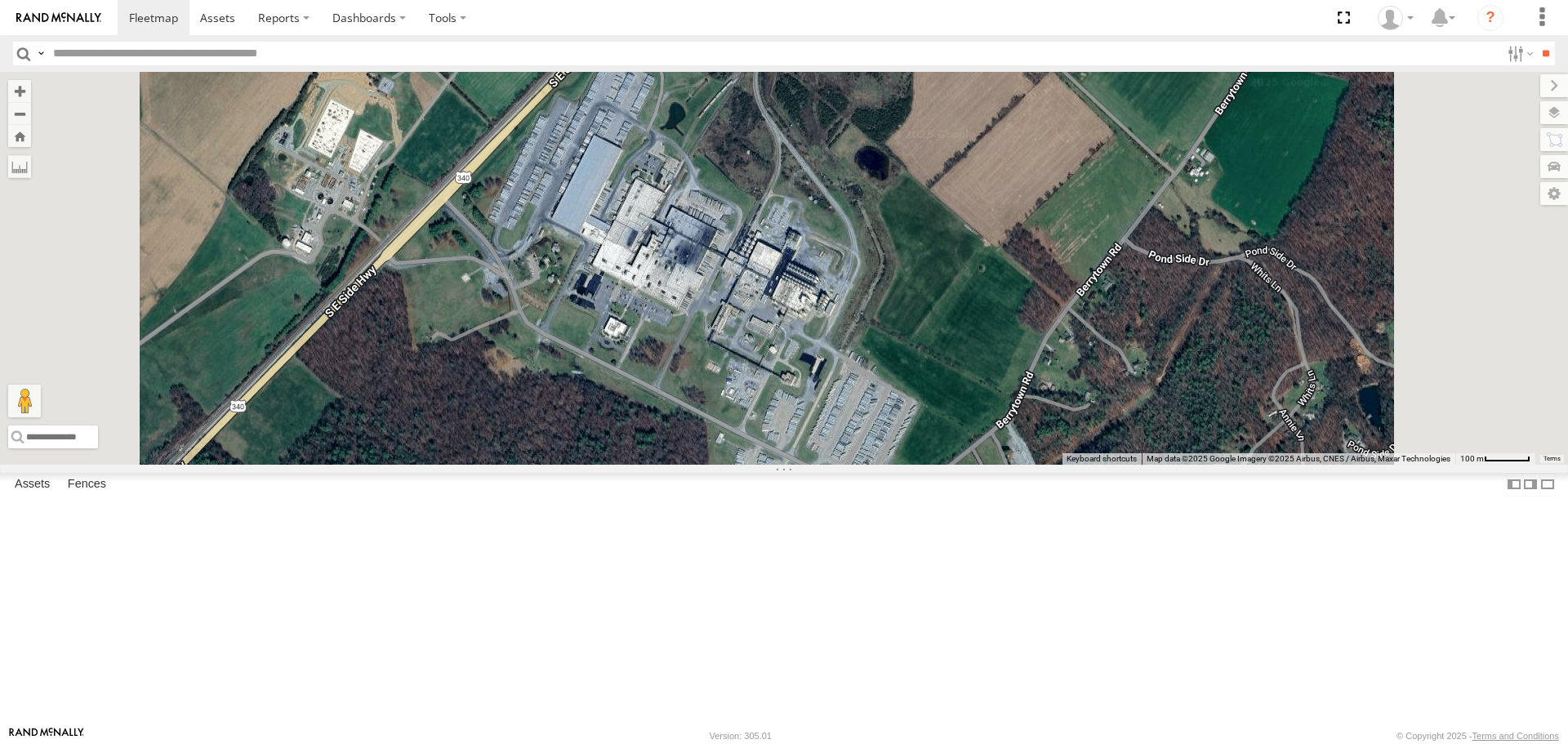
drag, startPoint x: 758, startPoint y: 413, endPoint x: 782, endPoint y: 625, distance: 213.4
click at [782, 464] on div "87121T T3214 37088T 7769T T3205 5283 37124T T1809 37122T 37142T 37144T 5381-Sol…" at bounding box center [784, 268] width 1568 height 392
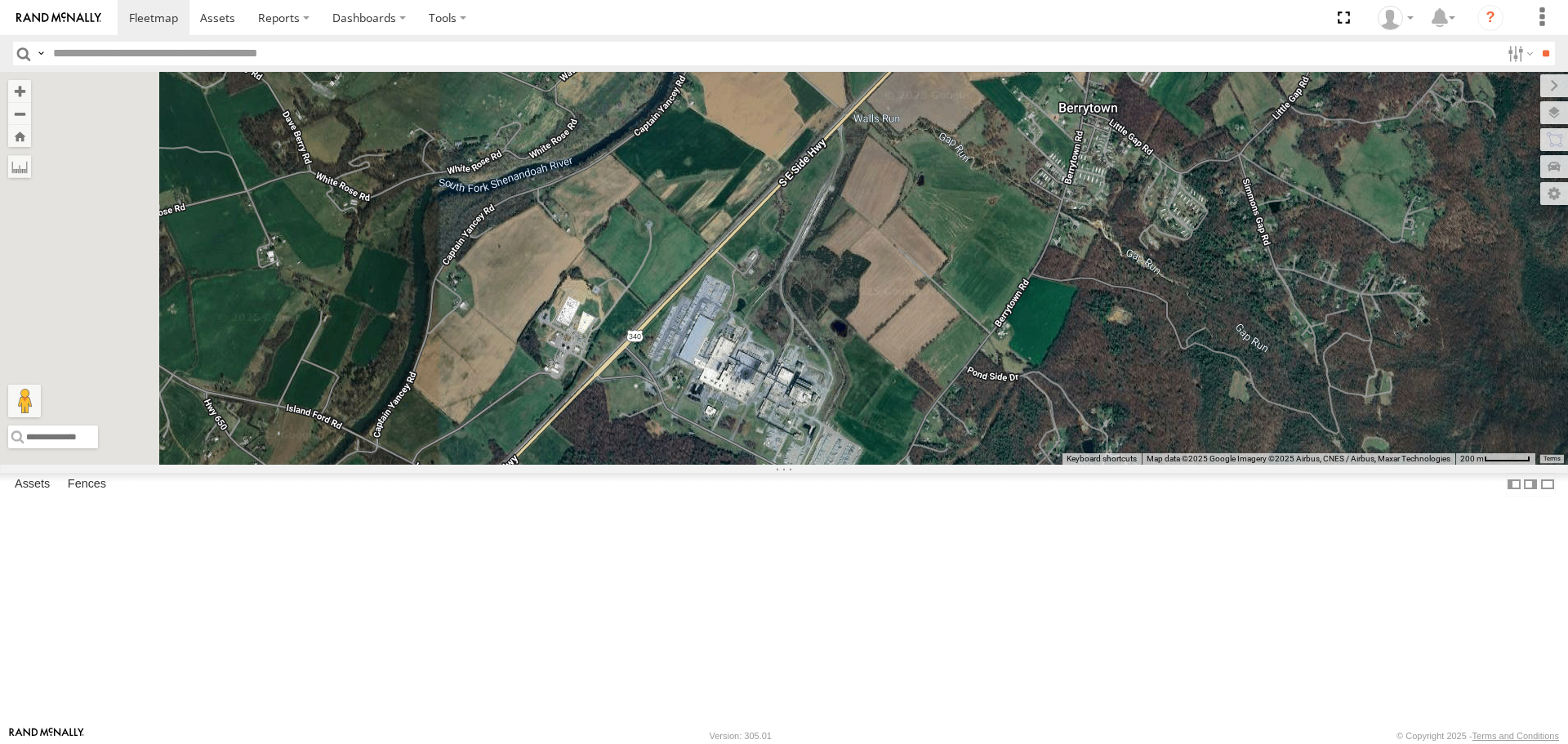
drag, startPoint x: 604, startPoint y: 539, endPoint x: 737, endPoint y: 506, distance: 137.0
click at [737, 464] on div "87121T T3214 37088T 7769T T3205 5283 37124T T1809 37122T 37142T 37144T 5381-Sol…" at bounding box center [784, 268] width 1568 height 392
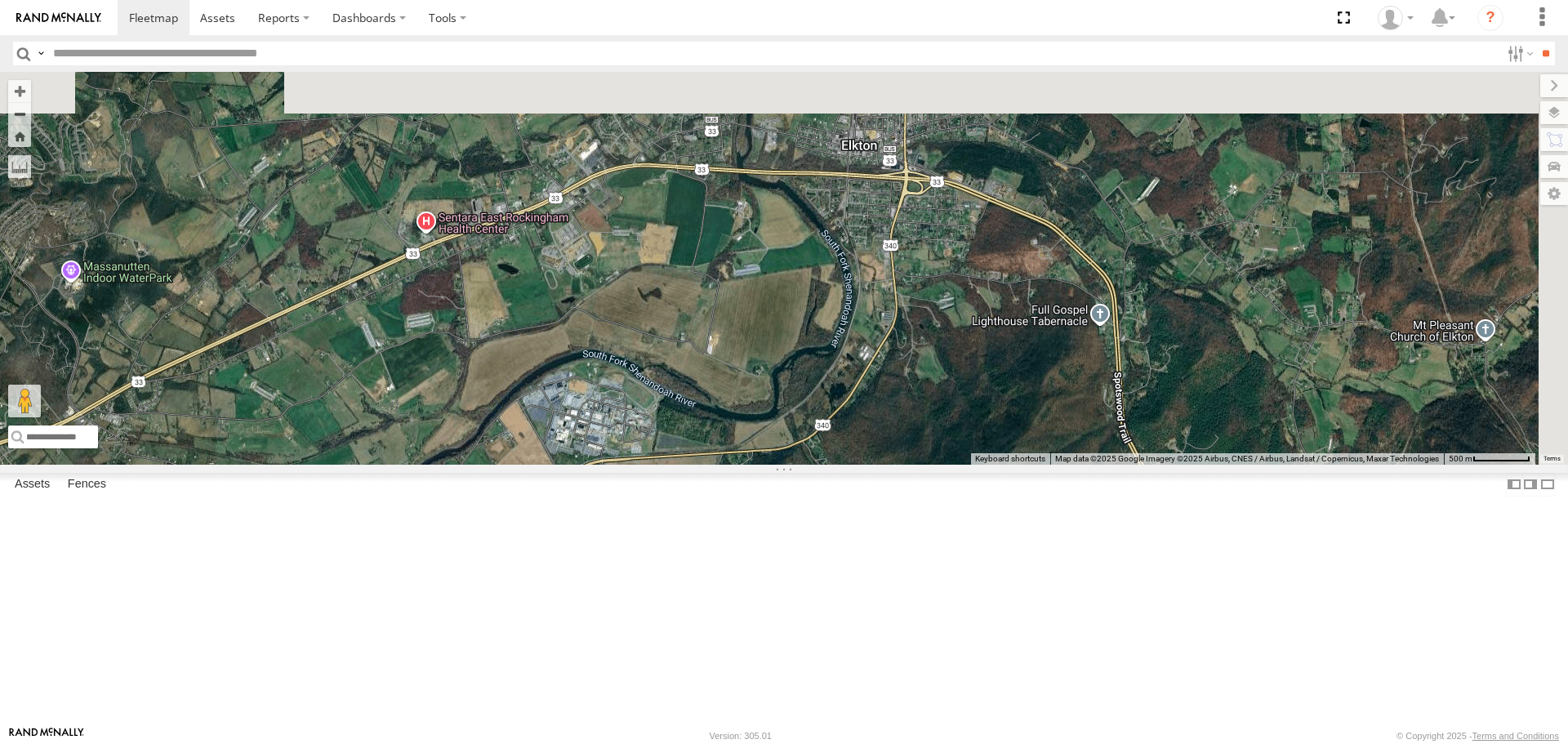
drag, startPoint x: 970, startPoint y: 316, endPoint x: 680, endPoint y: 698, distance: 479.6
click at [680, 464] on div "87121T T3214 37088T 7769T T3205 5283 37124T T1809 37122T 37142T 37144T 5381-Sol…" at bounding box center [784, 268] width 1568 height 392
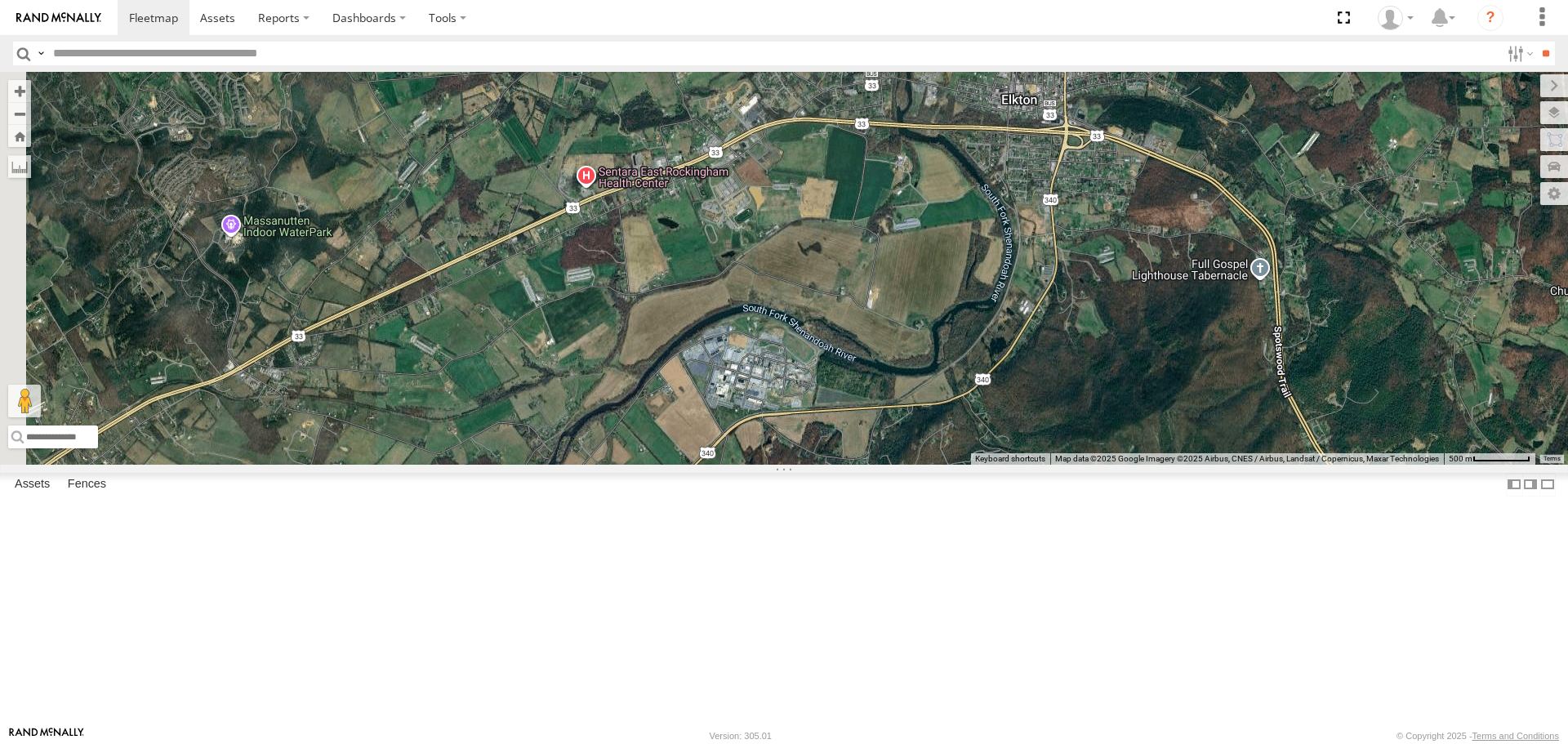
drag, startPoint x: 1085, startPoint y: 360, endPoint x: 1192, endPoint y: 393, distance: 112.0
click at [1248, 315] on div "87121T T3214 37088T 7769T T3205 5283 37124T T1809 37122T 37142T 37144T 5381-Sol…" at bounding box center [784, 268] width 1568 height 392
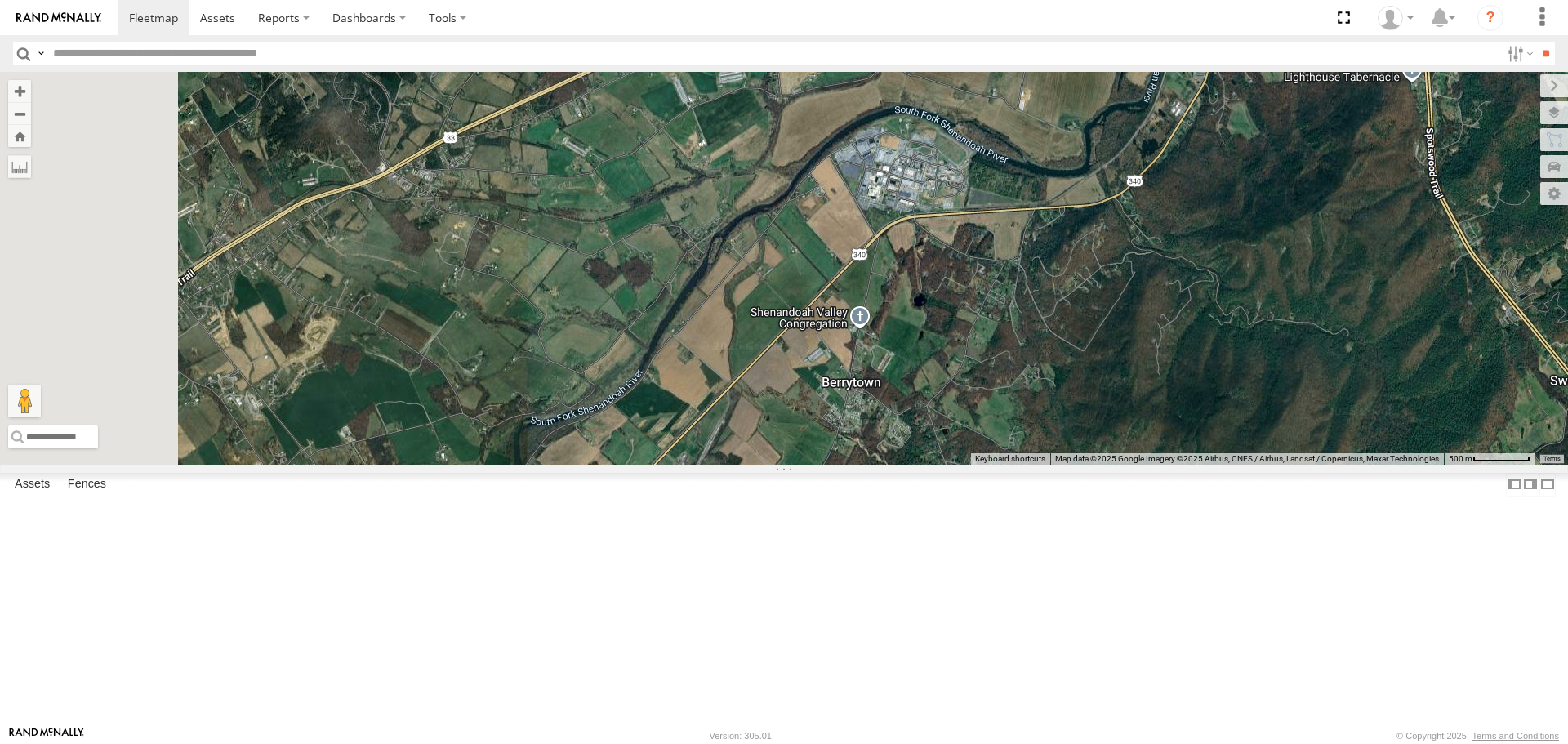
drag, startPoint x: 906, startPoint y: 550, endPoint x: 935, endPoint y: 529, distance: 35.8
click at [935, 464] on div "87121T T3214 37088T 7769T T3205 5283 37124T T1809 37122T 37142T 37144T 5381-Sol…" at bounding box center [784, 268] width 1568 height 392
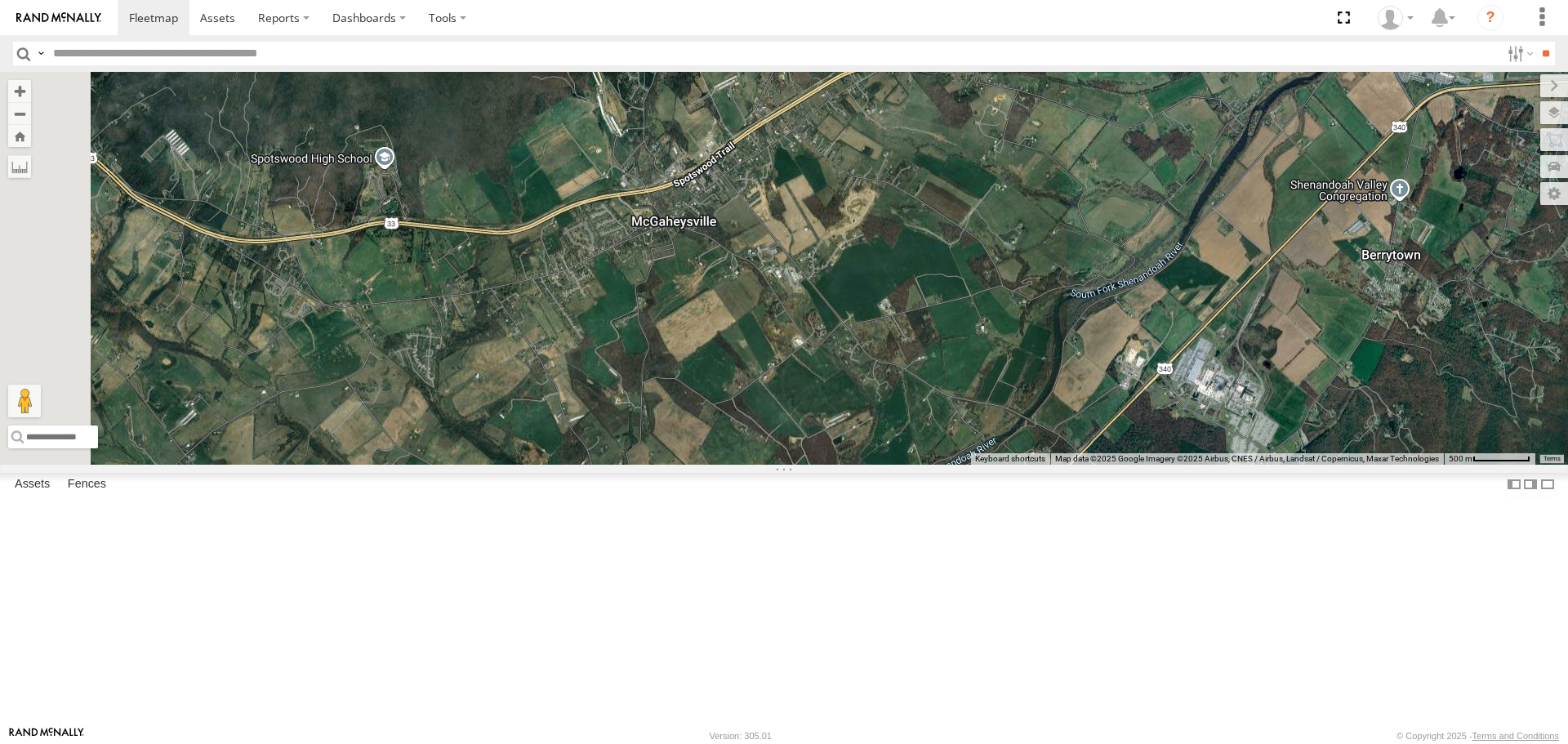
drag, startPoint x: 744, startPoint y: 604, endPoint x: 1275, endPoint y: 489, distance: 543.3
click at [1275, 464] on div "87121T T3214 37088T 7769T T3205 5283 37124T T1809 37122T 37142T 37144T 5381-Sol…" at bounding box center [784, 268] width 1568 height 392
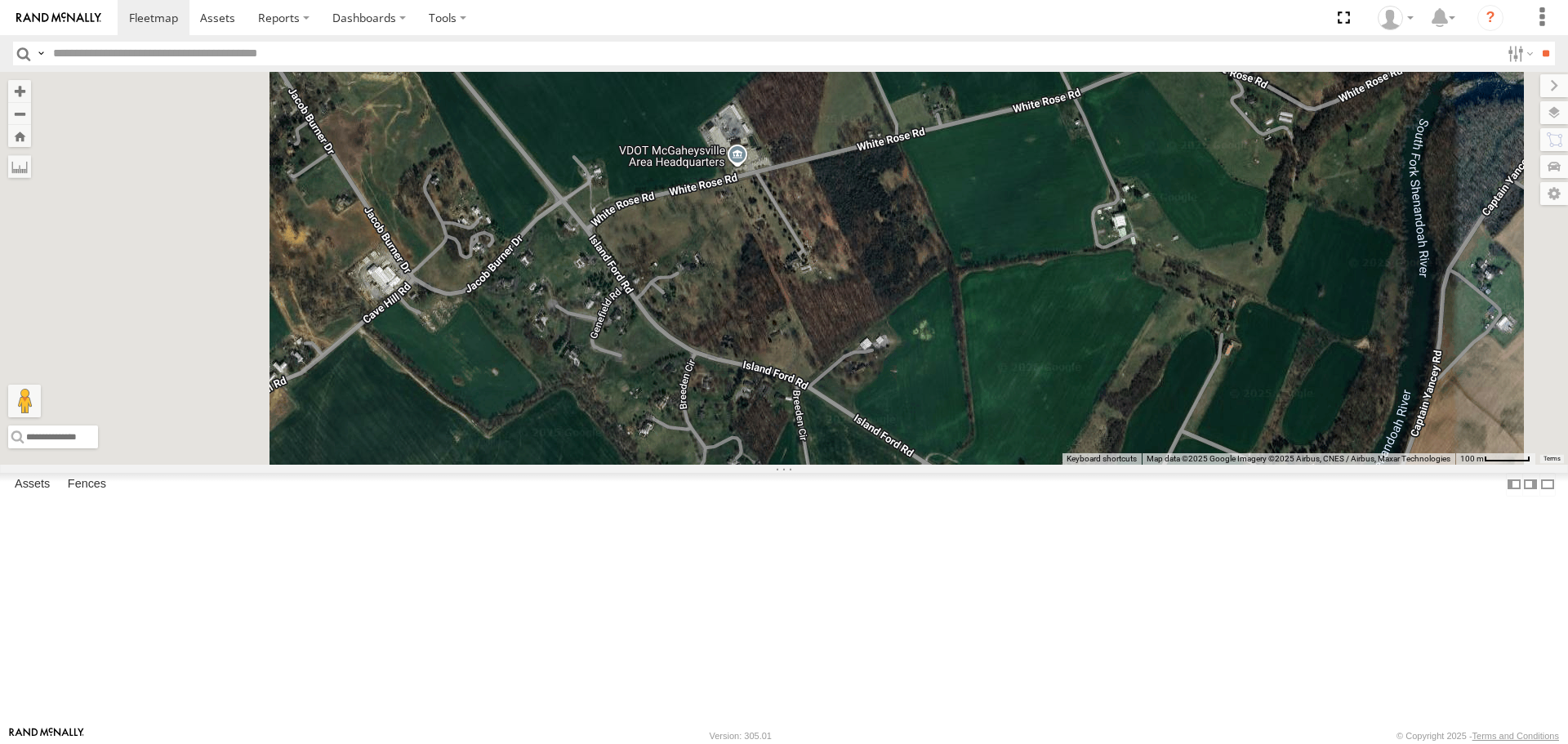
drag, startPoint x: 783, startPoint y: 378, endPoint x: 860, endPoint y: 516, distance: 158.0
click at [858, 464] on div "87121T T3214 37088T 7769T T3205 5283 37124T T1809 37122T 37142T 37144T 5381-Sol…" at bounding box center [784, 268] width 1568 height 392
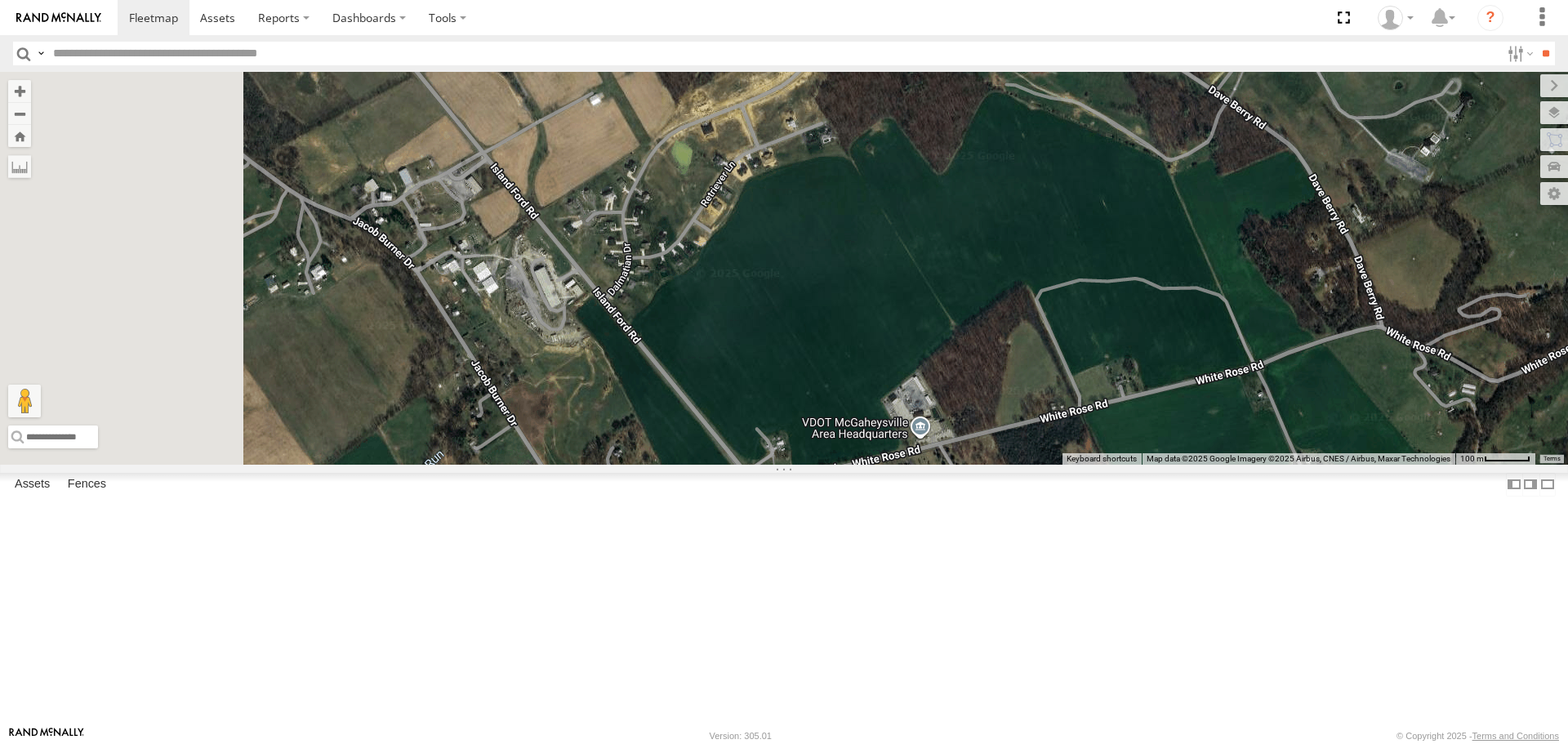
drag, startPoint x: 705, startPoint y: 328, endPoint x: 947, endPoint y: 653, distance: 405.2
click at [944, 464] on div "87121T T3214 37088T 7769T T3205 5283 37124T T1809 37122T 37142T 37144T 5381-Sol…" at bounding box center [784, 268] width 1568 height 392
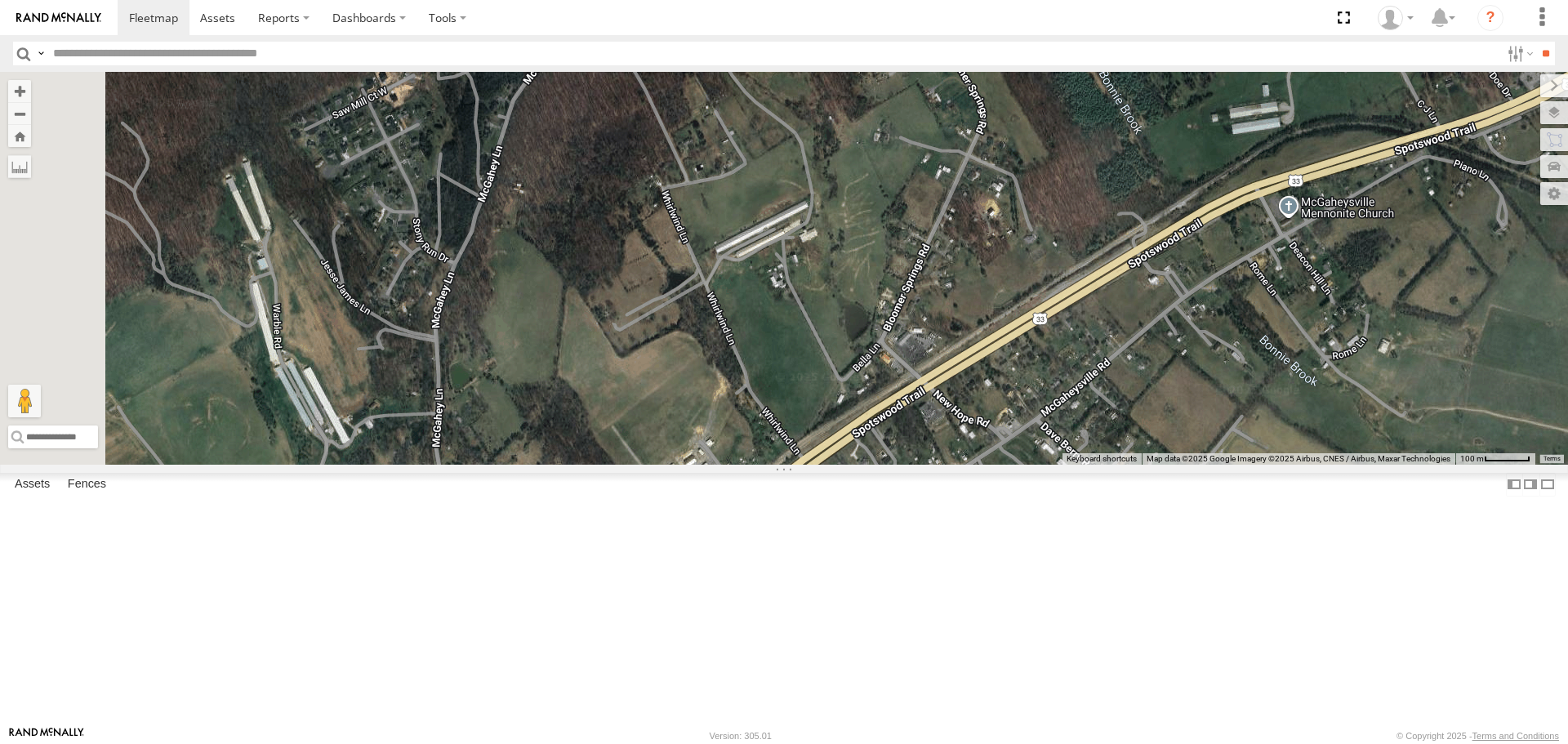
drag, startPoint x: 925, startPoint y: 624, endPoint x: 834, endPoint y: 388, distance: 252.9
click at [859, 427] on div "87121T T3214 37088T 7769T T3205 5283 37124T T1809 37122T 37142T 37144T 5381-Sol…" at bounding box center [784, 268] width 1568 height 392
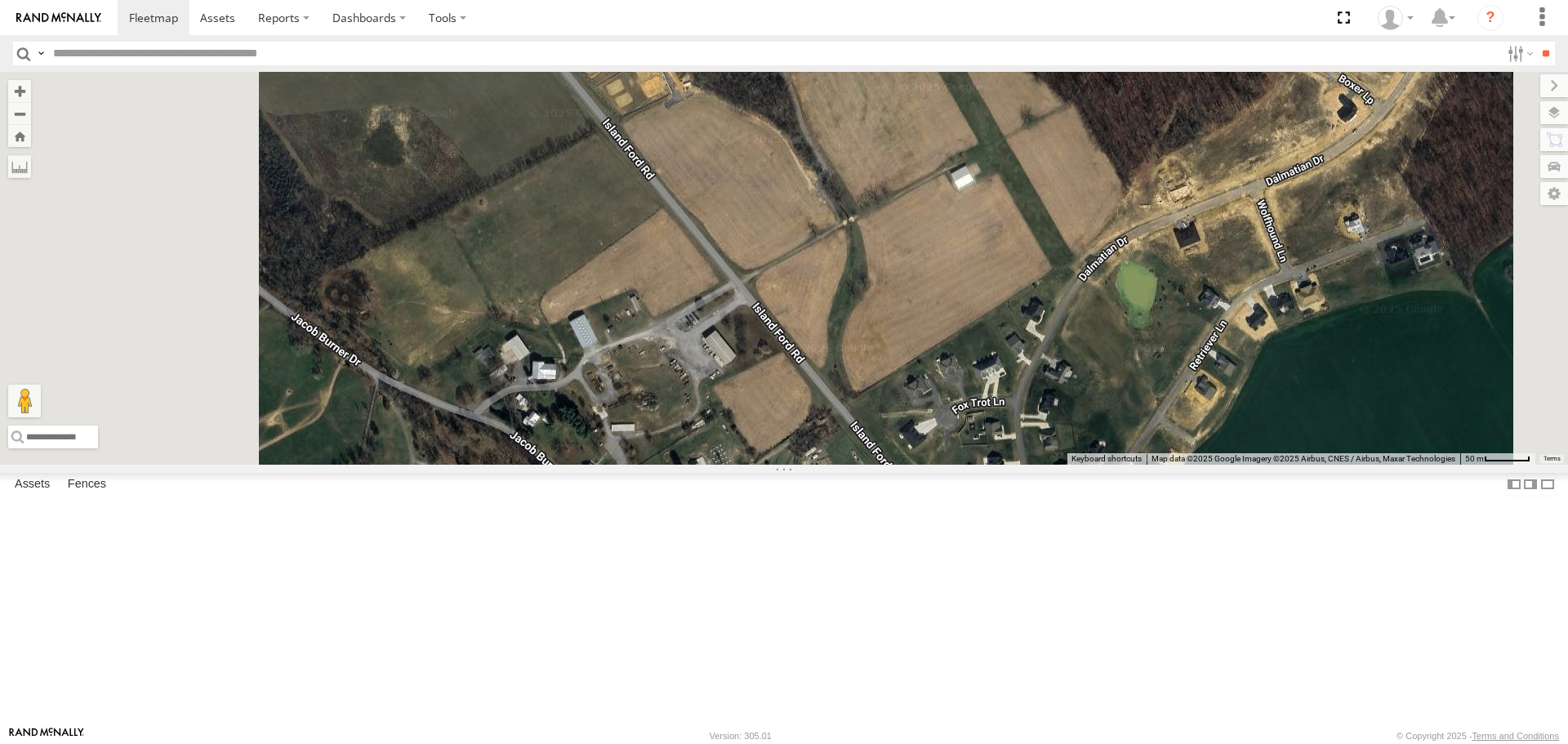
drag, startPoint x: 876, startPoint y: 294, endPoint x: 1033, endPoint y: 654, distance: 392.7
click at [1032, 464] on div "87121T T3214 37088T 7769T T3205 5283 37124T T1809 37122T 37142T 37144T 5381-Sol…" at bounding box center [784, 268] width 1568 height 392
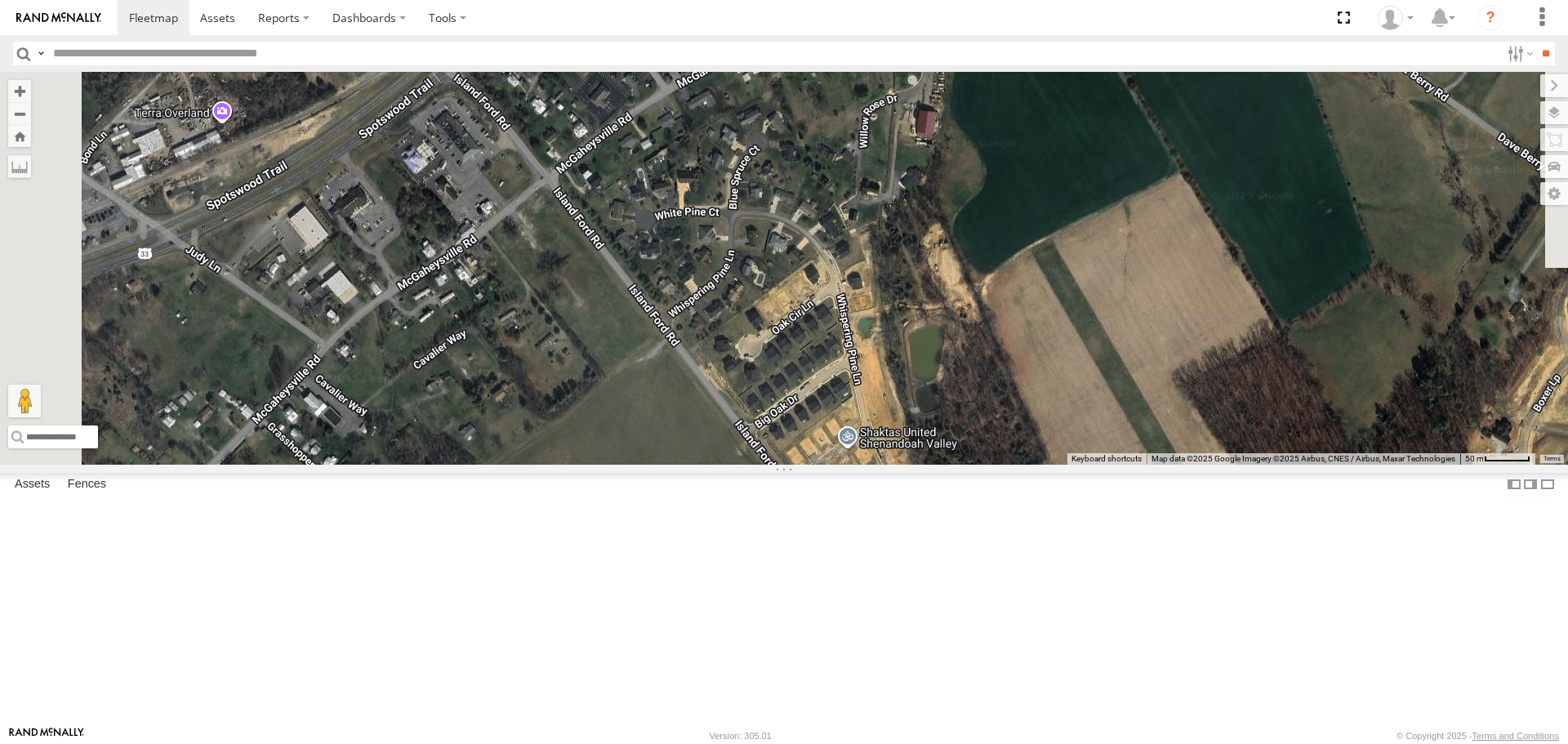
drag, startPoint x: 754, startPoint y: 364, endPoint x: 876, endPoint y: 591, distance: 257.7
click at [876, 464] on div "87121T T3214 37088T 7769T T3205 5283 37124T T1809 37122T 37142T 37144T 5381-Sol…" at bounding box center [784, 268] width 1568 height 392
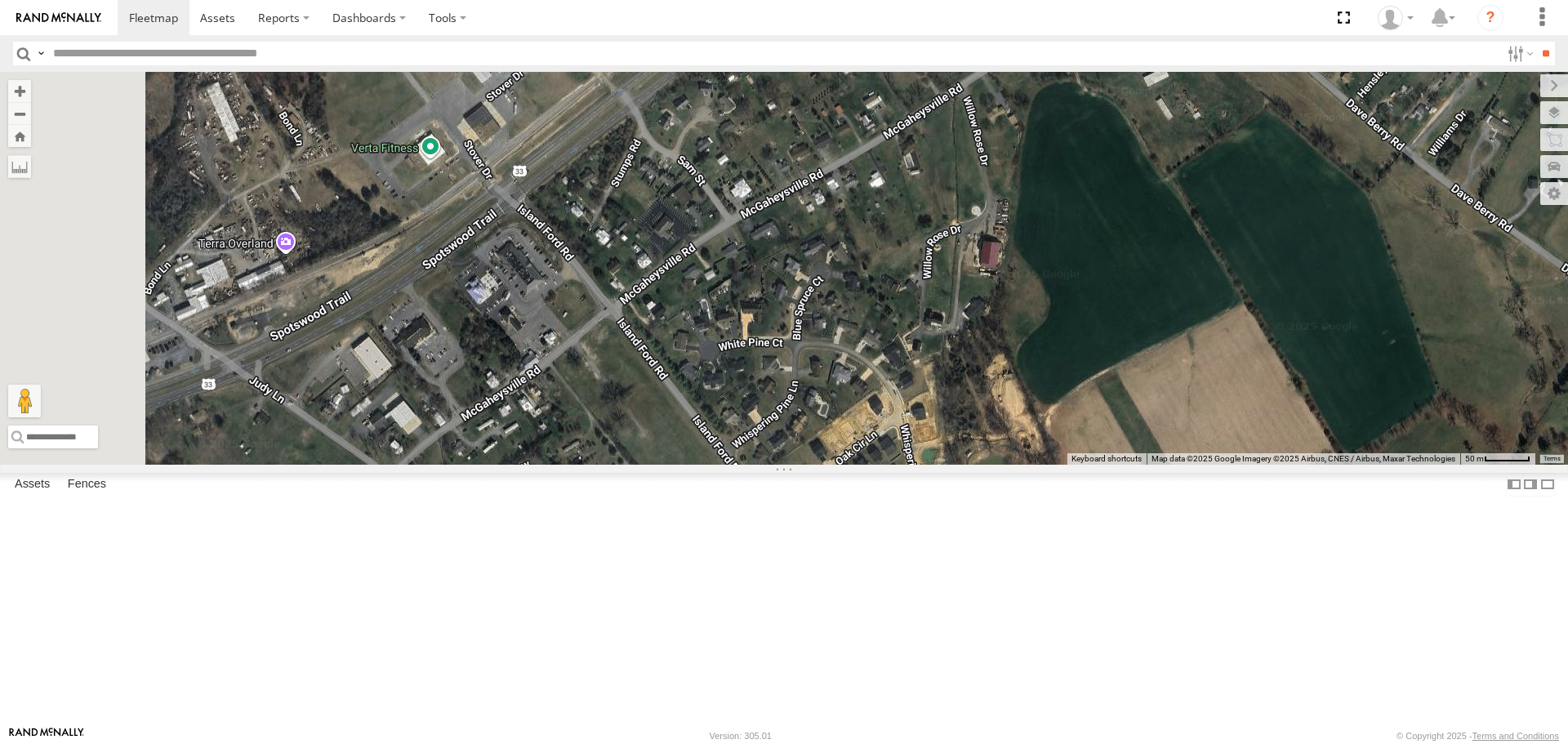
drag, startPoint x: 735, startPoint y: 383, endPoint x: 801, endPoint y: 487, distance: 123.2
click at [801, 464] on div "87121T T3214 37088T 7769T T3205 5283 37124T T1809 37122T 37142T 37144T 5381-Sol…" at bounding box center [784, 268] width 1568 height 392
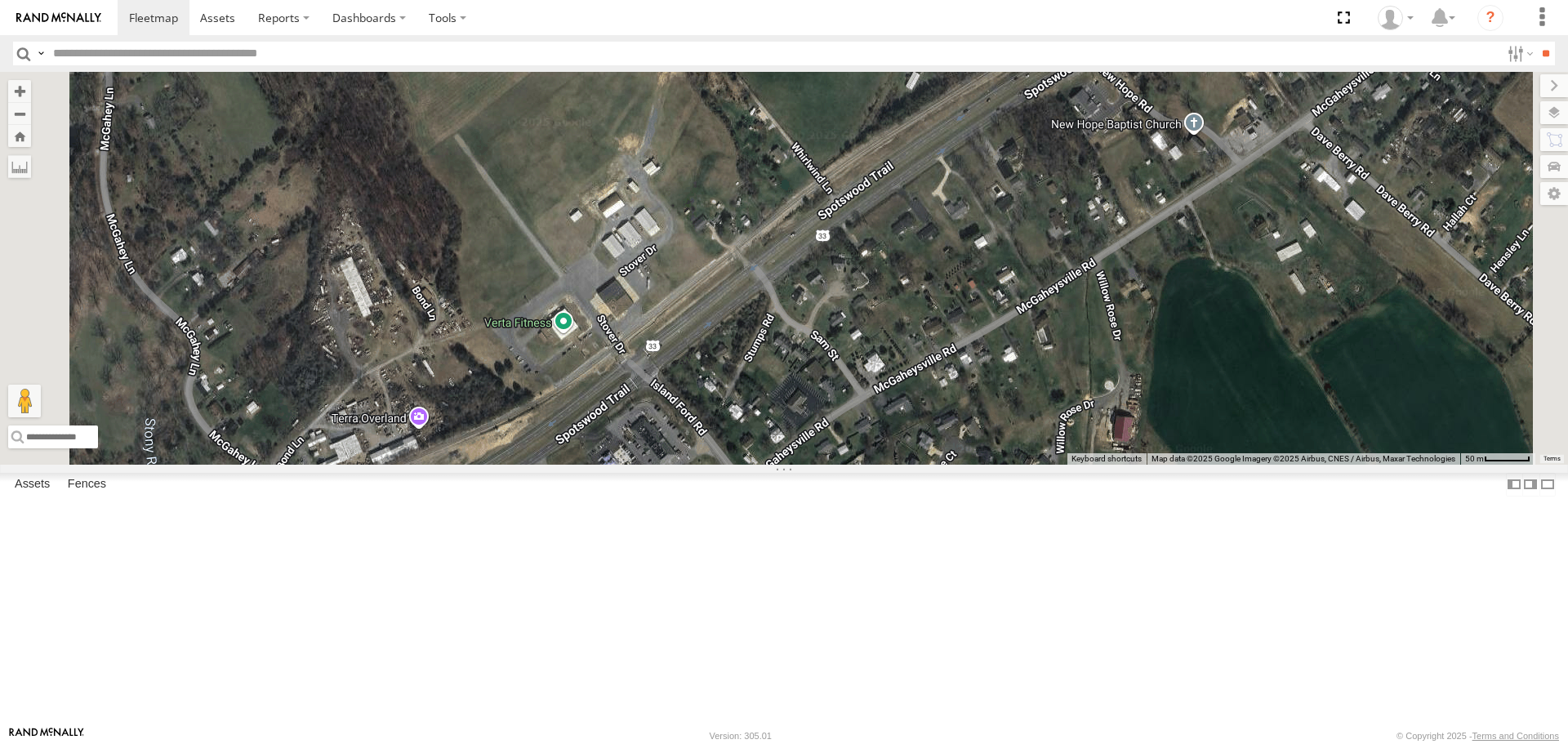
drag, startPoint x: 900, startPoint y: 580, endPoint x: 891, endPoint y: 439, distance: 141.3
click at [898, 462] on div "87121T T3214 37088T 7769T T3205 5283 37124T T1809 37122T 37142T 37144T 5381-Sol…" at bounding box center [784, 268] width 1568 height 392
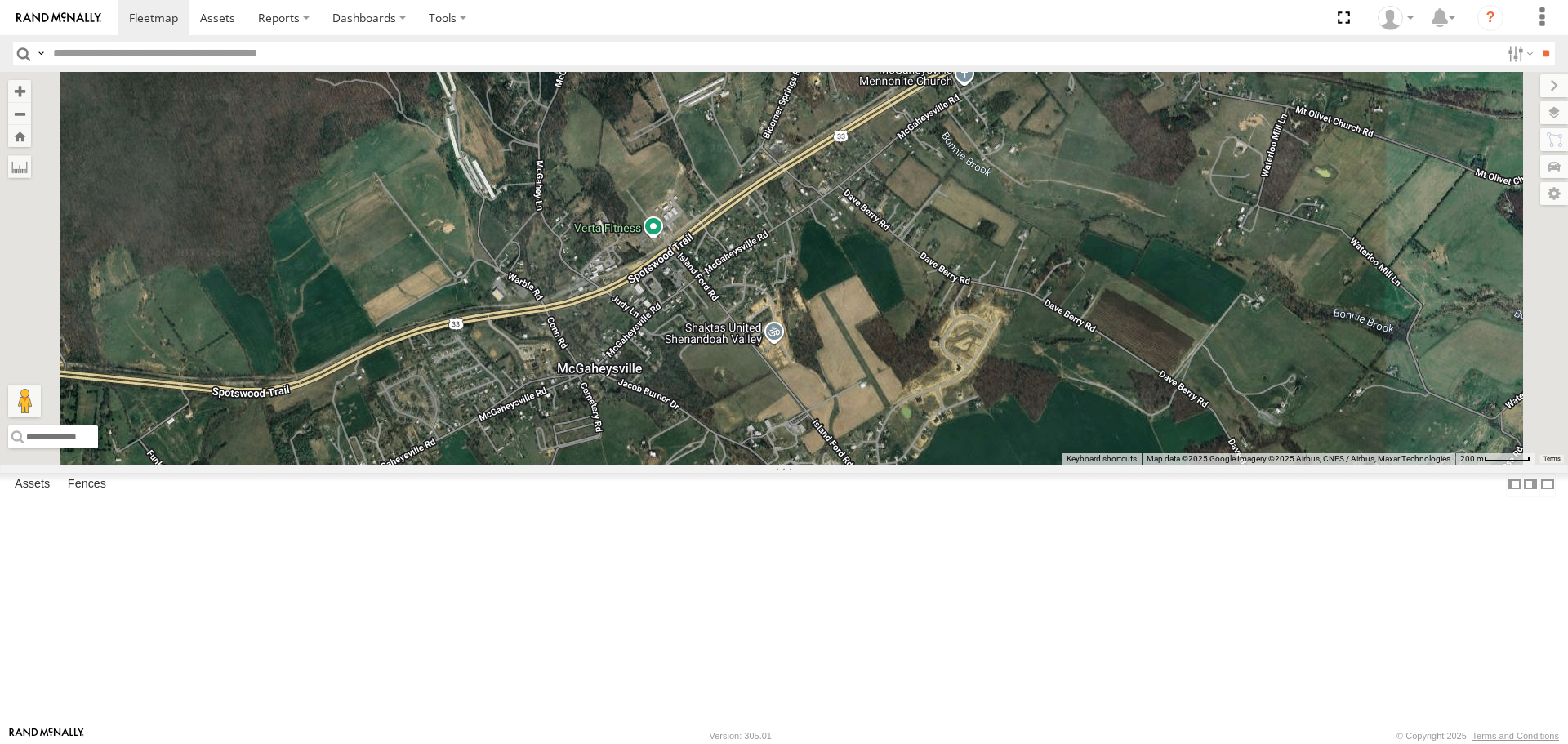
drag, startPoint x: 948, startPoint y: 449, endPoint x: 926, endPoint y: 360, distance: 91.7
click at [933, 376] on div "87121T T3214 37088T 7769T T3205 5283 37124T T1809 37122T 37142T 37144T 5381-Sol…" at bounding box center [784, 268] width 1568 height 392
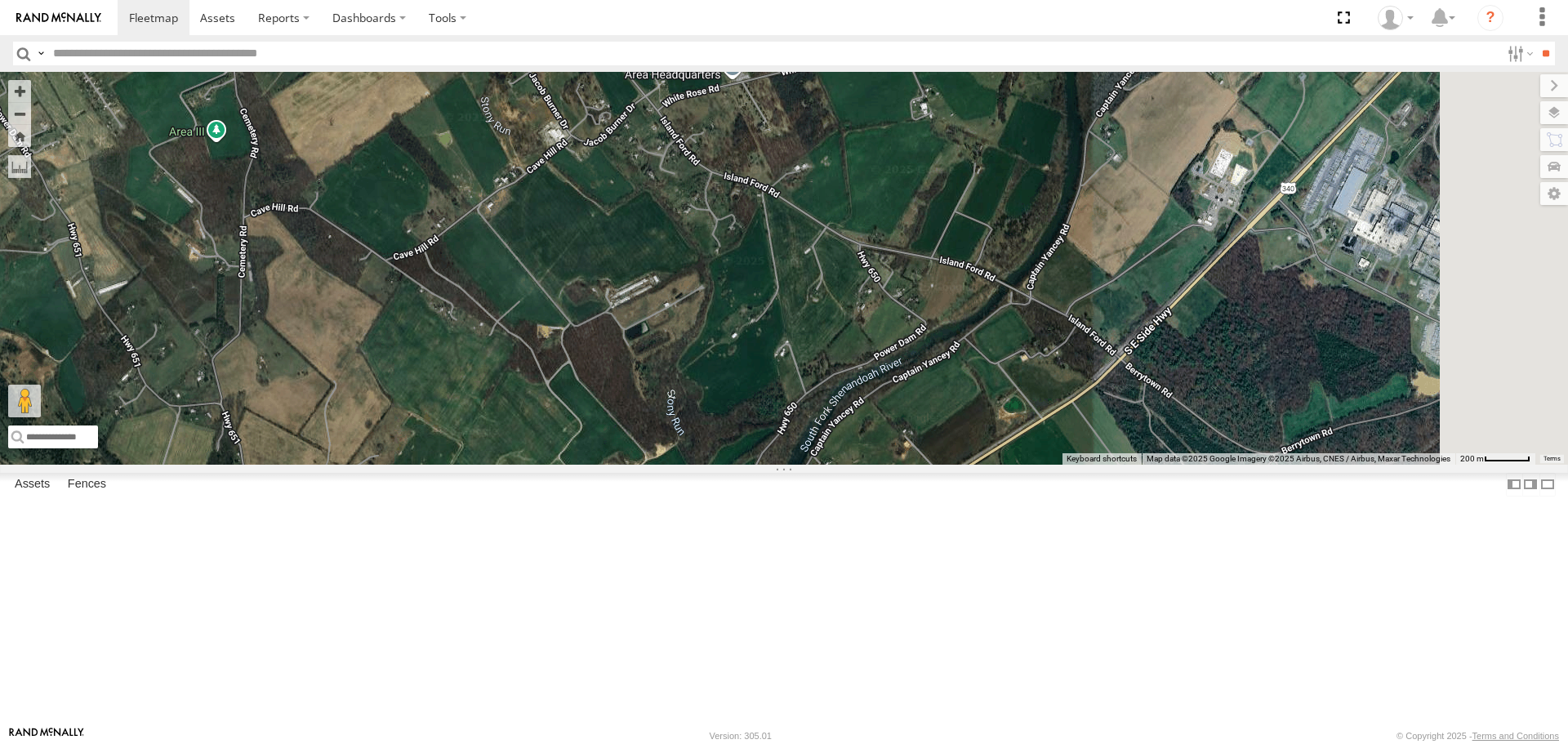
drag, startPoint x: 1130, startPoint y: 447, endPoint x: 931, endPoint y: 412, distance: 202.1
click at [931, 412] on div "87121T T3214 37088T 7769T T3205 5283 37124T T1809 37122T 37142T 37144T 5381-Sol…" at bounding box center [784, 268] width 1568 height 392
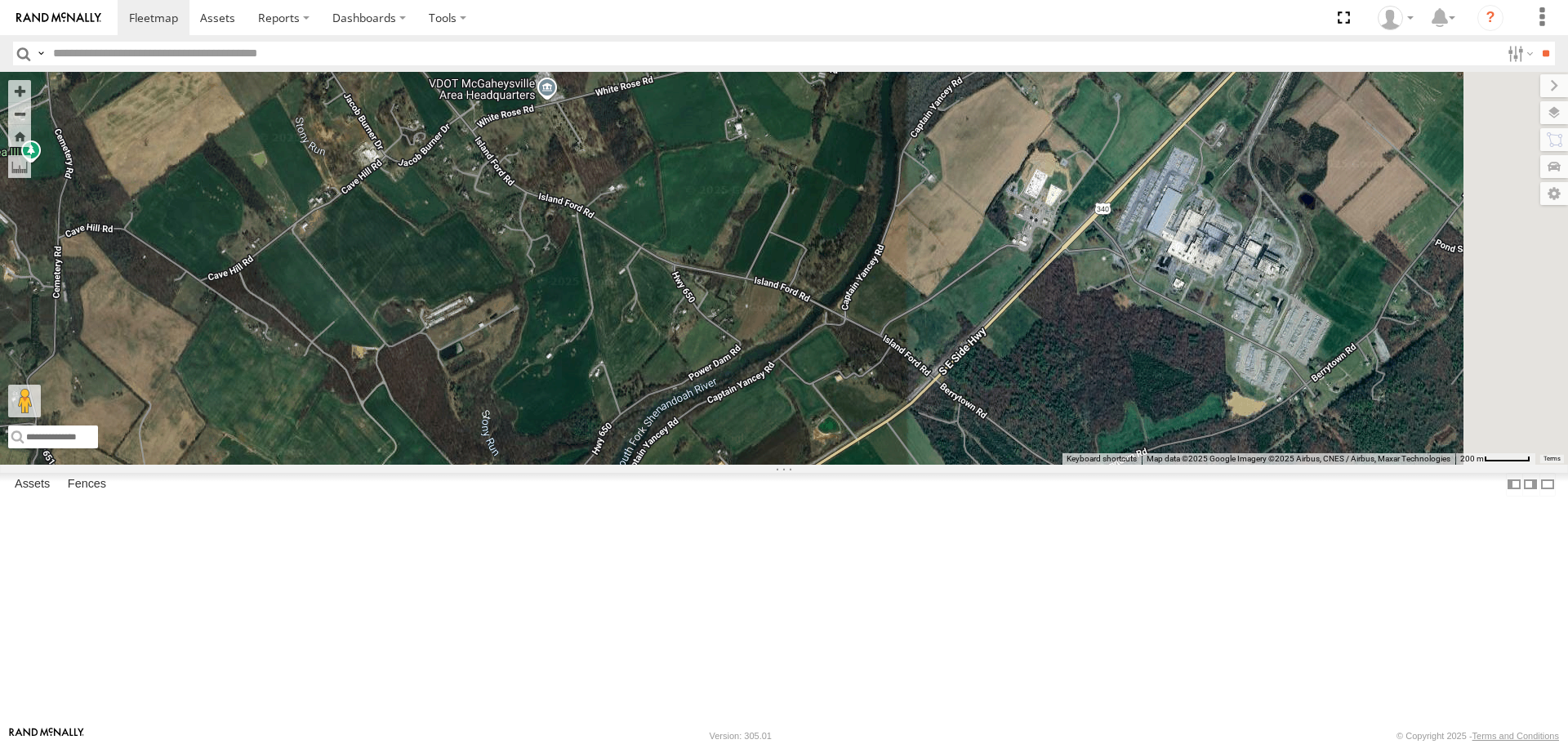
drag, startPoint x: 1481, startPoint y: 411, endPoint x: 1302, endPoint y: 431, distance: 180.1
click at [1302, 431] on div "87121T T3214 37088T 7769T T3205 5283 37124T T1809 37122T 37142T 37144T 5381-Sol…" at bounding box center [784, 268] width 1568 height 392
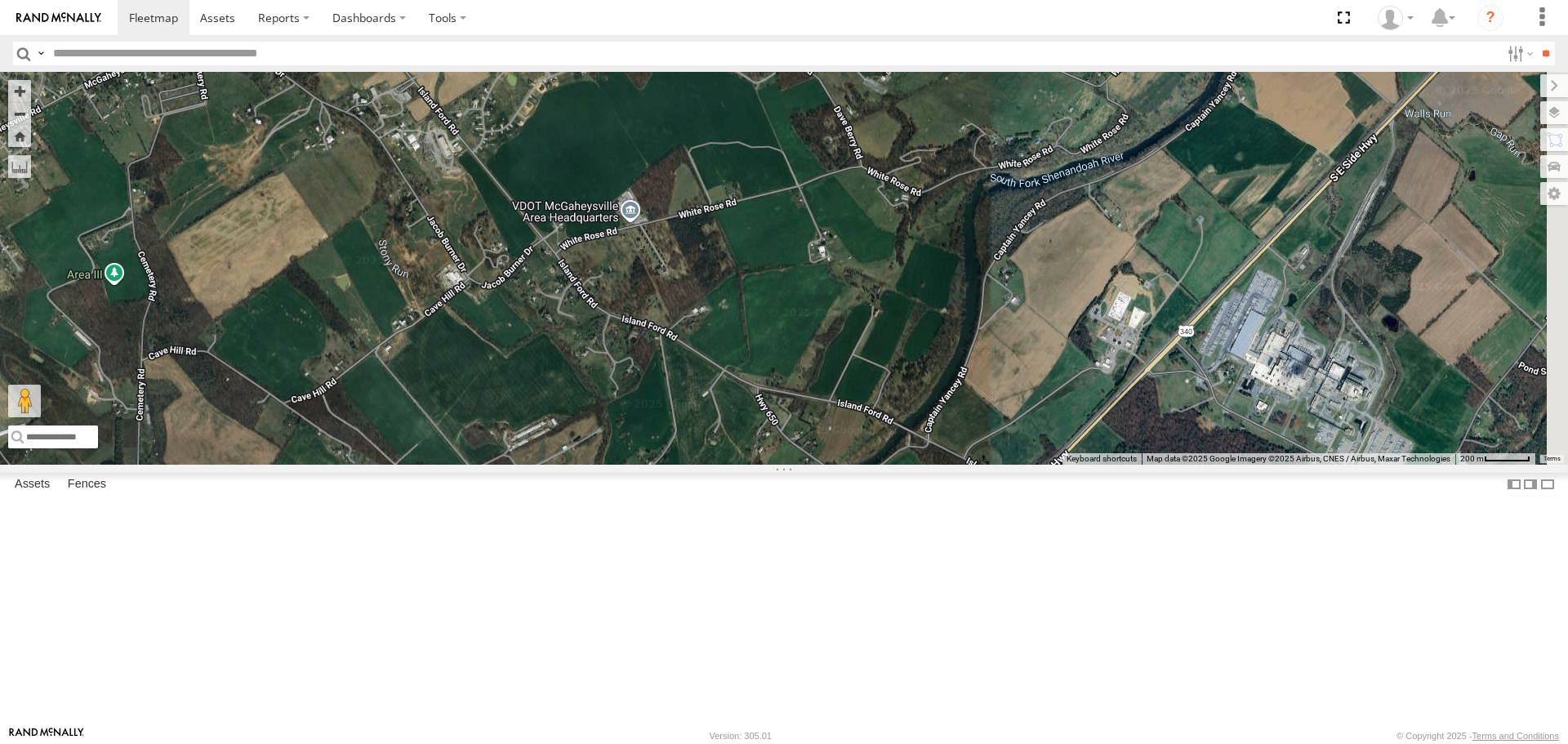
drag, startPoint x: 646, startPoint y: 247, endPoint x: 833, endPoint y: 467, distance: 288.7
click at [833, 464] on div "87121T T3214 37088T 7769T T3205 5283 37124T T1809 37122T 37142T 37144T 5381-Sol…" at bounding box center [784, 268] width 1568 height 392
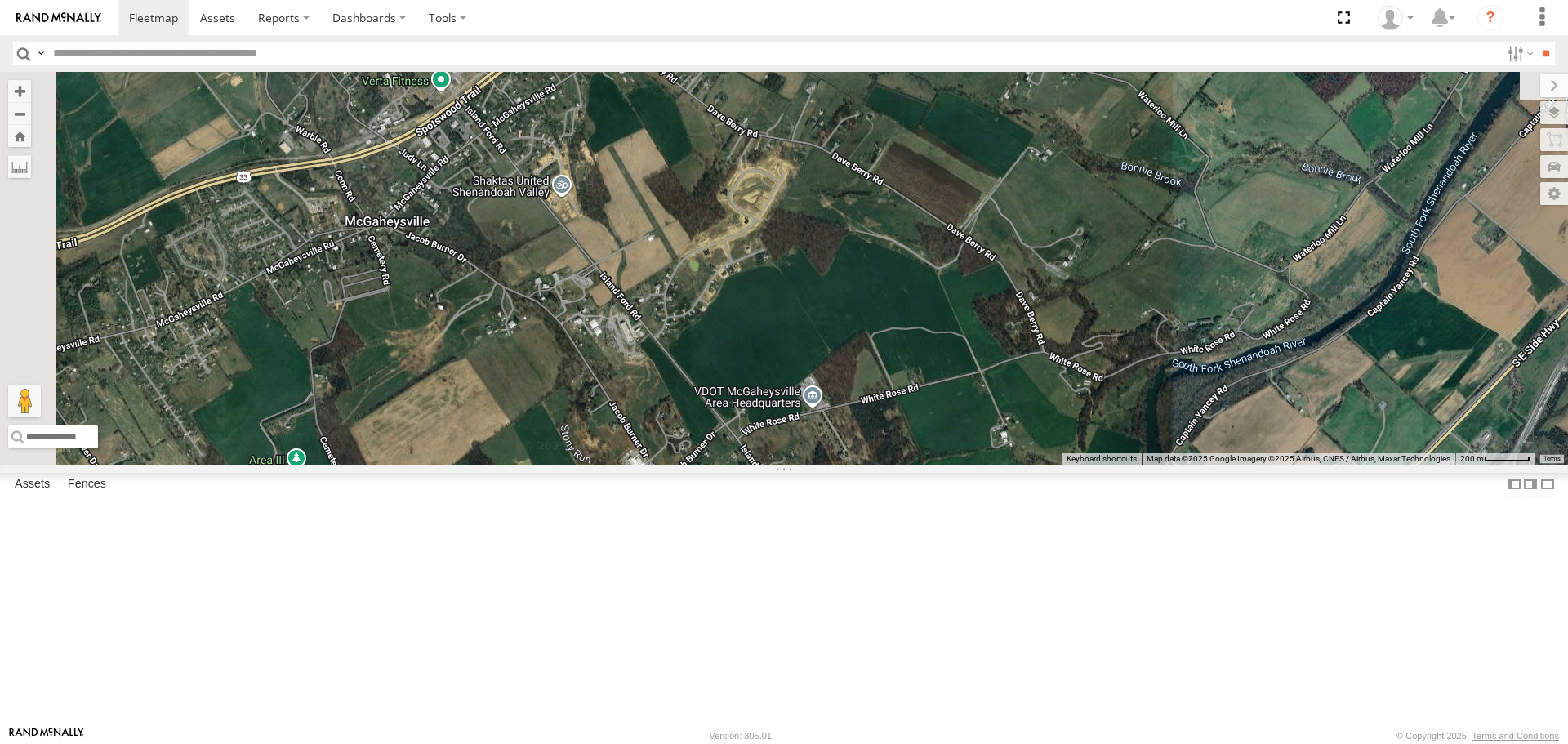
drag, startPoint x: 726, startPoint y: 316, endPoint x: 896, endPoint y: 448, distance: 215.2
click at [896, 448] on div "87121T T3214 37088T 7769T T3205 5283 37124T T1809 37122T 37142T 37144T 5381-Sol…" at bounding box center [784, 268] width 1568 height 392
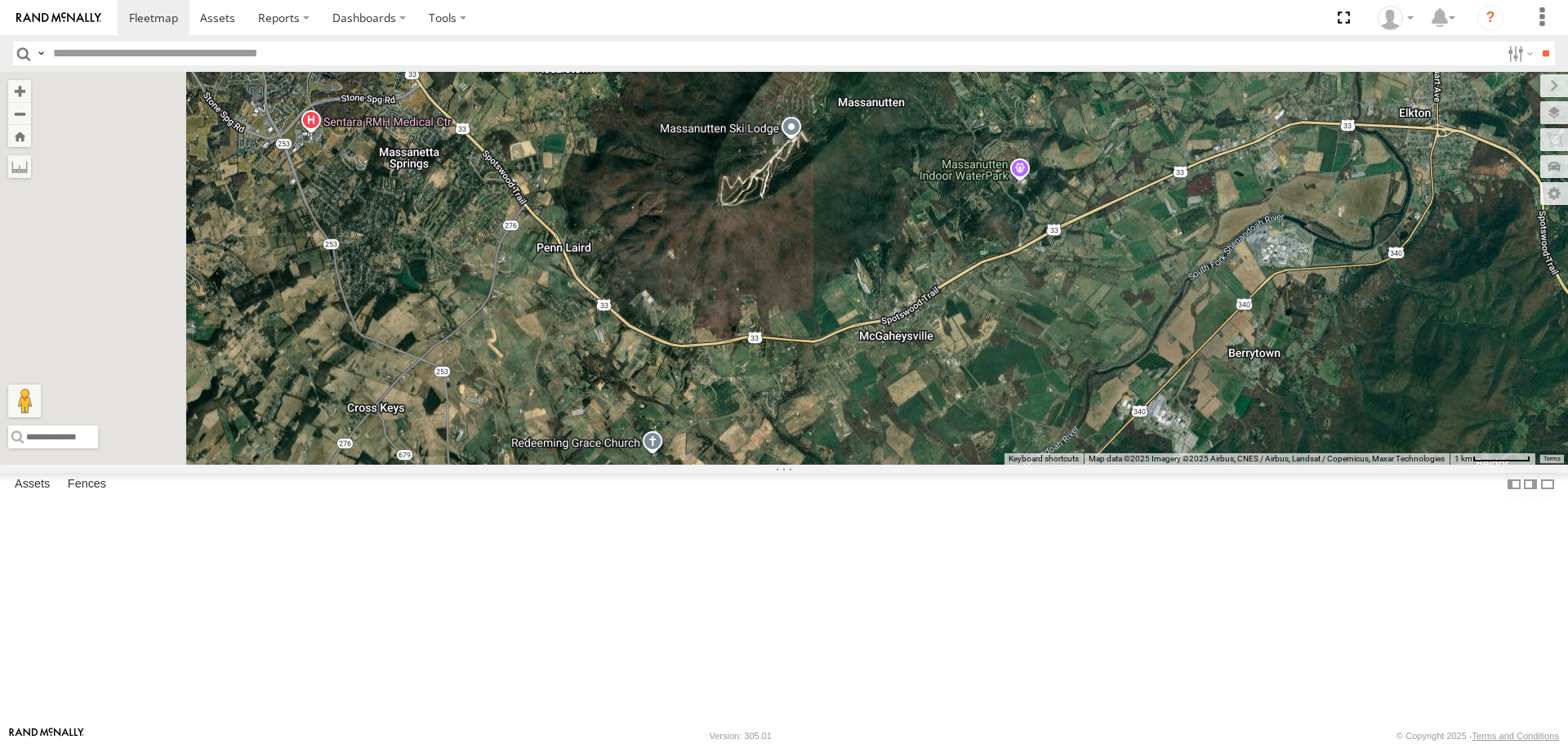
drag, startPoint x: 735, startPoint y: 431, endPoint x: 887, endPoint y: 473, distance: 157.7
click at [879, 464] on div "87121T T3214 37088T 7769T T3205 5283 37124T T1809 37122T 37142T 37144T 5381-Sol…" at bounding box center [784, 268] width 1568 height 392
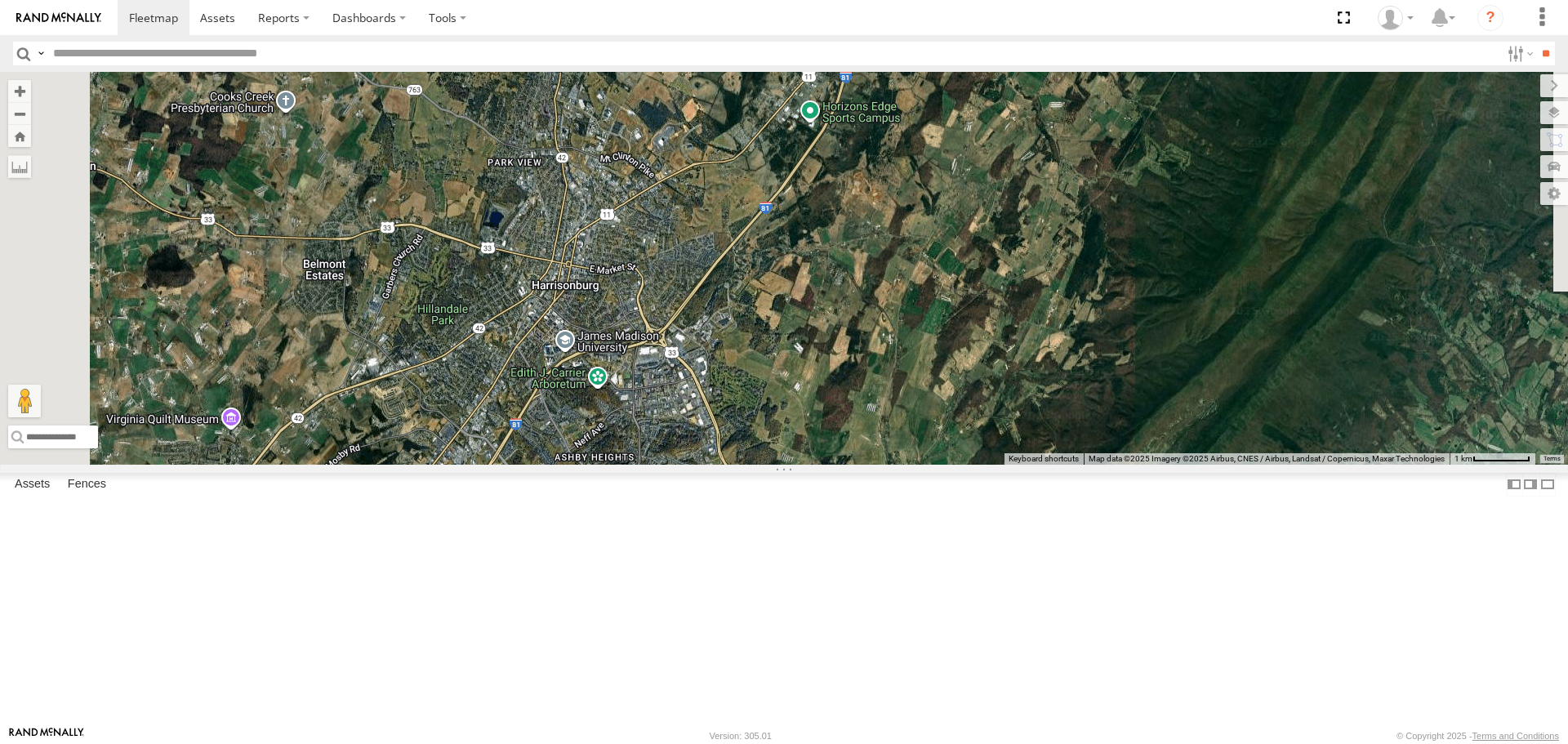
drag, startPoint x: 913, startPoint y: 279, endPoint x: 922, endPoint y: 608, distance: 329.1
click at [922, 464] on div "87121T T3214 37088T 7769T T3205 5283 37124T T1809 37122T 37142T 37144T 5381-Sol…" at bounding box center [784, 268] width 1568 height 392
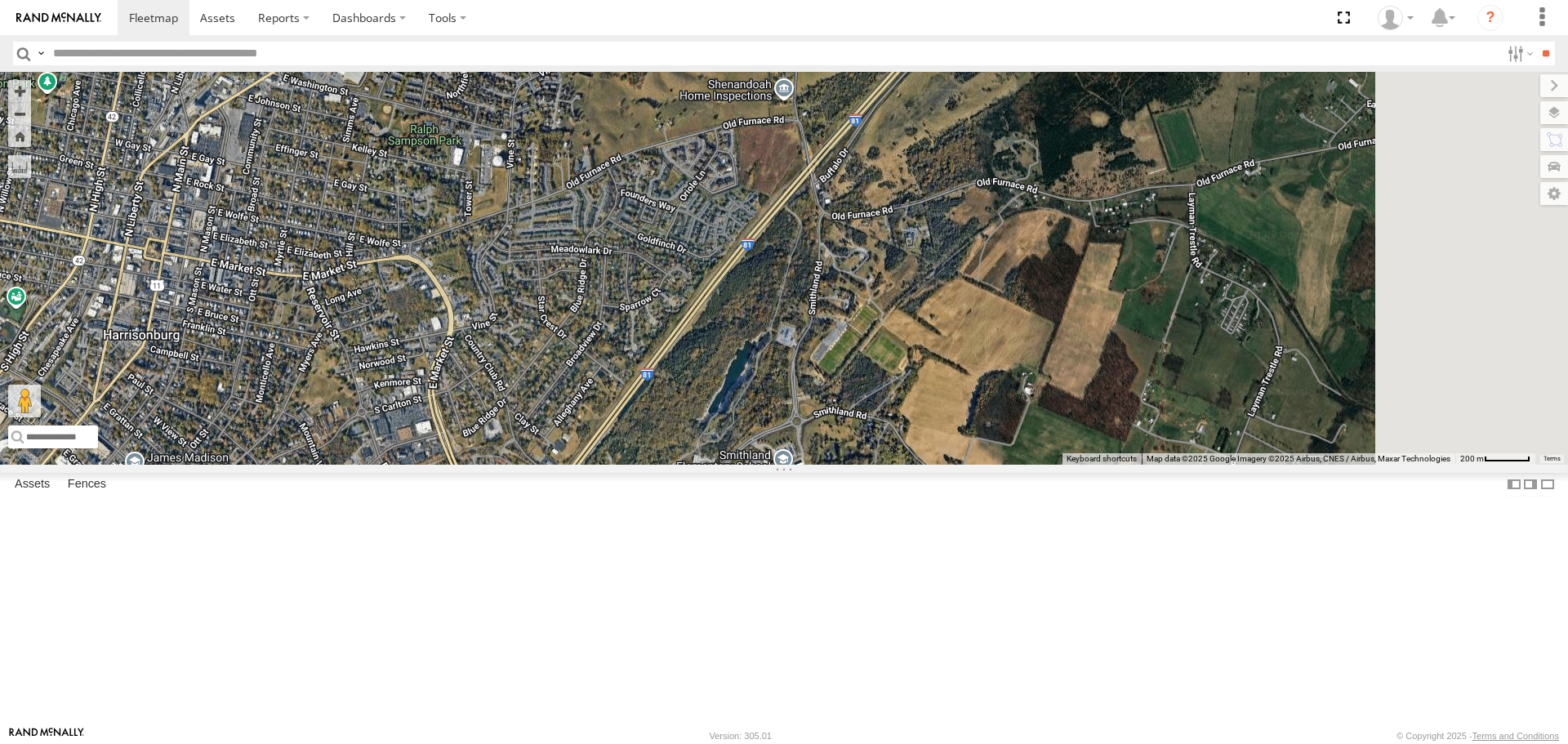
drag, startPoint x: 948, startPoint y: 347, endPoint x: 801, endPoint y: 558, distance: 257.2
click at [820, 464] on div "87121T T3214 37088T 7769T T3205 5283 37124T T1809 37122T 37142T 37144T 5381-Sol…" at bounding box center [784, 268] width 1568 height 392
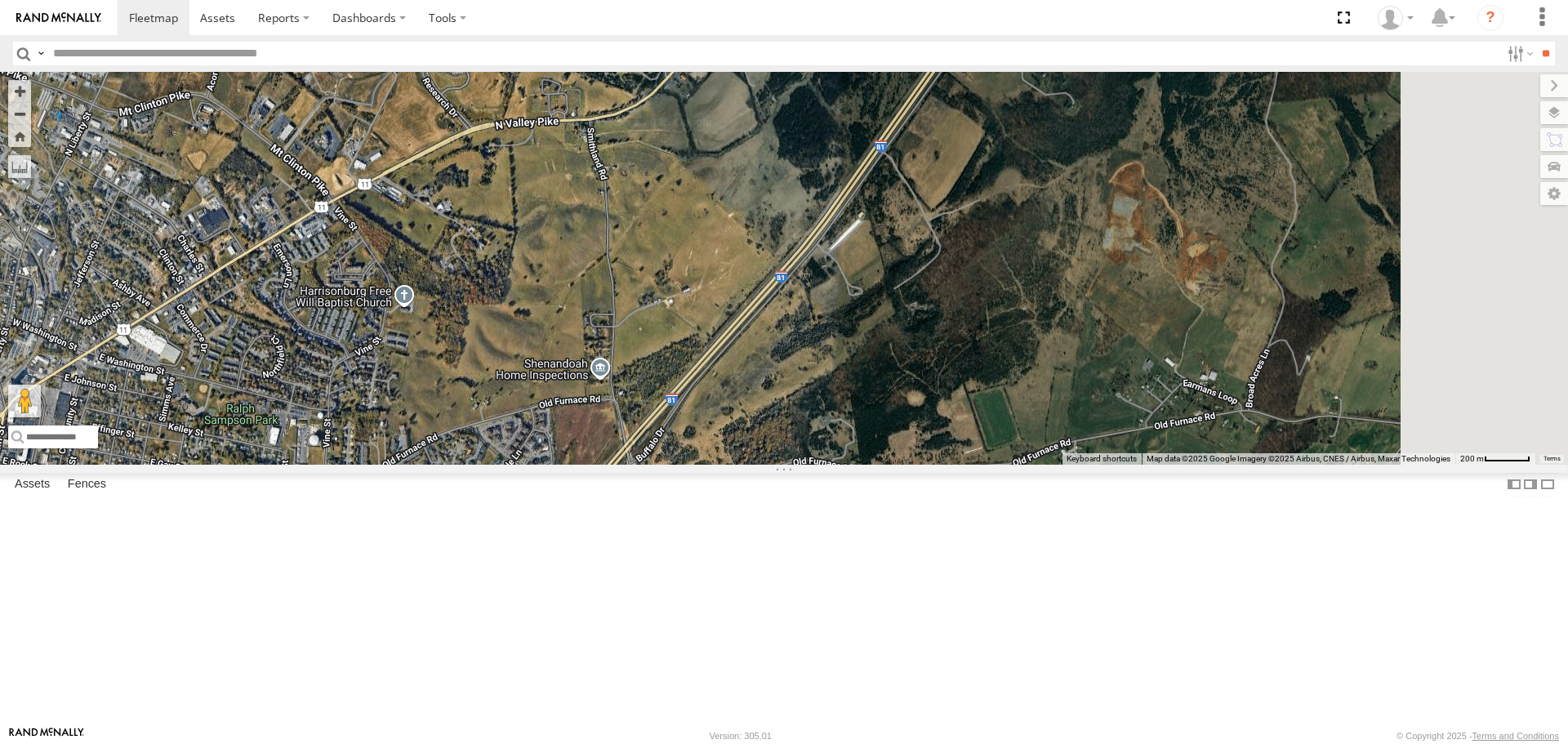
drag, startPoint x: 1002, startPoint y: 369, endPoint x: 868, endPoint y: 519, distance: 201.1
click at [871, 464] on div "87121T T3214 37088T 7769T T3205 5283 37124T T1809 37122T 37142T 37144T 5381-Sol…" at bounding box center [784, 268] width 1568 height 392
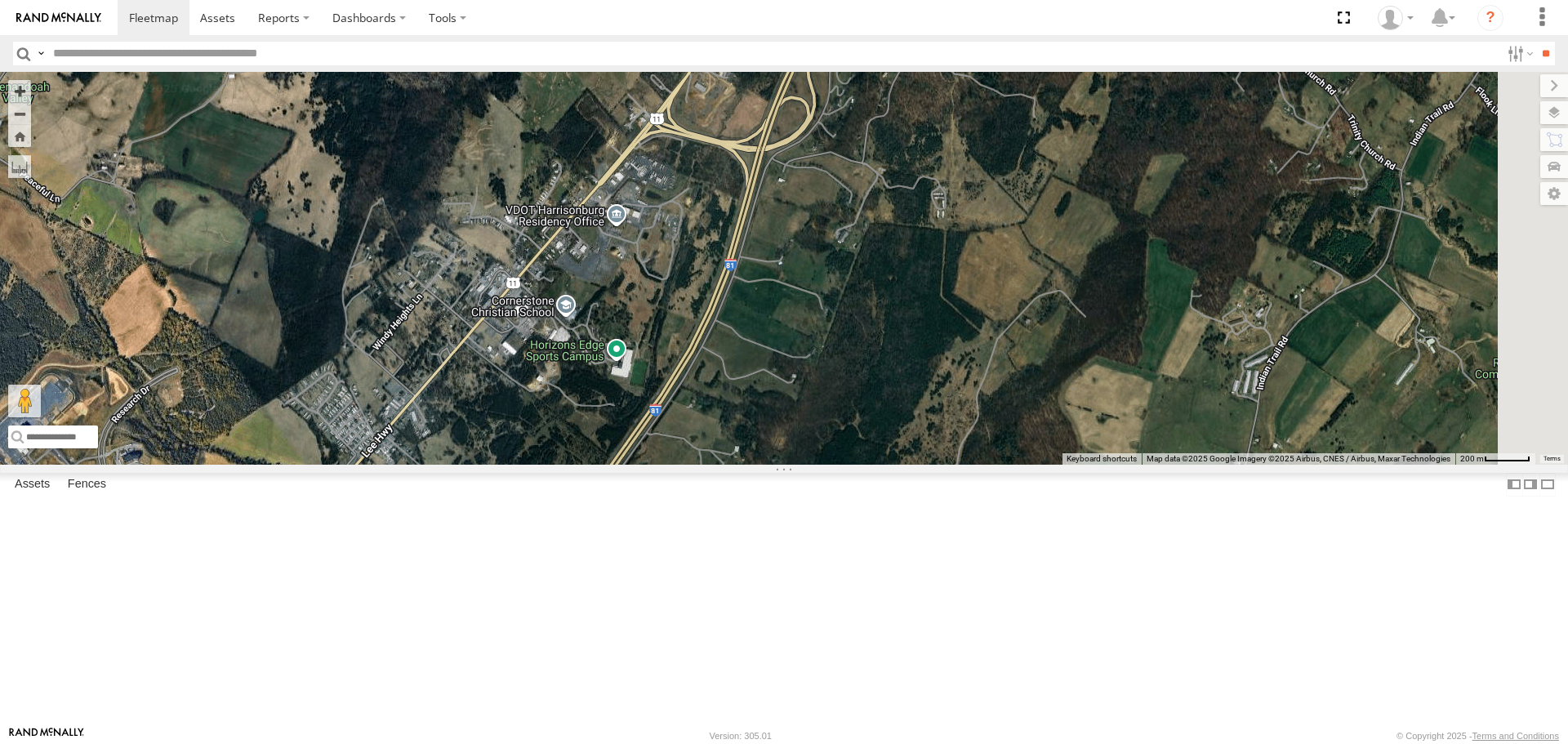
drag, startPoint x: 982, startPoint y: 320, endPoint x: 869, endPoint y: 510, distance: 221.1
click at [869, 464] on div "87121T T3214 37088T 7769T T3205 5283 37124T T1809 37122T 37142T 37144T 5381-Sol…" at bounding box center [784, 268] width 1568 height 392
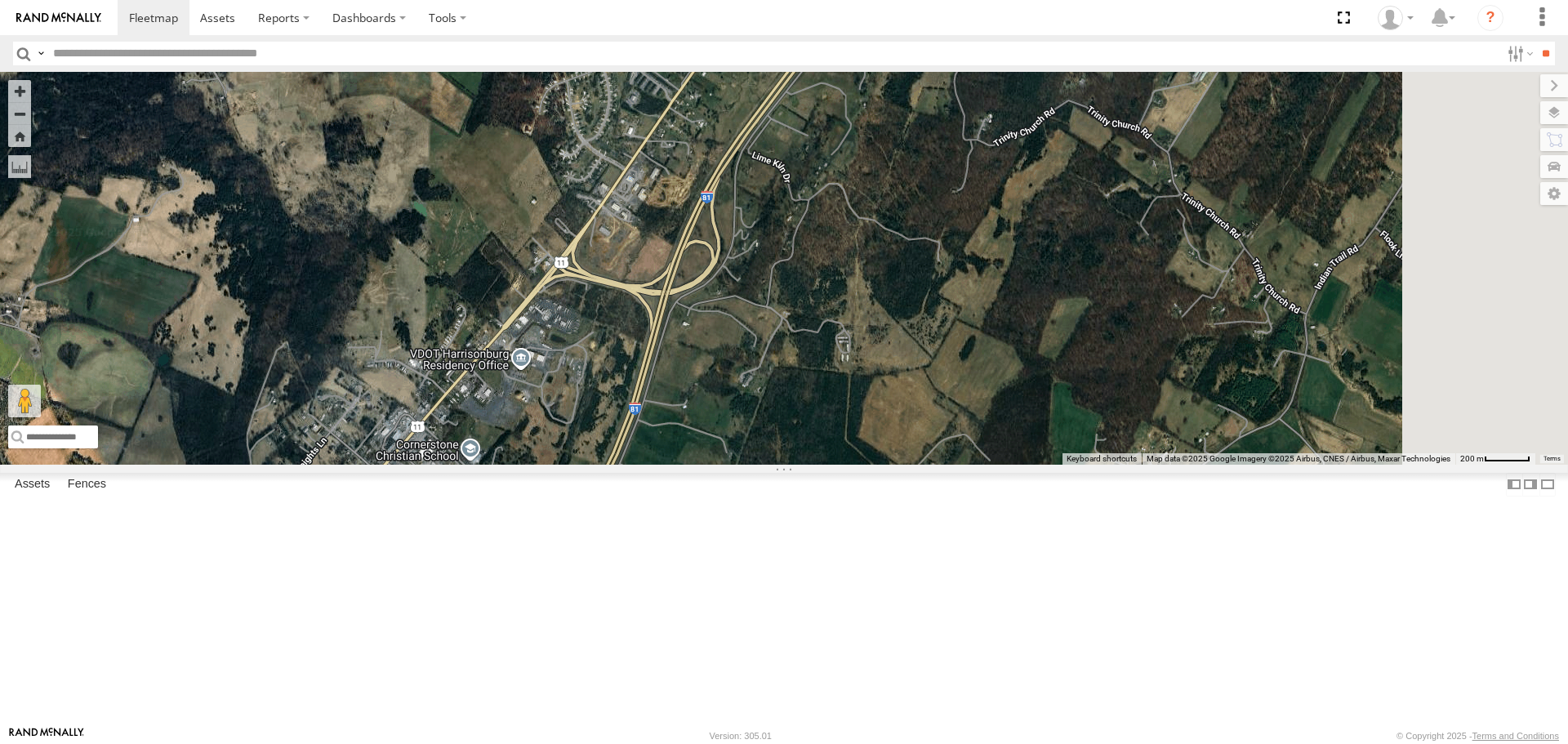
drag, startPoint x: 913, startPoint y: 449, endPoint x: 1060, endPoint y: 284, distance: 221.0
click at [989, 358] on div "87121T T3214 37088T 7769T T3205 5283 37124T T1809 37122T 37142T 37144T 5381-Sol…" at bounding box center [784, 268] width 1568 height 392
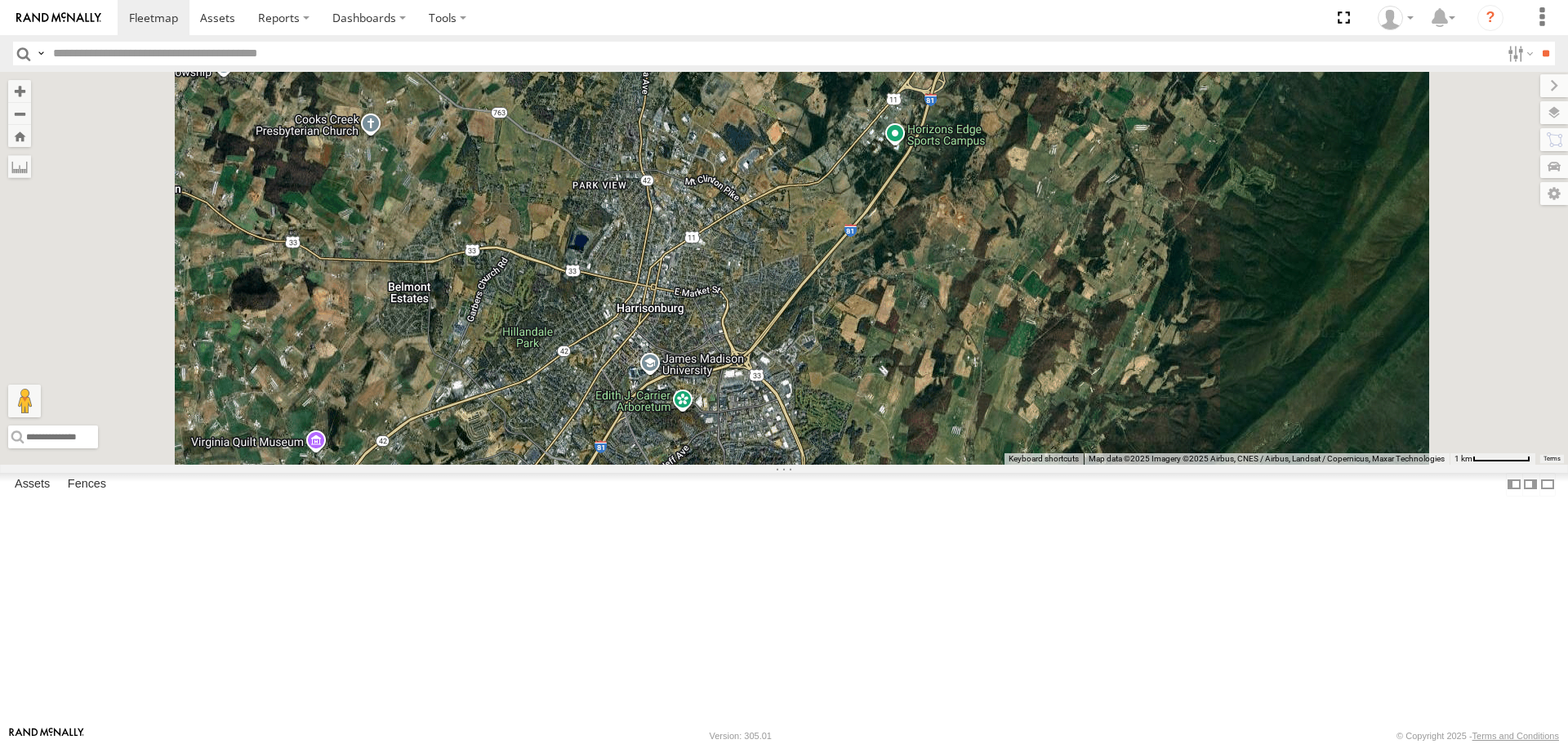
drag, startPoint x: 966, startPoint y: 498, endPoint x: 1044, endPoint y: 350, distance: 167.3
click at [1034, 369] on div "87121T T3214 37088T 7769T T3205 5283 37124T T1809 37122T 37142T 37144T 5381-Sol…" at bounding box center [784, 268] width 1568 height 392
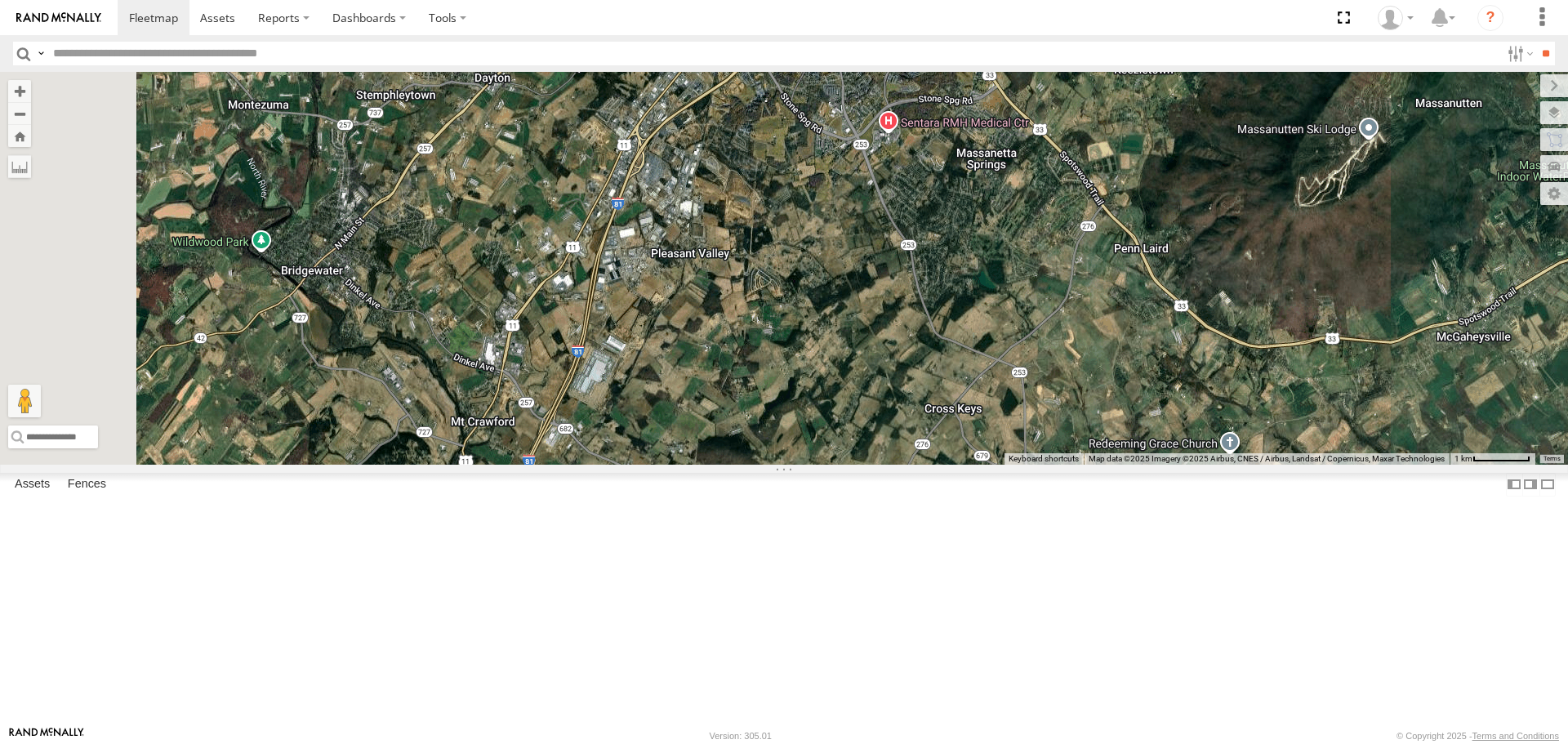
drag, startPoint x: 835, startPoint y: 511, endPoint x: 864, endPoint y: 343, distance: 170.5
click at [864, 343] on div "87121T T3214 37088T 7769T T3205 5283 37124T T1809 37122T 37142T 37144T 5381-Sol…" at bounding box center [784, 268] width 1568 height 392
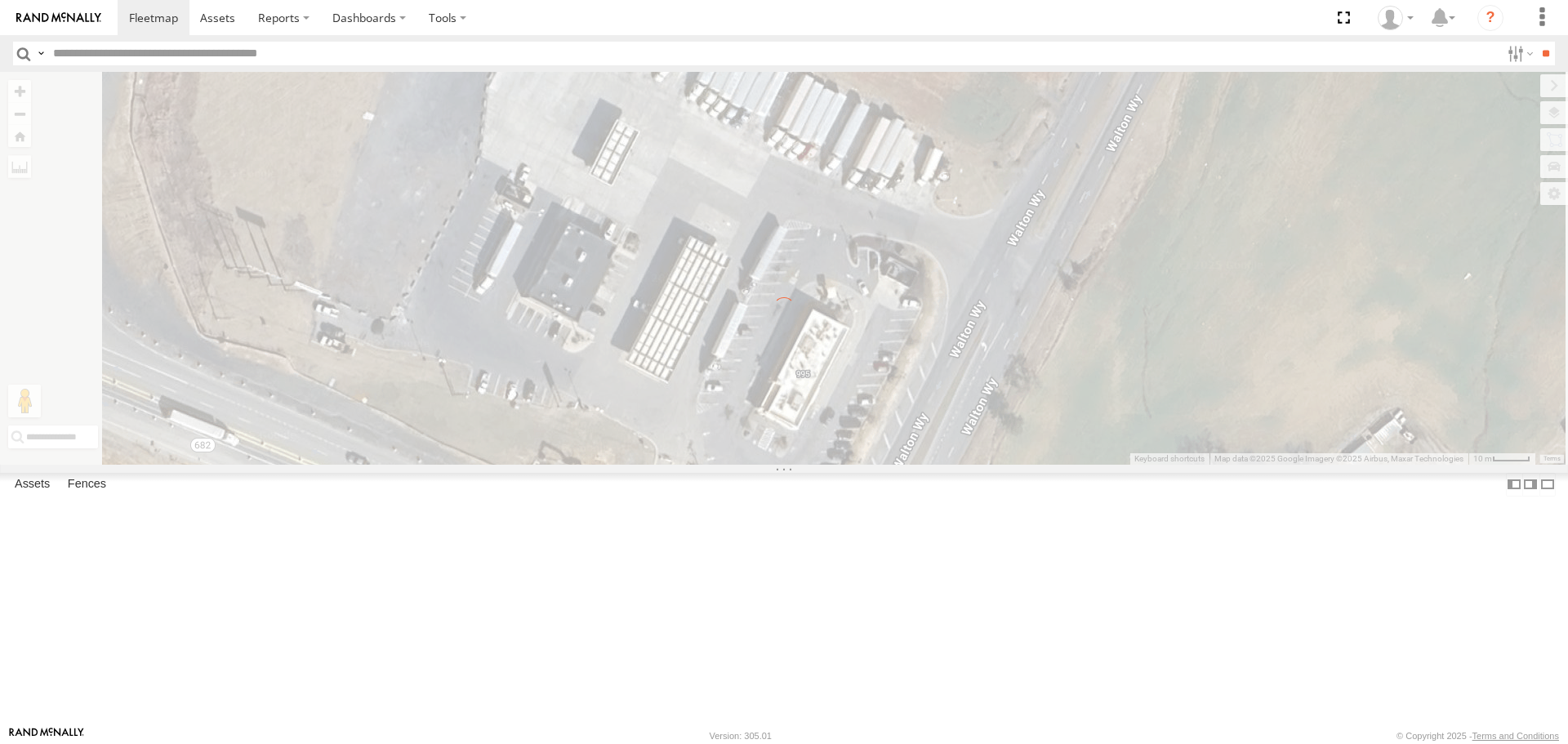
drag, startPoint x: 894, startPoint y: 575, endPoint x: 921, endPoint y: 454, distance: 124.0
click at [921, 454] on div "To navigate the map with touch gestures double-tap and hold your finger on the …" at bounding box center [784, 268] width 1568 height 392
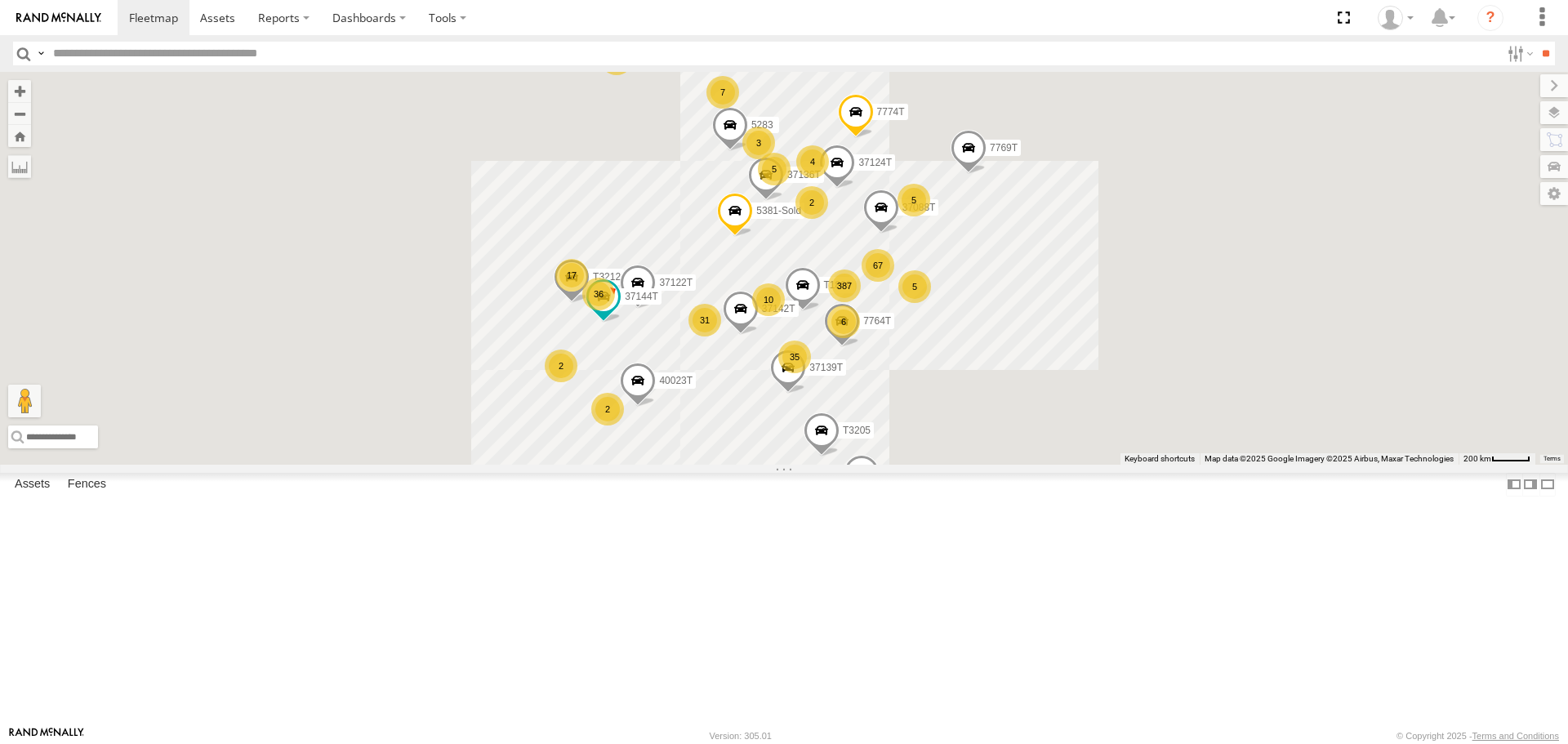
click at [913, 464] on div "To navigate the map with touch gestures double-tap and hold your finger on the …" at bounding box center [784, 268] width 1568 height 392
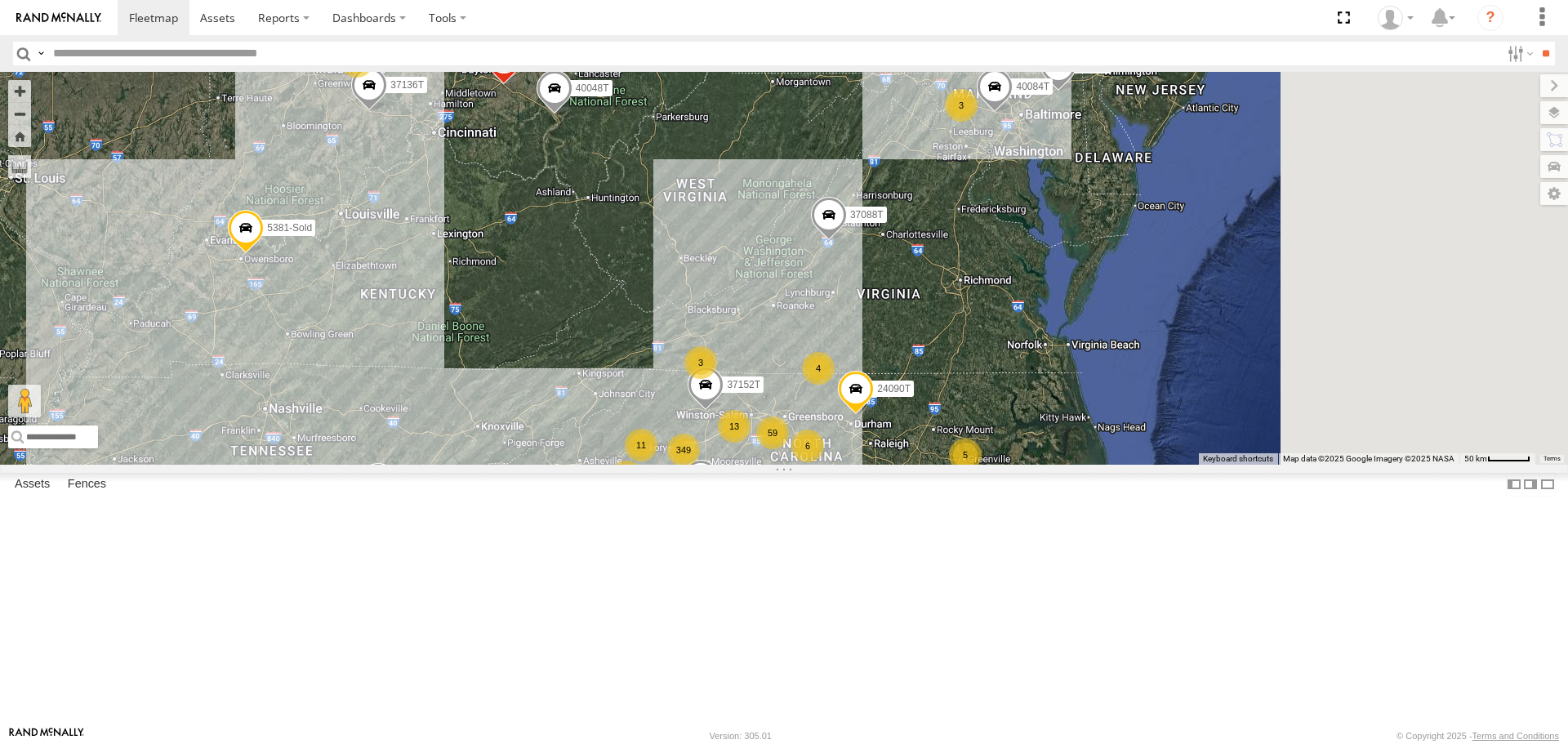
drag, startPoint x: 1252, startPoint y: 373, endPoint x: 903, endPoint y: 559, distance: 395.5
click at [903, 464] on div "T3214 37088T 7769T 87121T T3205 5283 37124T T1809 37122T 37142T 37144T 5381-Sol…" at bounding box center [784, 268] width 1568 height 392
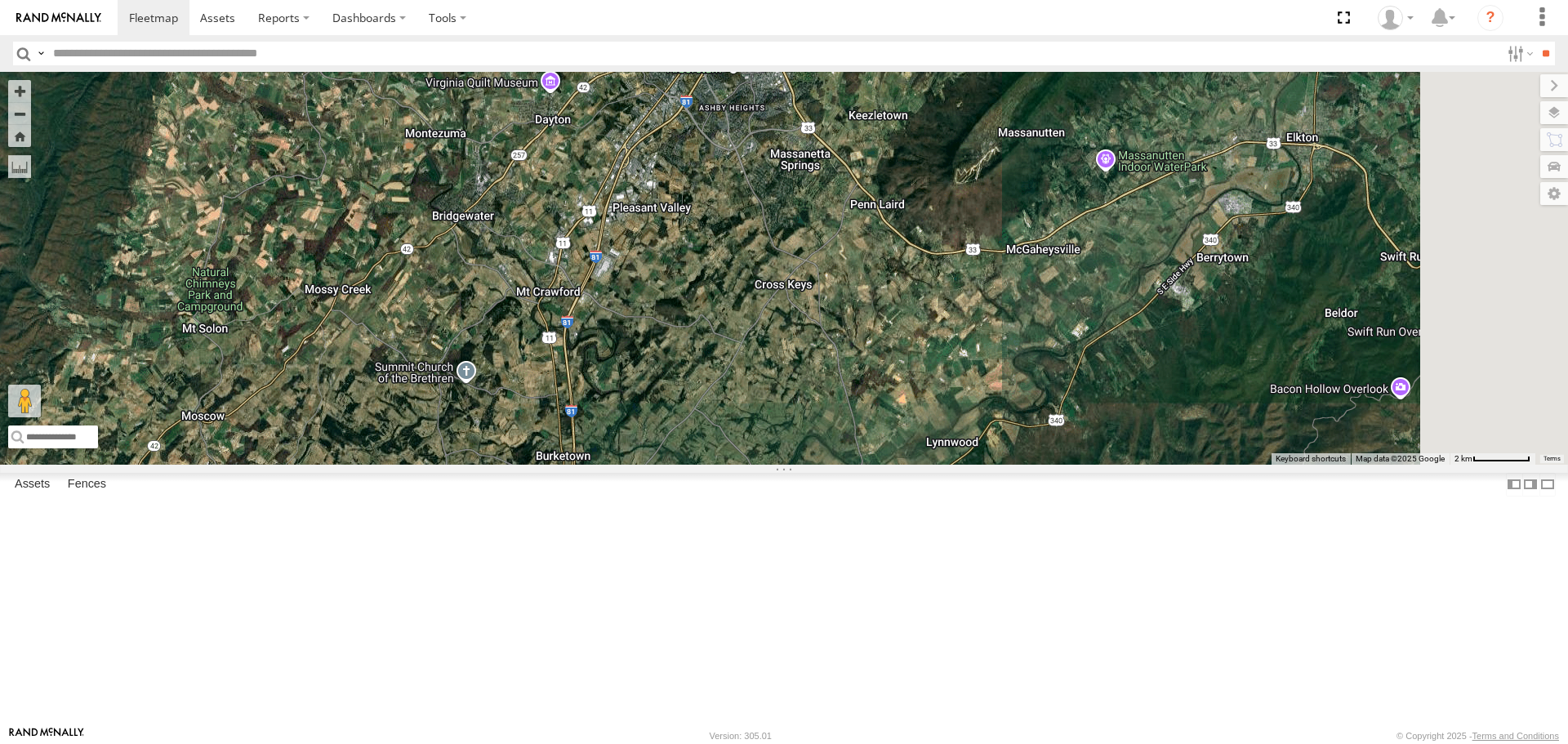
drag, startPoint x: 880, startPoint y: 312, endPoint x: 817, endPoint y: 606, distance: 300.7
click at [817, 464] on div "T3214 37088T 7769T 87121T T3205 5283 37124T T1809 37122T 37142T 37144T 5381-Sol…" at bounding box center [784, 268] width 1568 height 392
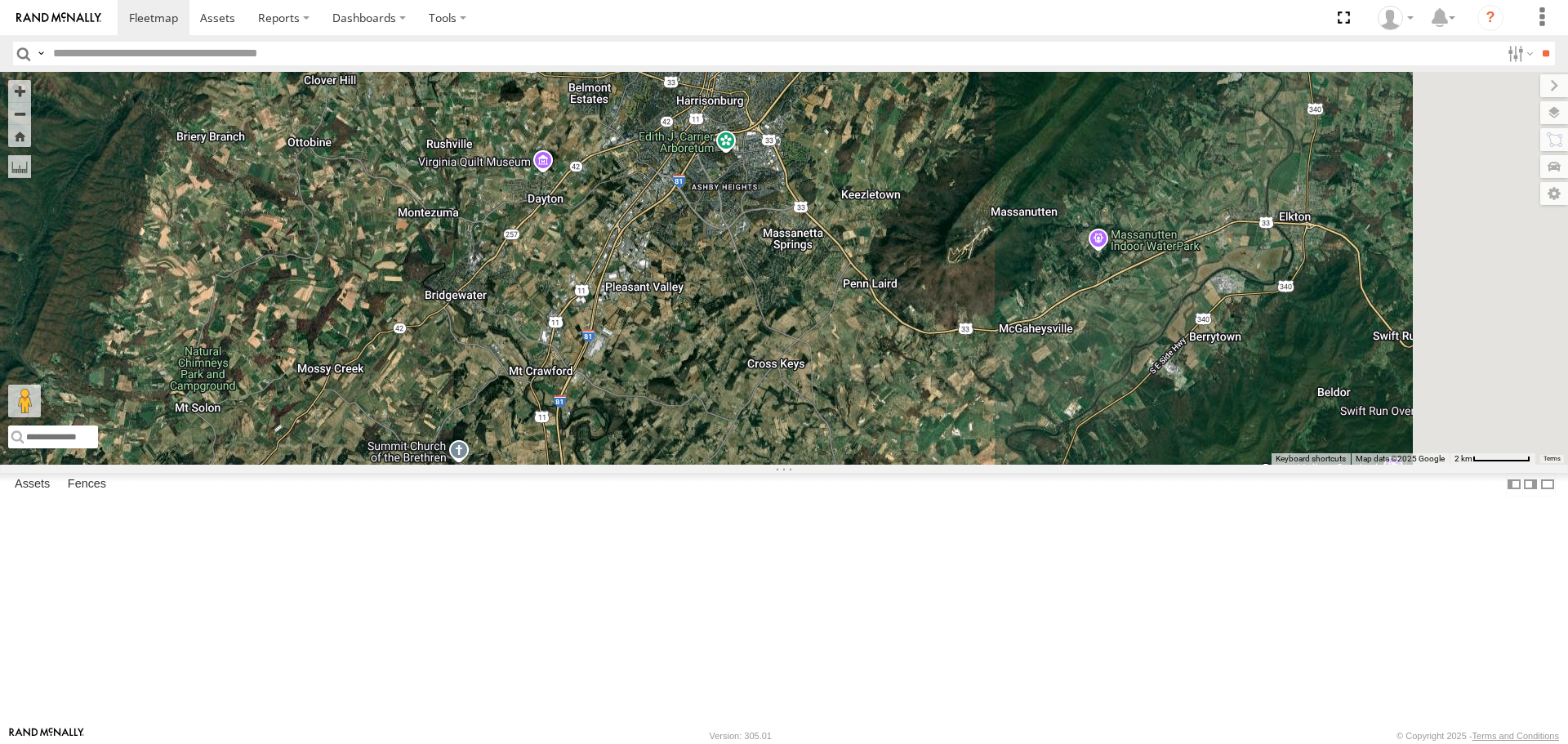
drag, startPoint x: 841, startPoint y: 405, endPoint x: 827, endPoint y: 508, distance: 103.9
click at [827, 464] on div "T3214 37088T 7769T 87121T T3205 5283 37124T T1809 37122T 37142T 37144T 5381-Sol…" at bounding box center [784, 268] width 1568 height 392
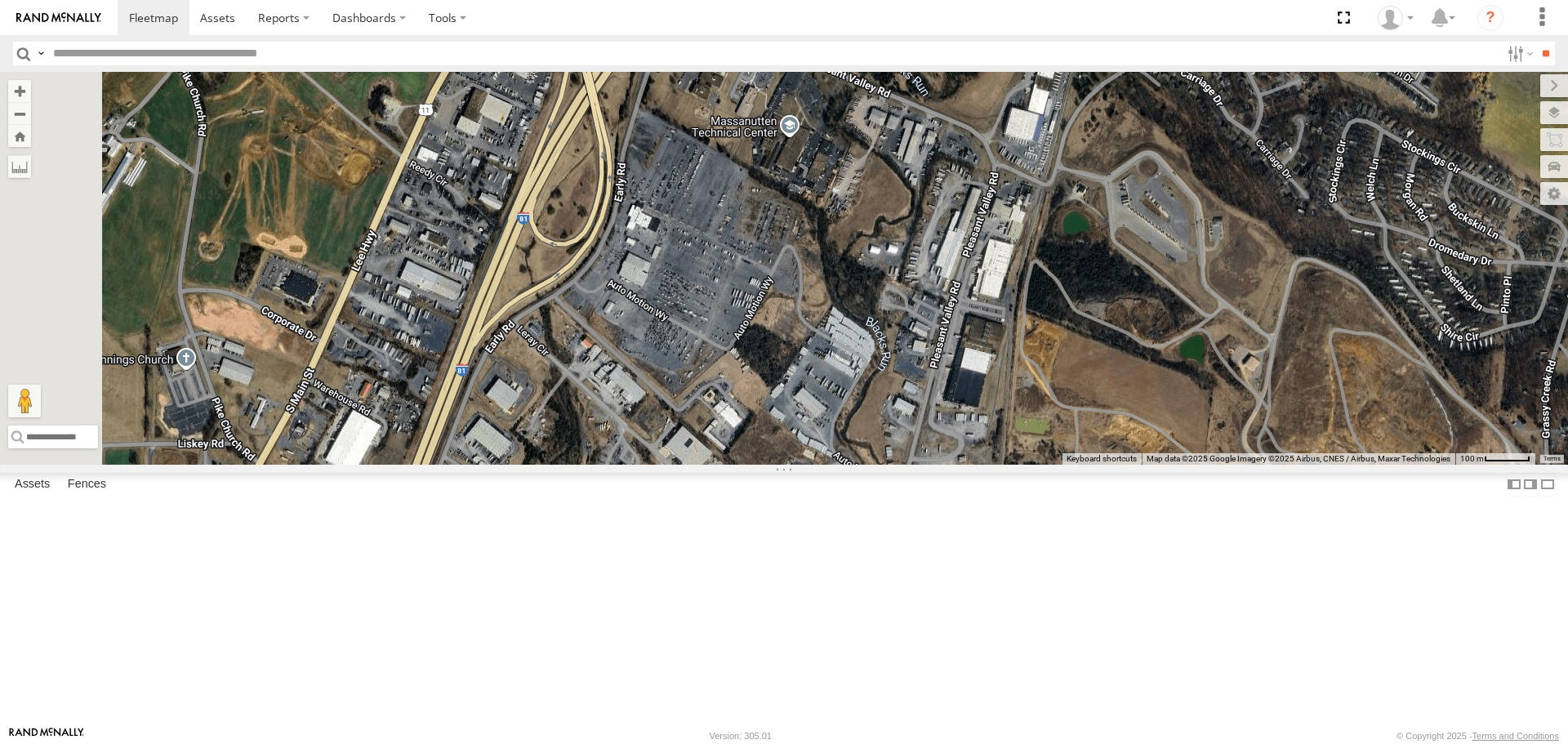
drag, startPoint x: 646, startPoint y: 430, endPoint x: 930, endPoint y: 310, distance: 308.3
click at [930, 310] on div "T3214 37088T 7769T 87121T T3205 5283 37124T T1809 37122T 37142T 37144T 5381-Sol…" at bounding box center [784, 268] width 1568 height 392
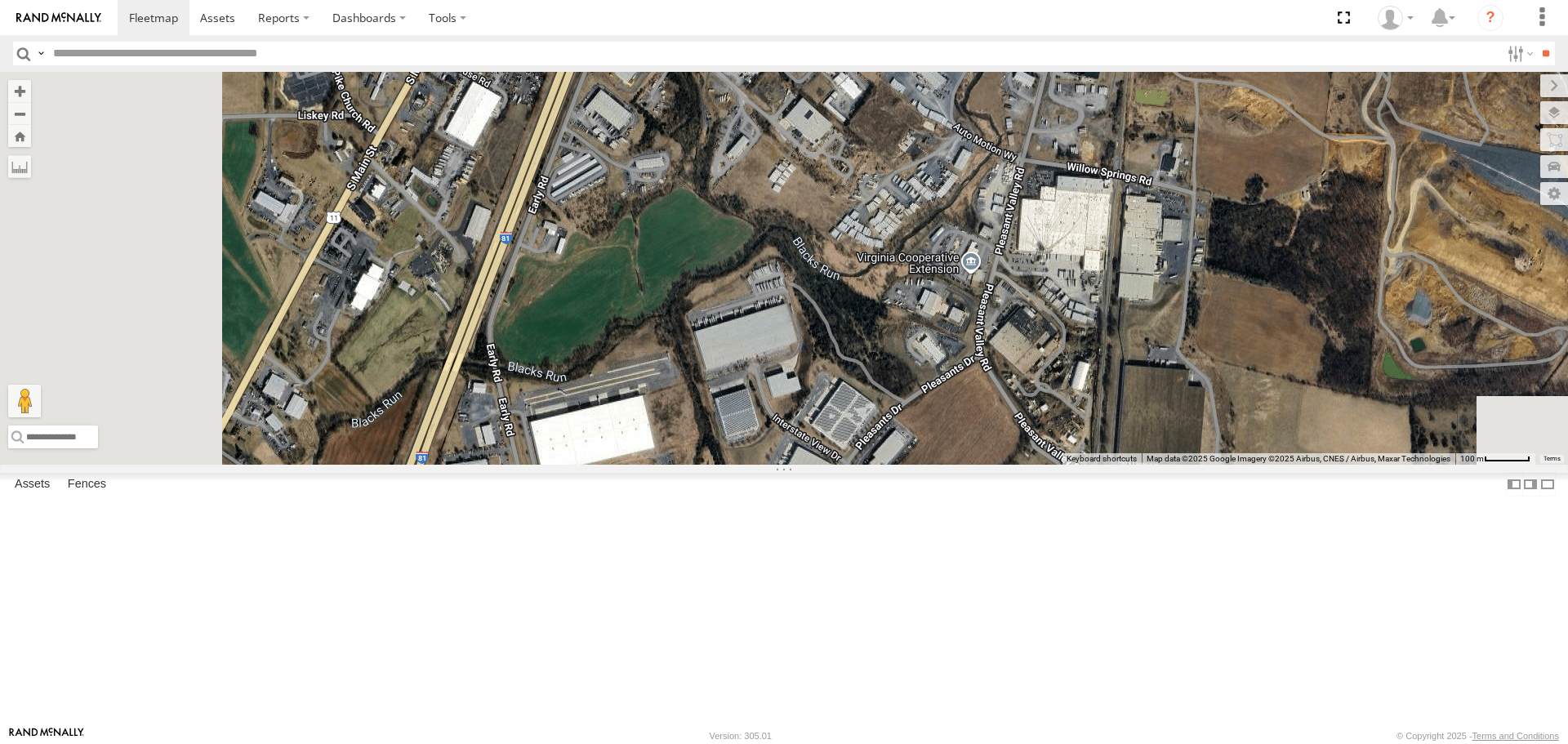
drag, startPoint x: 758, startPoint y: 518, endPoint x: 893, endPoint y: 266, distance: 285.9
click at [891, 274] on div "T3214 37088T 7769T 87121T T3205 5283 37124T T1809 37122T 37142T 37144T 5381-Sol…" at bounding box center [784, 268] width 1568 height 392
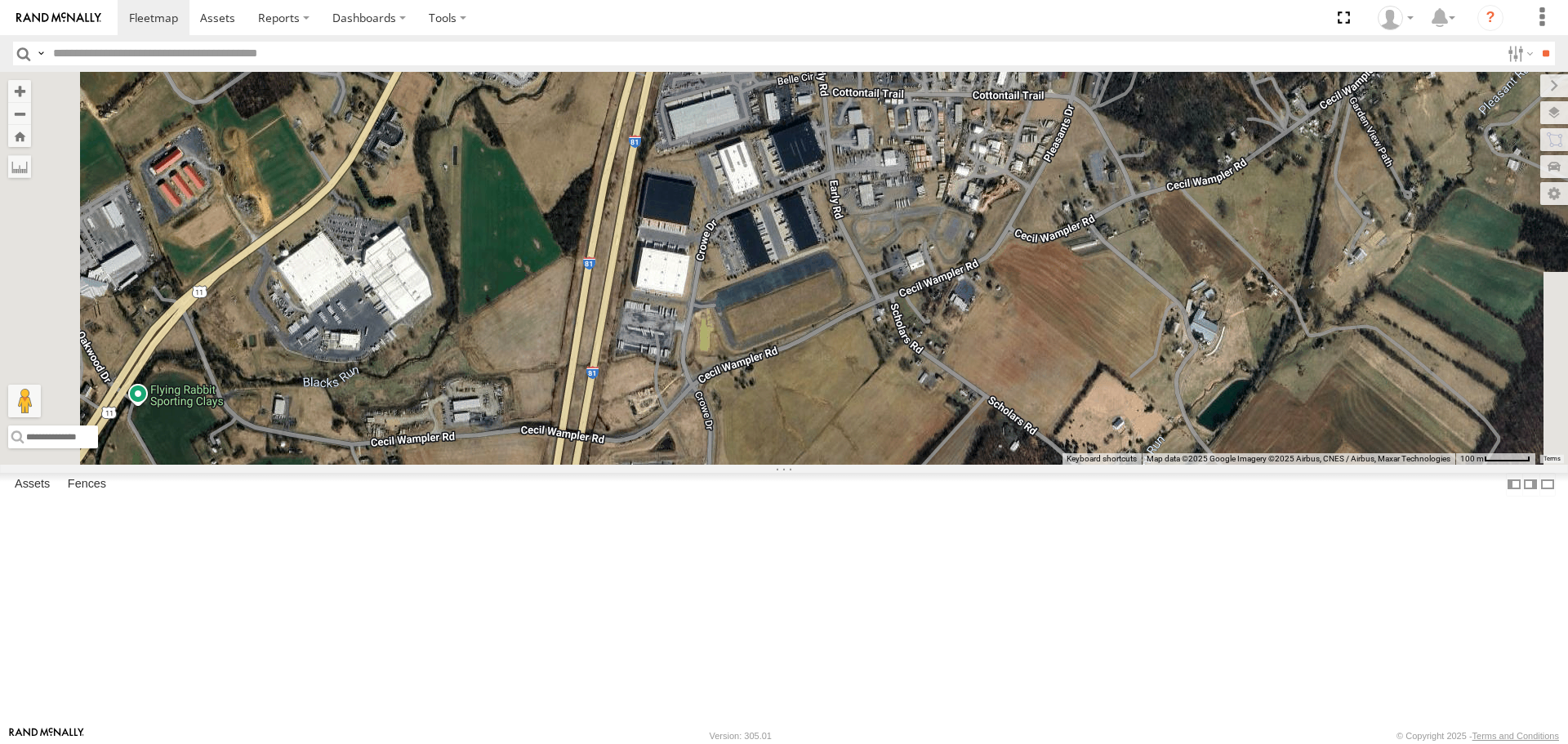
drag, startPoint x: 825, startPoint y: 575, endPoint x: 868, endPoint y: 293, distance: 285.3
click at [868, 299] on div "T3214 37088T 7769T 87121T T3205 5283 37124T T1809 37122T 37142T 37144T 5381-Sol…" at bounding box center [784, 268] width 1568 height 392
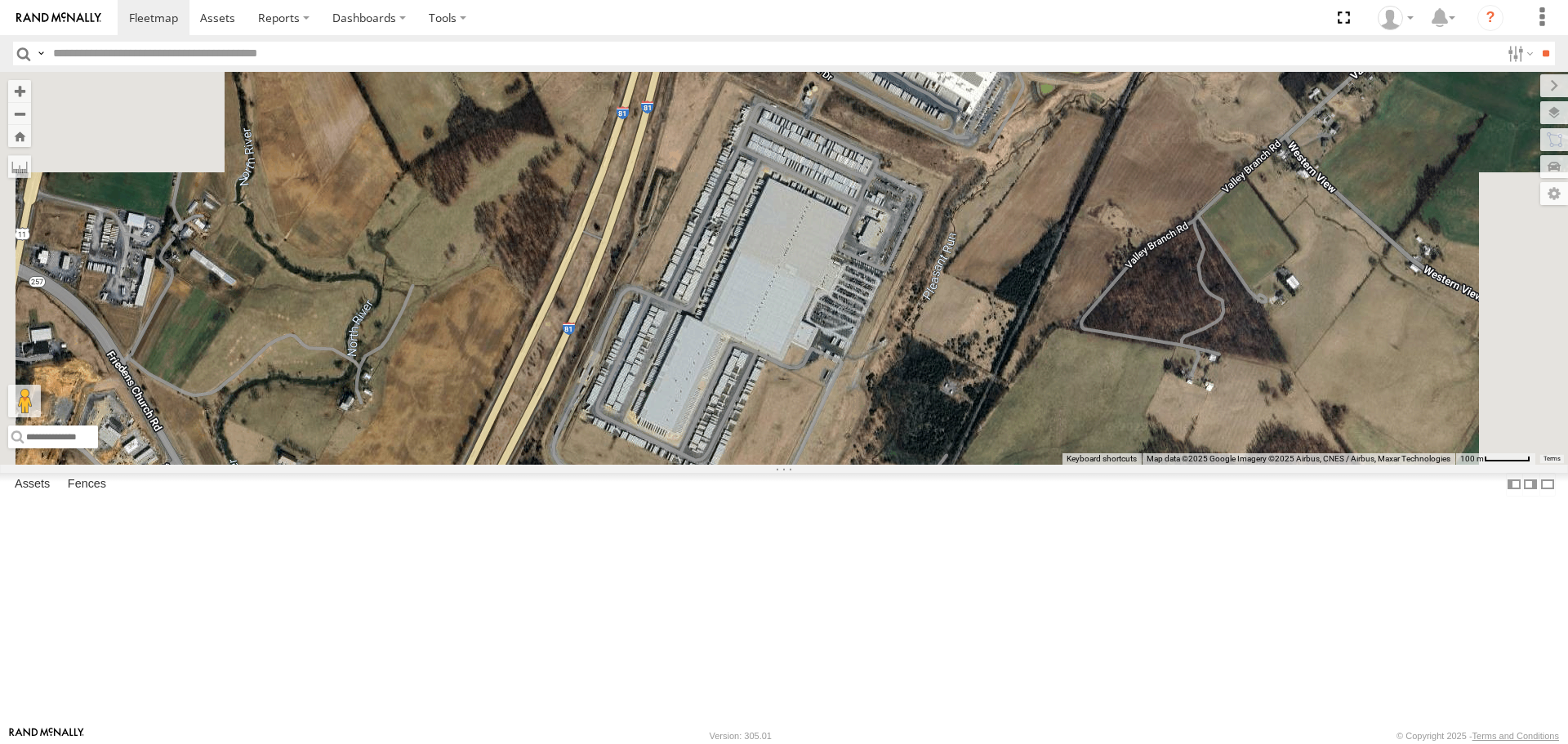
drag, startPoint x: 833, startPoint y: 396, endPoint x: 878, endPoint y: 293, distance: 112.4
click at [878, 298] on div "T3214 37088T 7769T 87121T T3205 5283 37124T T1809 37122T 37142T 37144T 5381-Sol…" at bounding box center [784, 268] width 1568 height 392
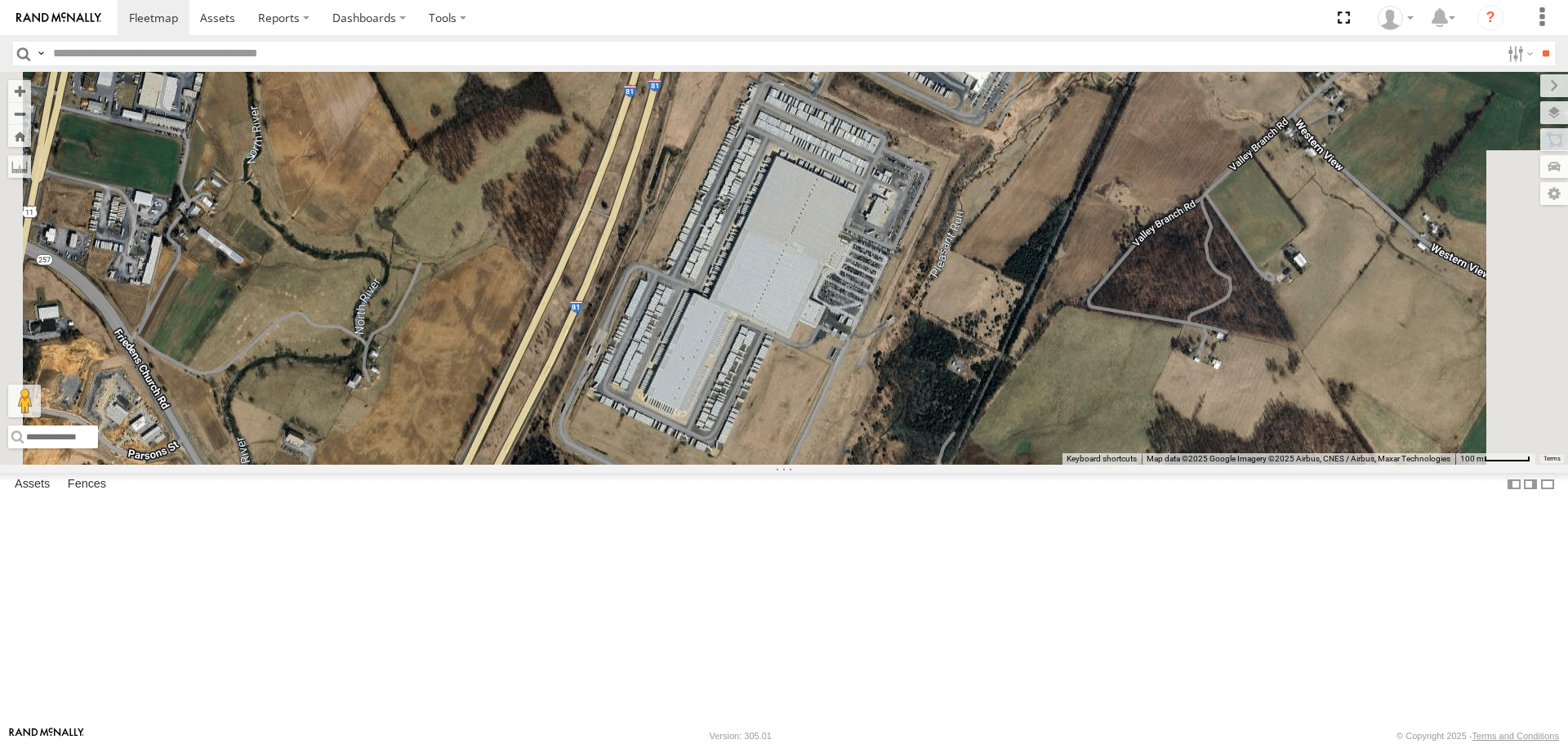
drag, startPoint x: 784, startPoint y: 478, endPoint x: 883, endPoint y: 285, distance: 216.9
click at [868, 317] on div "T3214 37088T 7769T 87121T T3205 5283 37124T T1809 37122T 37142T 37144T 5381-Sol…" at bounding box center [784, 268] width 1568 height 392
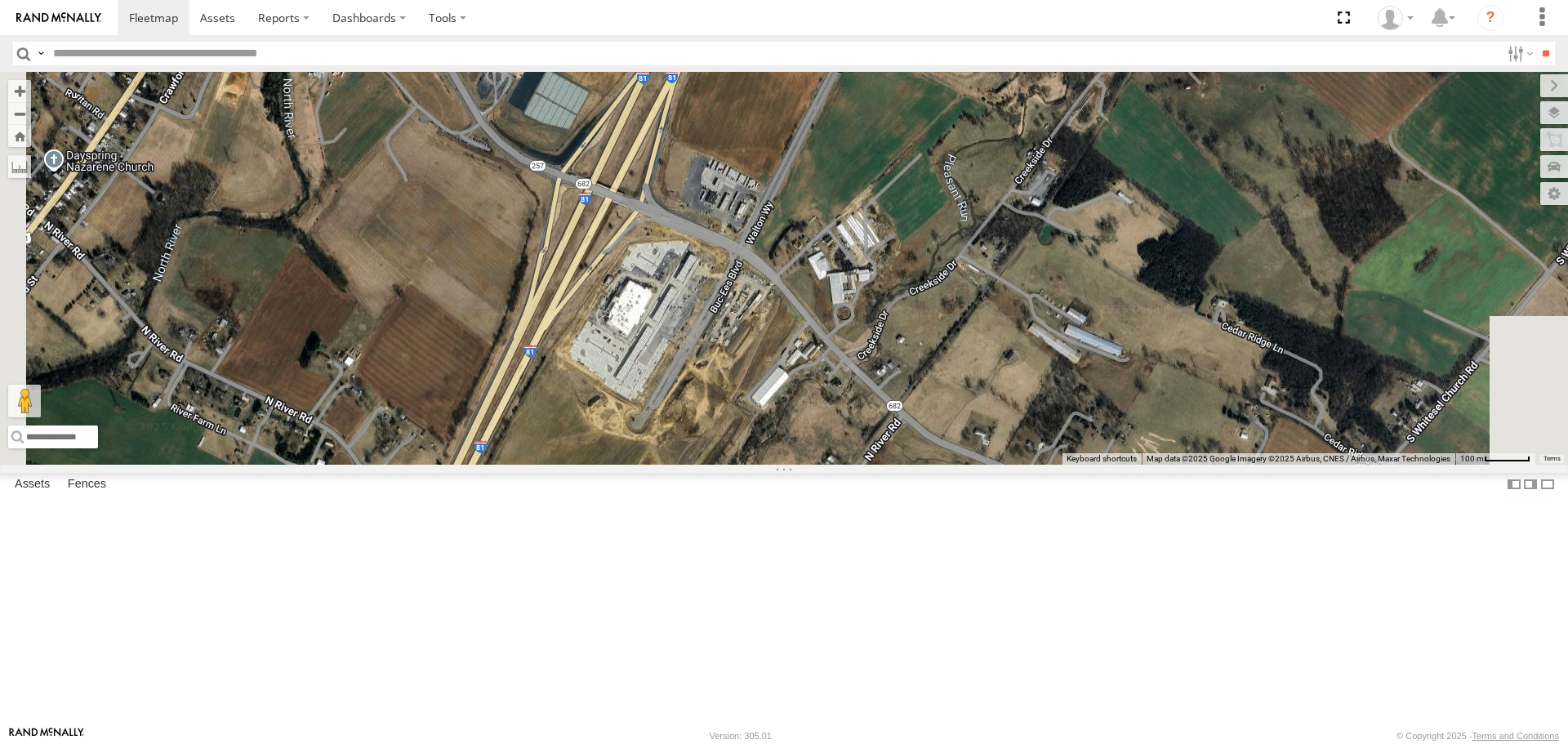
drag, startPoint x: 812, startPoint y: 462, endPoint x: 810, endPoint y: 405, distance: 57.0
click at [810, 405] on div "T3214 37088T 7769T 87121T T3205 5283 37124T T1809 37122T 37142T 37144T 5381-Sol…" at bounding box center [784, 268] width 1568 height 392
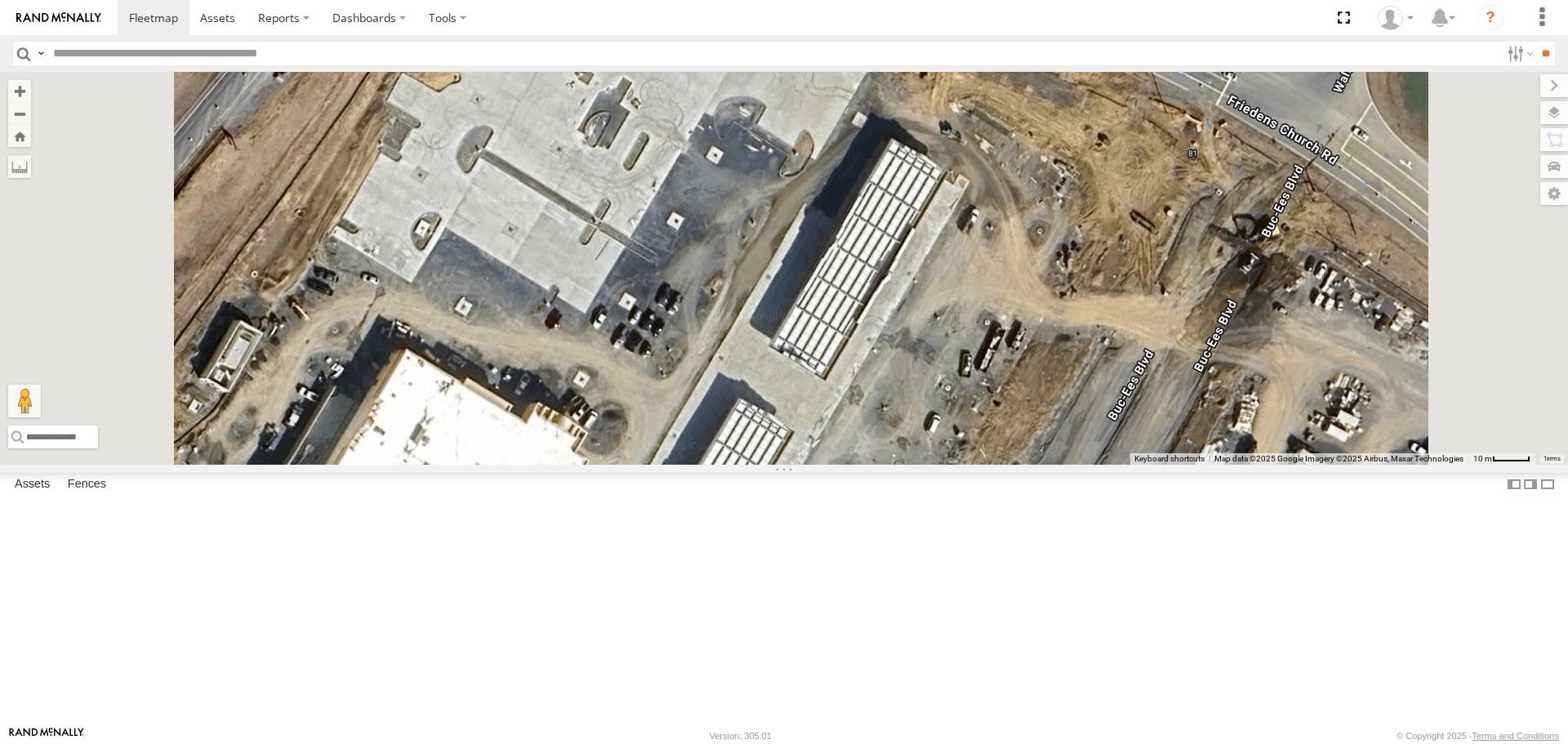
drag, startPoint x: 865, startPoint y: 307, endPoint x: 814, endPoint y: 623, distance: 320.1
click at [814, 464] on div "T3214 37088T 7769T 87121T T3205 5283 37124T T1809 37122T 37142T 37144T 5381-Sol…" at bounding box center [784, 268] width 1568 height 392
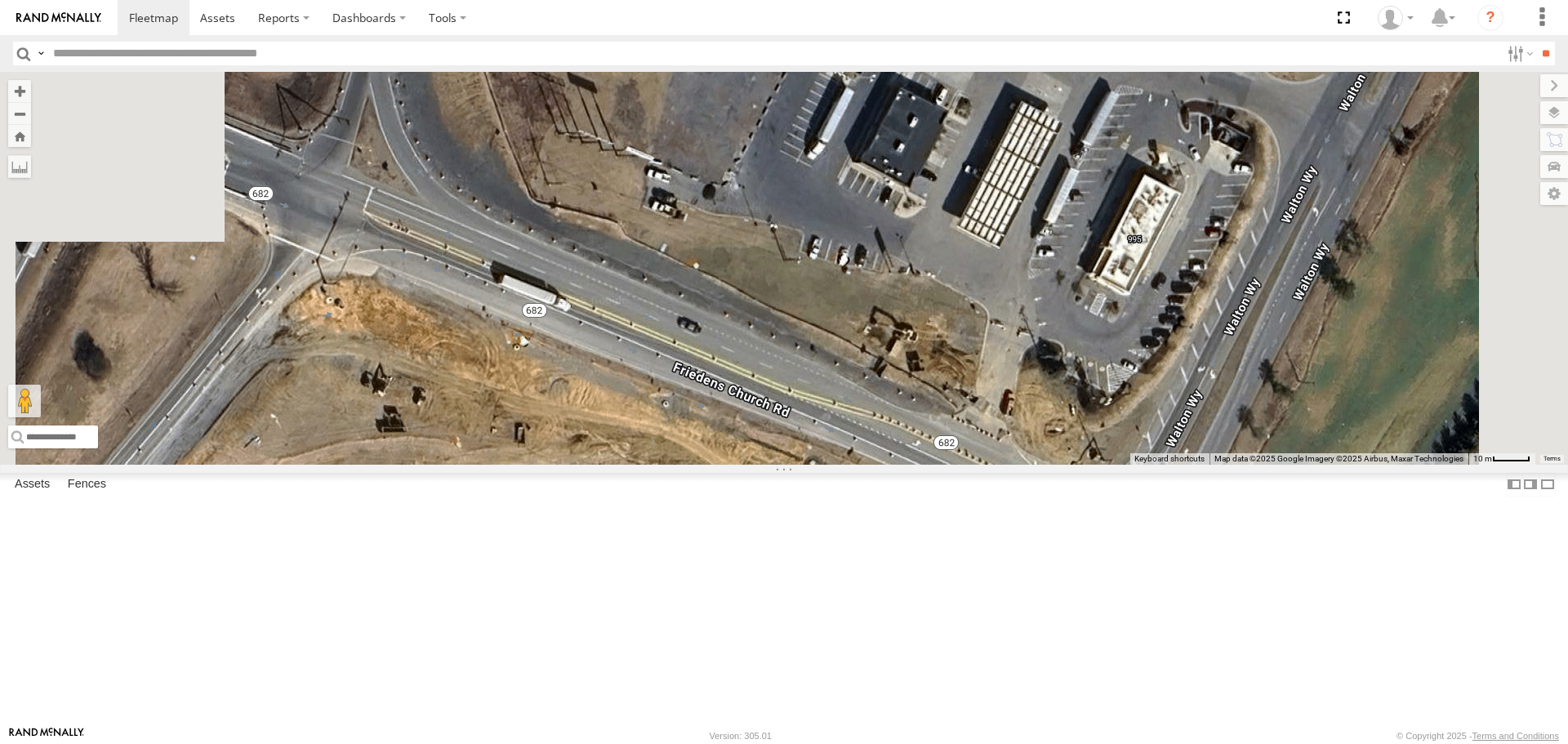
drag, startPoint x: 1027, startPoint y: 248, endPoint x: 897, endPoint y: 601, distance: 376.2
click at [897, 464] on div "T3214 37088T 7769T 87121T T3205 5283 37124T T1809 37122T 37142T 37144T 5381-Sol…" at bounding box center [784, 268] width 1568 height 392
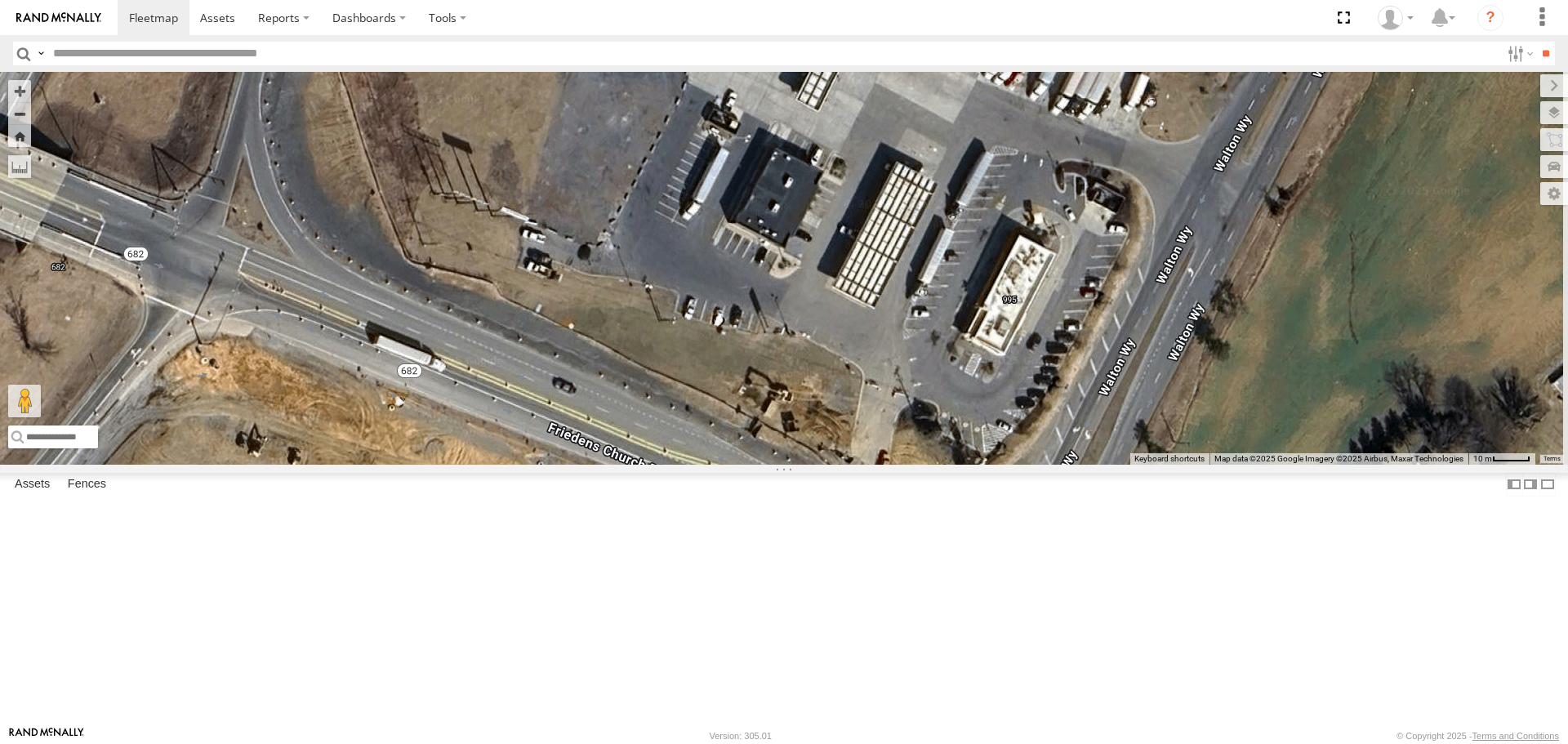
drag, startPoint x: 1032, startPoint y: 470, endPoint x: 1097, endPoint y: 300, distance: 182.0
click at [1087, 317] on div "T3214 37088T 7769T 87121T T3205 5283 37124T T1809 37122T 37142T 37144T 5381-Sol…" at bounding box center [784, 268] width 1568 height 392
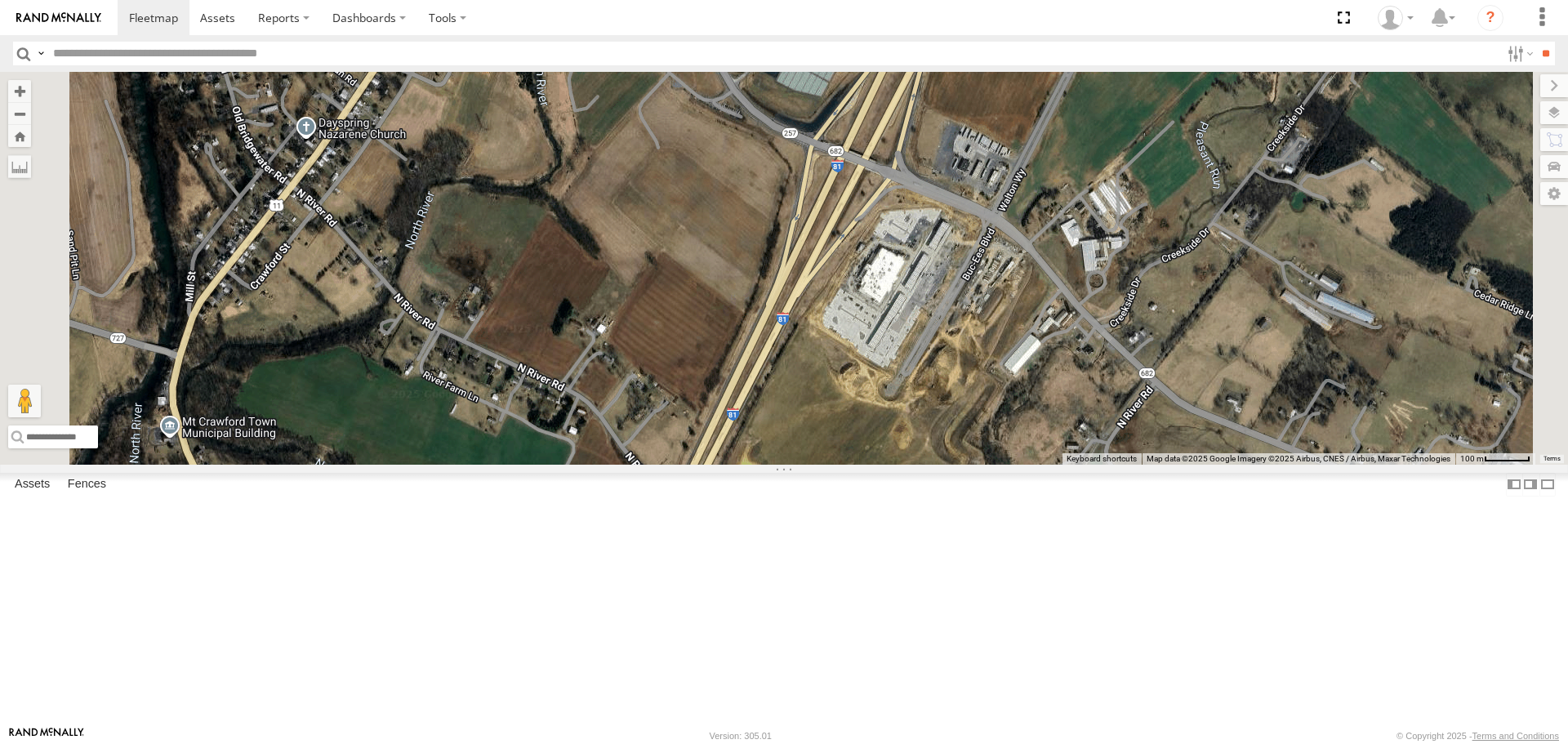
drag, startPoint x: 851, startPoint y: 404, endPoint x: 979, endPoint y: 254, distance: 197.2
click at [967, 298] on div "T3214 37088T 7769T 87121T T3205 5283 37124T T1809 37122T 37142T 37144T 5381-Sol…" at bounding box center [784, 268] width 1568 height 392
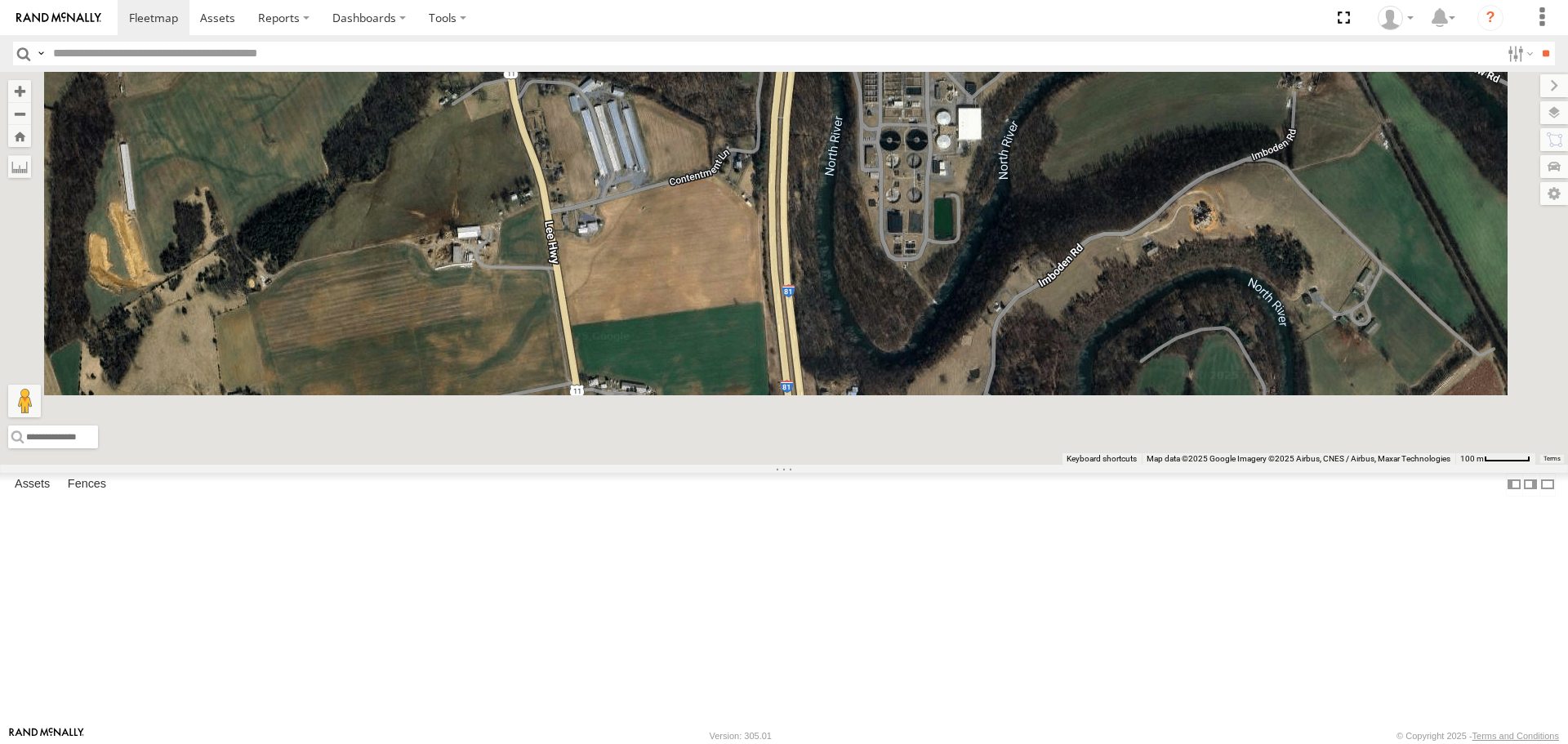
drag, startPoint x: 932, startPoint y: 511, endPoint x: 959, endPoint y: 152, distance: 360.0
click at [960, 215] on div "T3214 37088T 7769T 87121T T3205 5283 37124T T1809 37122T 37142T 37144T 5381-Sol…" at bounding box center [784, 268] width 1568 height 392
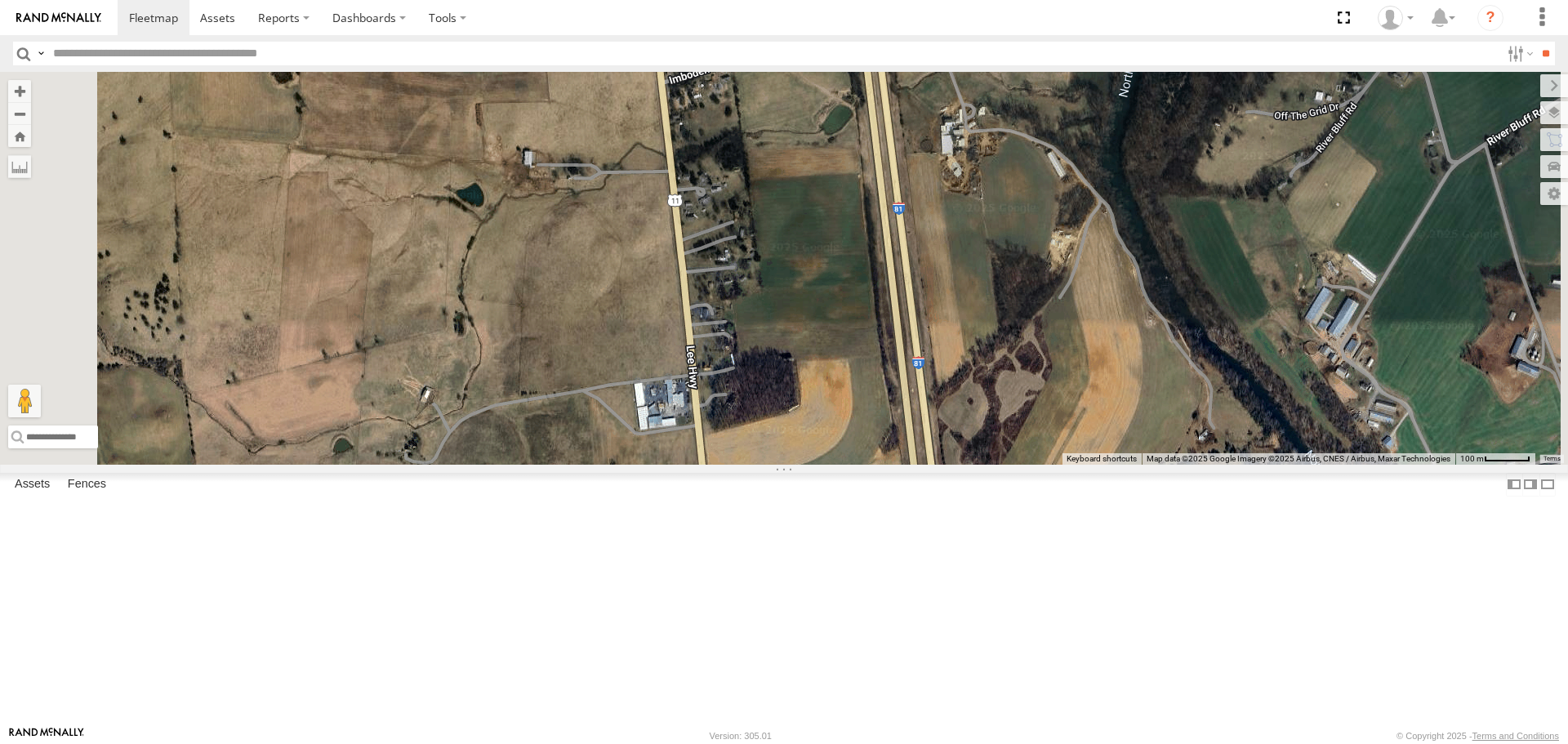
drag, startPoint x: 1001, startPoint y: 406, endPoint x: 863, endPoint y: 129, distance: 309.5
click at [878, 163] on div "T3214 37088T 7769T 87121T T3205 5283 37124T T1809 37122T 37142T 37144T 5381-Sol…" at bounding box center [784, 268] width 1568 height 392
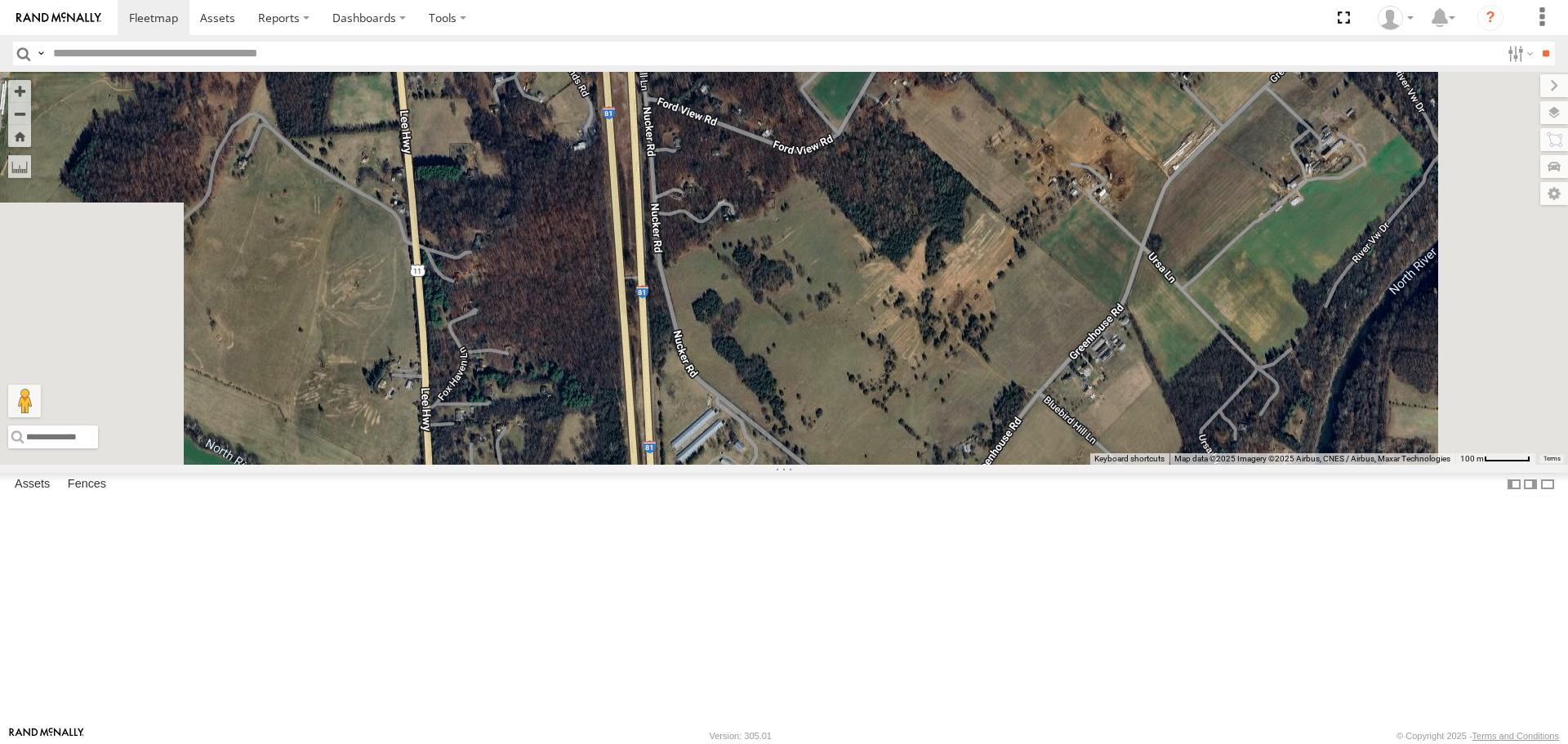
drag, startPoint x: 850, startPoint y: 277, endPoint x: 839, endPoint y: 156, distance: 121.5
click at [841, 194] on div "T3214 37088T 7769T 87121T T3205 5283 37124T T1809 37122T 37142T 37144T 5381-Sol…" at bounding box center [784, 268] width 1568 height 392
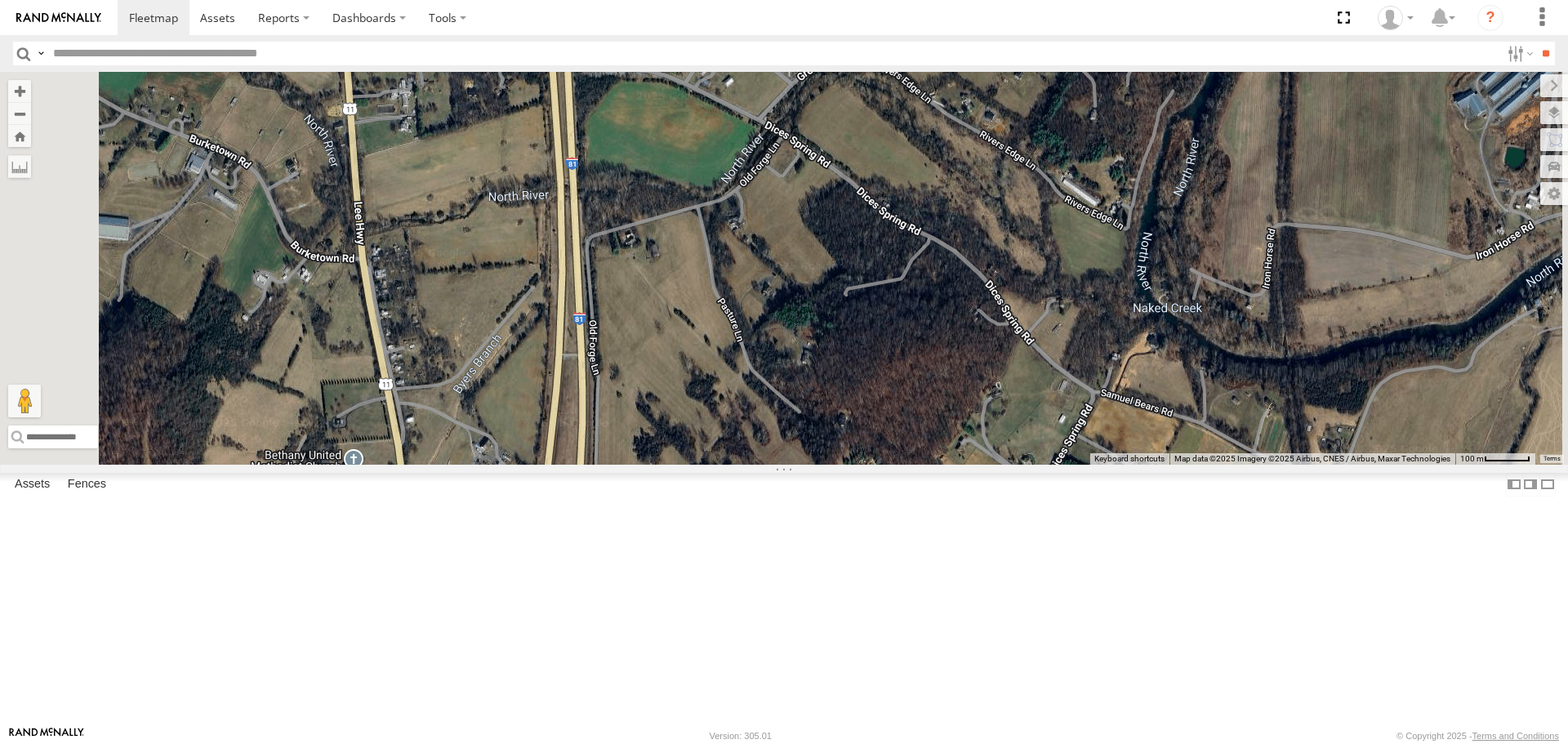
drag, startPoint x: 819, startPoint y: 409, endPoint x: 828, endPoint y: 233, distance: 176.2
click at [812, 299] on div "T3214 37088T 7769T 87121T T3205 5283 37124T T1809 37122T 37142T 37144T 5381-Sol…" at bounding box center [784, 268] width 1568 height 392
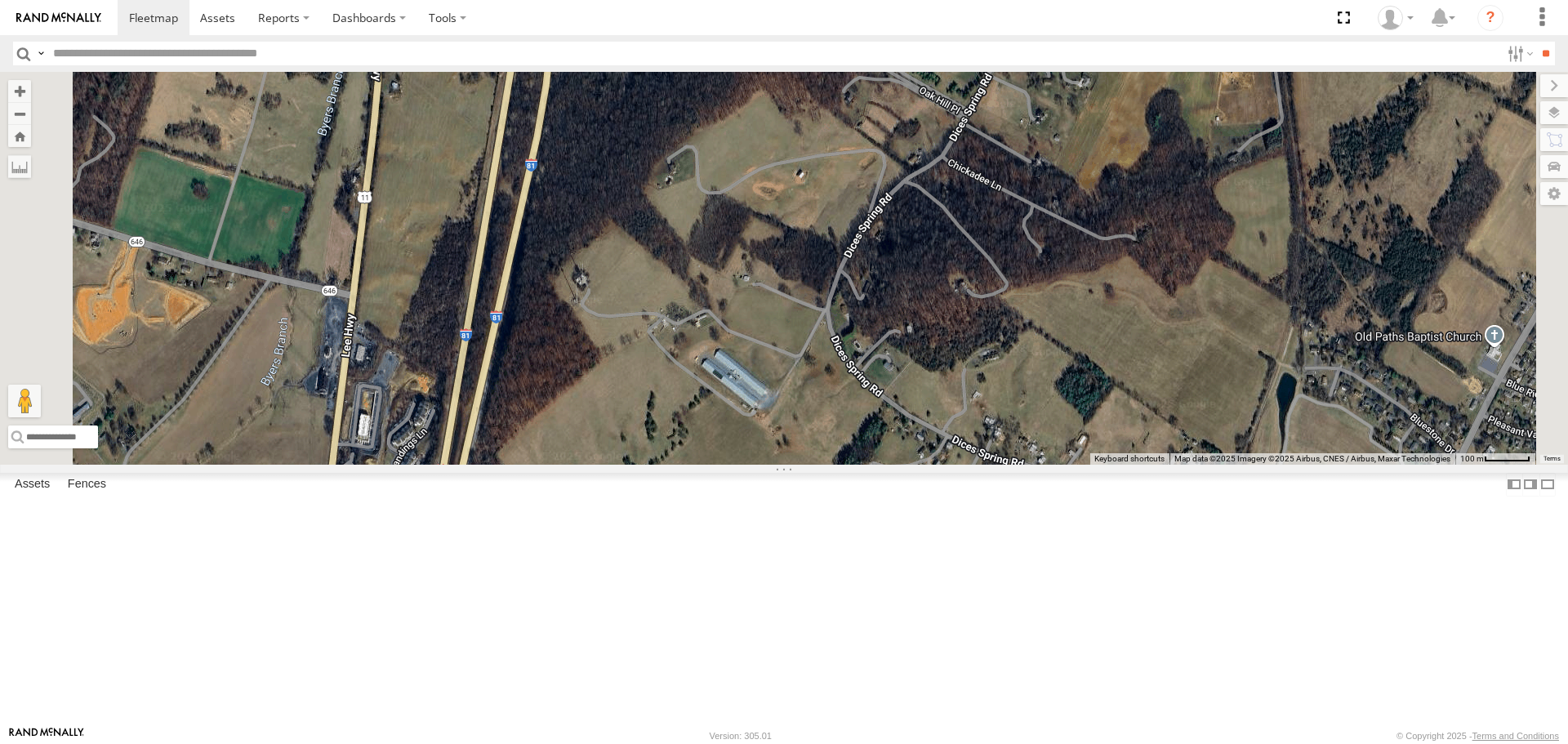
drag, startPoint x: 767, startPoint y: 612, endPoint x: 783, endPoint y: 472, distance: 140.9
click at [773, 464] on div "T3214 37088T 7769T 87121T T3205 5283 37124T T1809 37122T 37142T 37144T 5381-Sol…" at bounding box center [784, 268] width 1568 height 392
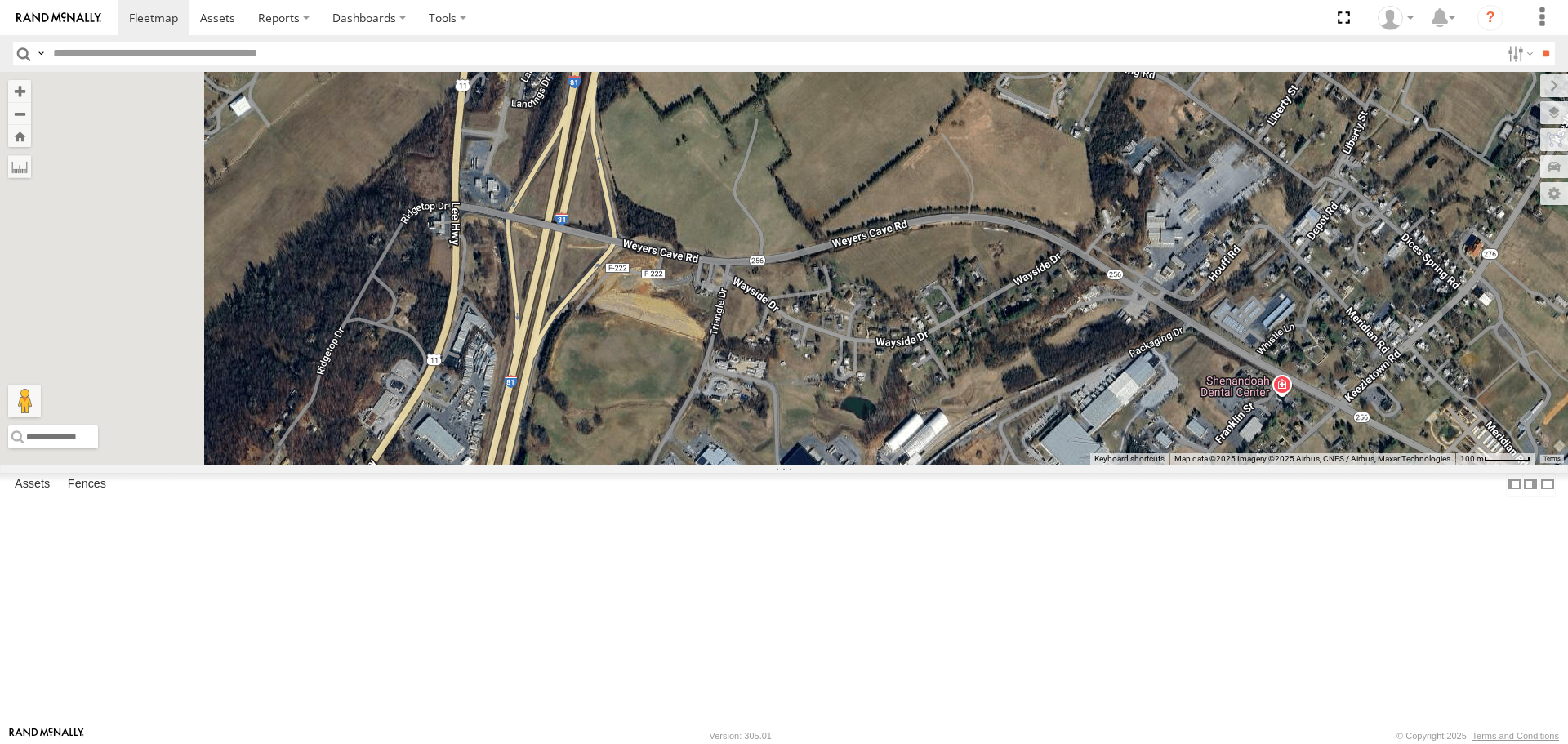
drag, startPoint x: 726, startPoint y: 524, endPoint x: 846, endPoint y: 458, distance: 137.0
click at [846, 458] on div "T3214 37088T 7769T 87121T T3205 5283 37124T T1809 37122T 37142T 37144T 5381-Sol…" at bounding box center [784, 268] width 1568 height 392
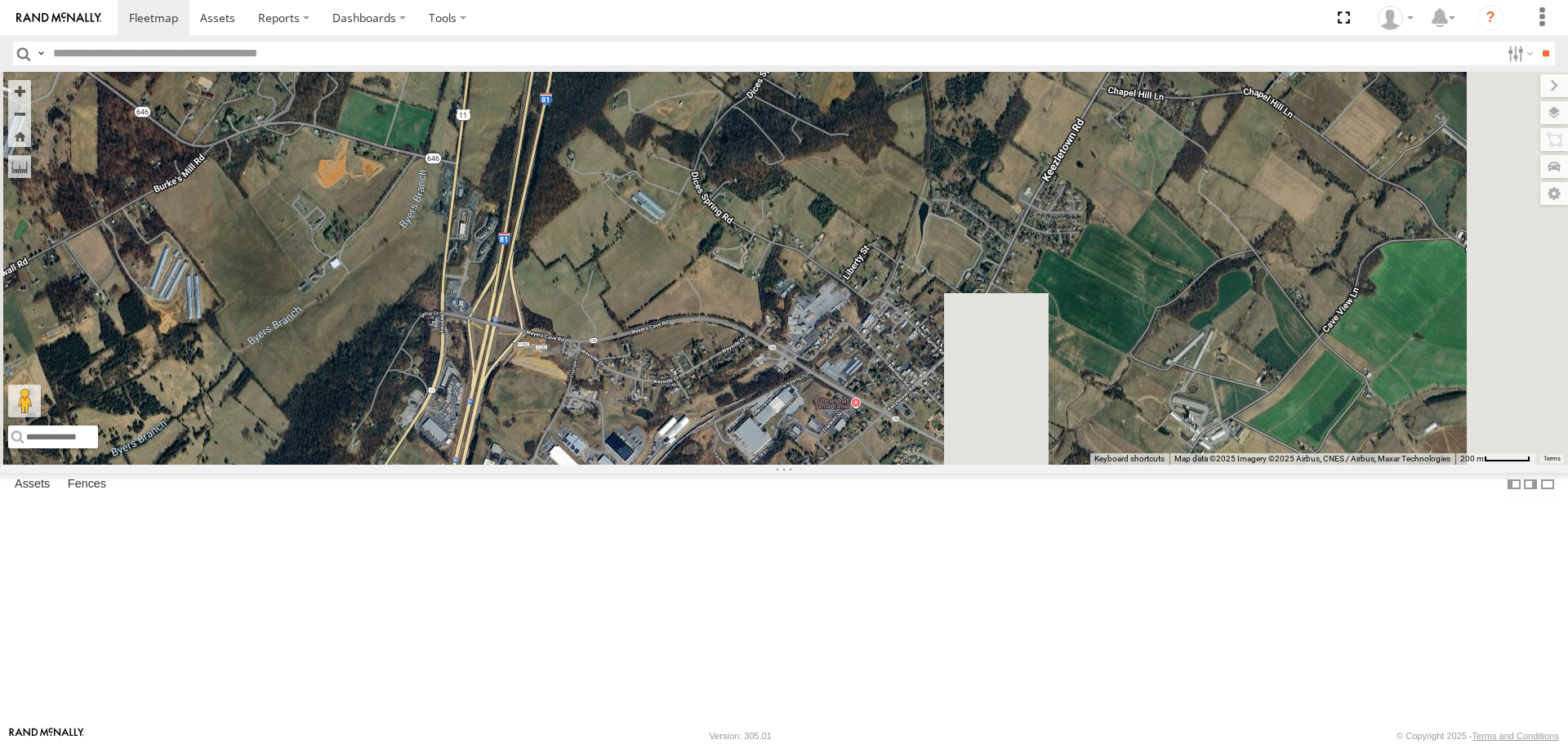
drag, startPoint x: 713, startPoint y: 548, endPoint x: 739, endPoint y: 432, distance: 118.9
click at [739, 432] on div "T3214 37088T 7769T 87121T T3205 5283 37124T T1809 37122T 37142T 37144T 5381-Sol…" at bounding box center [784, 268] width 1568 height 392
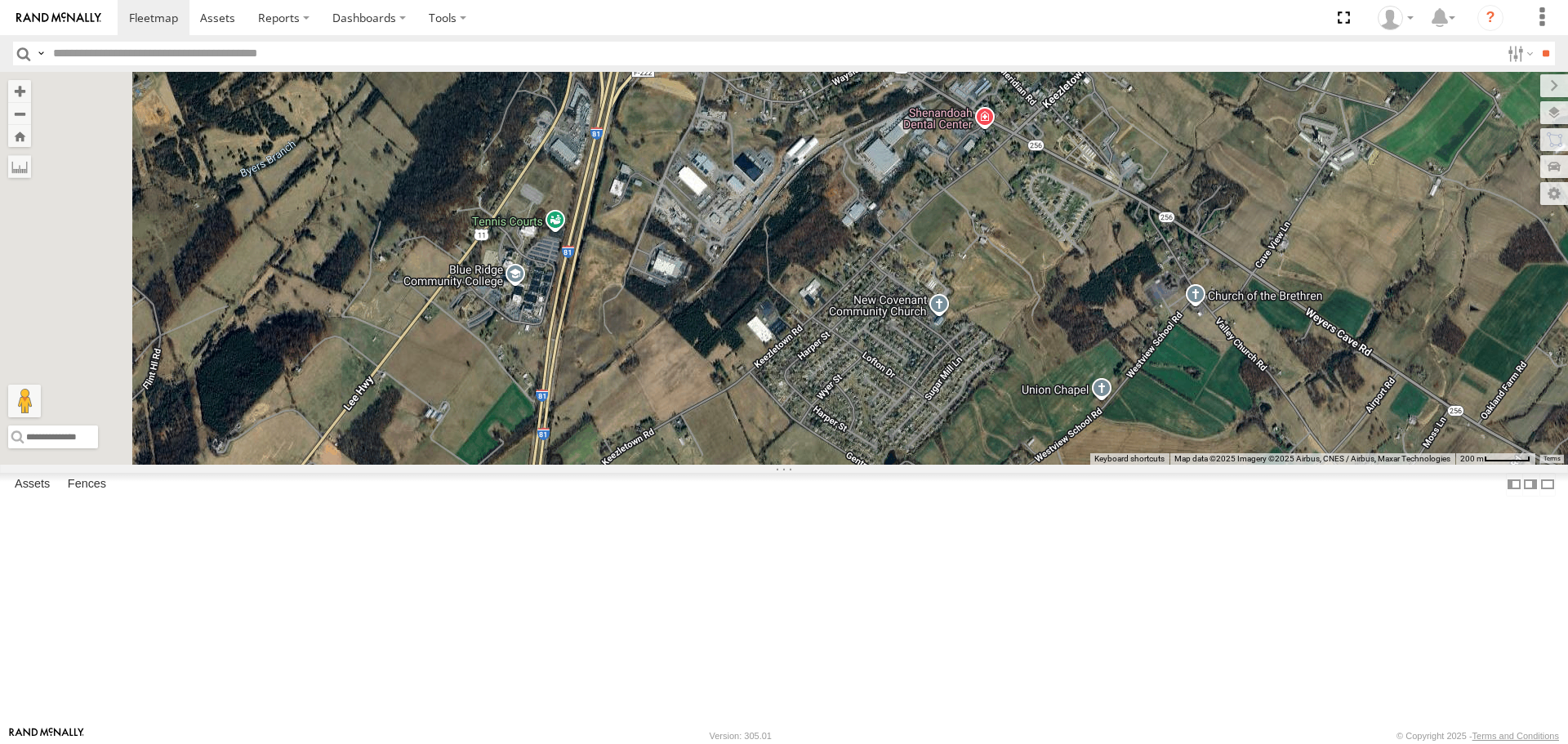
drag, startPoint x: 718, startPoint y: 508, endPoint x: 808, endPoint y: 351, distance: 181.0
click at [780, 428] on div "T3214 37088T 7769T 87121T T3205 5283 37124T T1809 37122T 37142T 37144T 5381-Sol…" at bounding box center [784, 268] width 1568 height 392
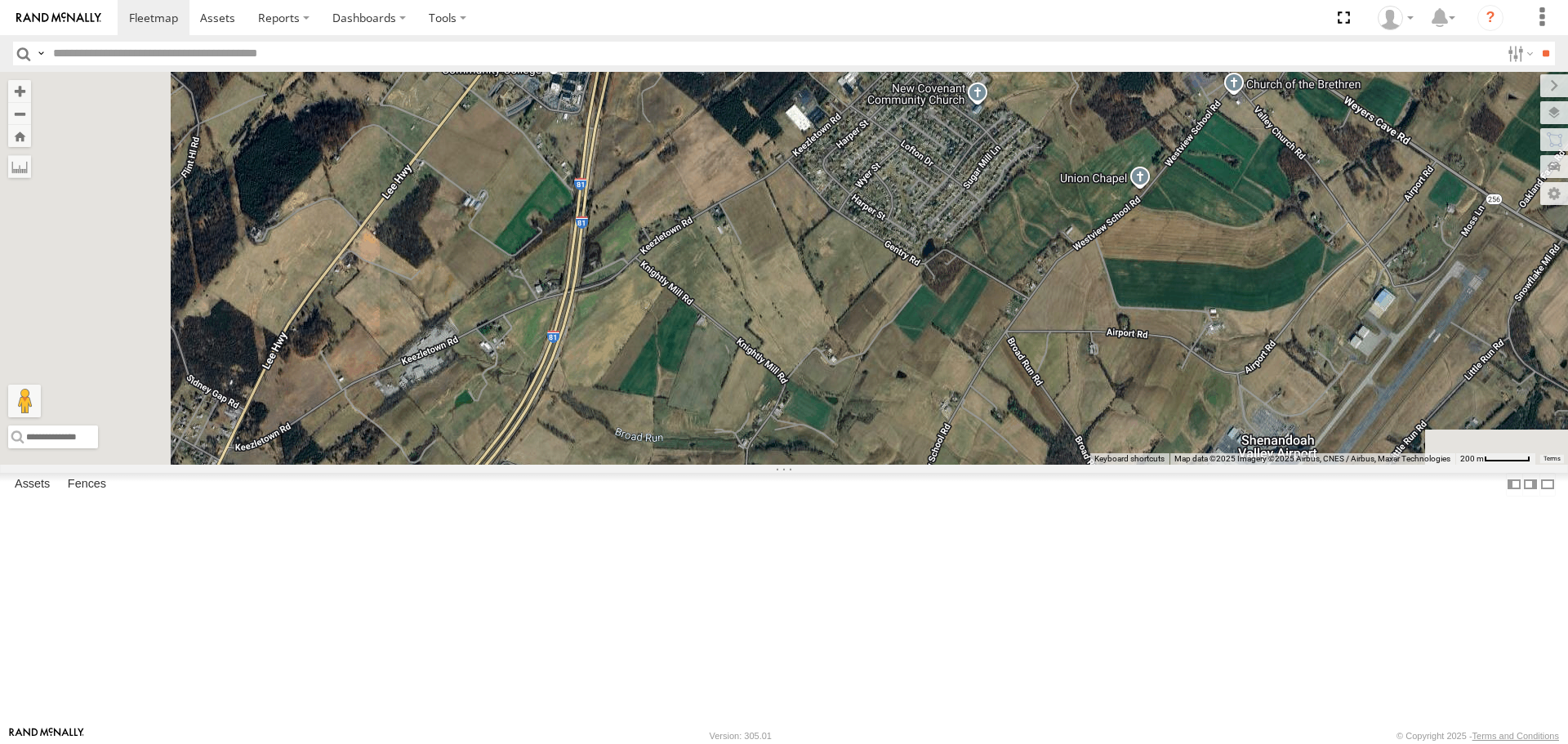
drag, startPoint x: 801, startPoint y: 556, endPoint x: 882, endPoint y: 362, distance: 210.2
click at [880, 371] on div "T3214 37088T 7769T 87121T T3205 5283 37124T T1809 37122T 37142T 37144T 5381-Sol…" at bounding box center [784, 268] width 1568 height 392
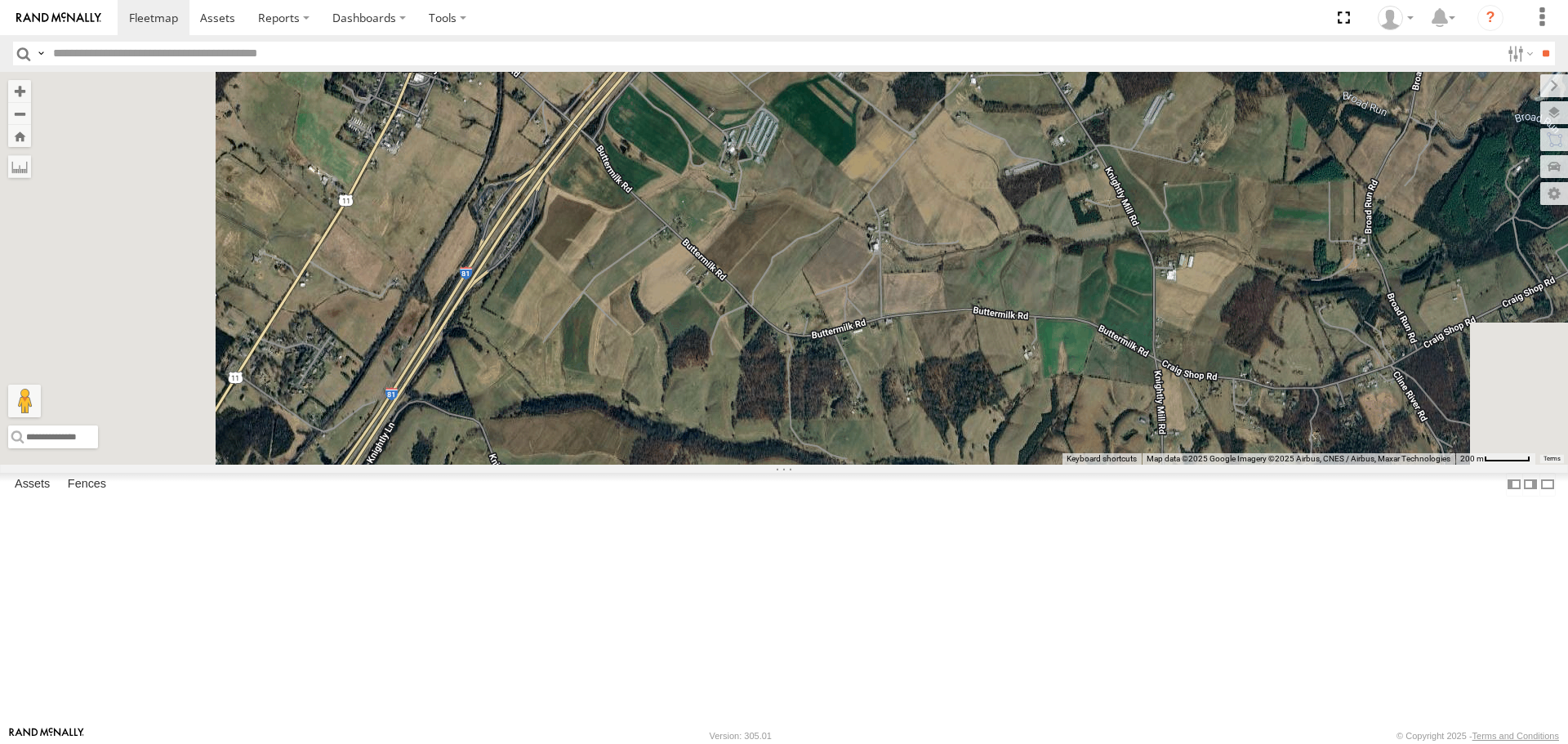
drag, startPoint x: 720, startPoint y: 474, endPoint x: 873, endPoint y: 392, distance: 173.6
click at [873, 392] on div "T3214 37088T 7769T 87121T T3205 5283 37124T T1809 37122T 37142T 37144T 5381-Sol…" at bounding box center [784, 268] width 1568 height 392
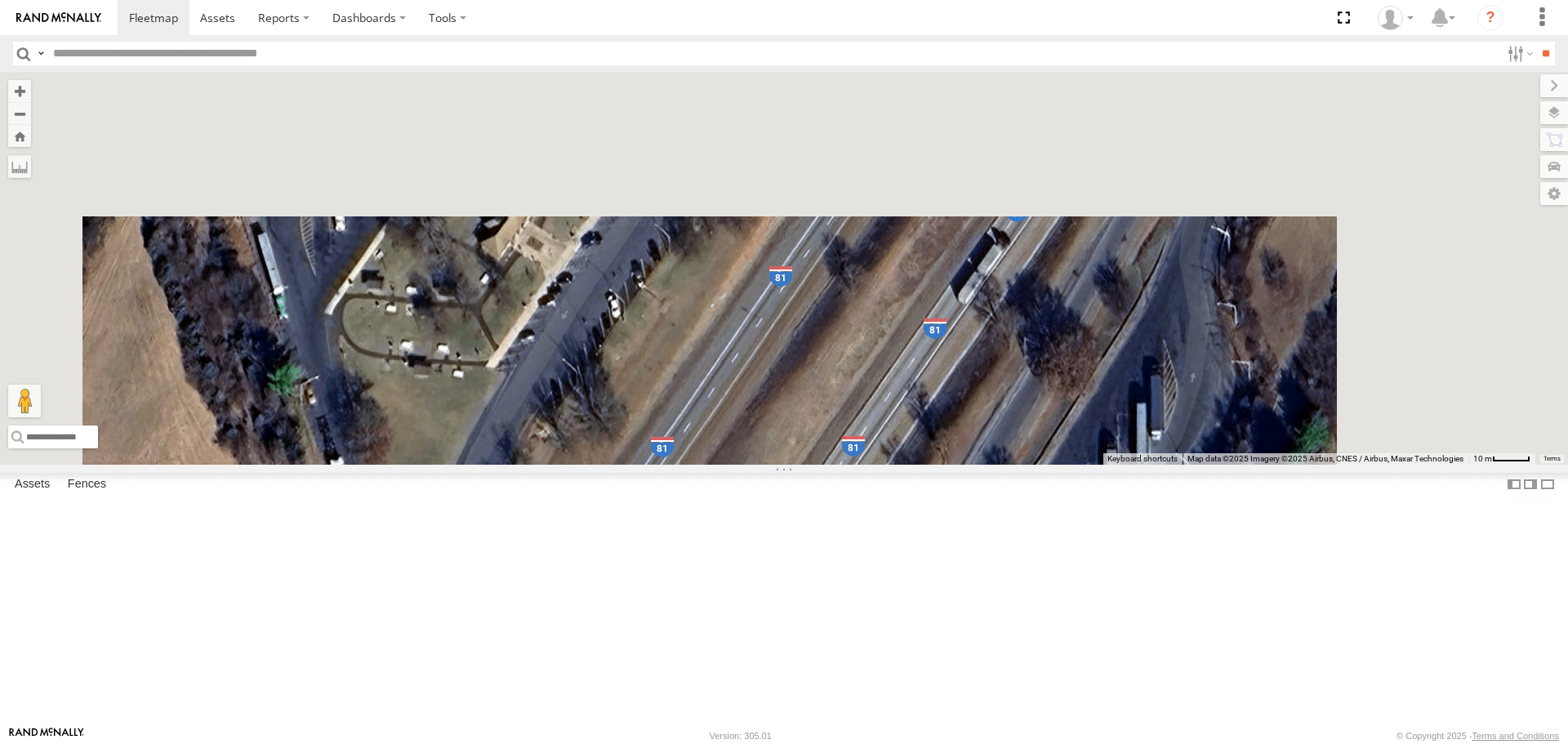
drag, startPoint x: 1021, startPoint y: 178, endPoint x: 886, endPoint y: 755, distance: 592.6
click at [886, 744] on html at bounding box center [784, 372] width 1568 height 744
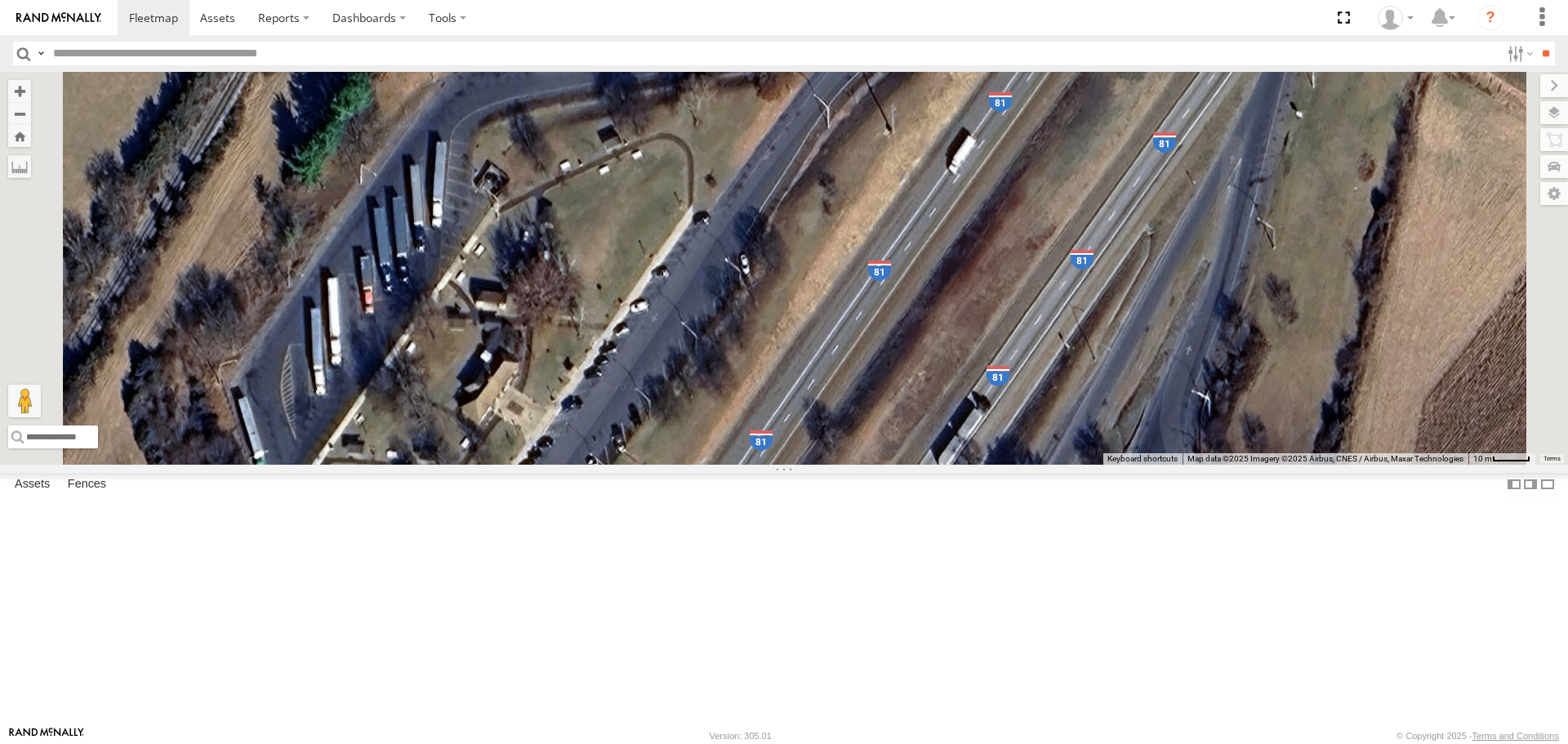
drag, startPoint x: 876, startPoint y: 528, endPoint x: 928, endPoint y: 469, distance: 78.6
click at [918, 464] on div "T3214 37088T 7769T 87121T T3205 5283 37124T T1809 37122T 37142T 37144T 5381-Sol…" at bounding box center [784, 268] width 1568 height 392
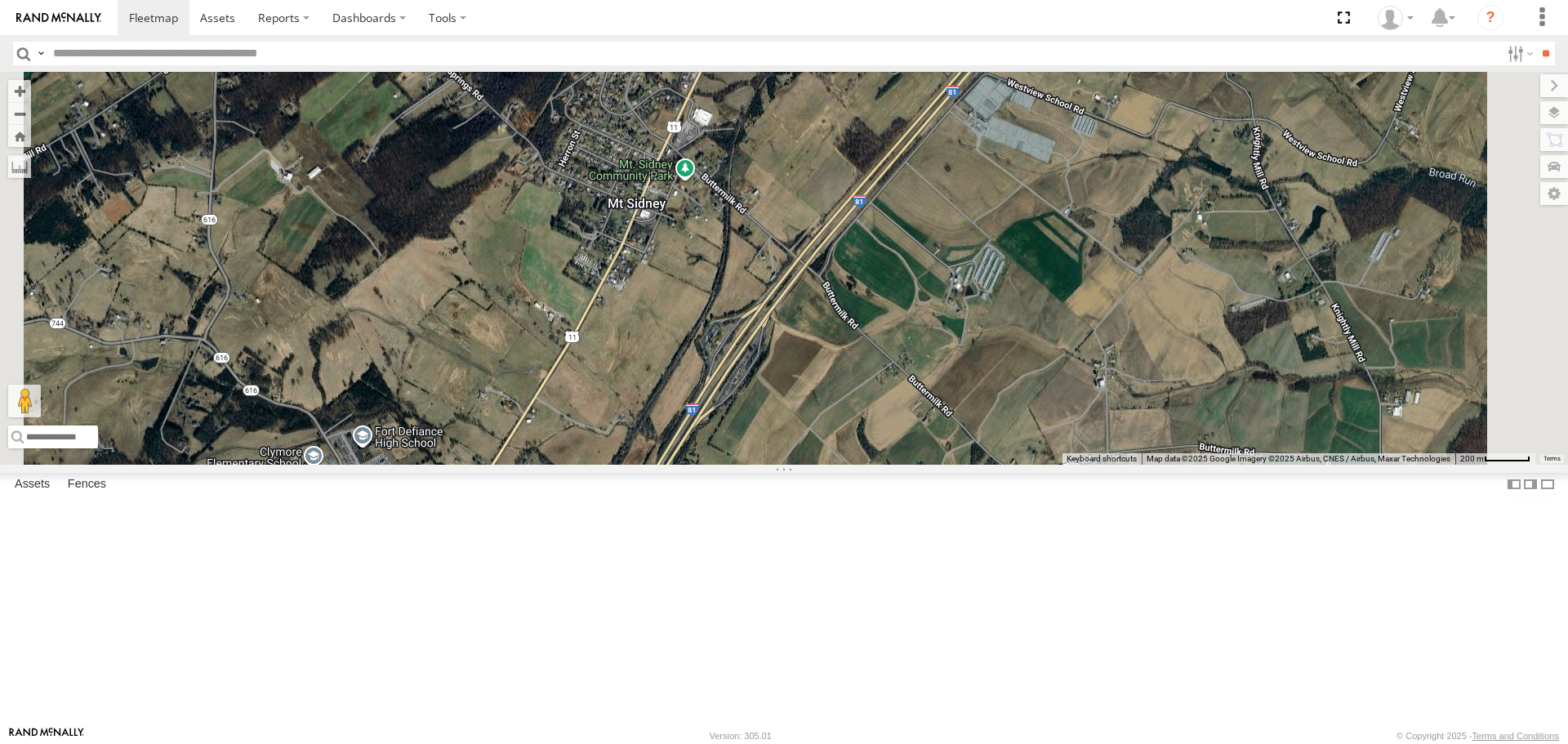
drag, startPoint x: 892, startPoint y: 669, endPoint x: 966, endPoint y: 486, distance: 197.4
click at [953, 464] on div "T3214 37088T 7769T 87121T T3205 5283 37124T T1809 37122T 37142T 37144T 5381-Sol…" at bounding box center [784, 268] width 1568 height 392
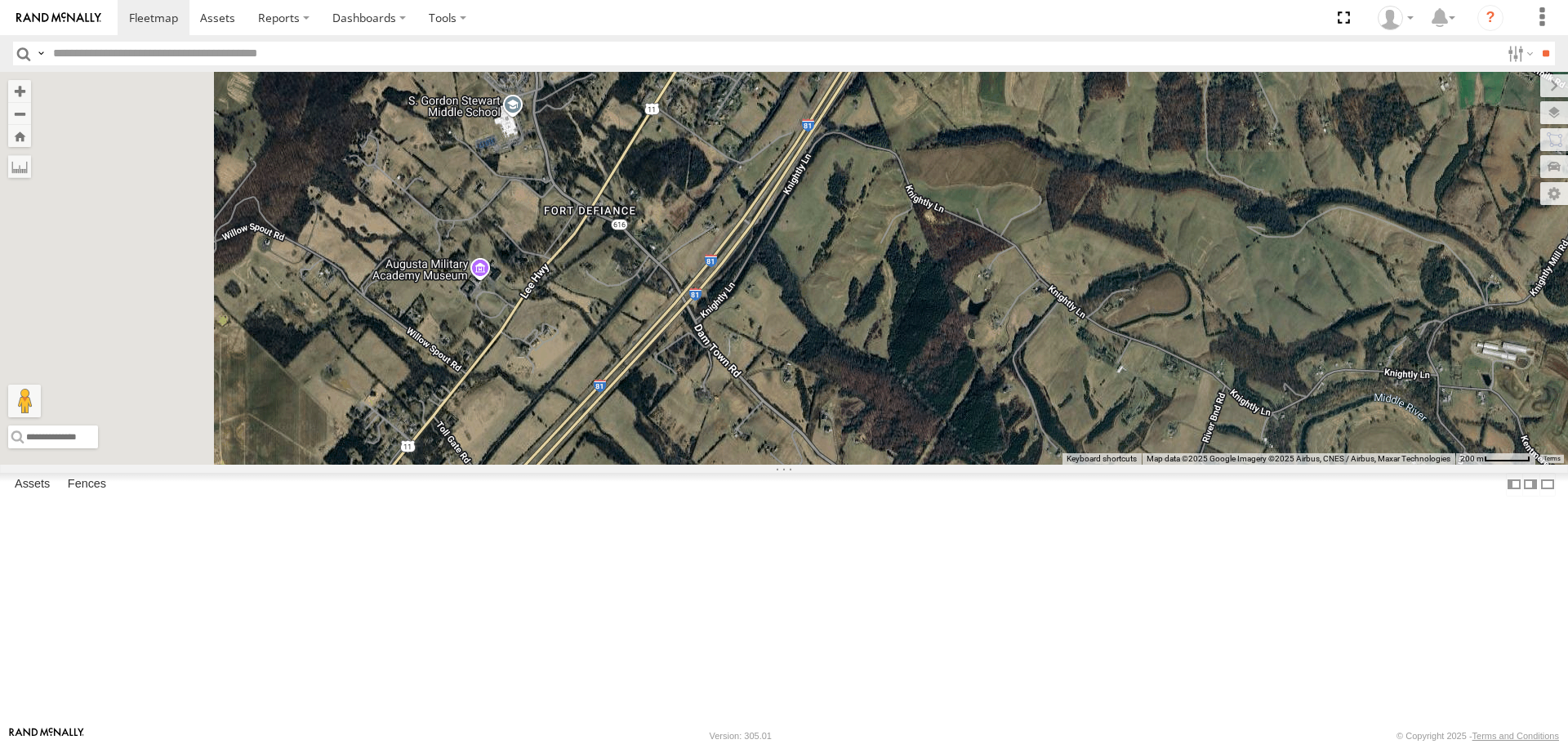
drag, startPoint x: 855, startPoint y: 581, endPoint x: 959, endPoint y: 445, distance: 171.2
click at [922, 464] on div "T3214 37088T 7769T 87121T T3205 5283 37124T T1809 37122T 37142T 37144T 5381-Sol…" at bounding box center [784, 268] width 1568 height 392
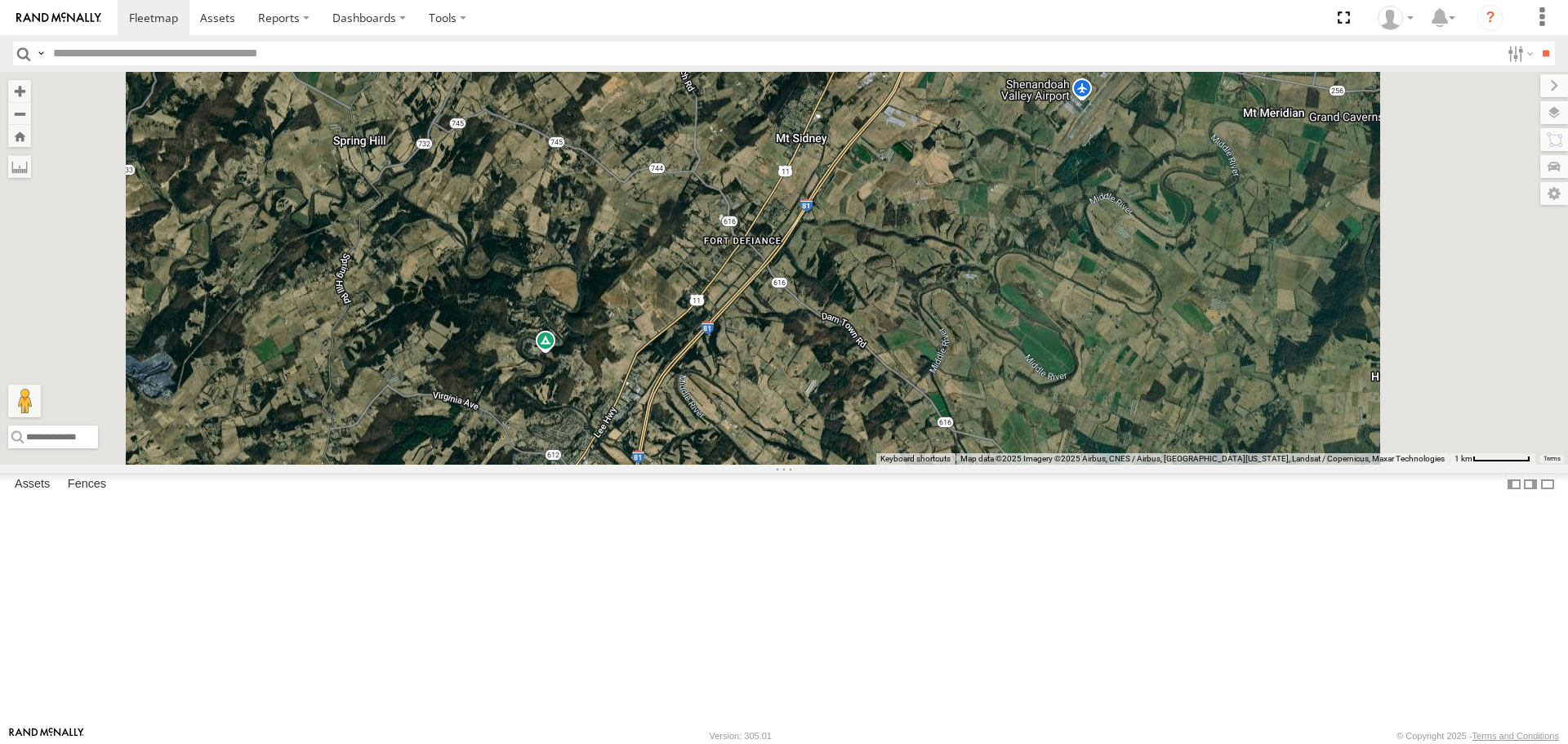
drag, startPoint x: 863, startPoint y: 617, endPoint x: 945, endPoint y: 372, distance: 258.4
click at [938, 409] on div "T3214 37088T 7769T 87121T T3205 5283 37124T T1809 37122T 37142T 37144T 5381-Sol…" at bounding box center [784, 268] width 1568 height 392
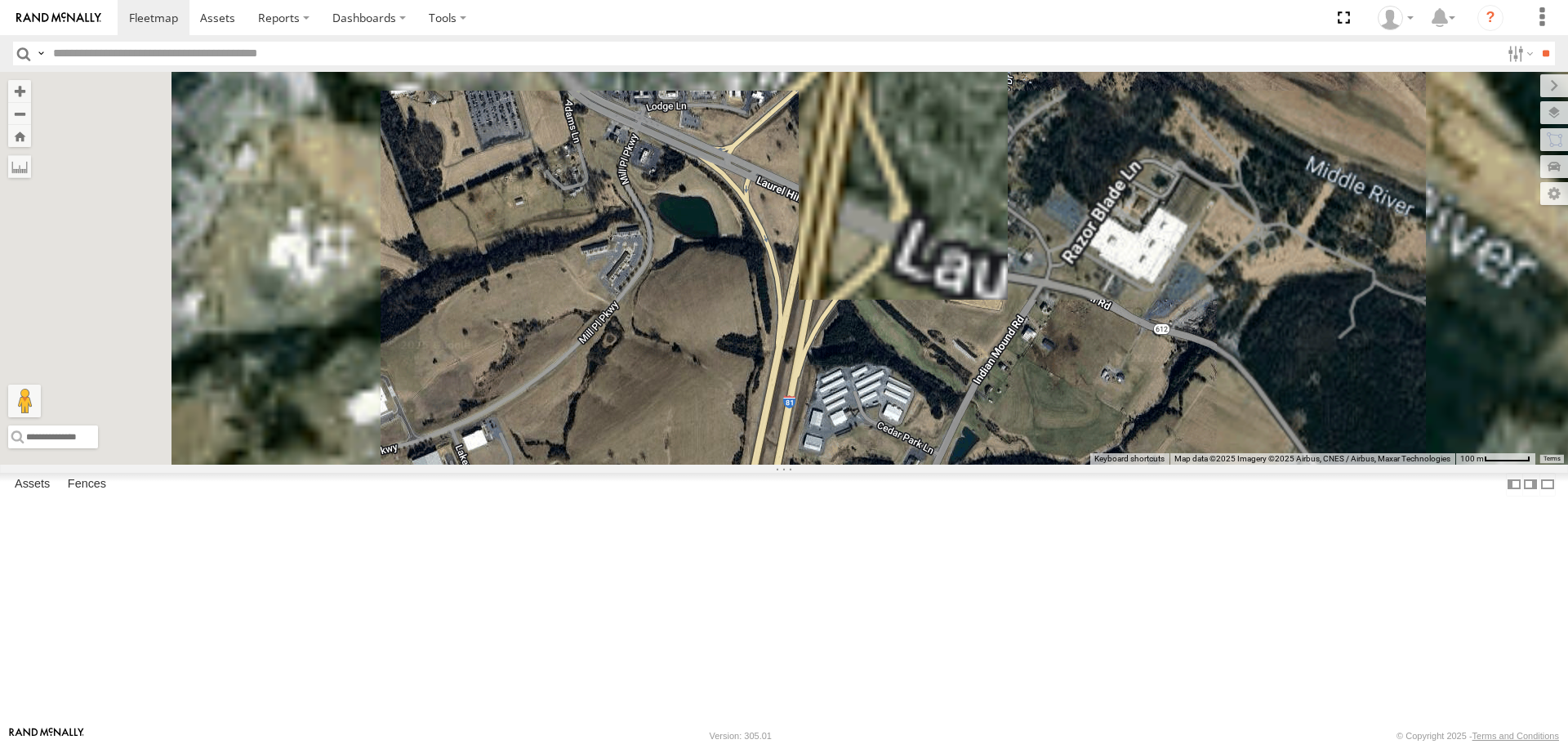
drag, startPoint x: 931, startPoint y: 306, endPoint x: 895, endPoint y: 503, distance: 200.3
click at [895, 464] on div "T3214 37088T 7769T 87121T T3205 5283 37124T T1809 37122T 37142T 37144T 5381-Sol…" at bounding box center [784, 268] width 1568 height 392
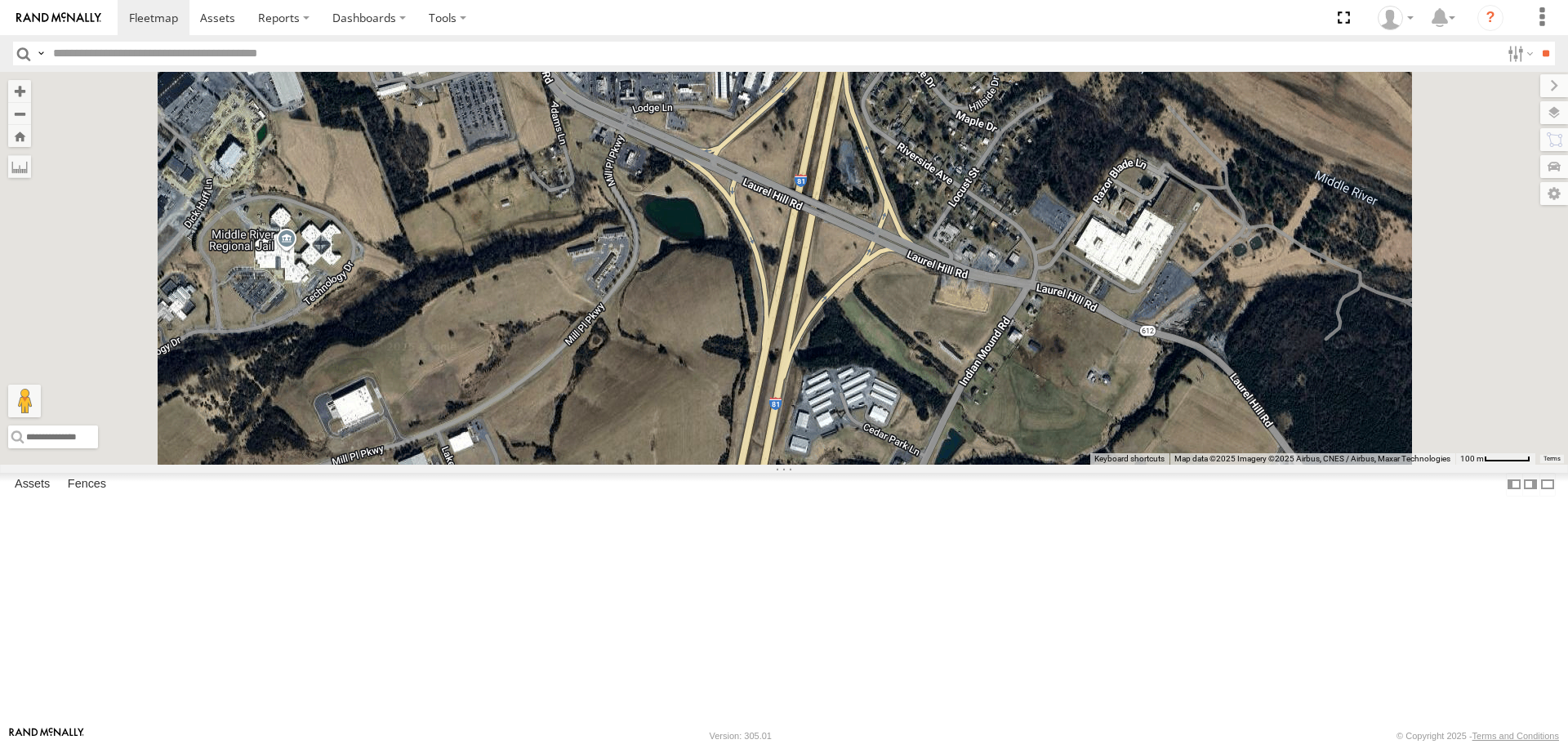
drag, startPoint x: 896, startPoint y: 507, endPoint x: 906, endPoint y: 320, distance: 187.3
click at [906, 320] on div "T3214 37088T 7769T 87121T T3205 5283 37124T T1809 37122T 37142T 37144T 5381-Sol…" at bounding box center [784, 268] width 1568 height 392
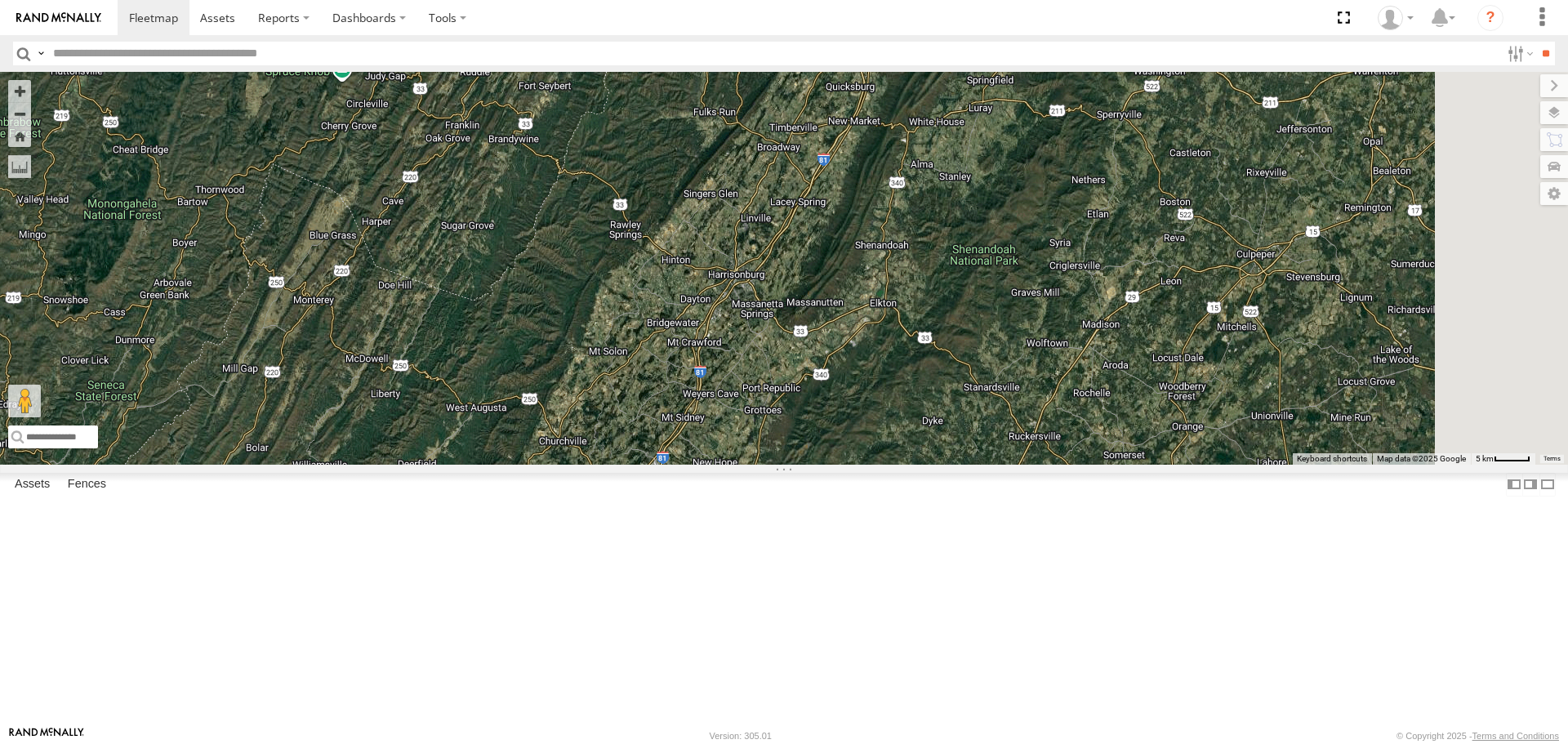
drag, startPoint x: 1021, startPoint y: 378, endPoint x: 974, endPoint y: 485, distance: 116.9
click at [974, 464] on div "T3214 37088T 7769T 87121T T3205 5283 37124T T1809 37122T 37142T 37144T 5381-Sol…" at bounding box center [784, 268] width 1568 height 392
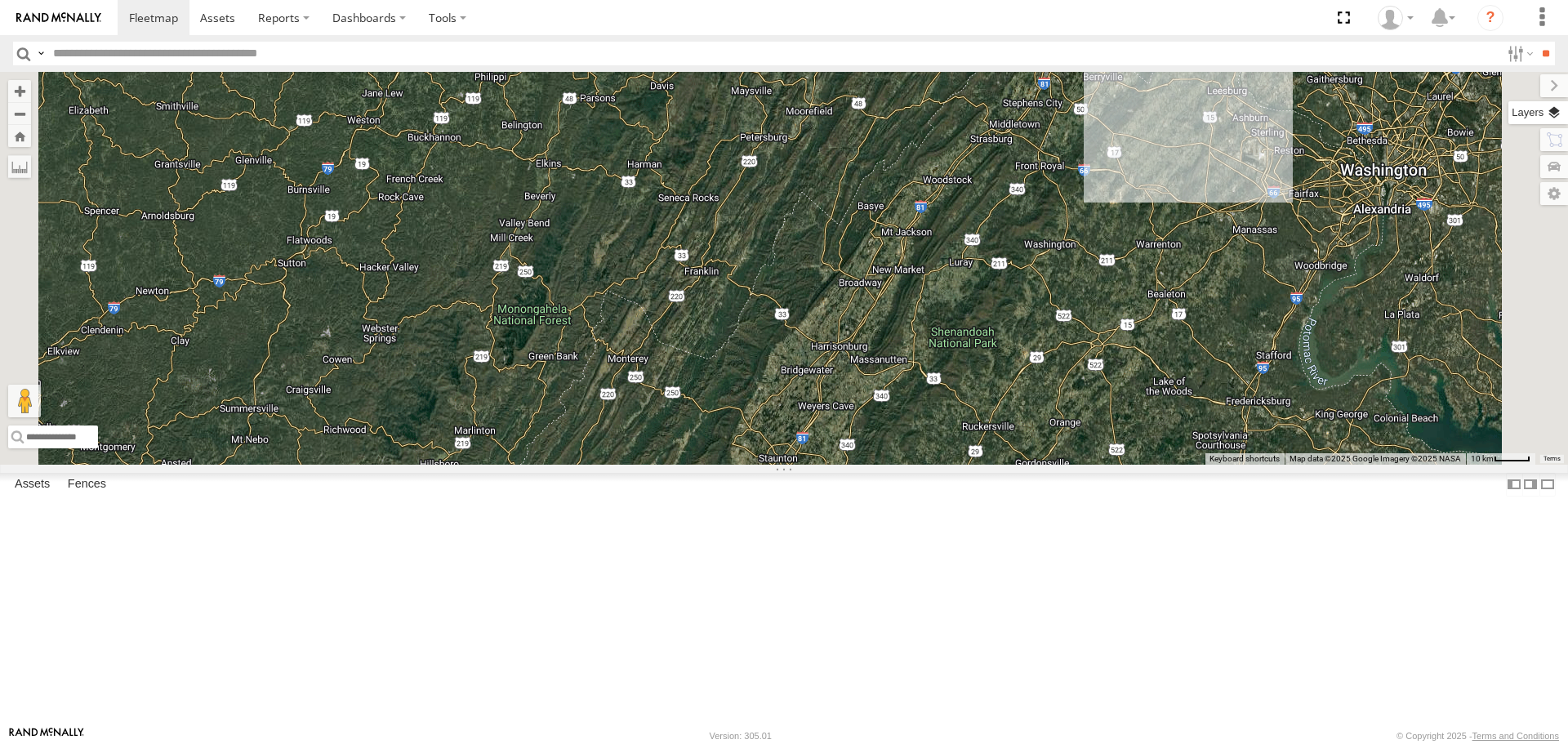
click at [1561, 114] on label at bounding box center [1538, 112] width 60 height 23
click at [0, 0] on span "Basemaps" at bounding box center [0, 0] width 0 height 0
click at [0, 0] on span "Roadmap" at bounding box center [0, 0] width 0 height 0
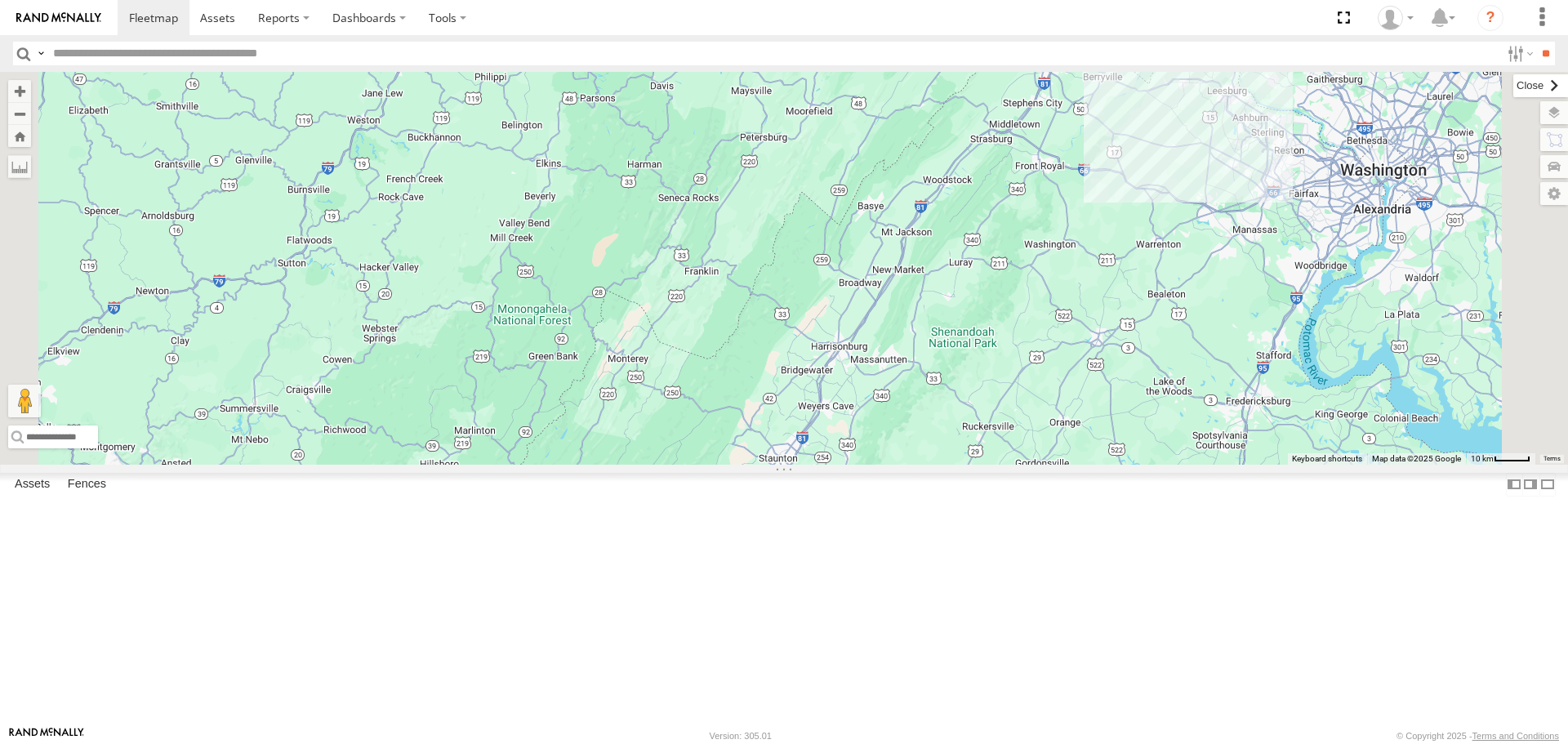
click at [1513, 87] on label at bounding box center [1540, 85] width 55 height 23
